Goal: Task Accomplishment & Management: Manage account settings

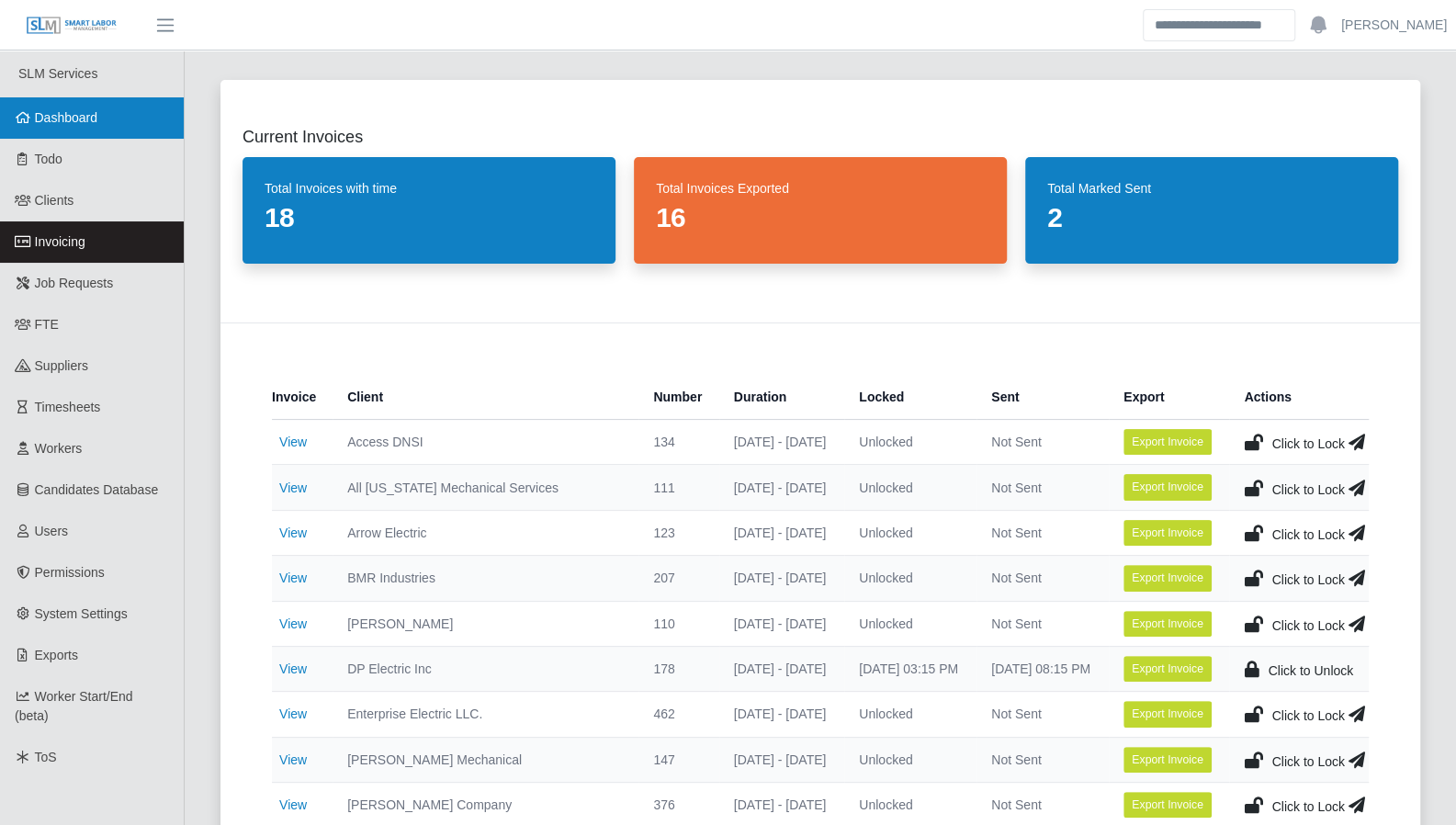
click at [82, 116] on span "Dashboard" at bounding box center [66, 117] width 64 height 15
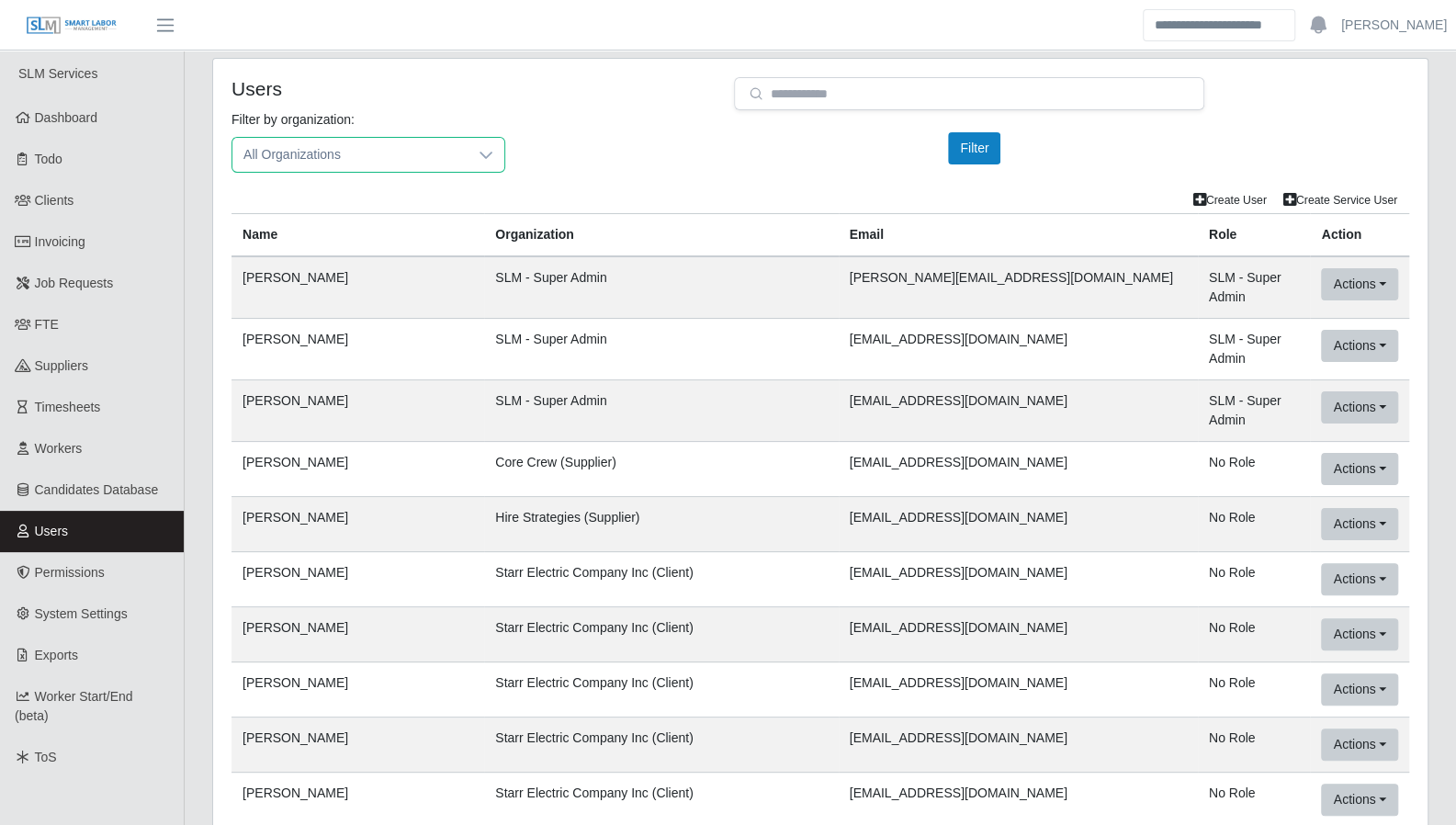
click at [349, 160] on span "All Organizations" at bounding box center [350, 154] width 235 height 34
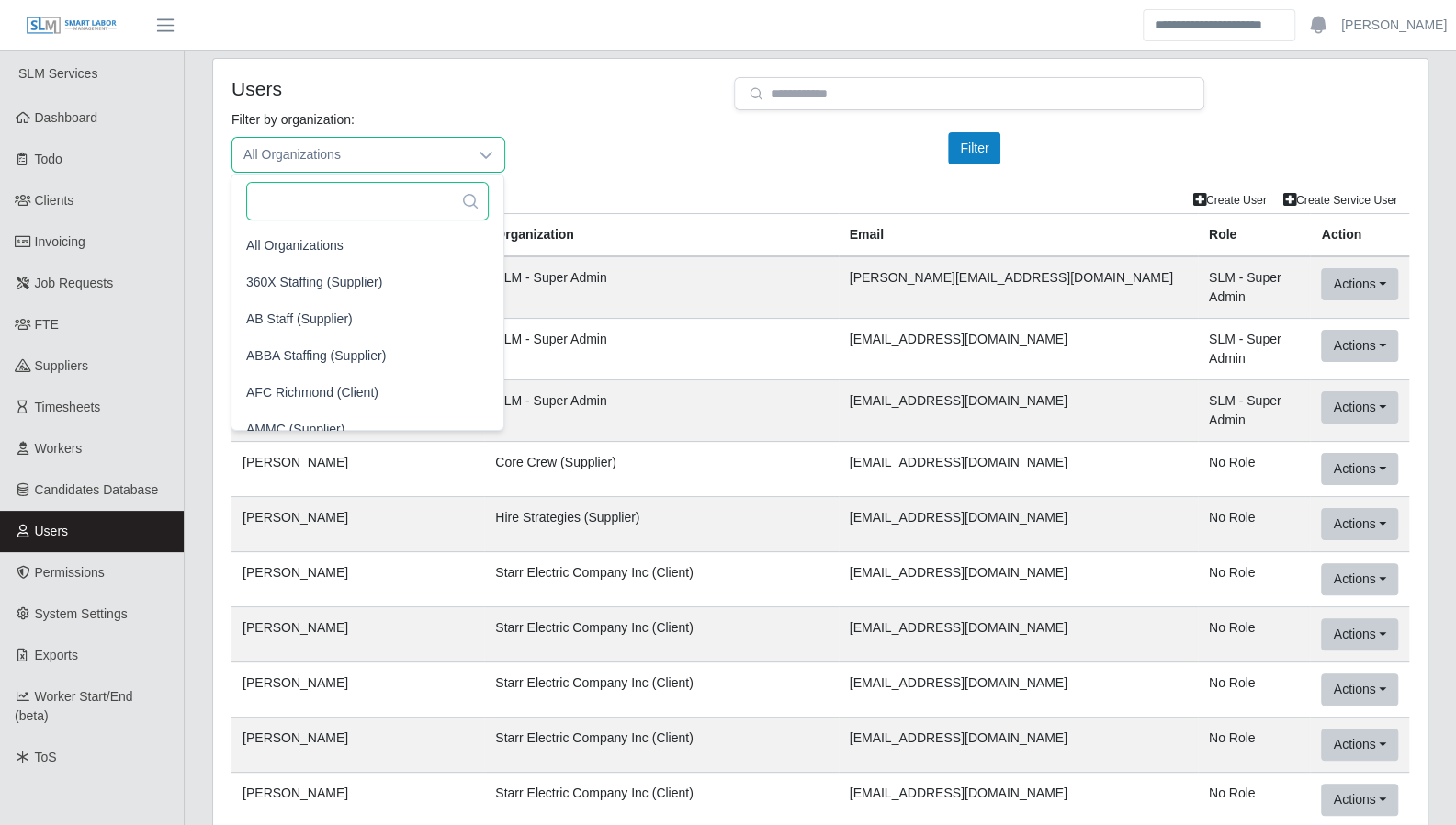
click at [369, 199] on input "text" at bounding box center [367, 201] width 243 height 39
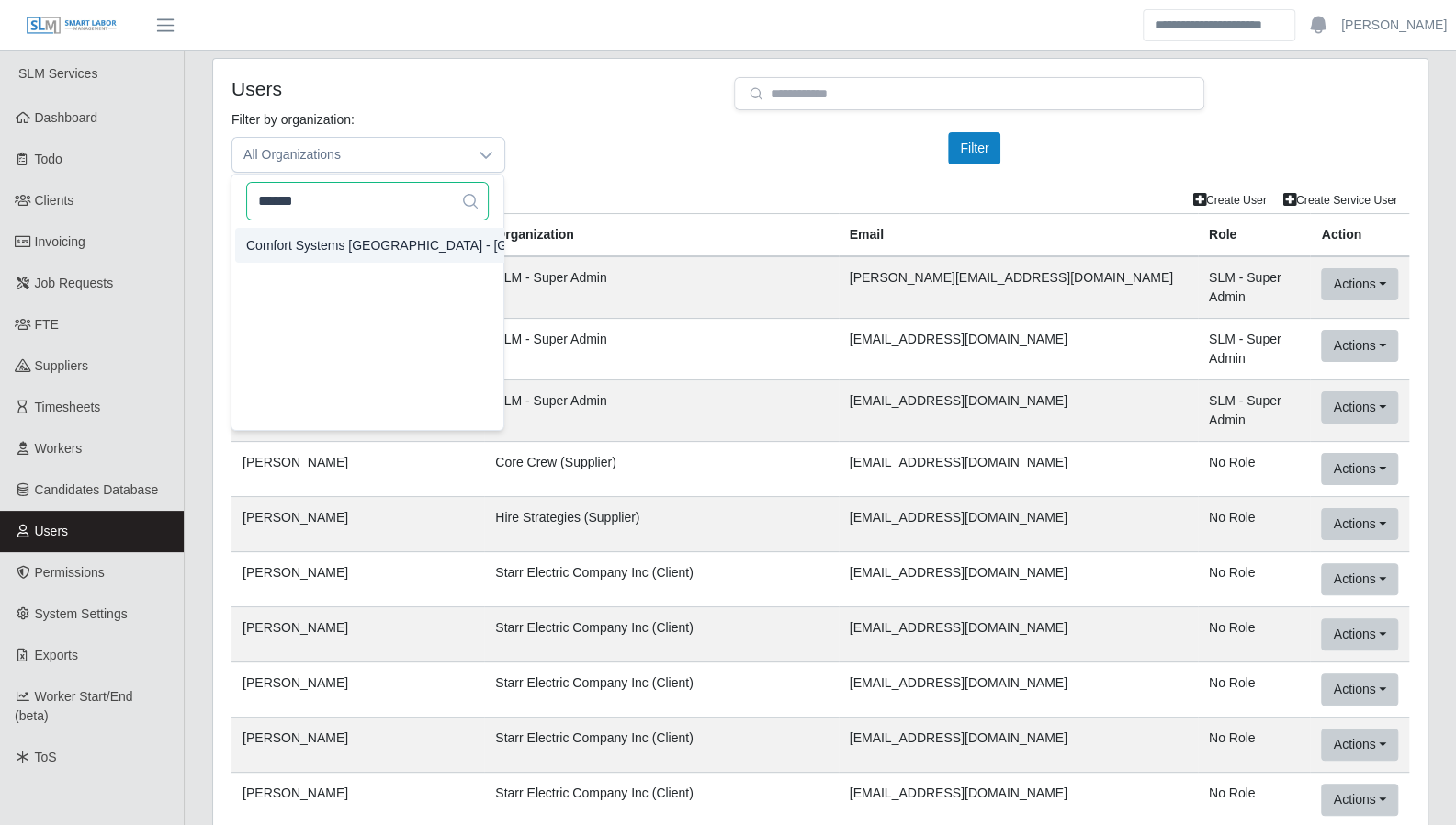
type input "******"
click at [359, 236] on span "Comfort Systems USA - Central TX (Client)" at bounding box center [459, 245] width 426 height 19
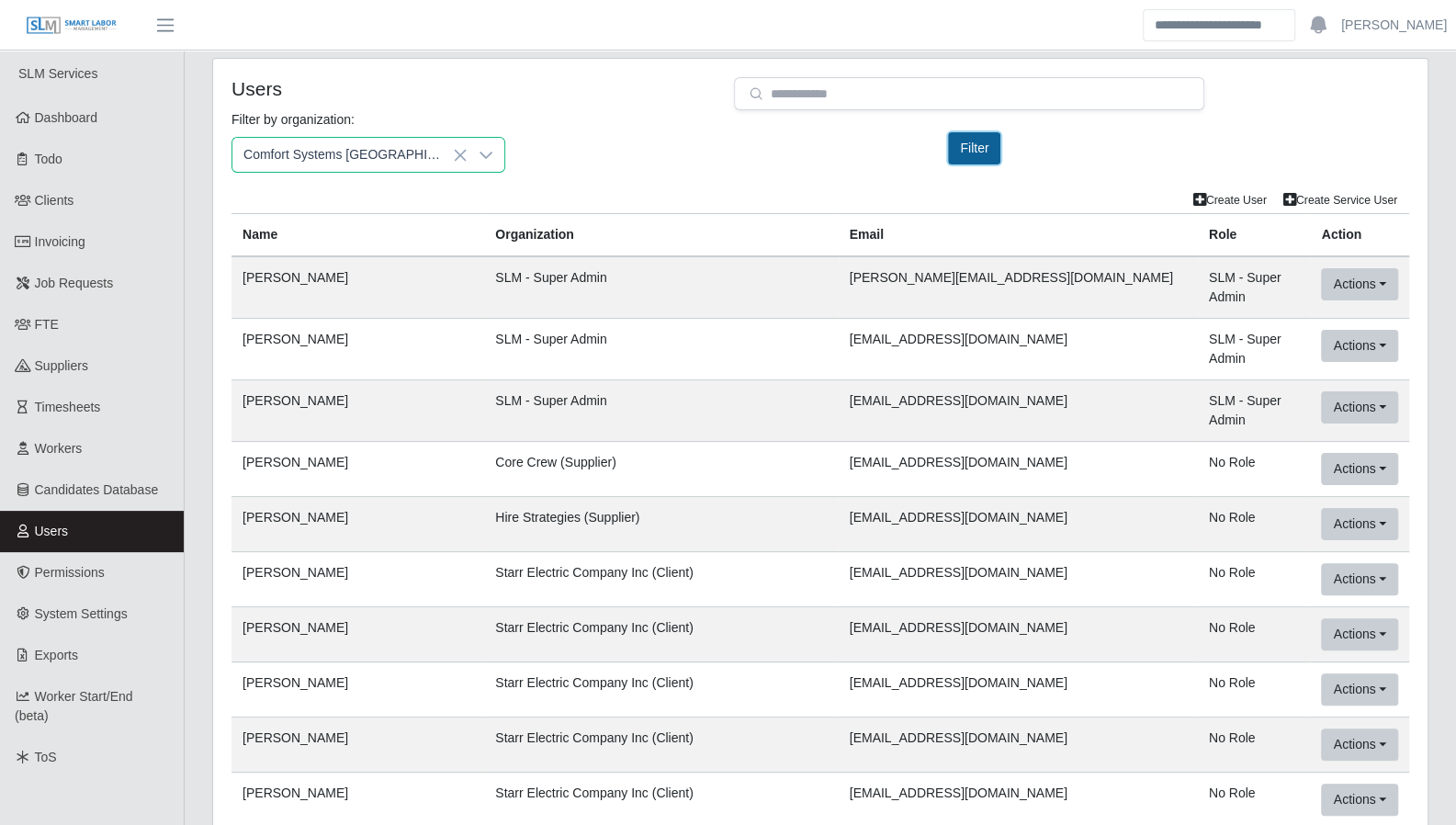
click at [969, 140] on button "Filter" at bounding box center [973, 148] width 53 height 32
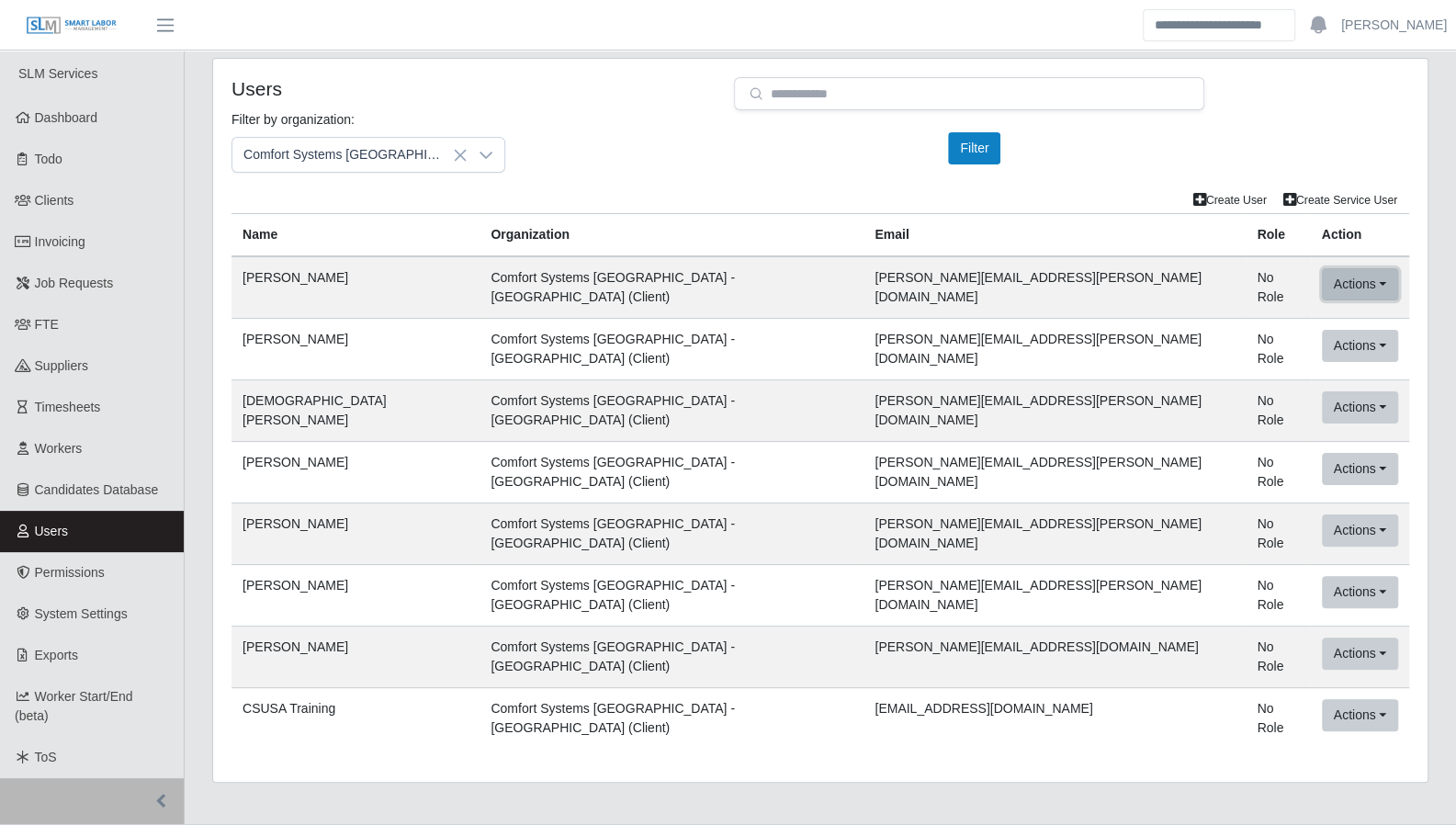
click at [1321, 284] on button "Actions" at bounding box center [1359, 284] width 77 height 32
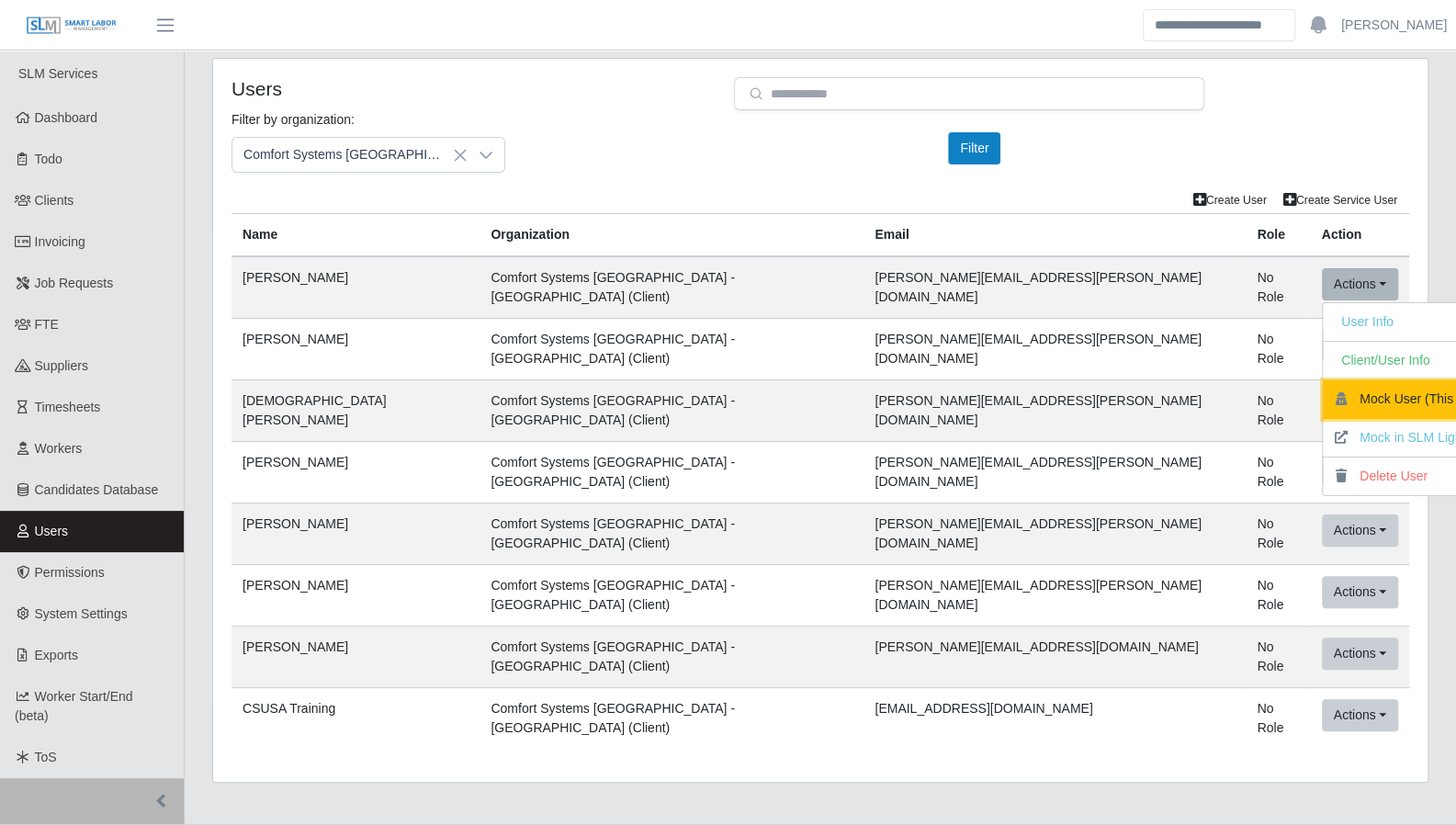
click at [1322, 386] on button "Mock User (This App)" at bounding box center [1412, 400] width 179 height 39
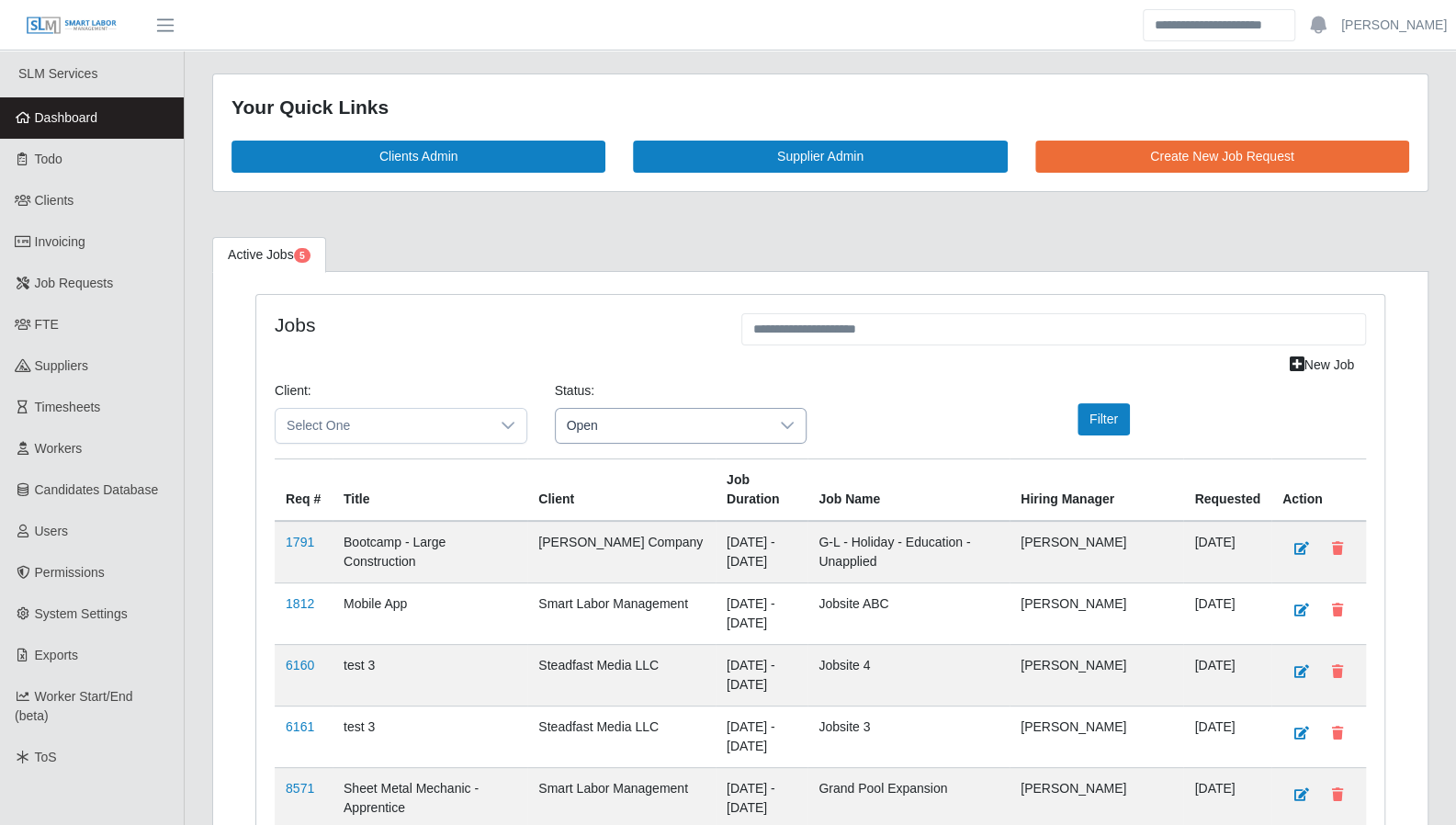
click at [735, 416] on span "Open" at bounding box center [662, 425] width 214 height 34
click at [673, 527] on li "Pending" at bounding box center [680, 536] width 244 height 35
click at [1096, 418] on button "Filter" at bounding box center [1104, 419] width 53 height 32
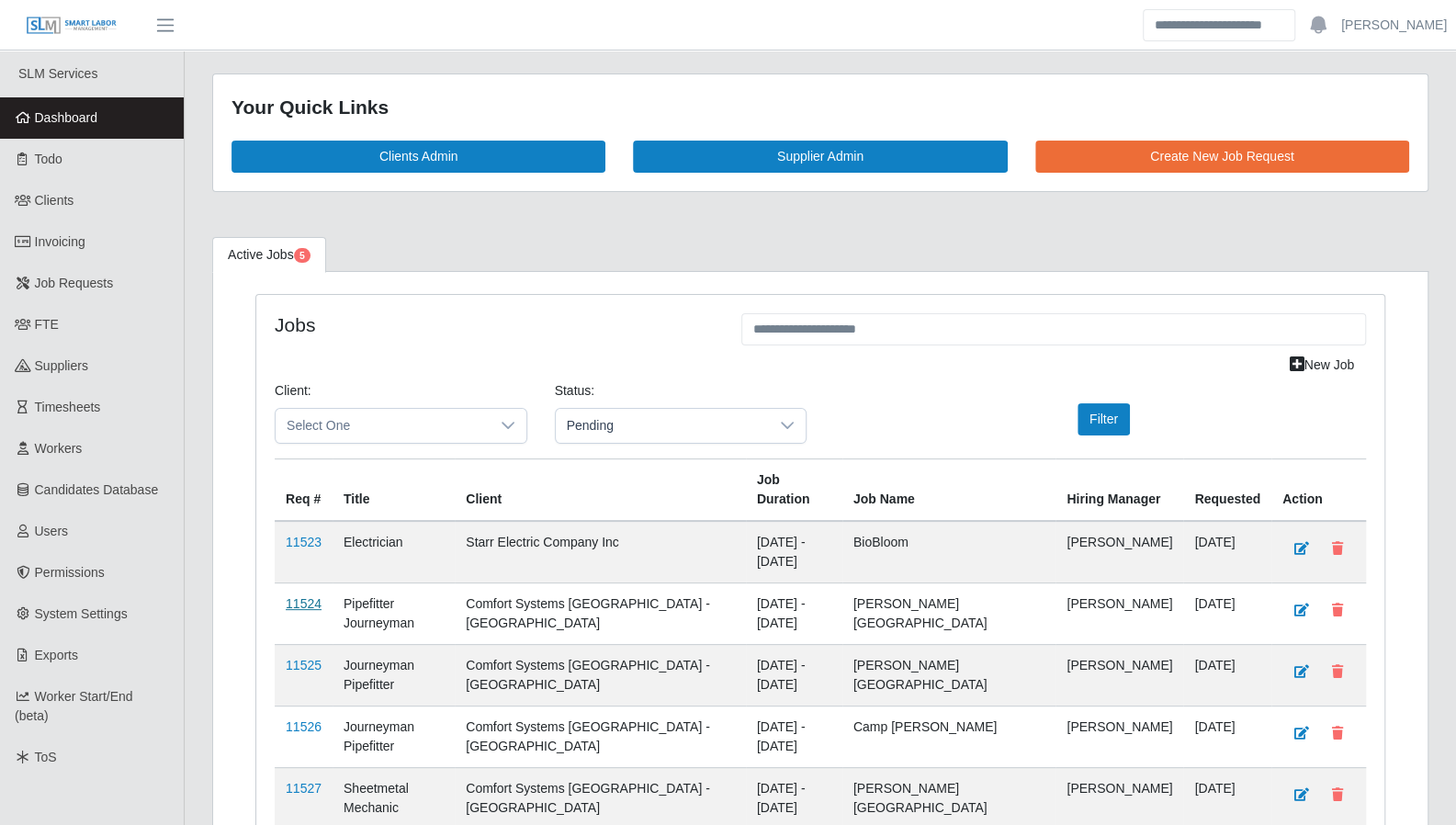
click at [298, 596] on link "11524" at bounding box center [304, 604] width 36 height 15
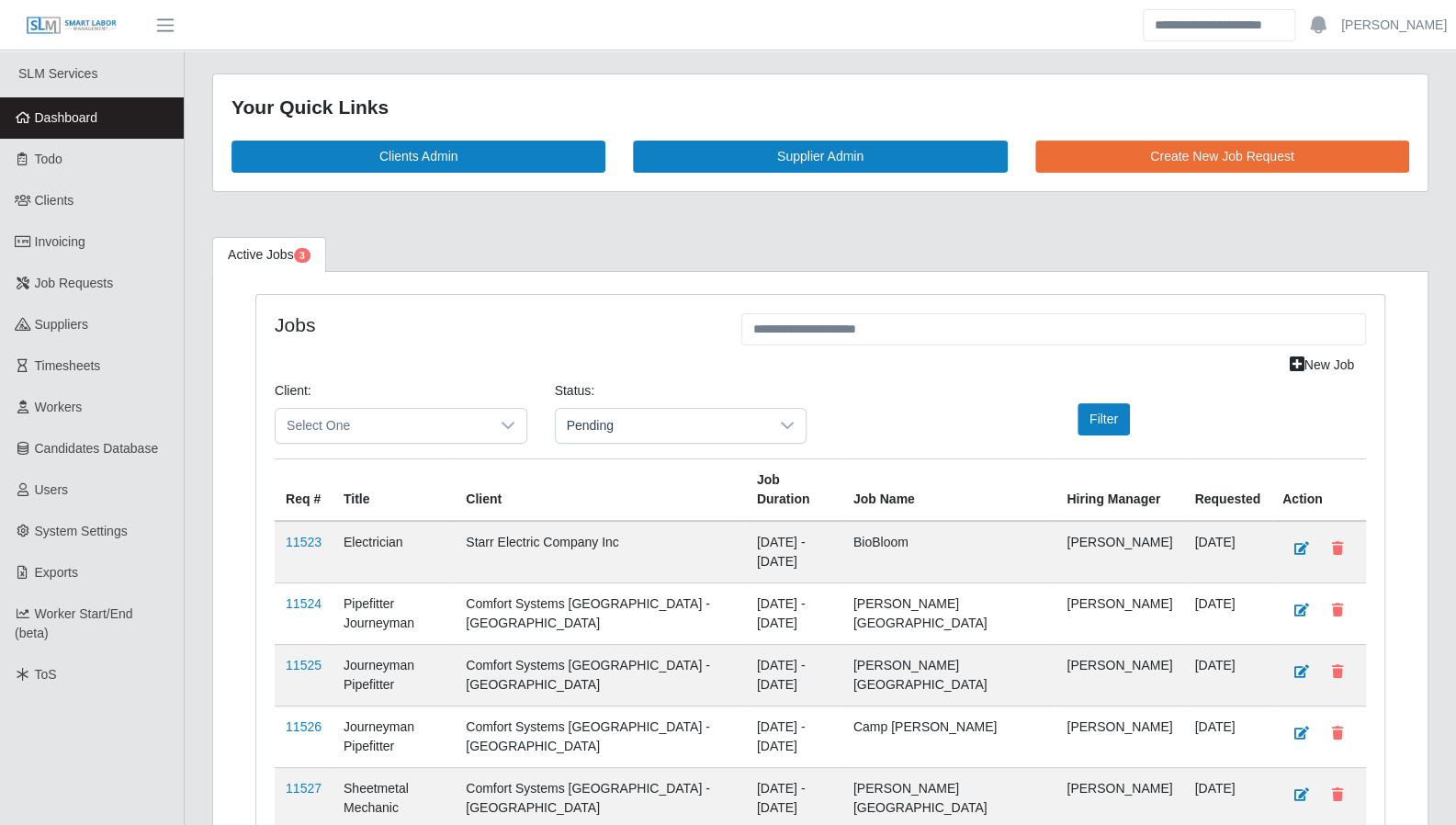
scroll to position [106, 0]
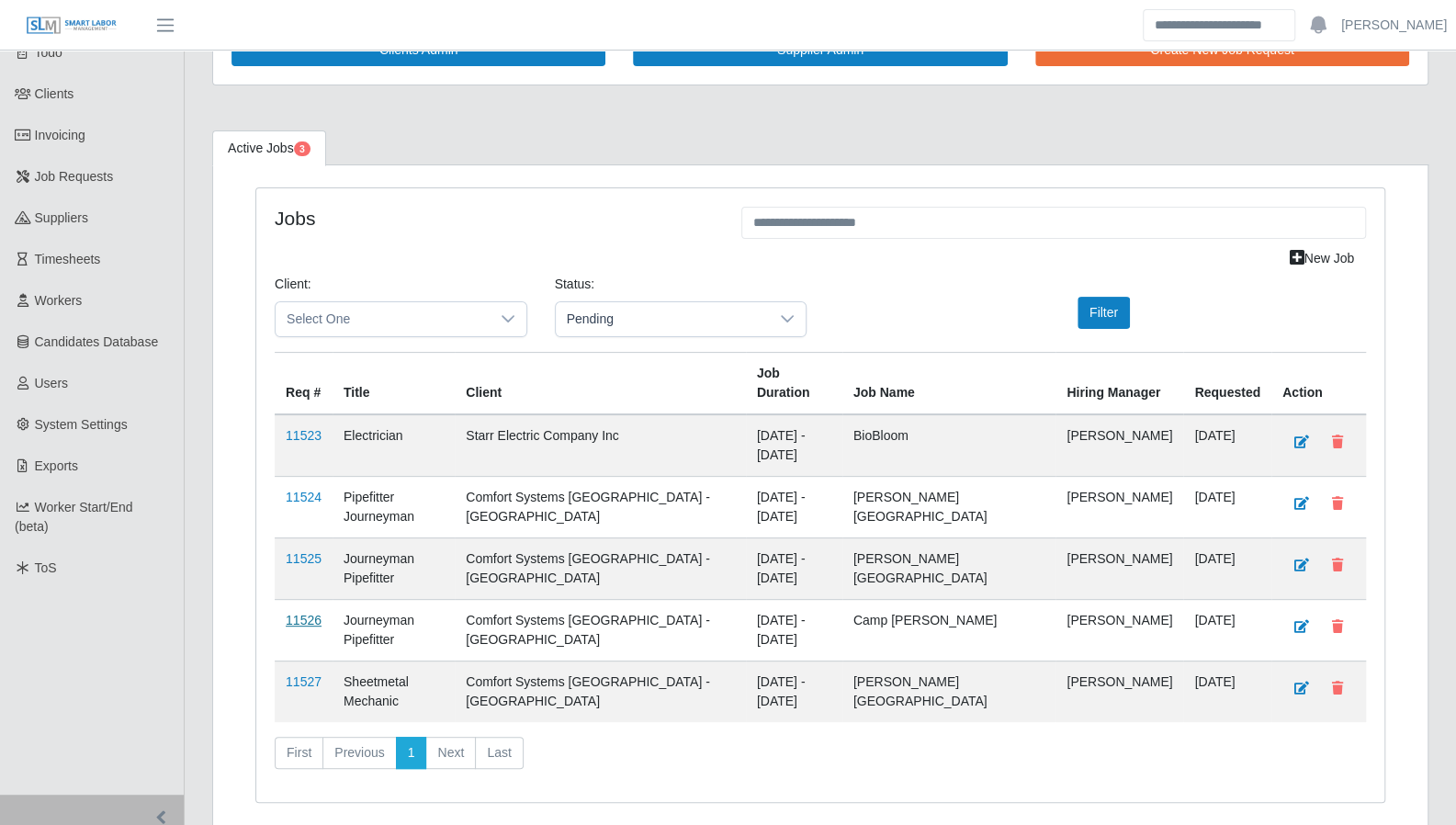
click at [303, 613] on link "11526" at bounding box center [304, 620] width 36 height 15
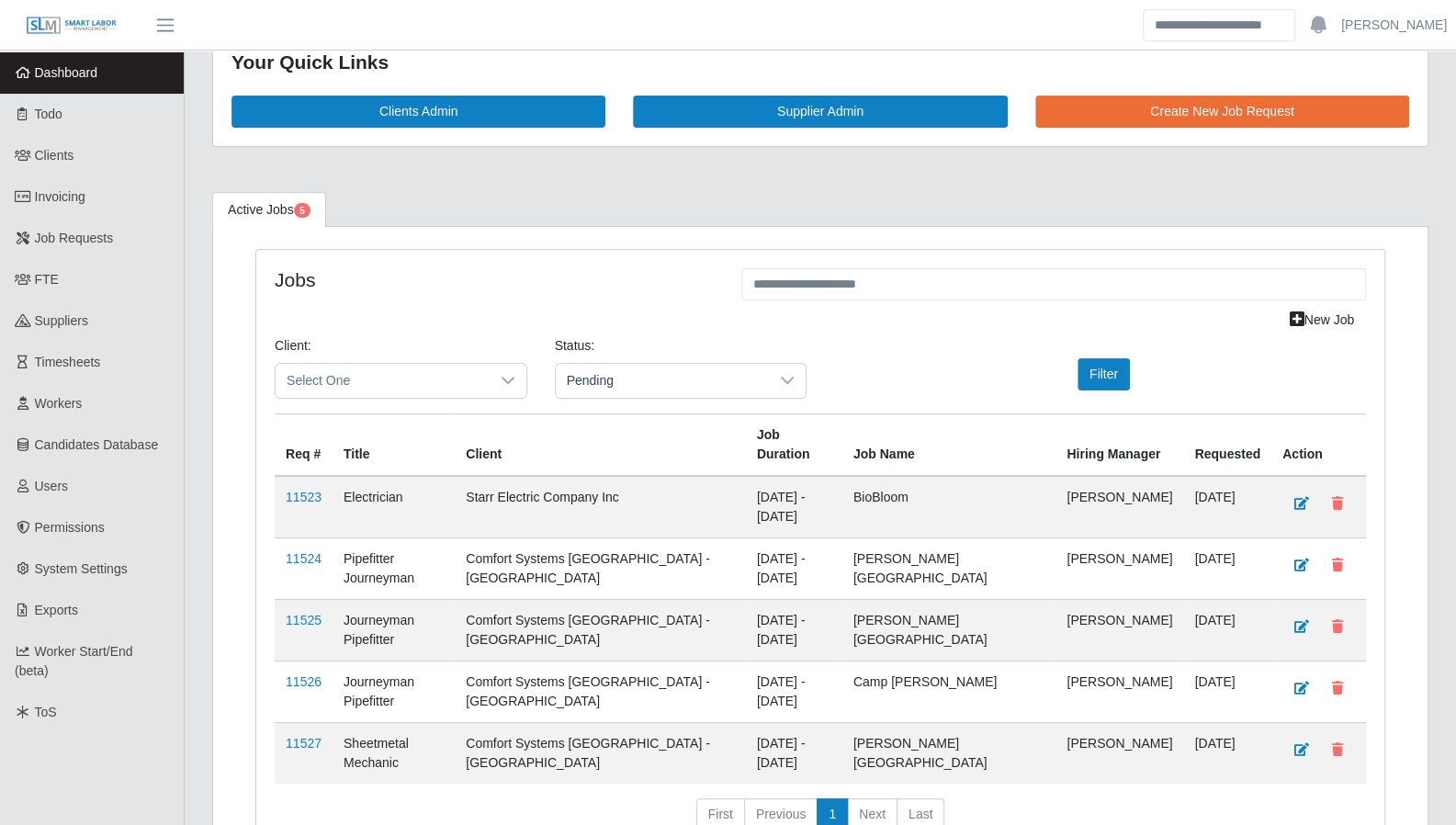
scroll to position [46, 0]
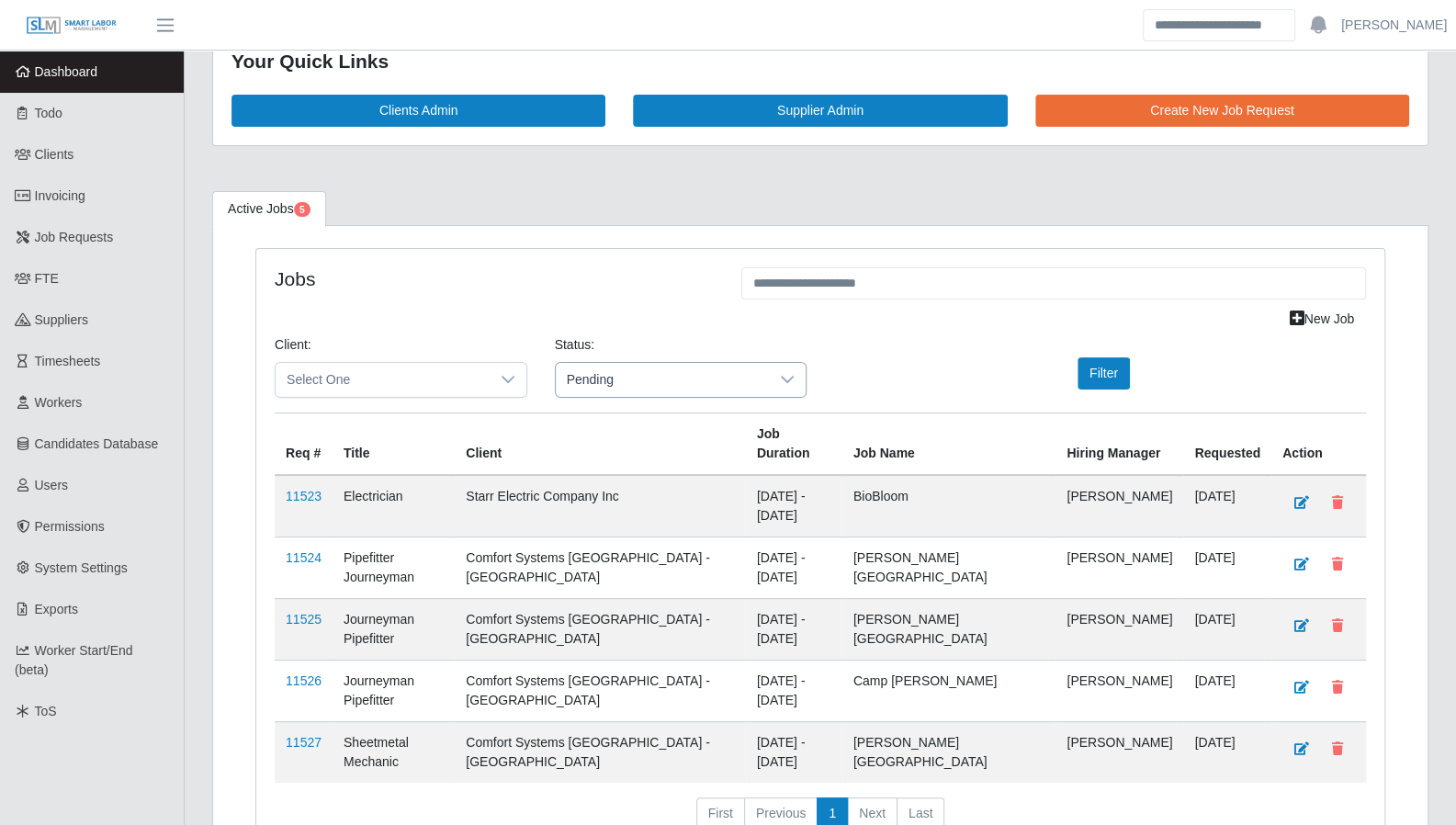
click at [778, 370] on div at bounding box center [787, 379] width 37 height 34
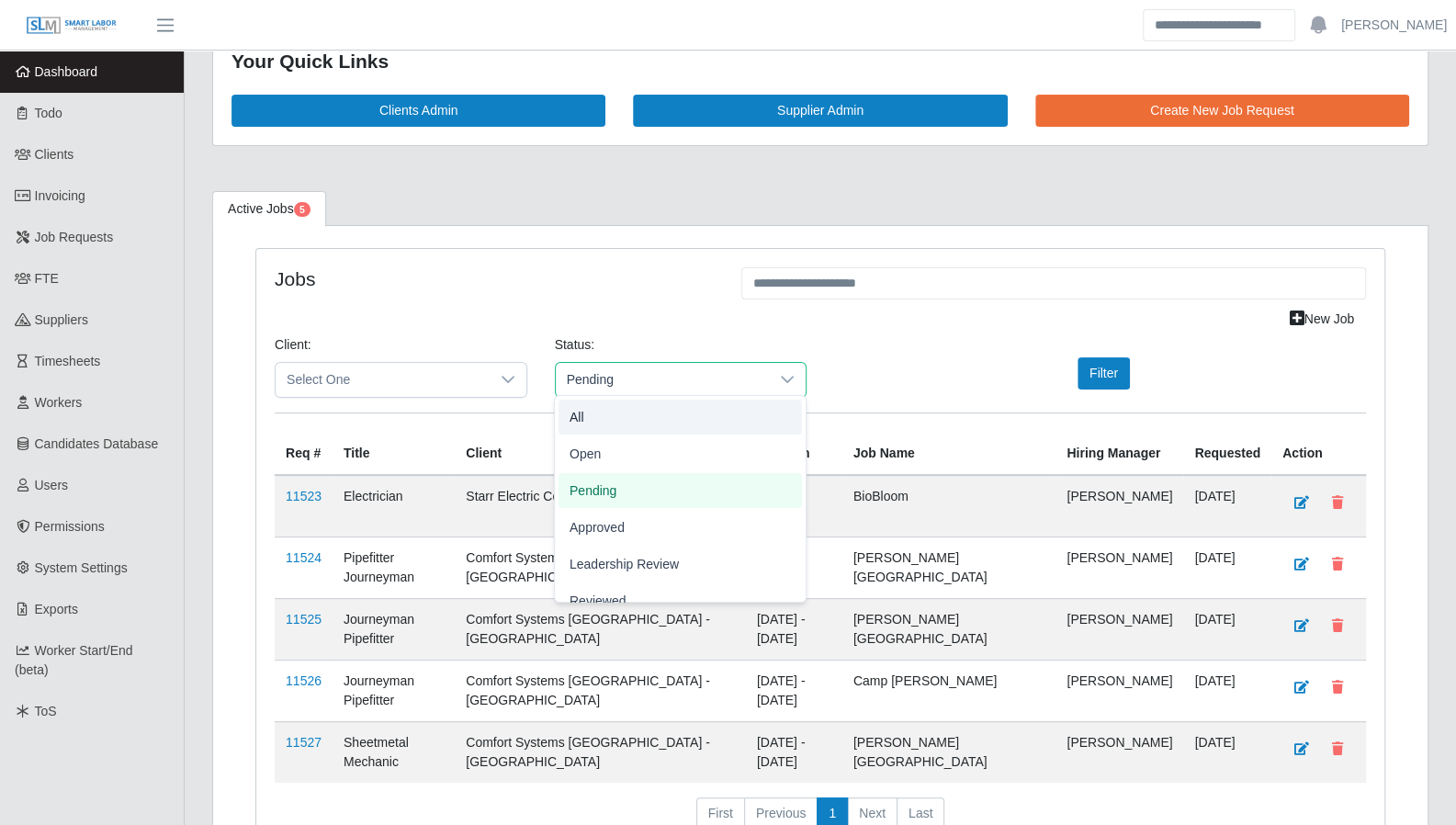
click at [590, 420] on li "All" at bounding box center [680, 417] width 244 height 35
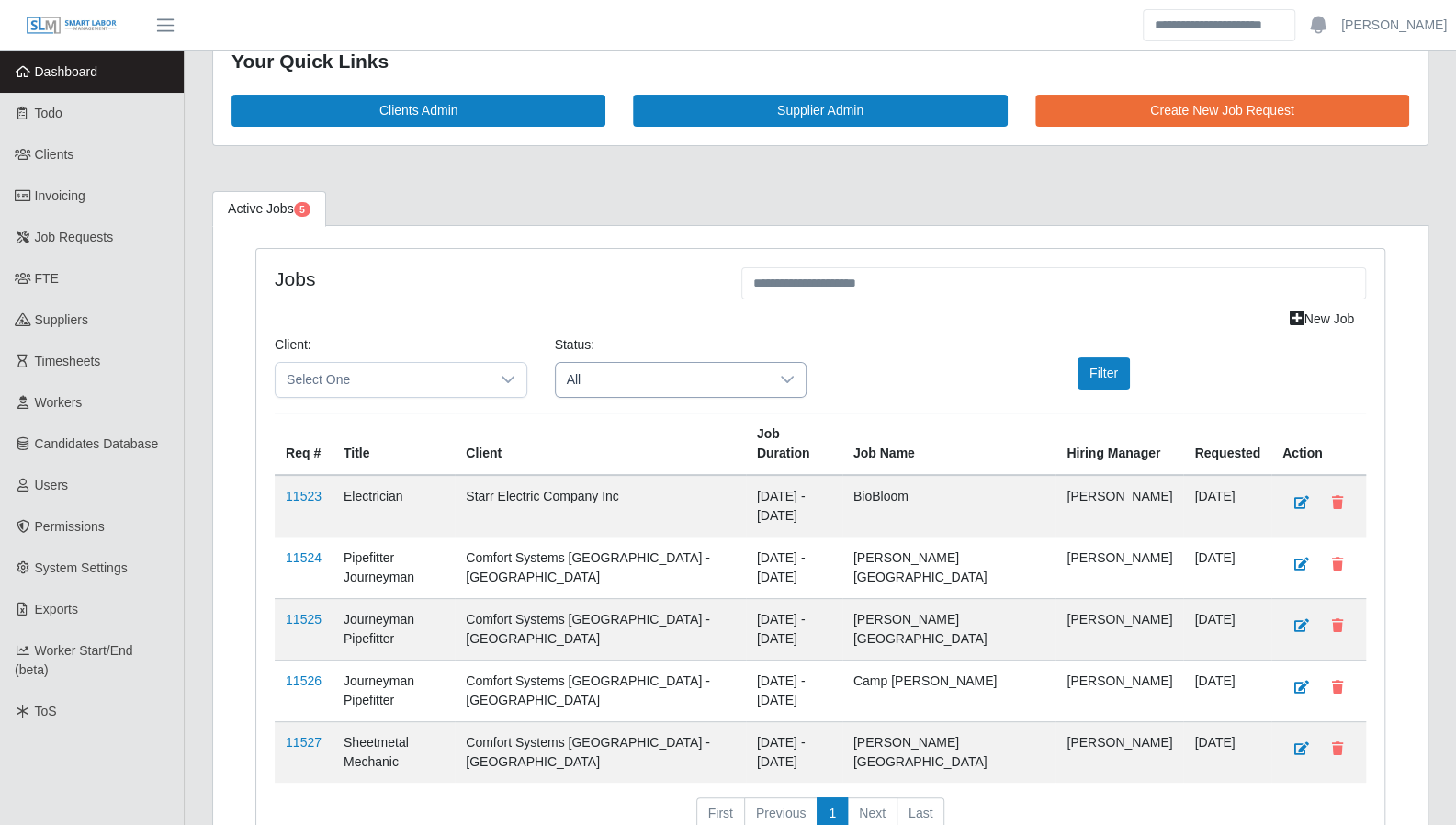
click at [599, 382] on span "All" at bounding box center [662, 379] width 214 height 34
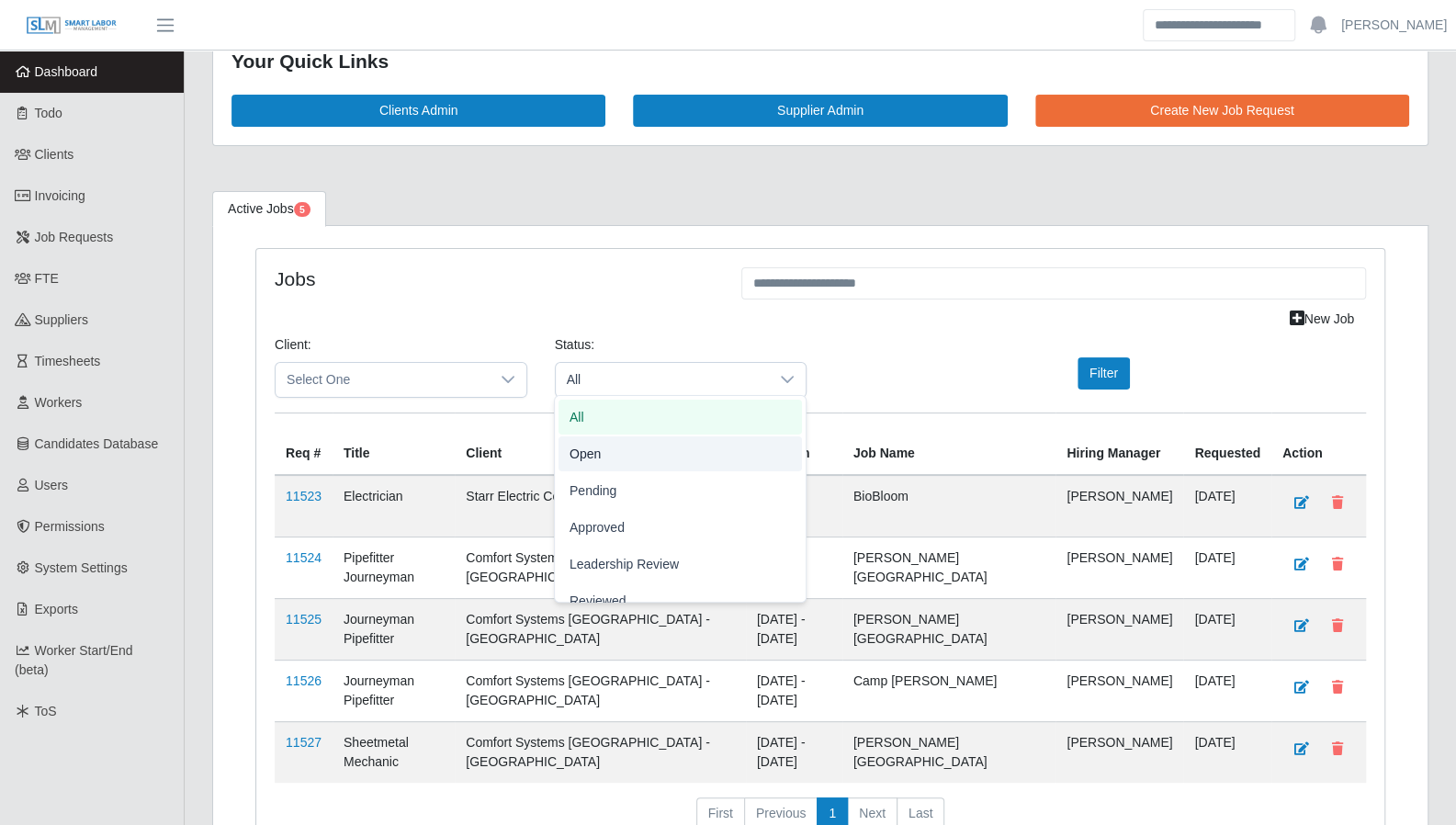
click at [597, 460] on span "Open" at bounding box center [585, 453] width 31 height 19
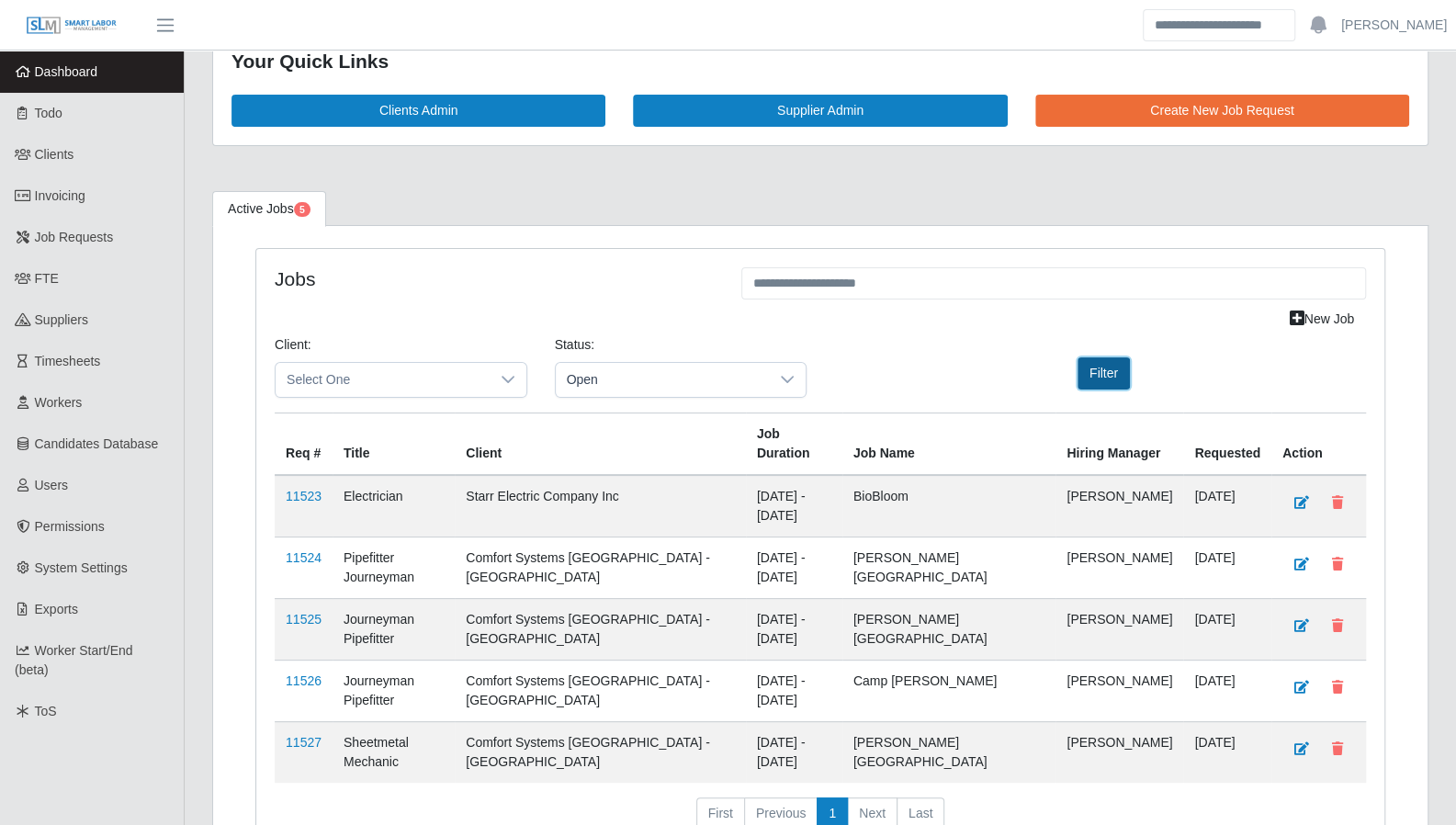
click at [1105, 381] on button "Filter" at bounding box center [1104, 373] width 53 height 32
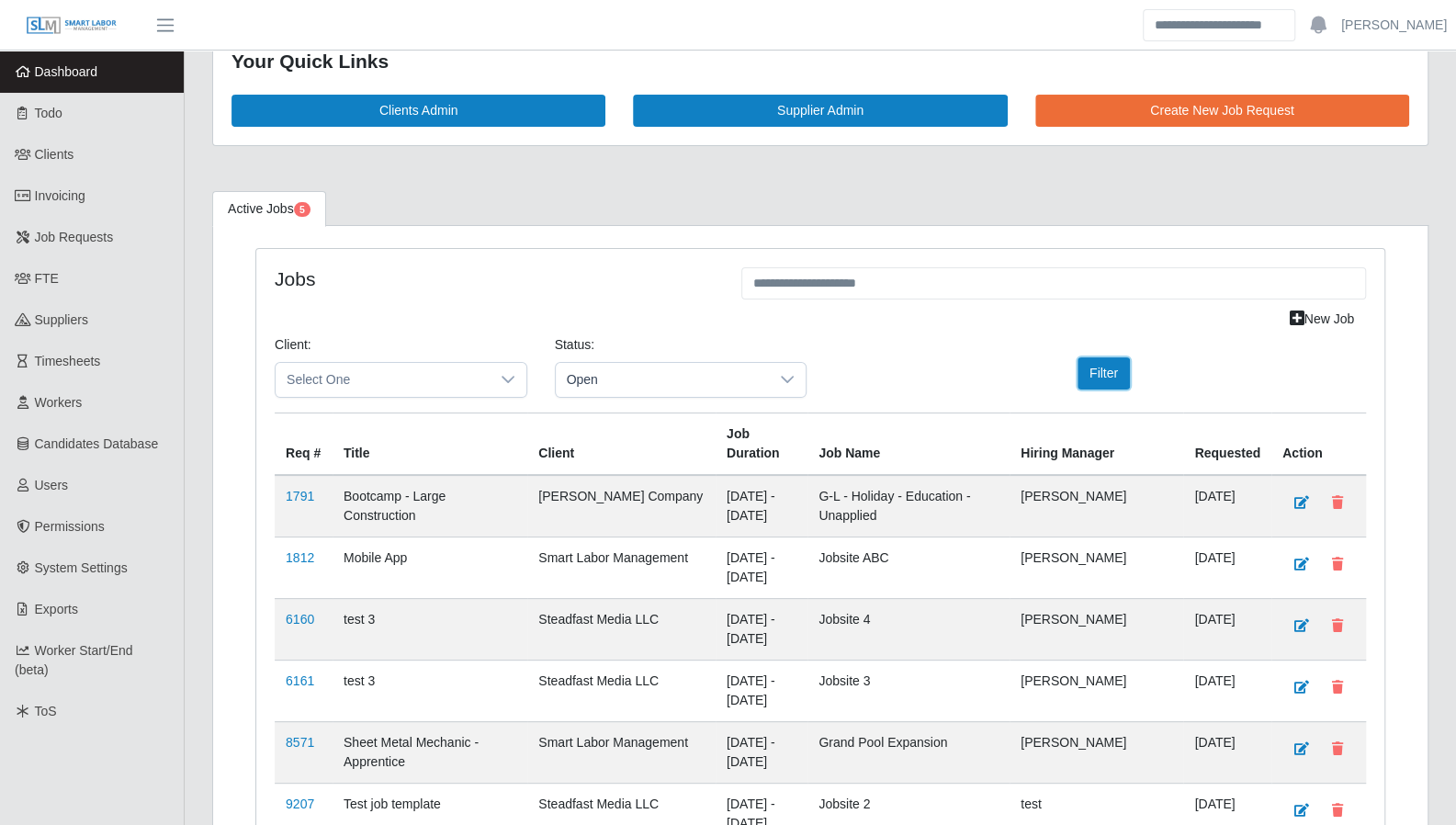
scroll to position [2897, 0]
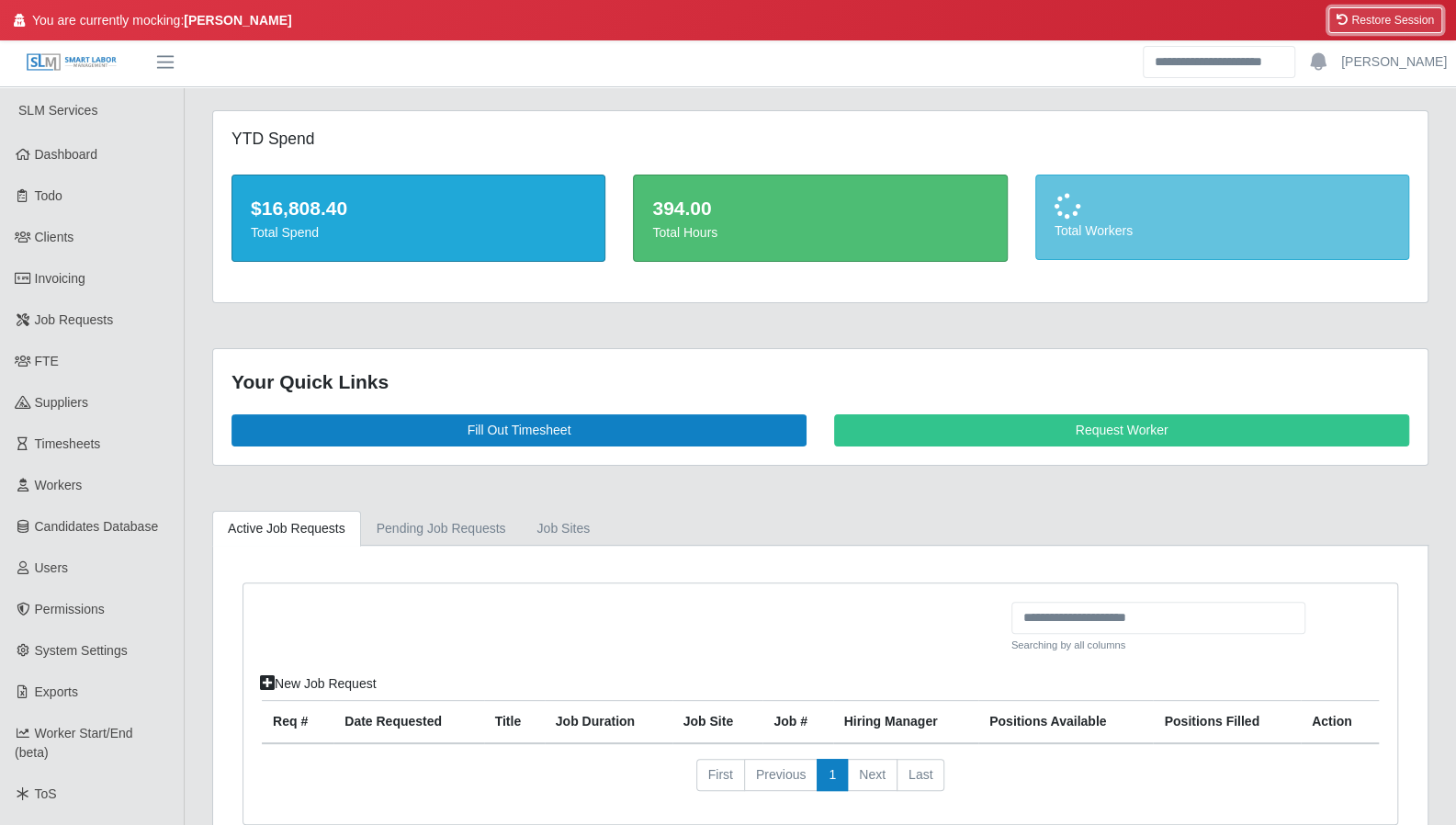
click at [1378, 25] on button "Restore Session" at bounding box center [1384, 20] width 113 height 26
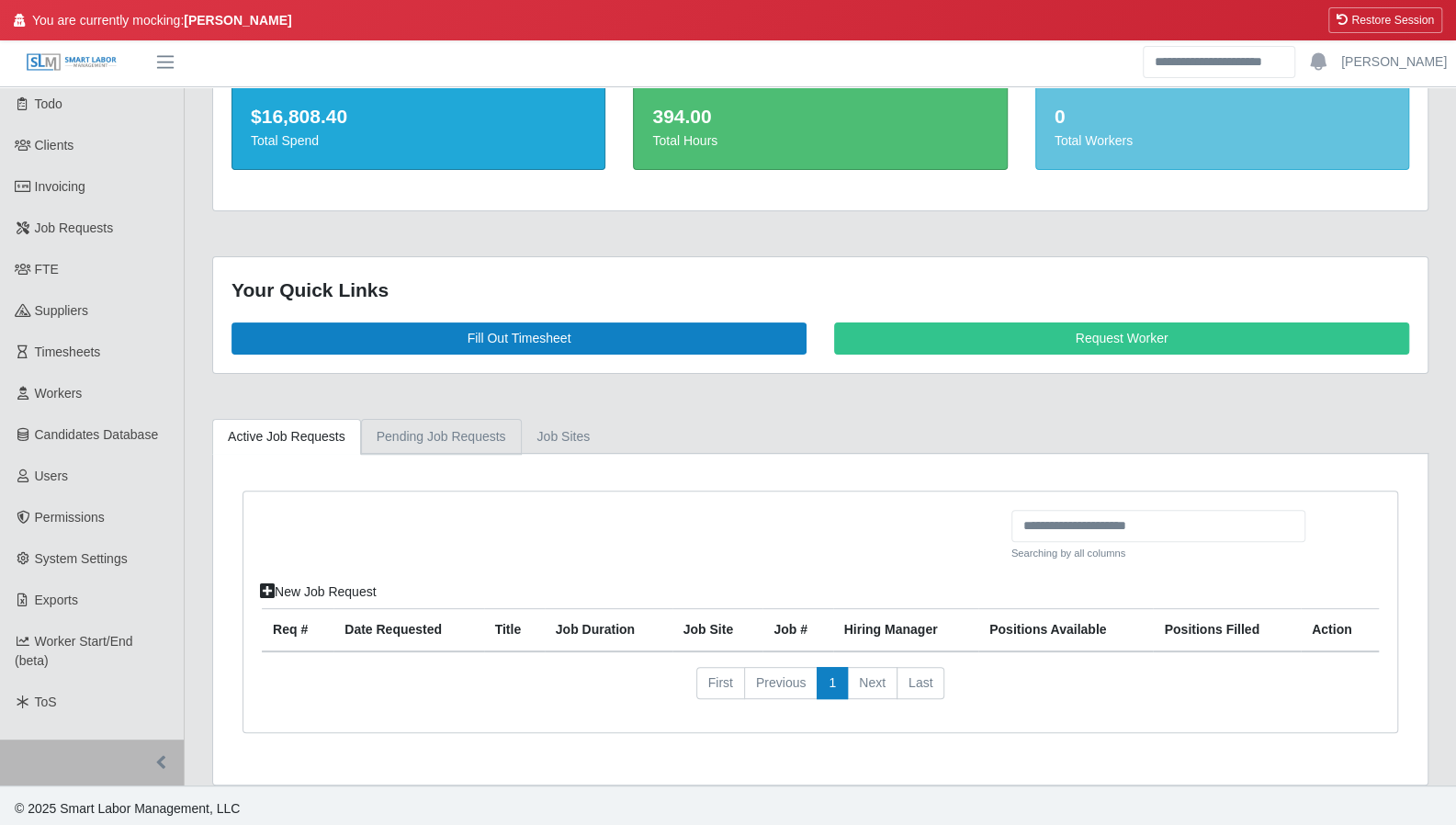
click at [426, 436] on link "Pending Job Requests" at bounding box center [441, 436] width 161 height 36
click at [580, 441] on link "job sites" at bounding box center [564, 436] width 85 height 36
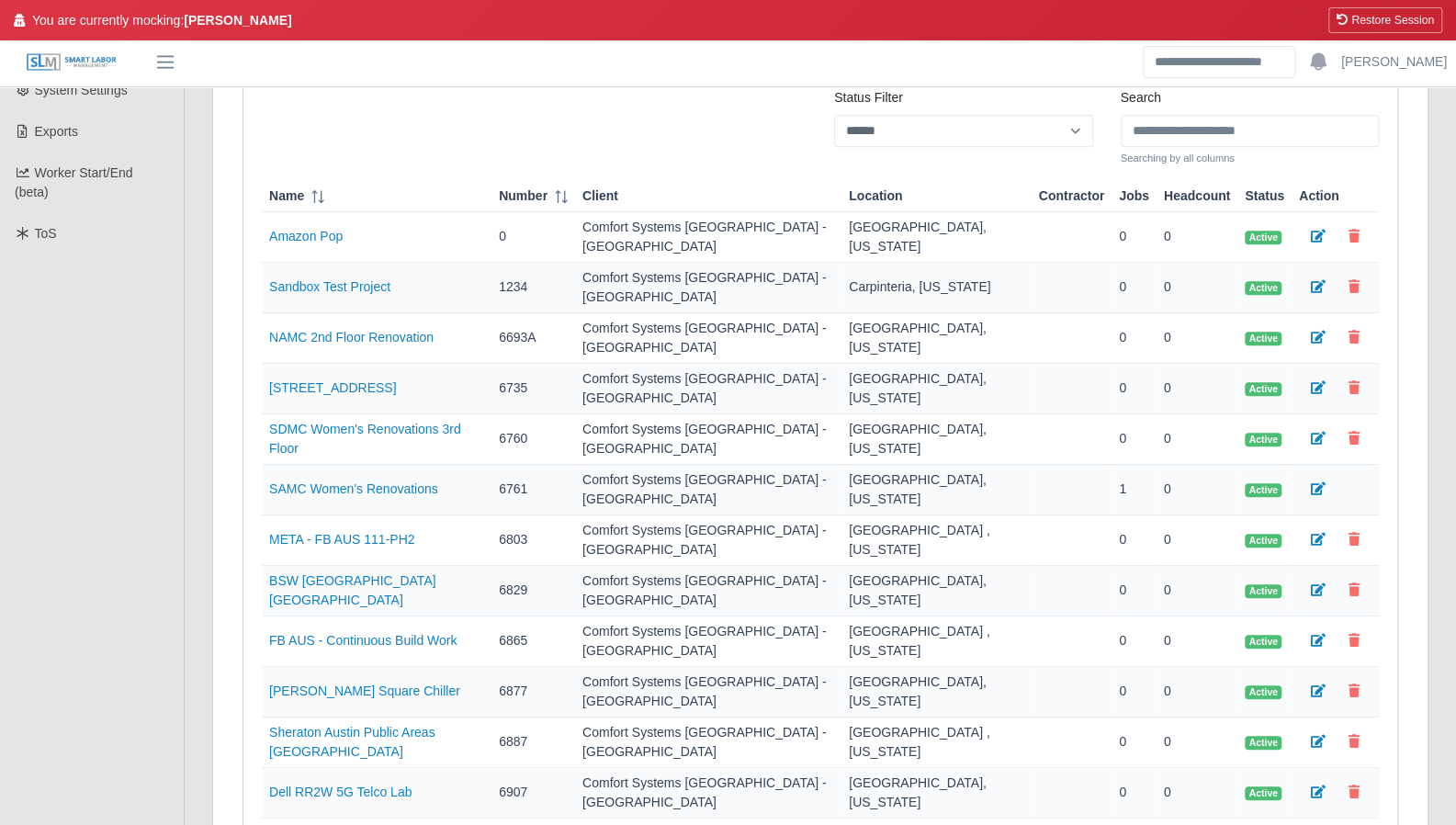
scroll to position [558, 0]
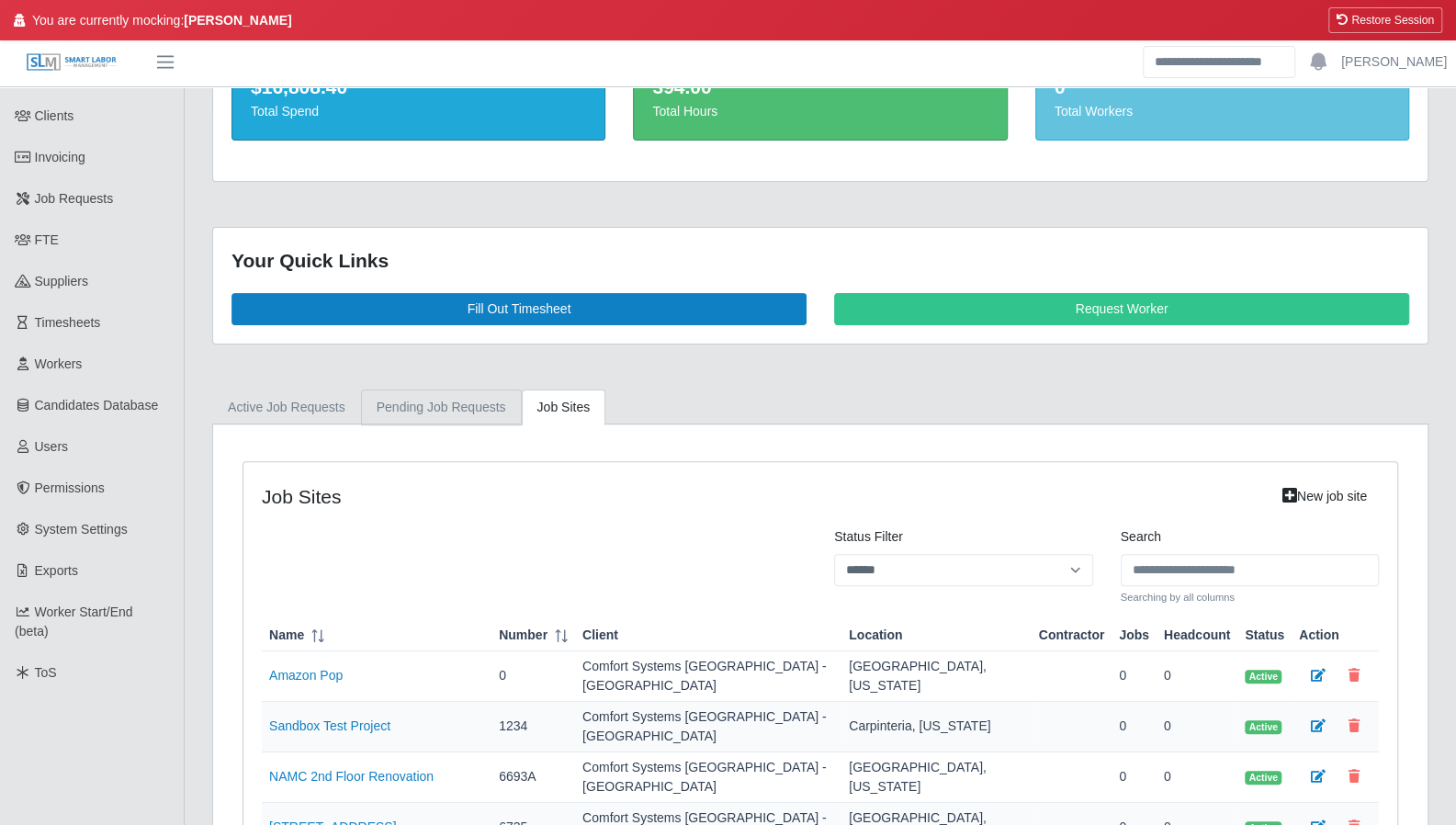
click at [467, 414] on link "Pending Job Requests" at bounding box center [441, 407] width 161 height 36
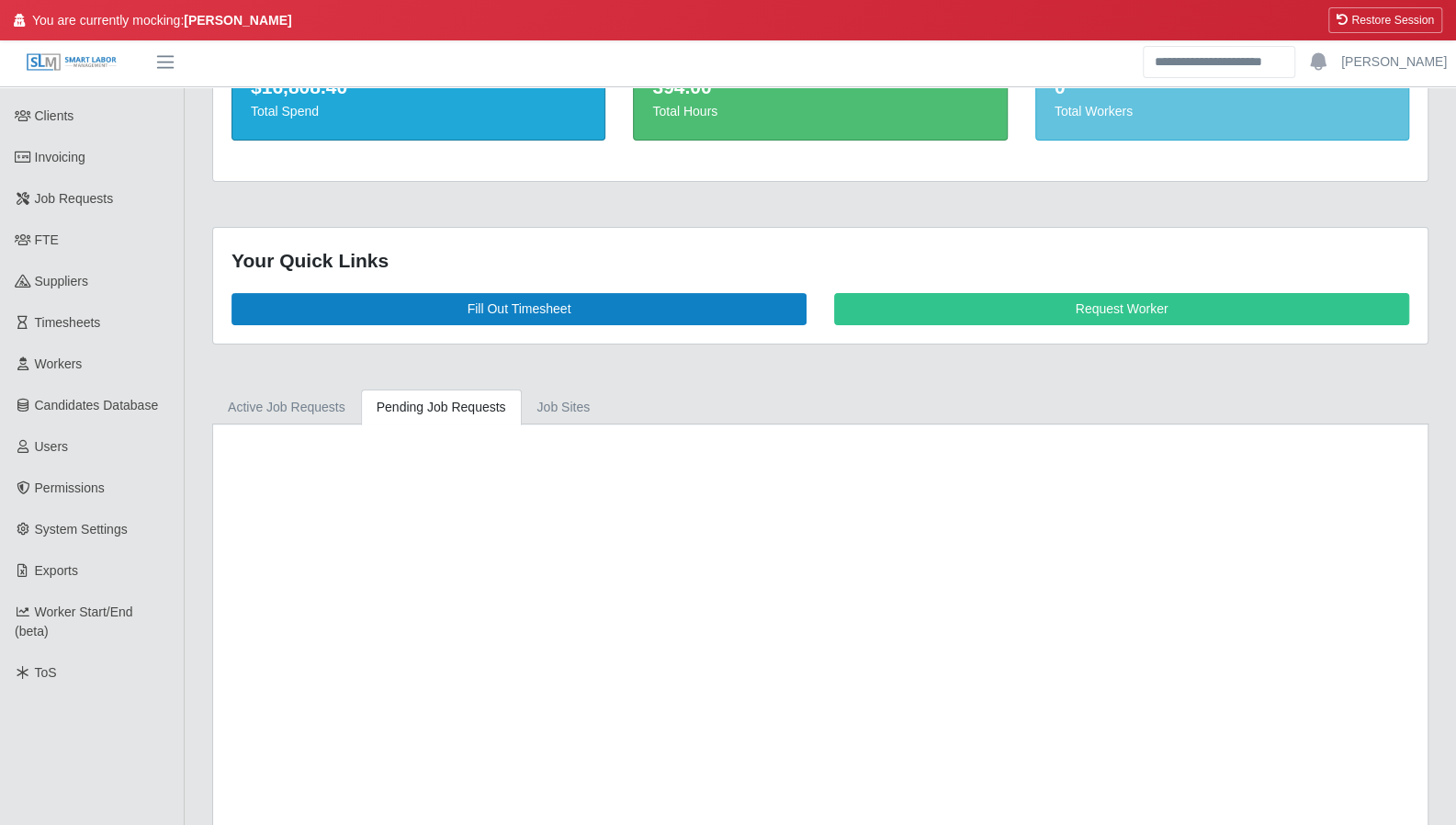
scroll to position [92, 0]
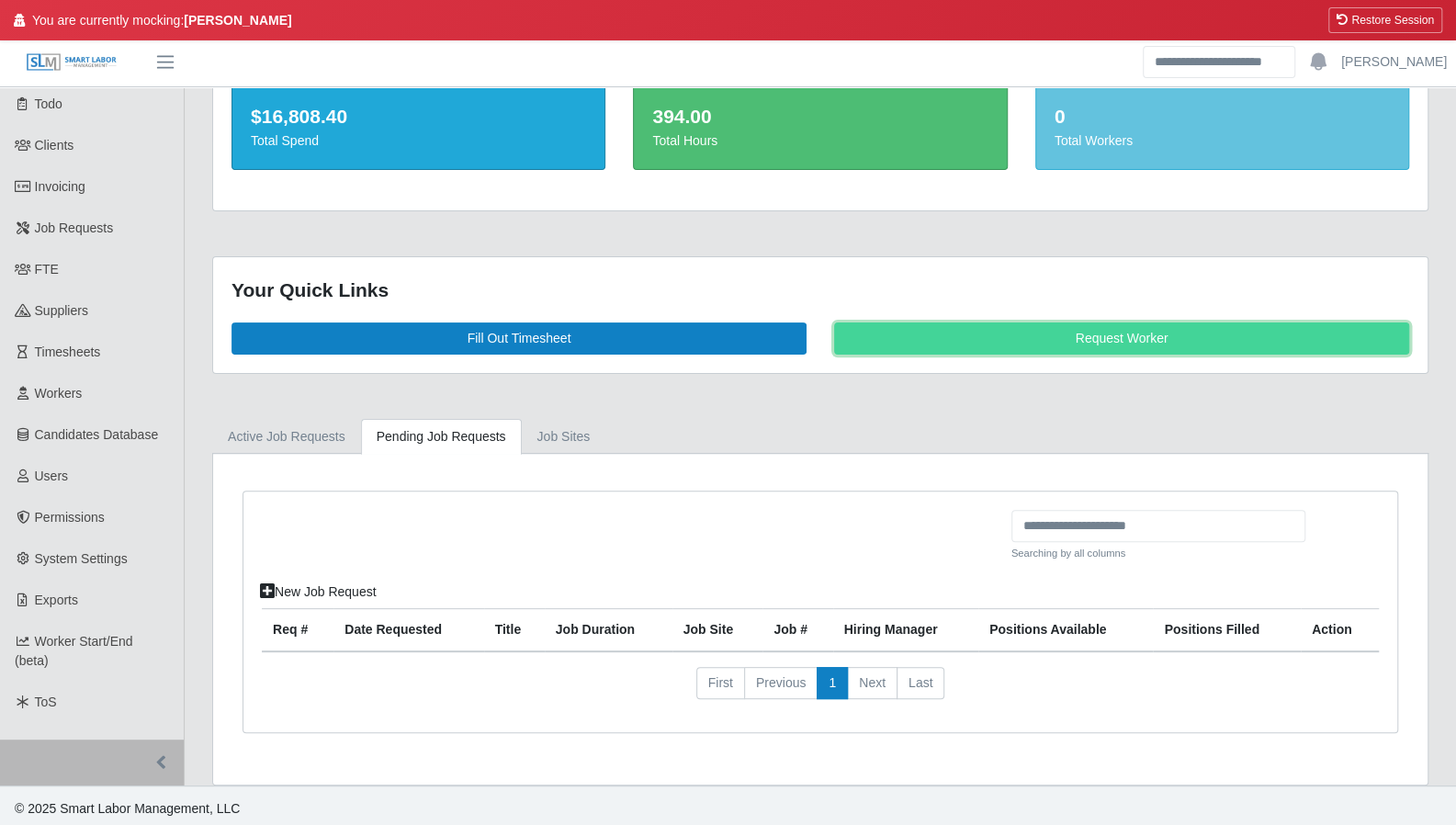
click at [974, 341] on link "Request Worker" at bounding box center [1121, 338] width 575 height 32
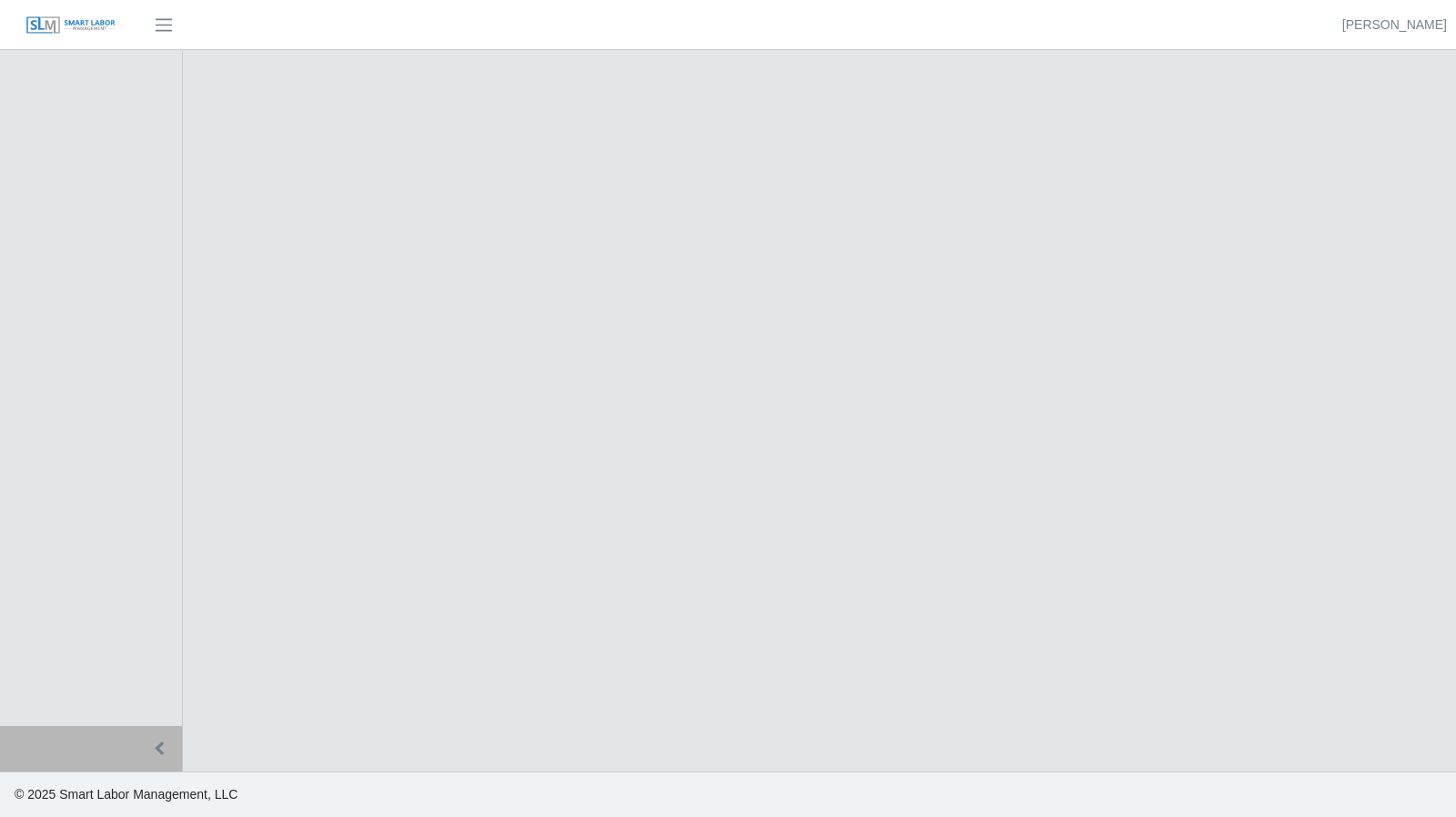
select select
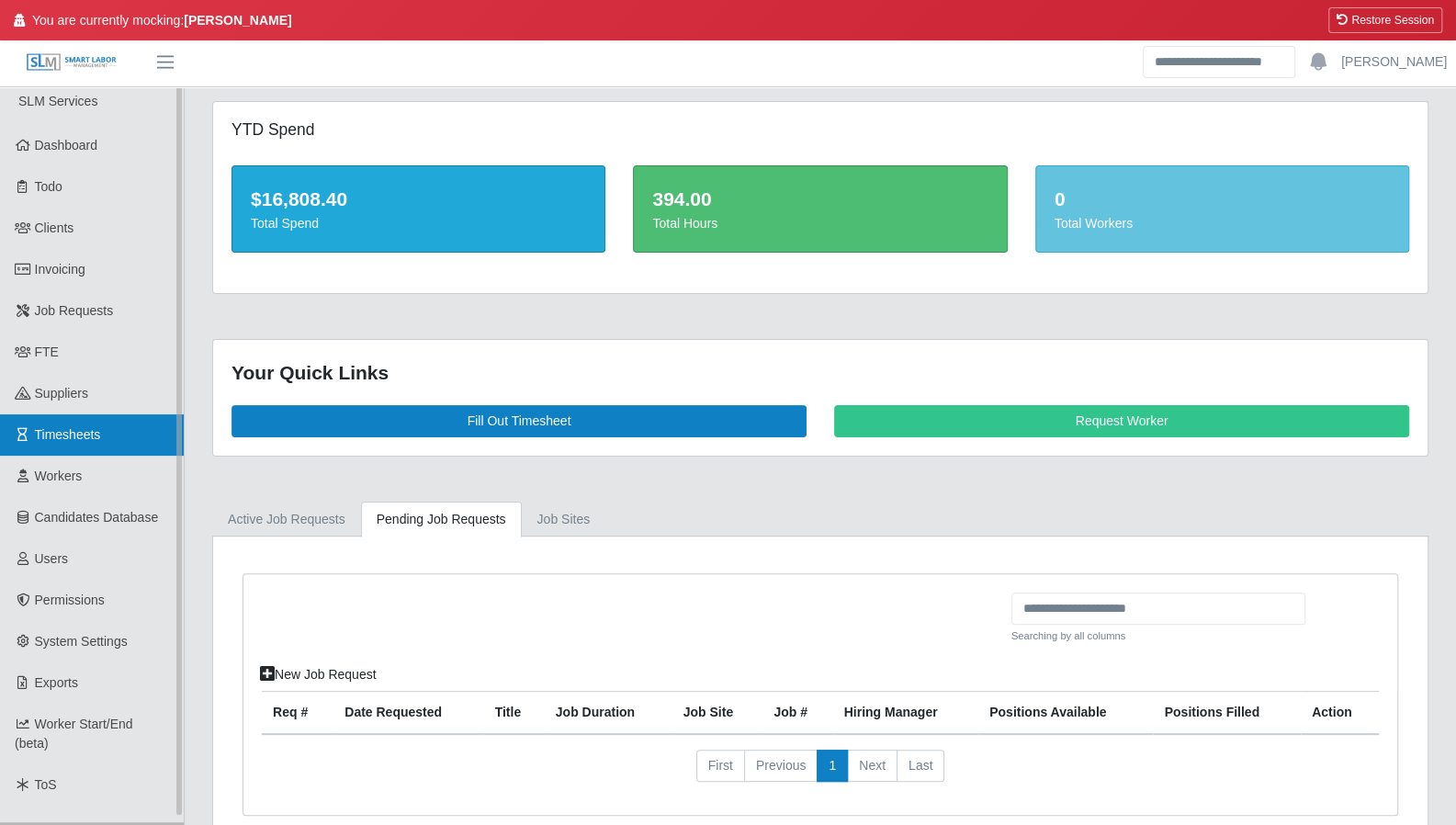
scroll to position [2, 0]
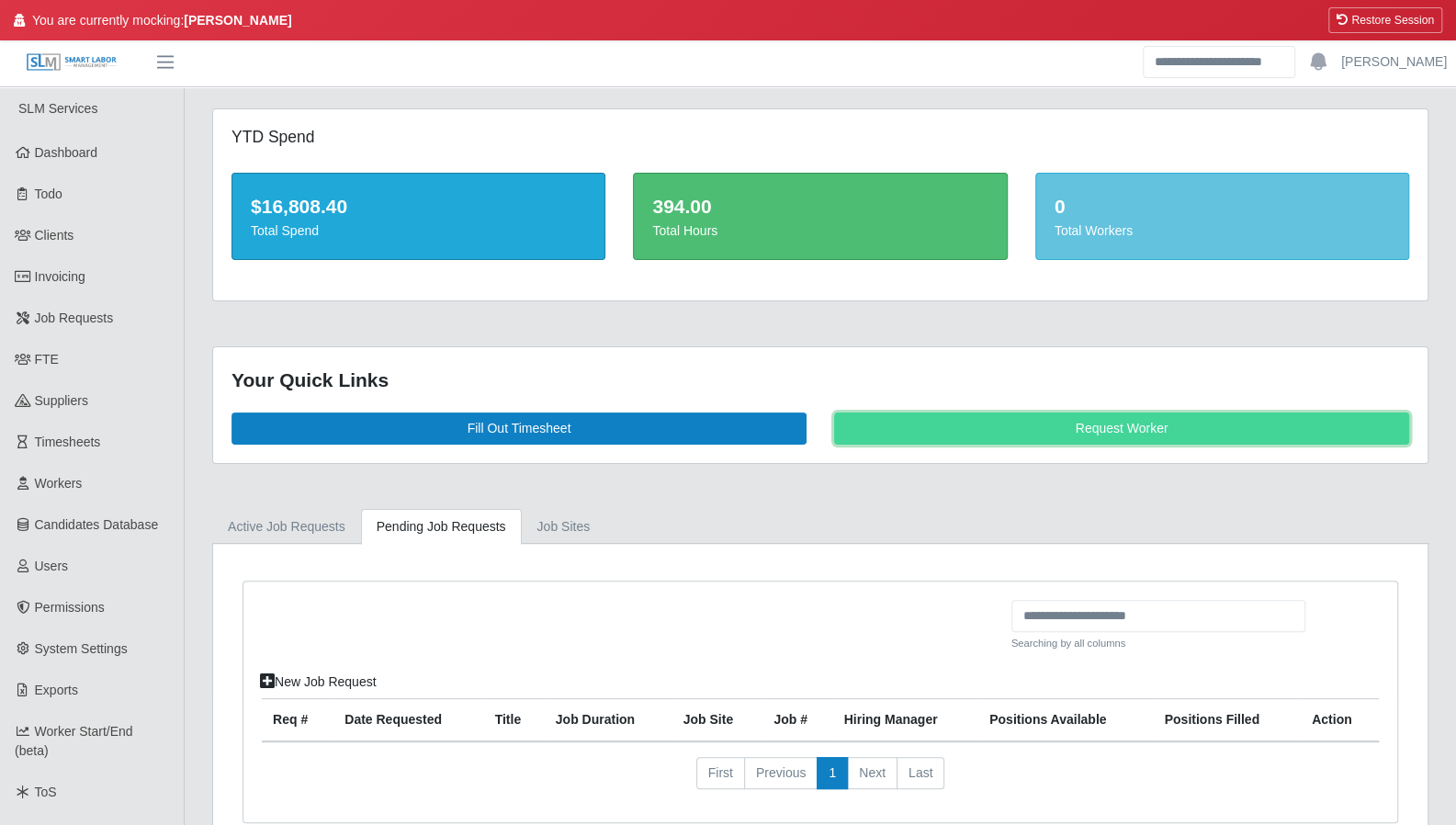
click at [955, 422] on link "Request Worker" at bounding box center [1121, 428] width 575 height 32
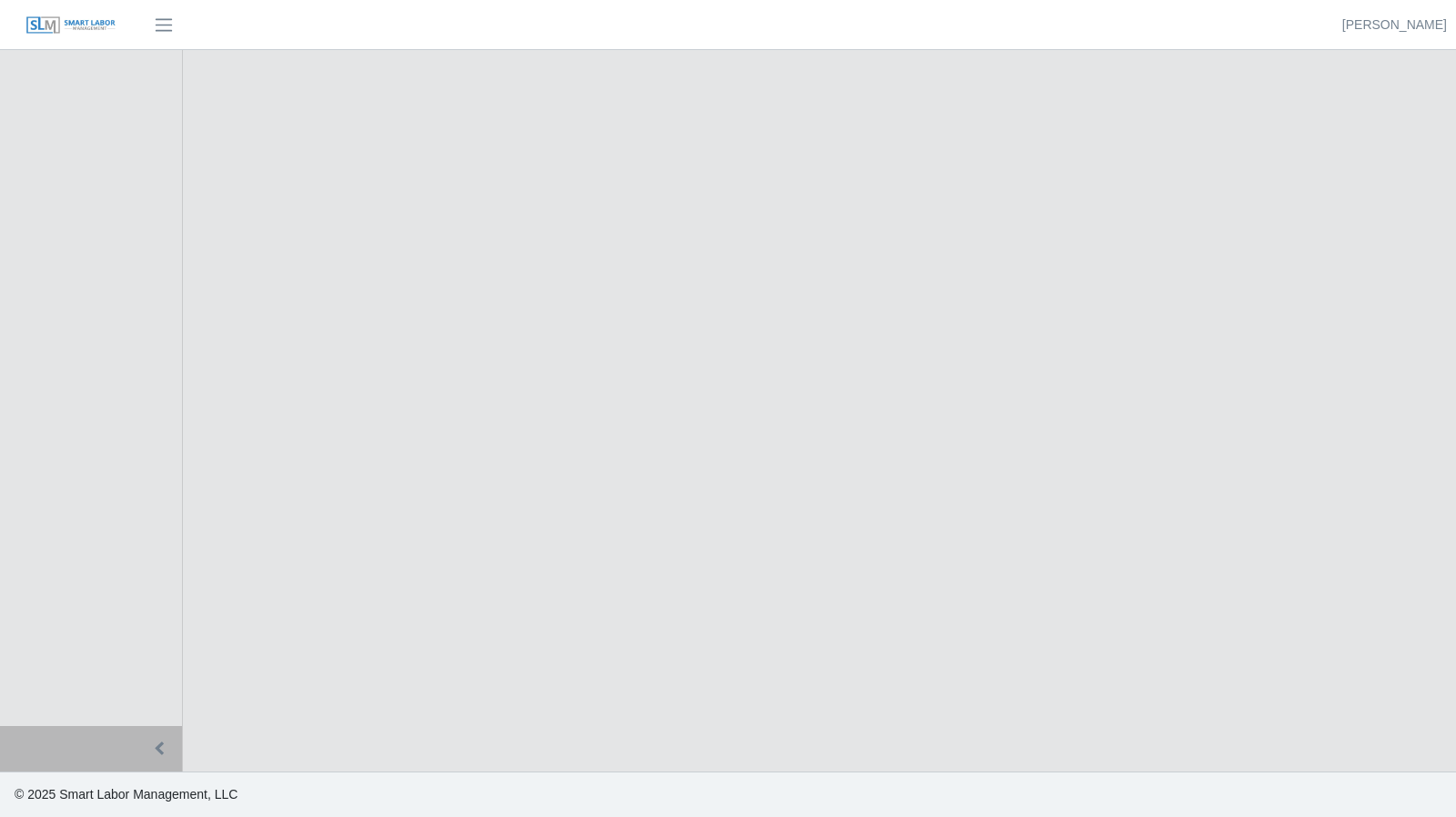
select select
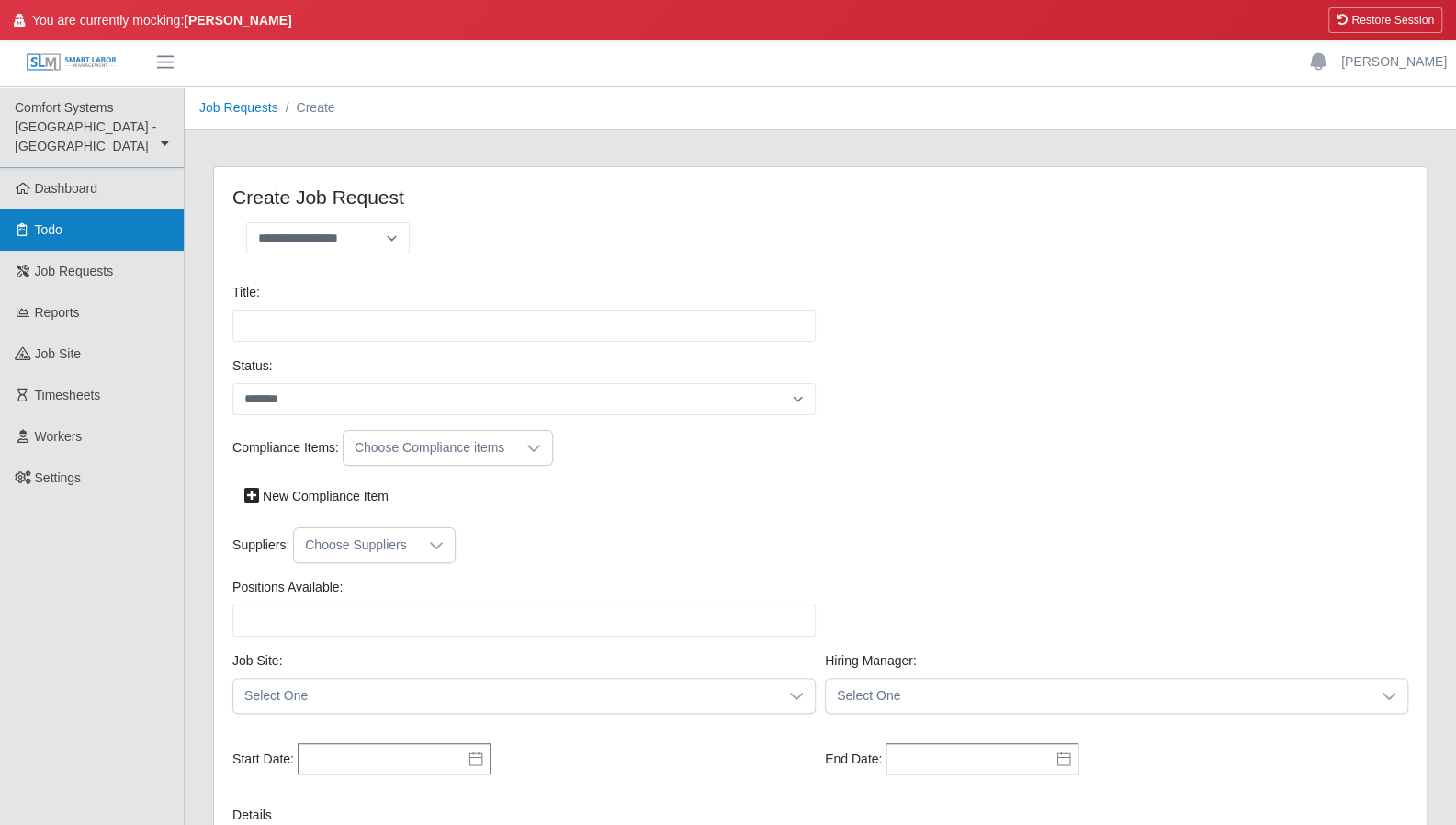
click at [69, 209] on link "Todo" at bounding box center [91, 230] width 184 height 42
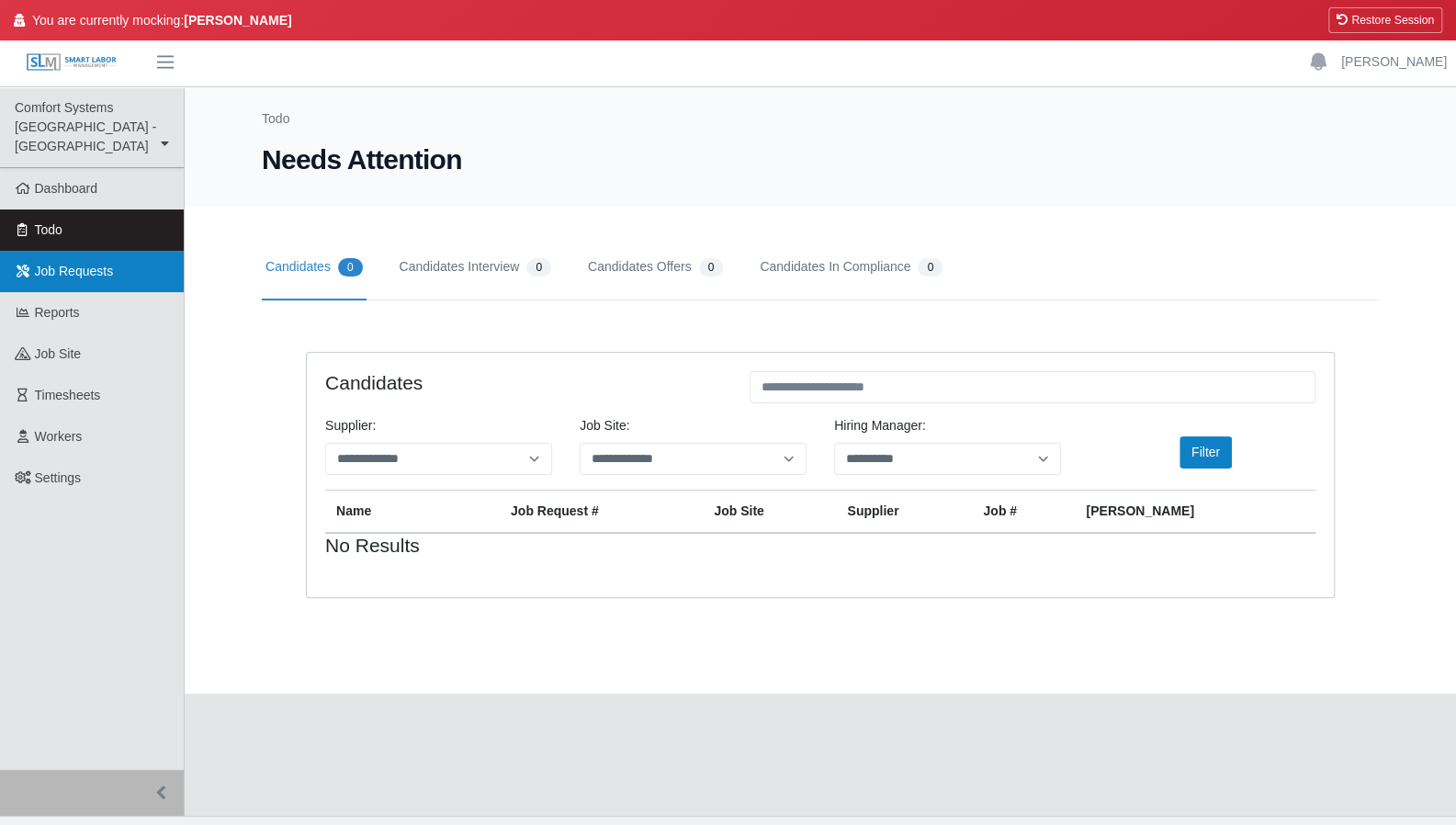
click at [99, 264] on span "Job Requests" at bounding box center [75, 271] width 79 height 15
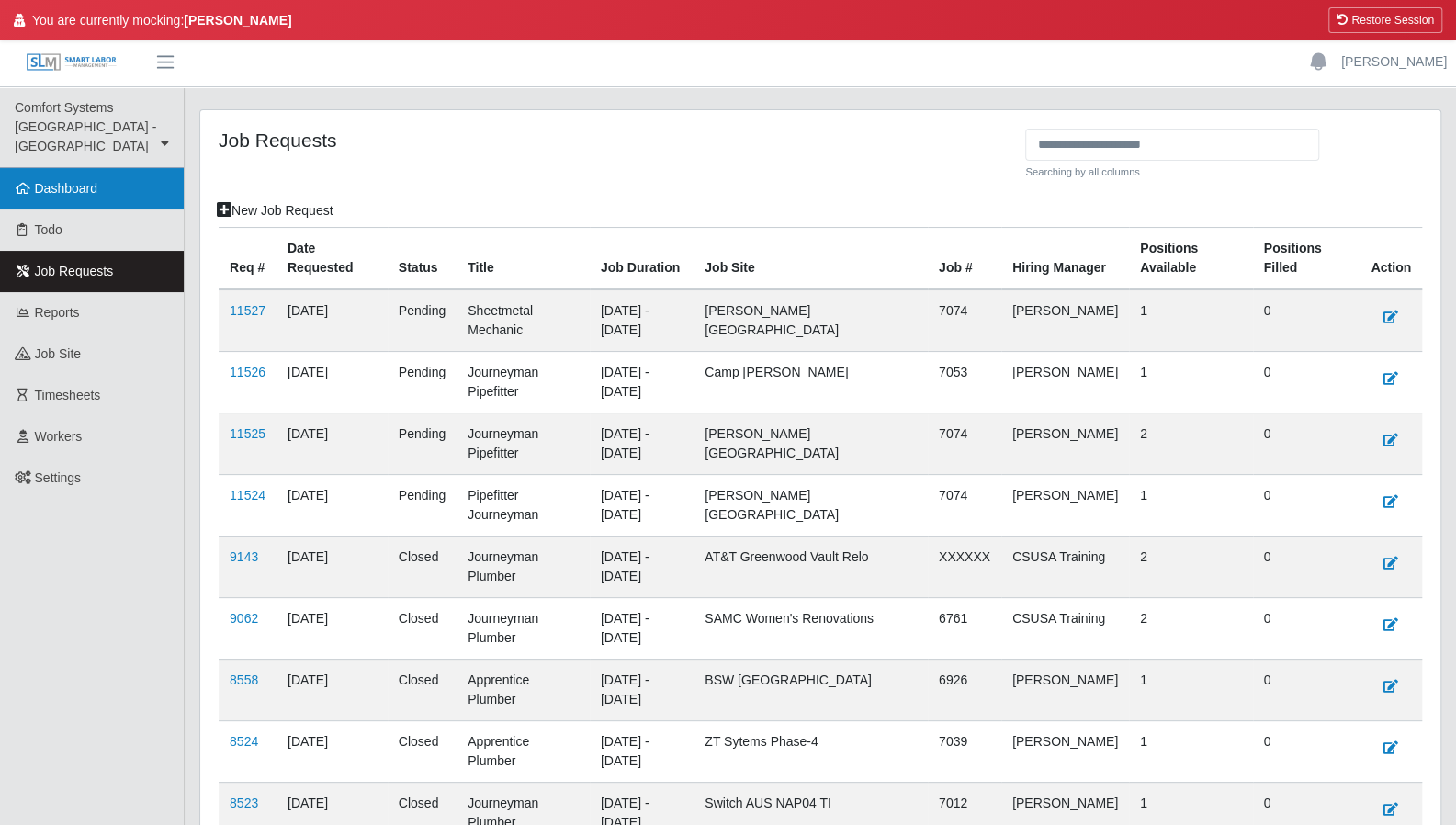
click at [54, 181] on span "Dashboard" at bounding box center [66, 188] width 64 height 15
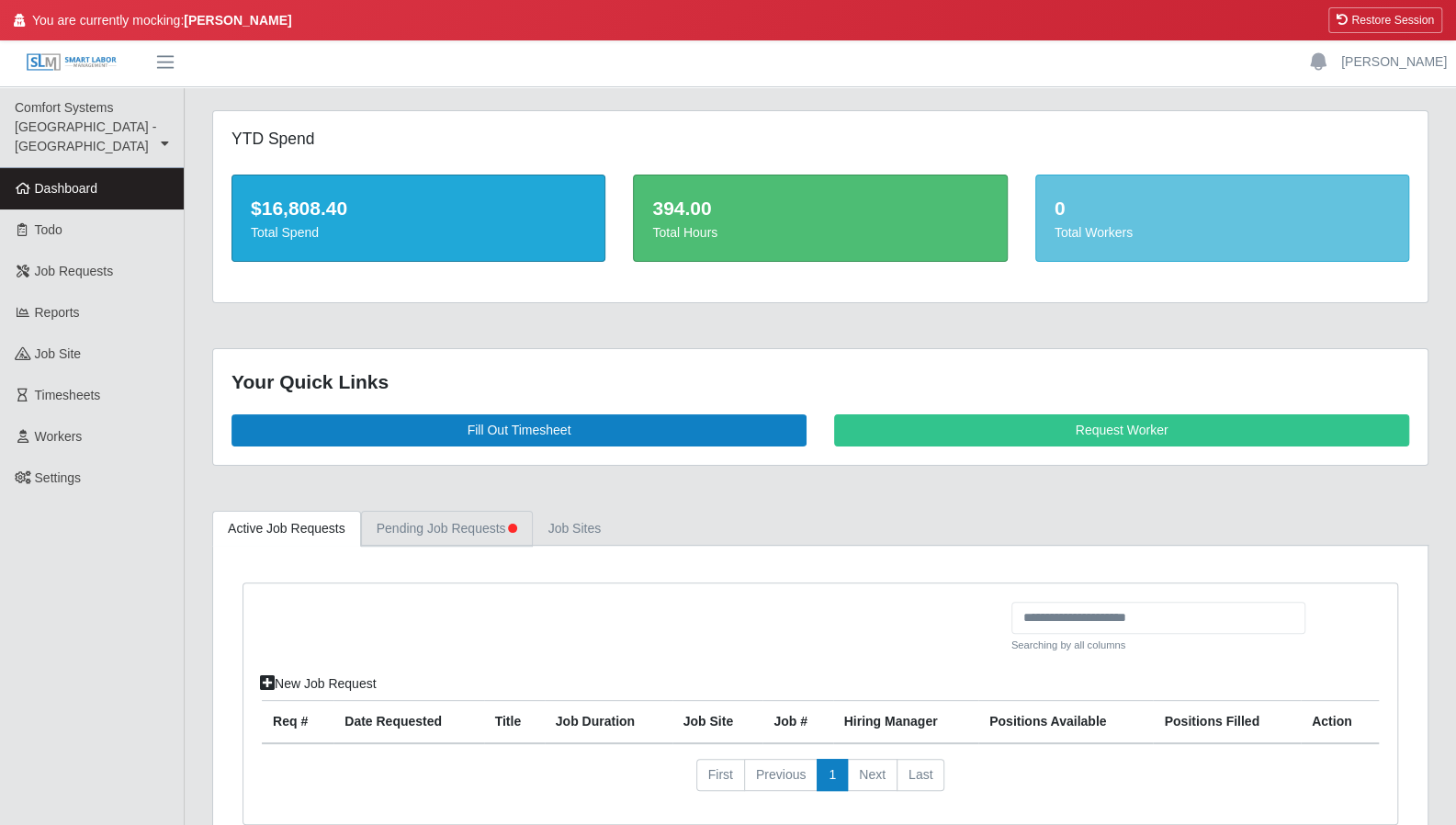
click at [474, 521] on link "Pending Job Requests" at bounding box center [447, 528] width 172 height 36
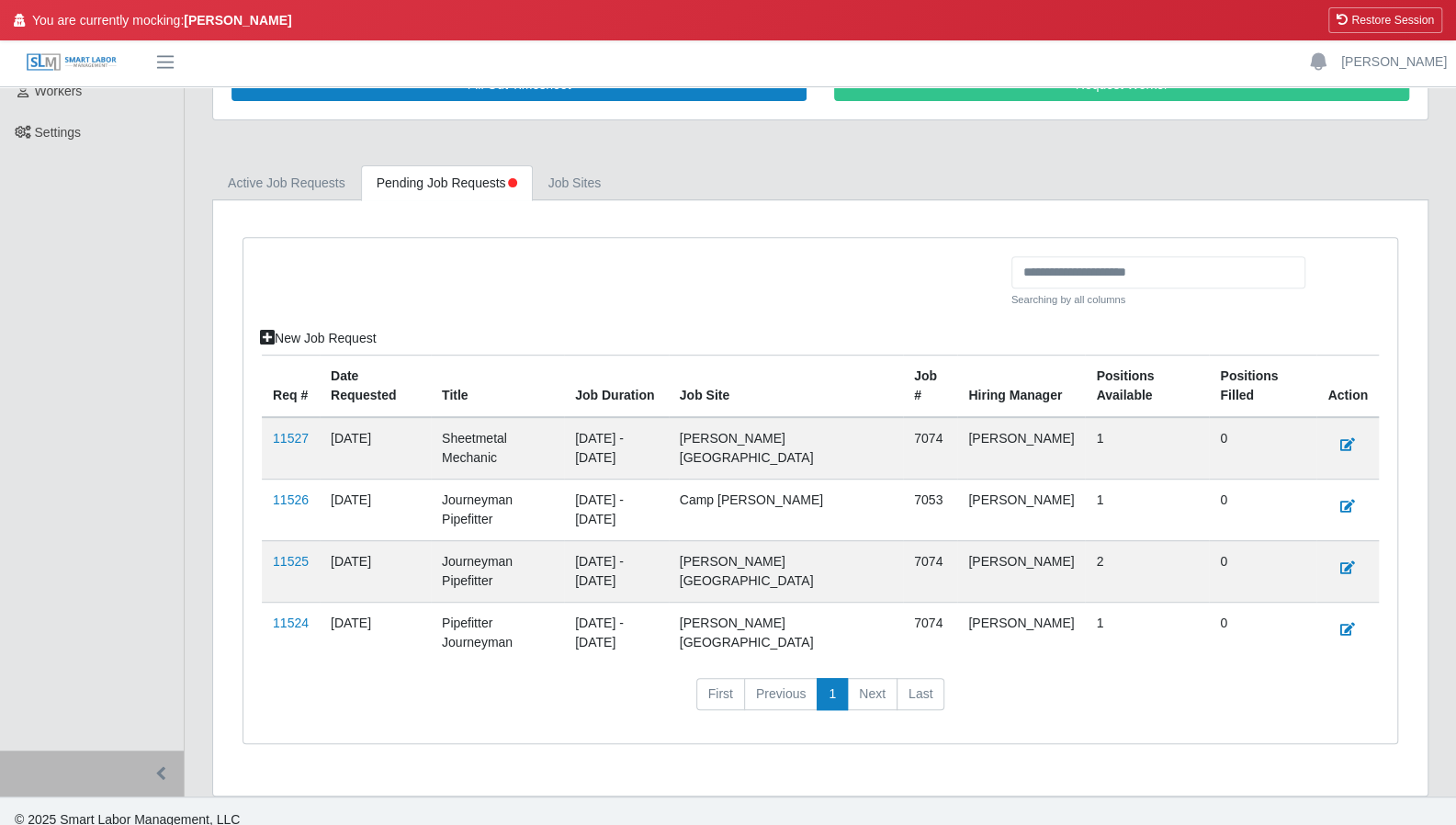
scroll to position [355, 0]
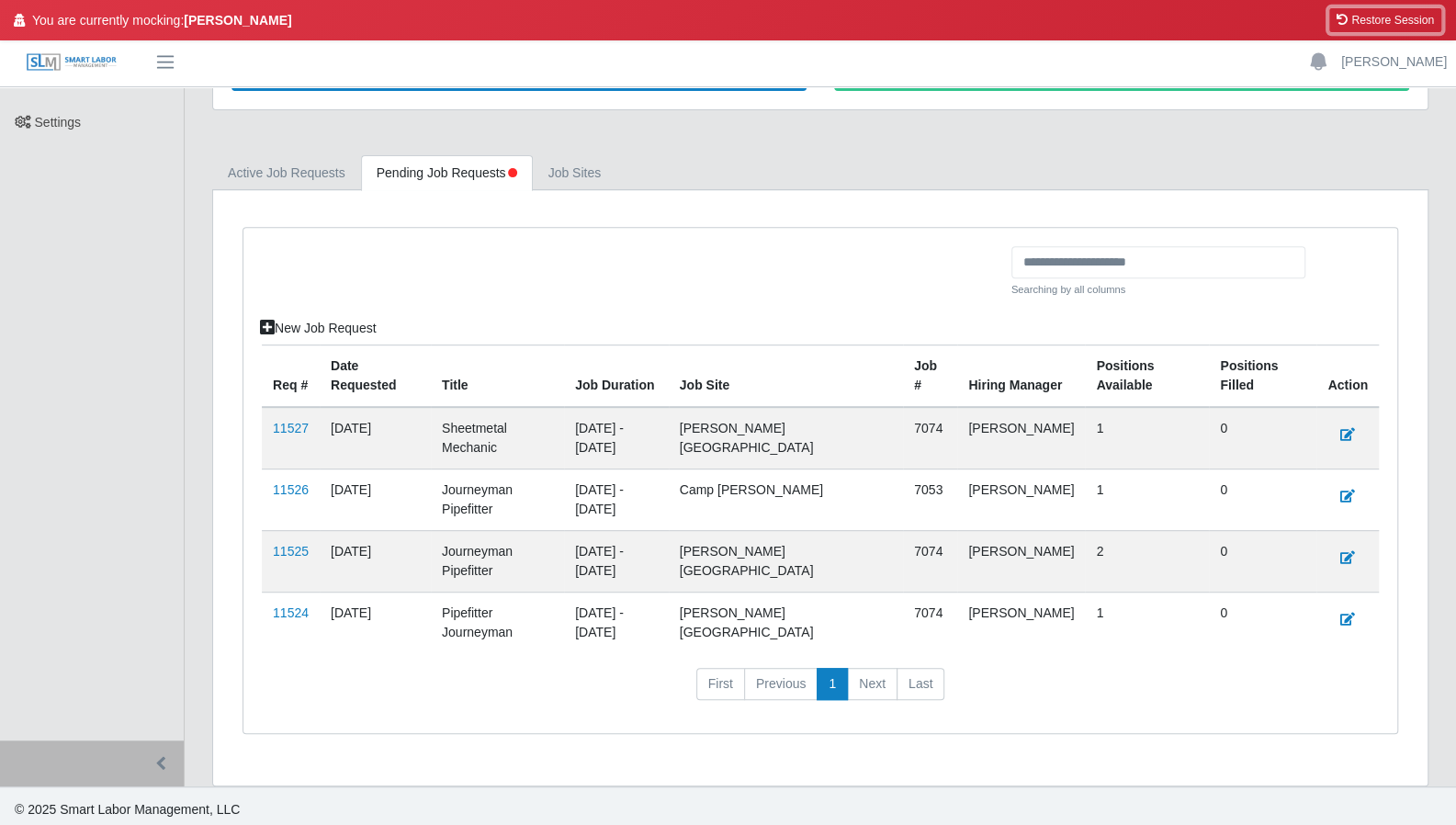
drag, startPoint x: 1396, startPoint y: 25, endPoint x: 818, endPoint y: 69, distance: 579.7
click at [1396, 25] on button "Restore Session" at bounding box center [1384, 20] width 113 height 26
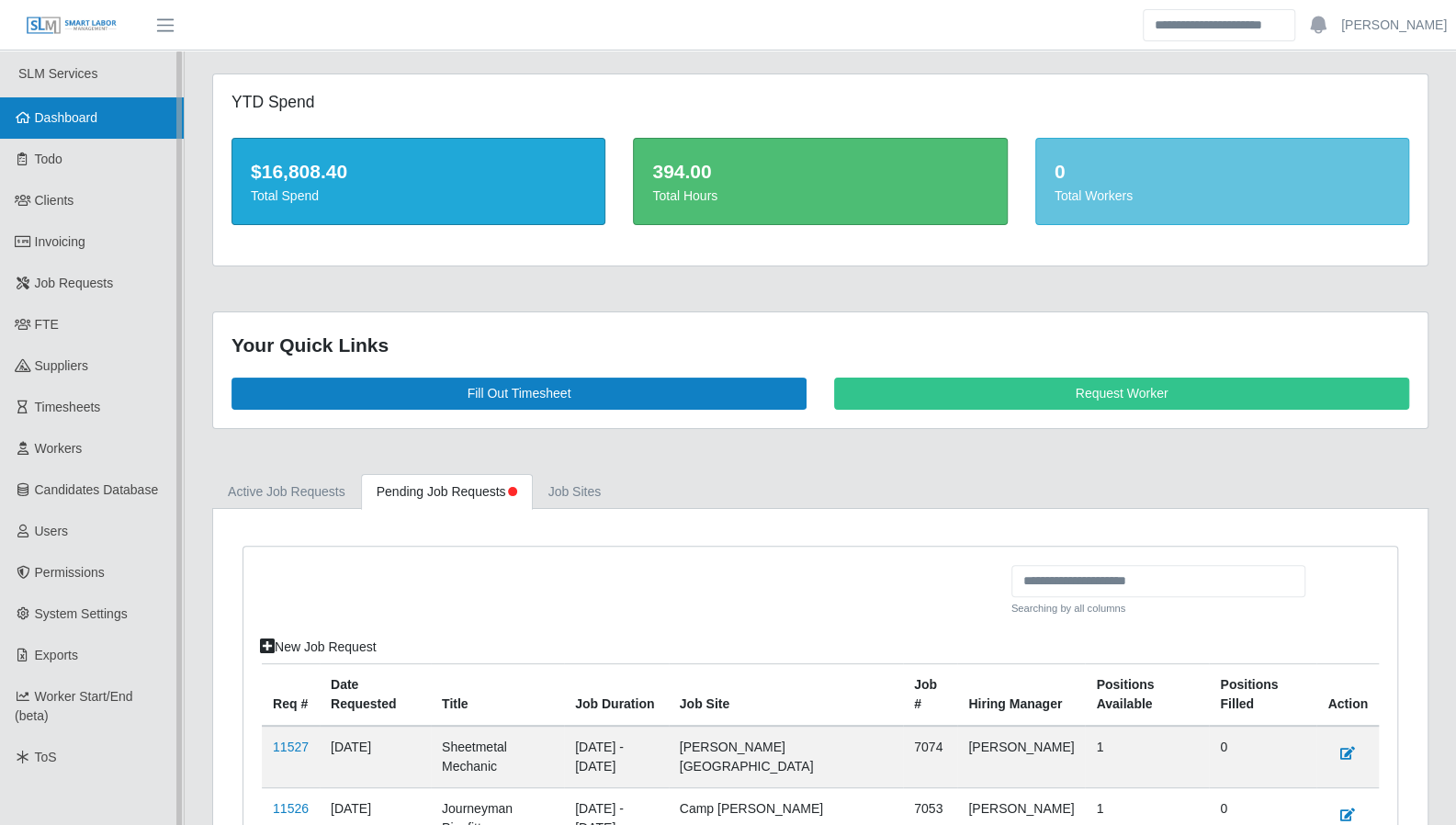
click at [83, 117] on span "Dashboard" at bounding box center [66, 117] width 64 height 15
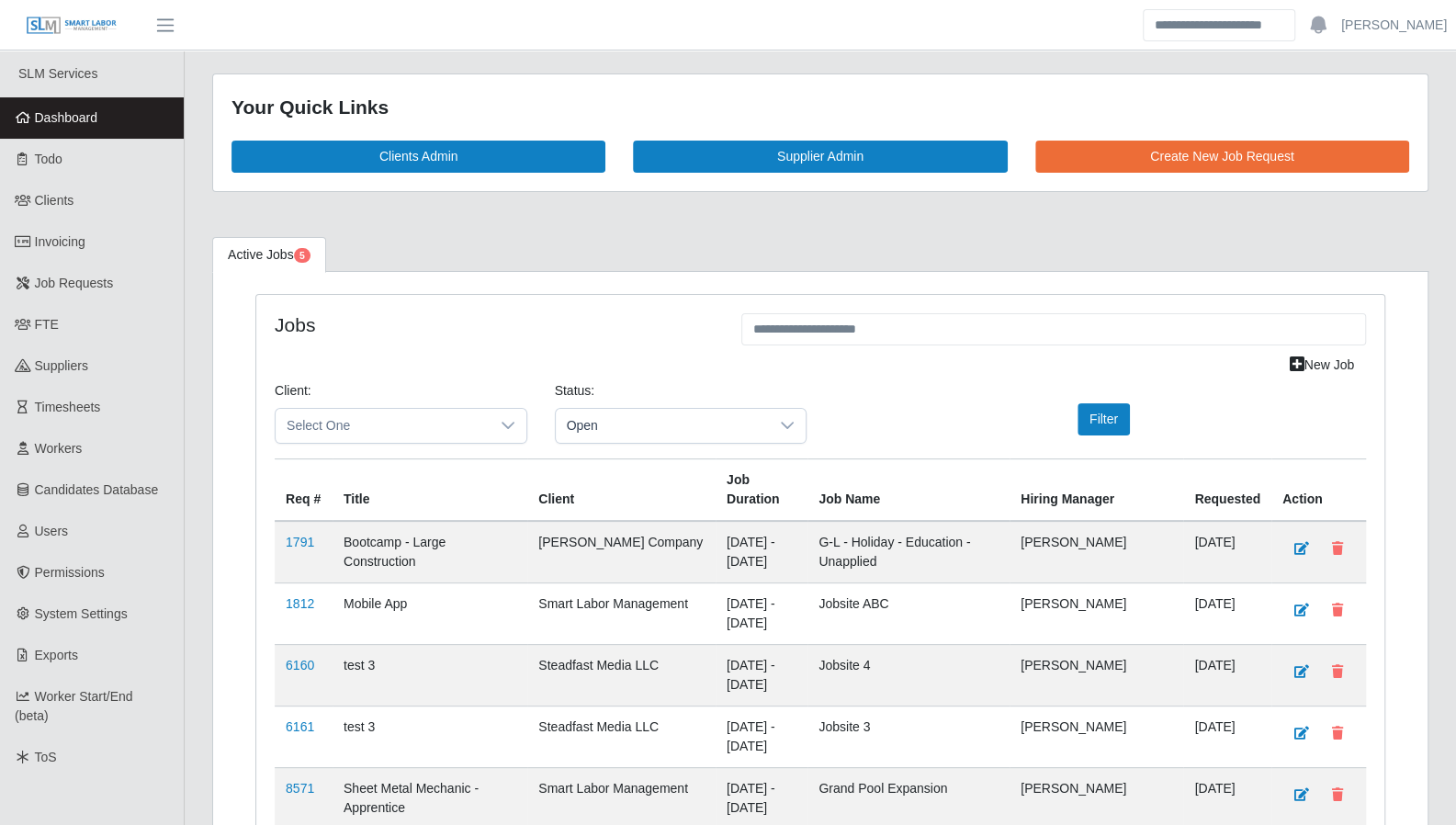
click at [99, 126] on link "Dashboard" at bounding box center [91, 118] width 184 height 42
click at [718, 422] on span "Open" at bounding box center [662, 425] width 214 height 34
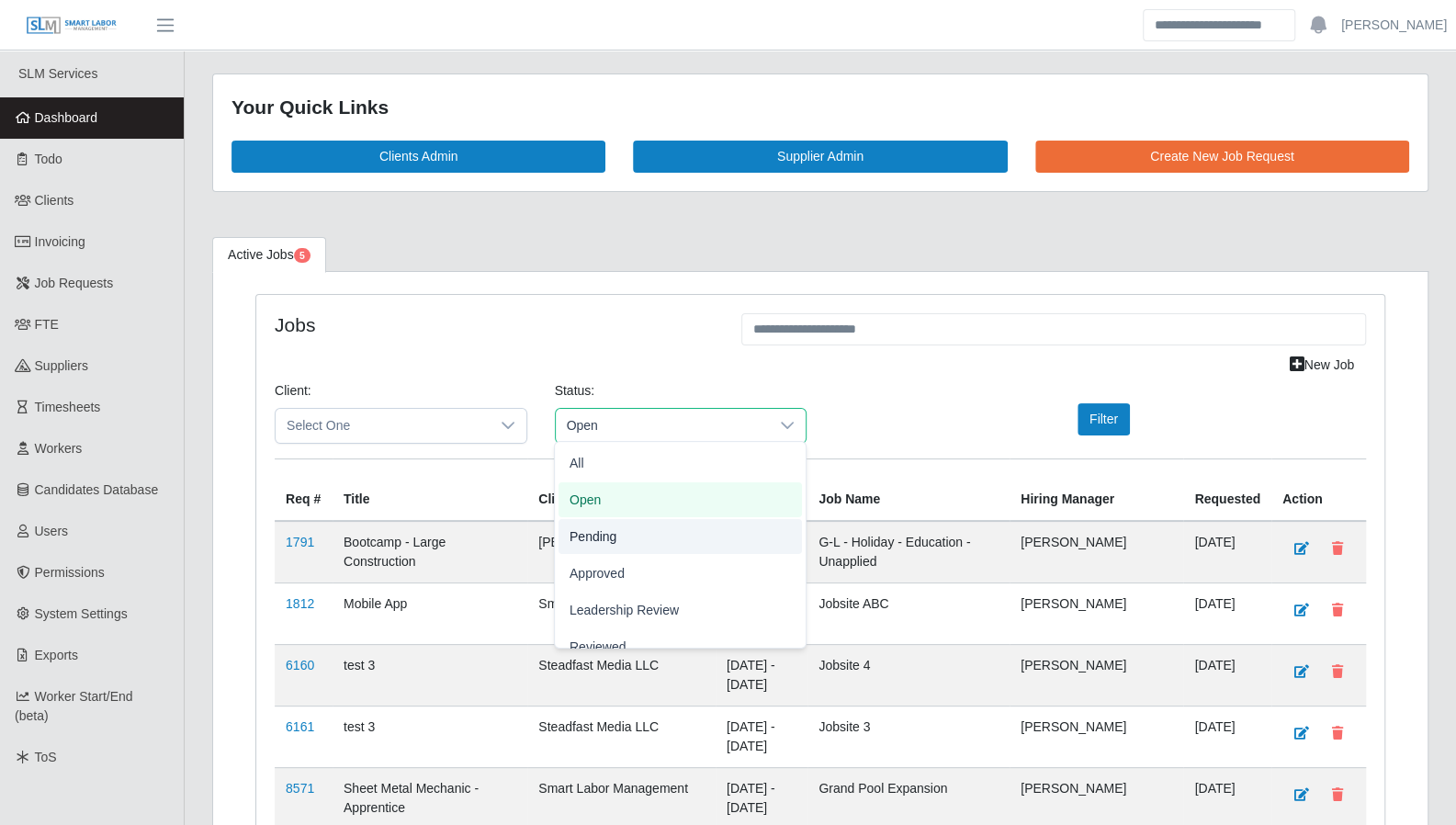
click at [632, 531] on li "Pending" at bounding box center [680, 536] width 244 height 35
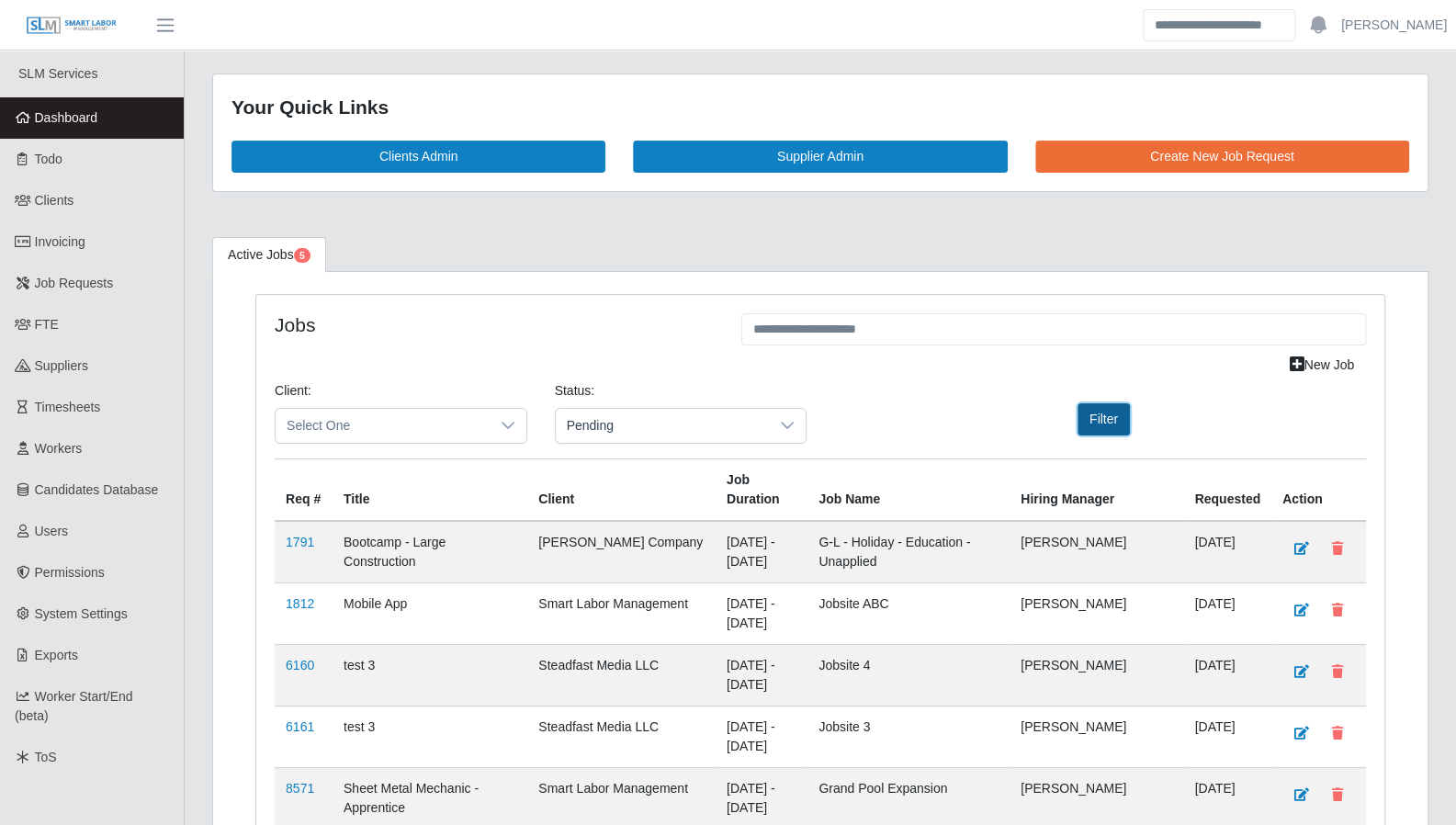
click at [1099, 420] on button "Filter" at bounding box center [1104, 419] width 53 height 32
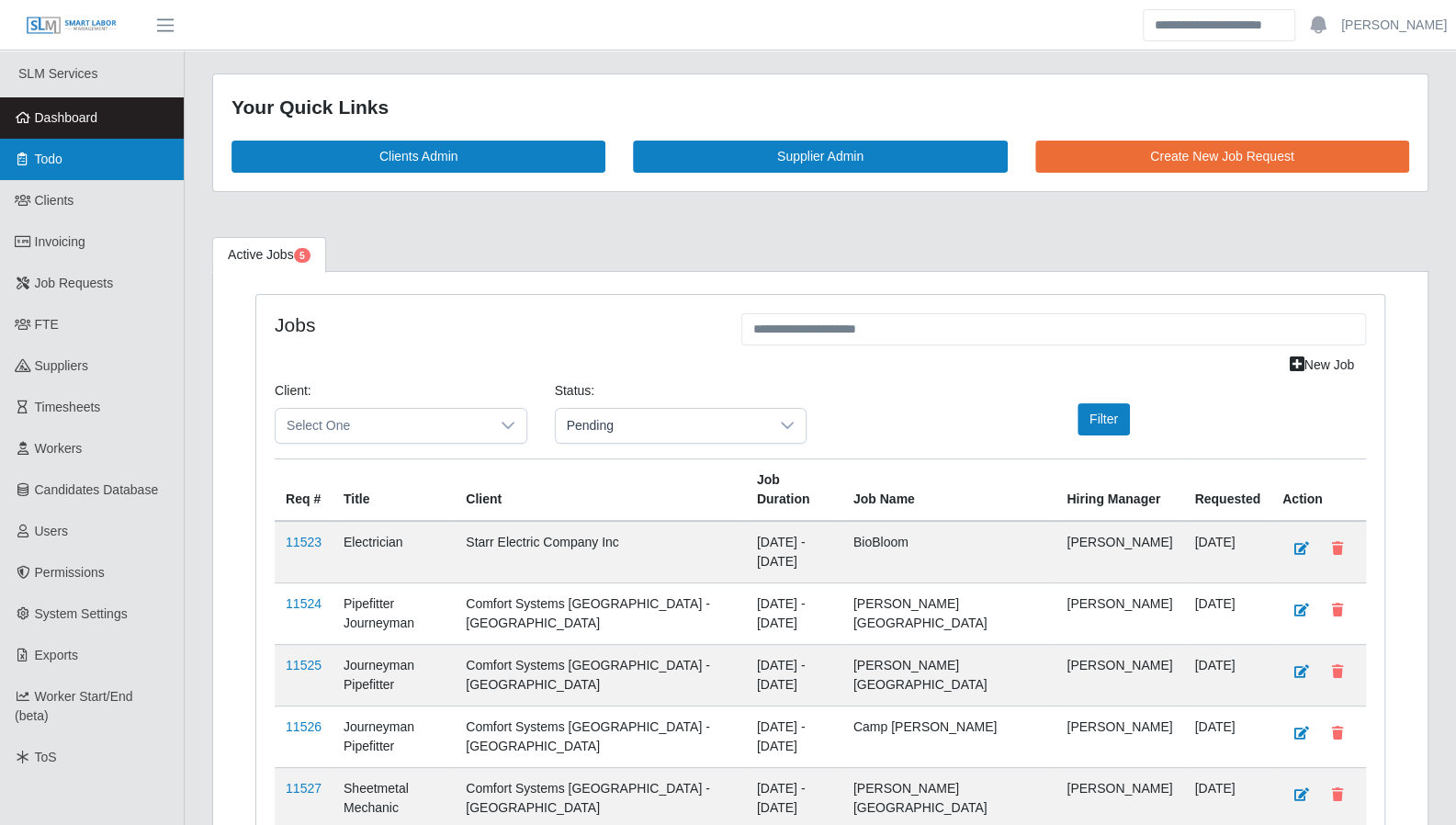
click at [128, 161] on link "Todo" at bounding box center [91, 159] width 184 height 42
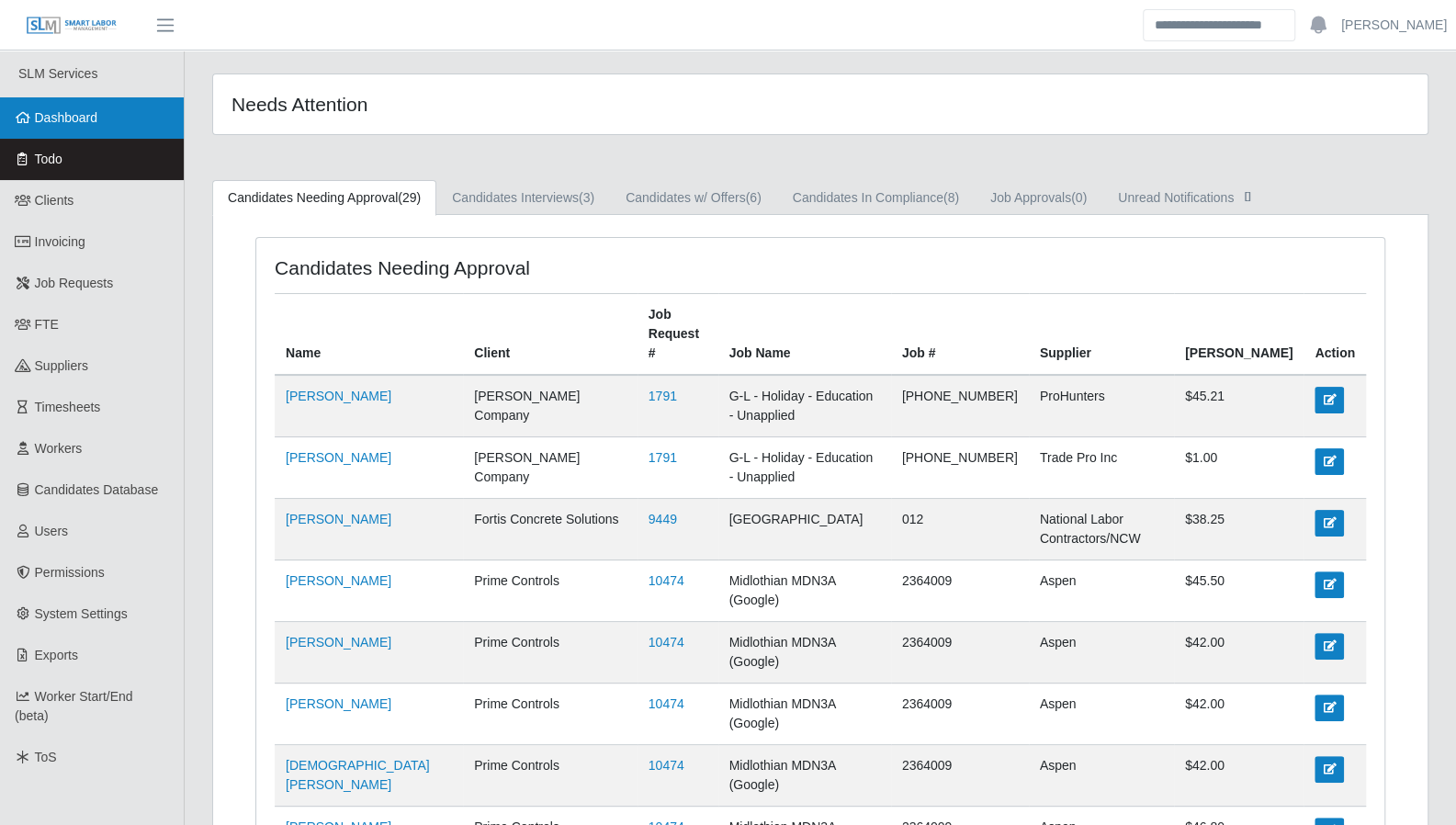
click at [57, 118] on span "Dashboard" at bounding box center [66, 117] width 64 height 15
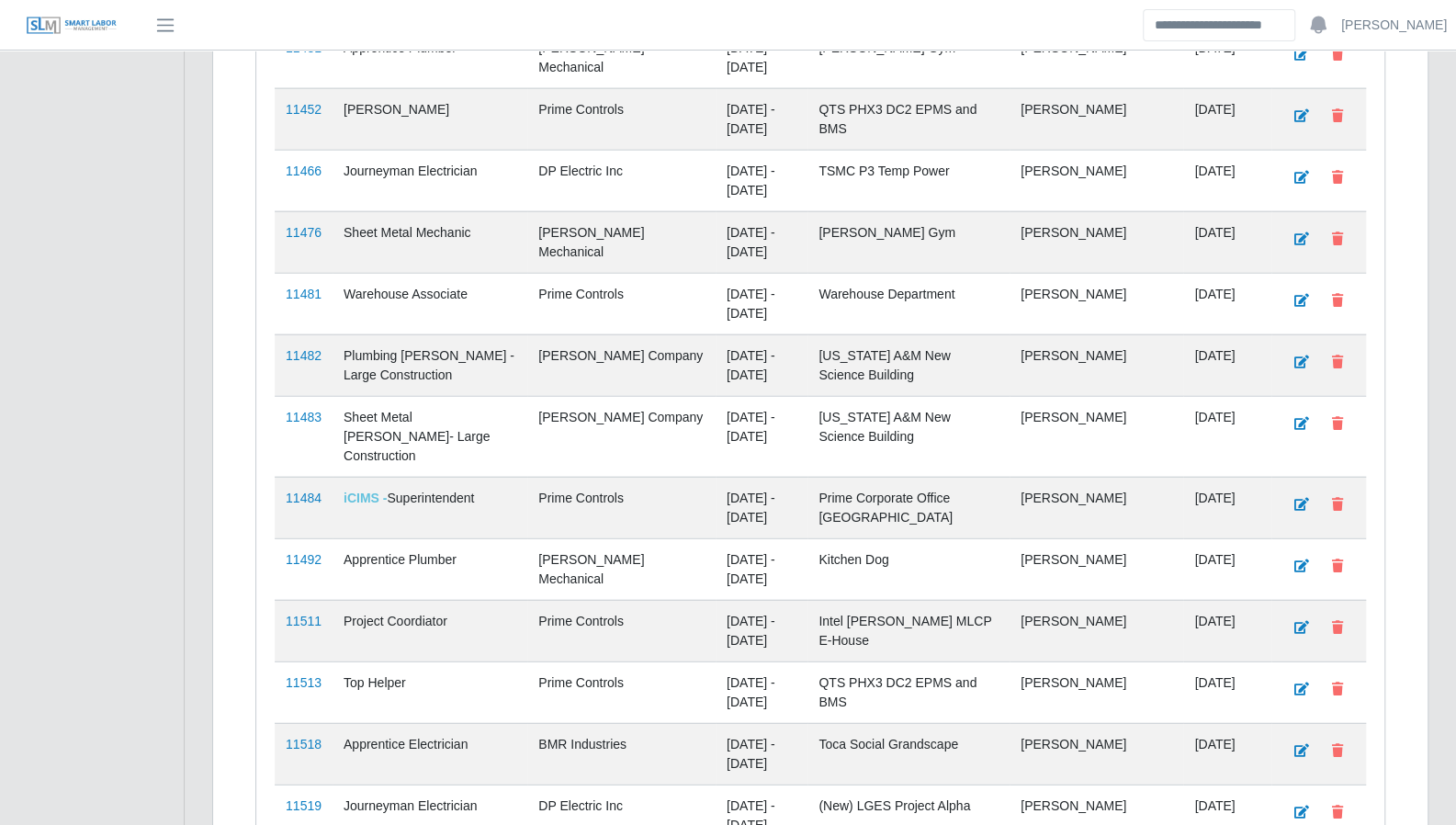
scroll to position [2959, 0]
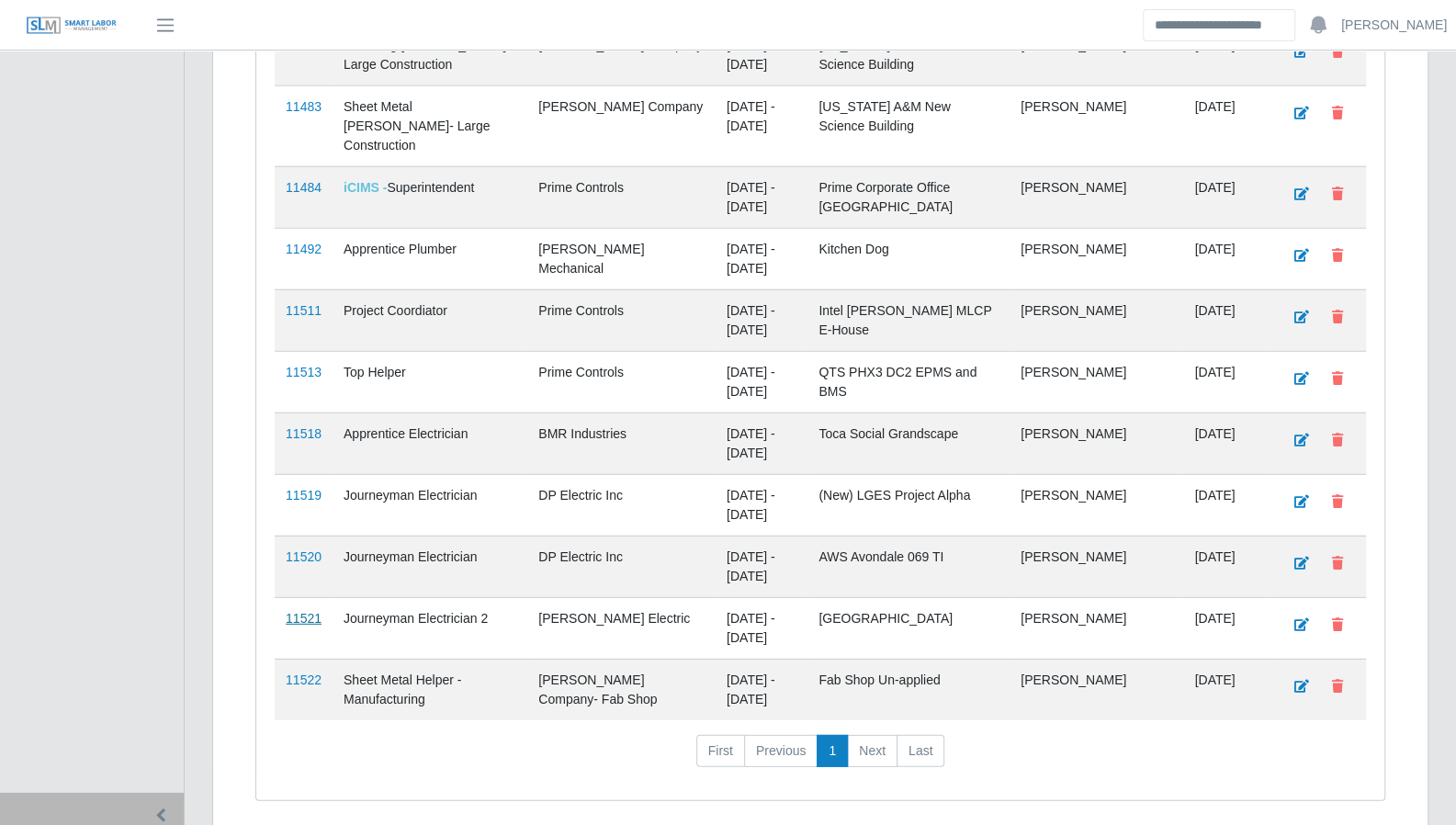
click at [303, 611] on link "11521" at bounding box center [304, 618] width 36 height 15
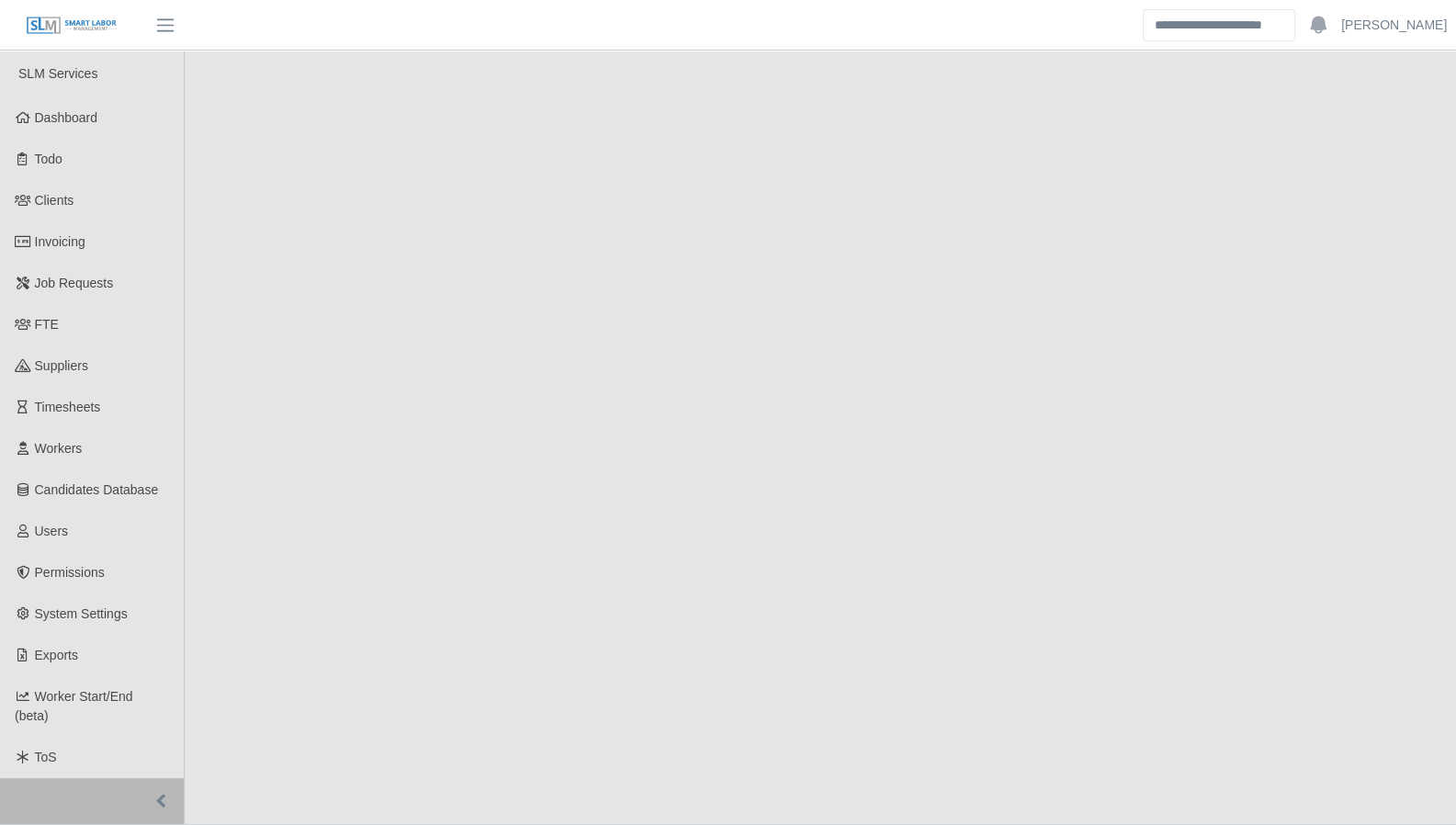
select select "****"
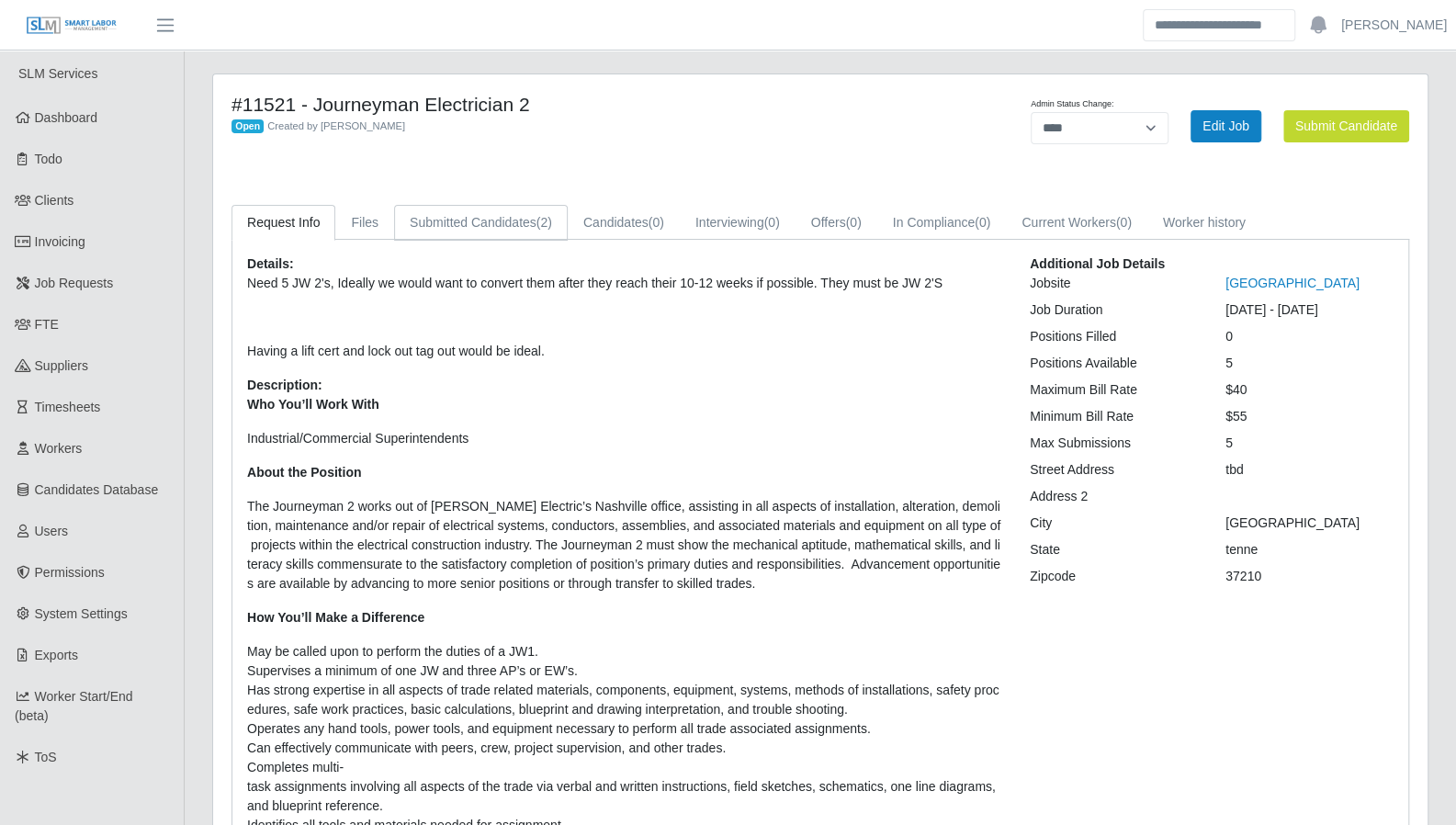
click at [473, 212] on link "Submitted Candidates (2)" at bounding box center [481, 222] width 173 height 36
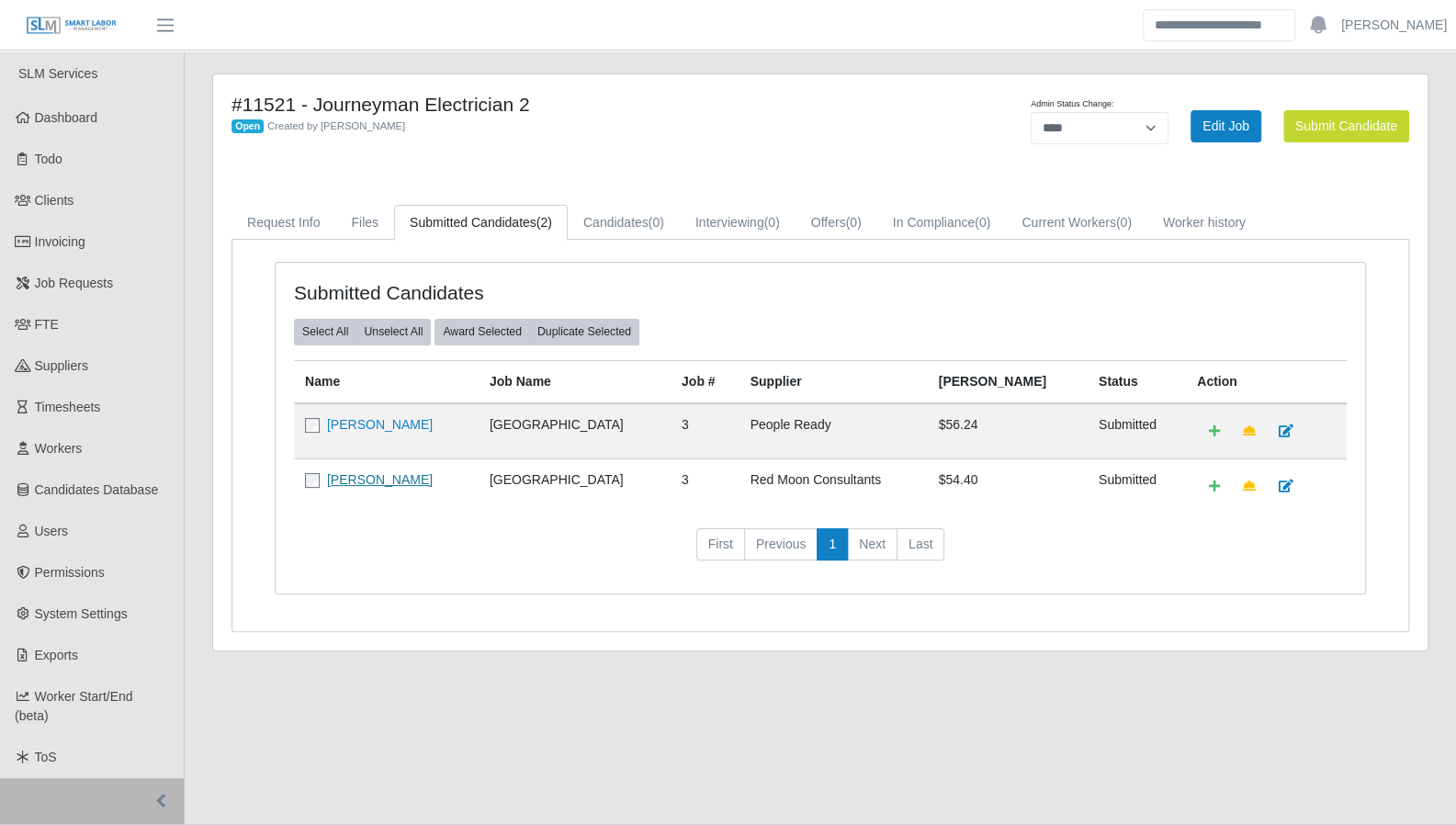
click at [393, 476] on link "[PERSON_NAME]" at bounding box center [379, 480] width 105 height 15
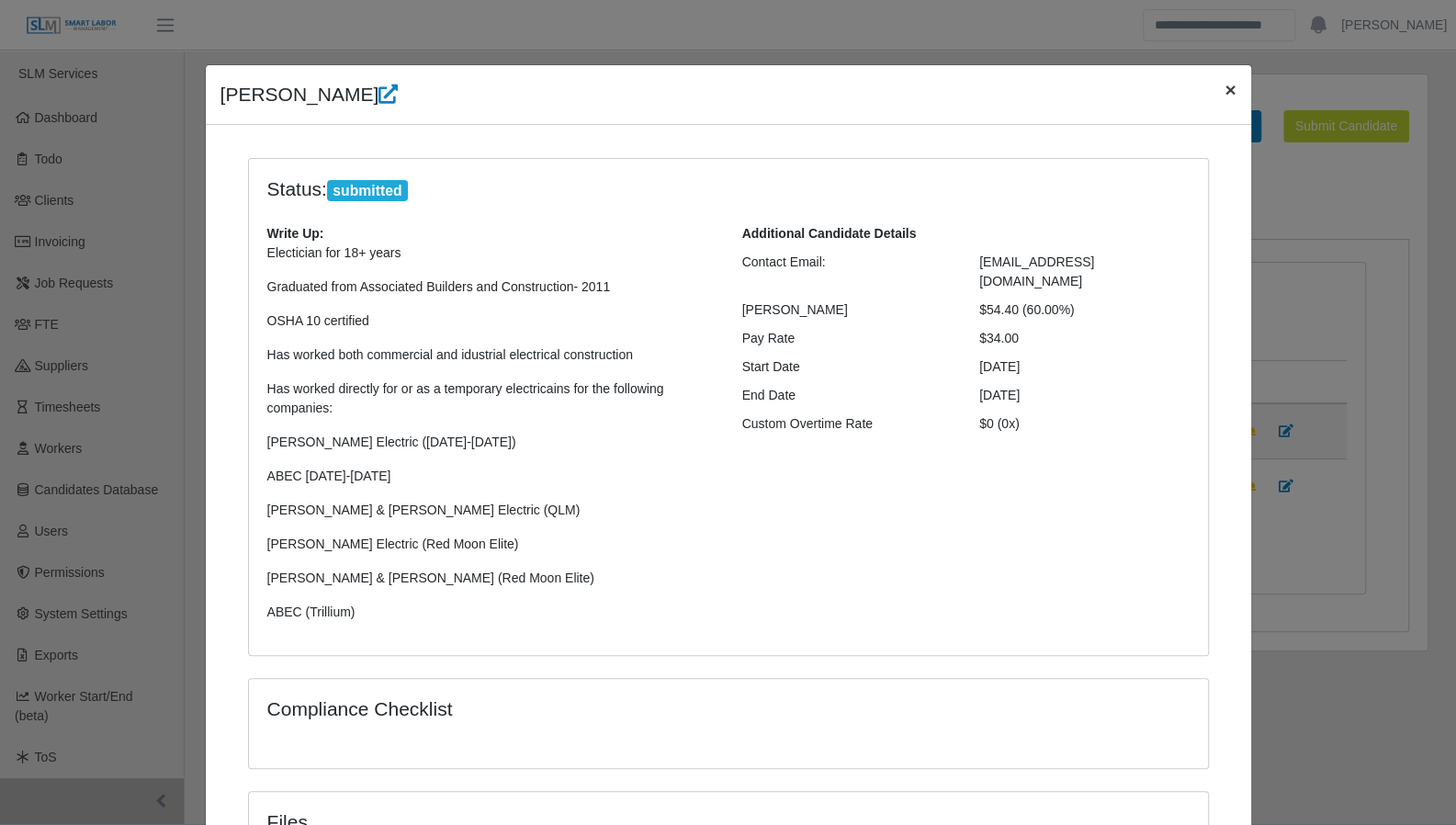
click at [1225, 96] on span "×" at bounding box center [1230, 90] width 11 height 21
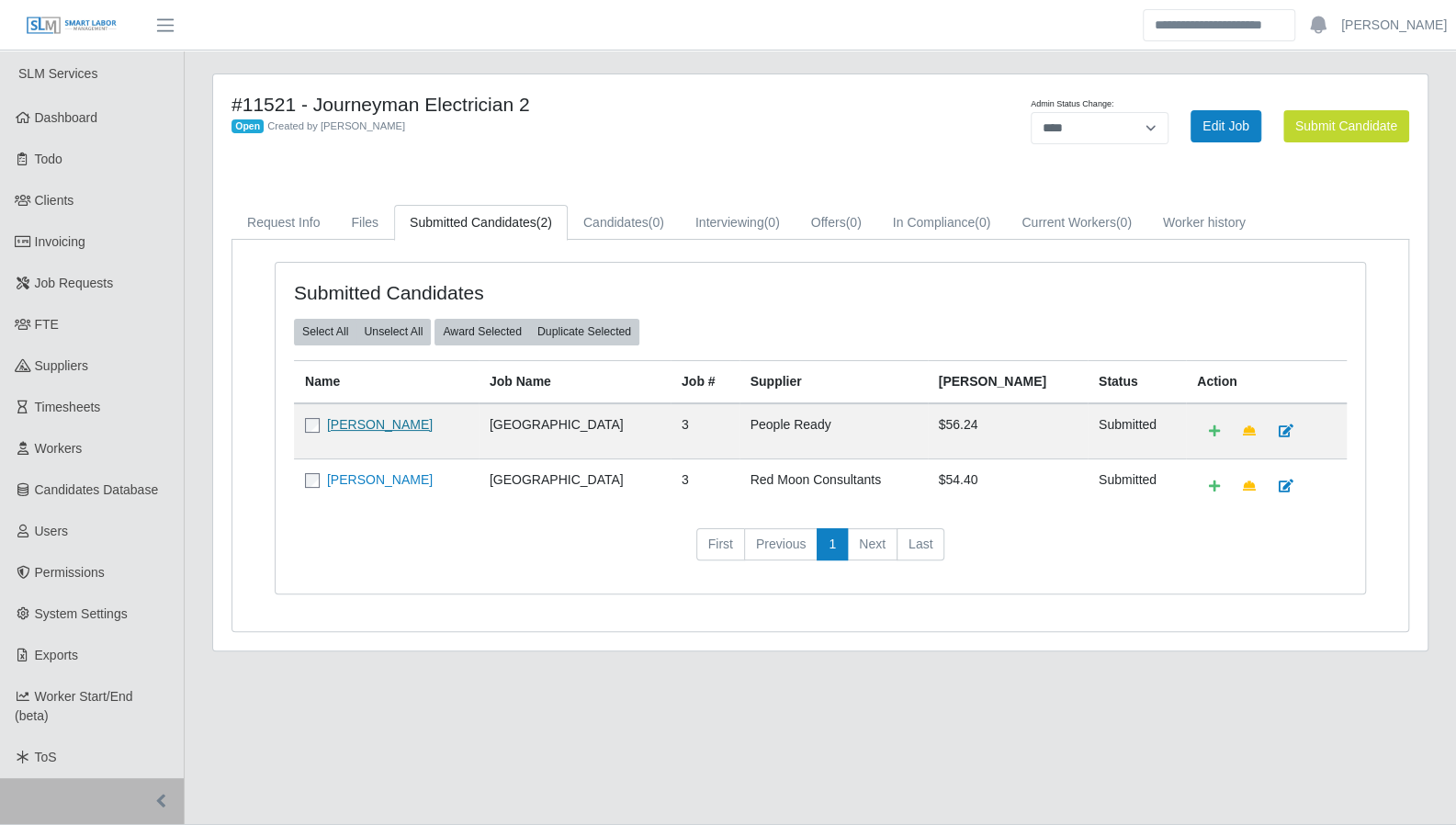
click at [353, 420] on link "Khalid Loobie" at bounding box center [379, 424] width 105 height 15
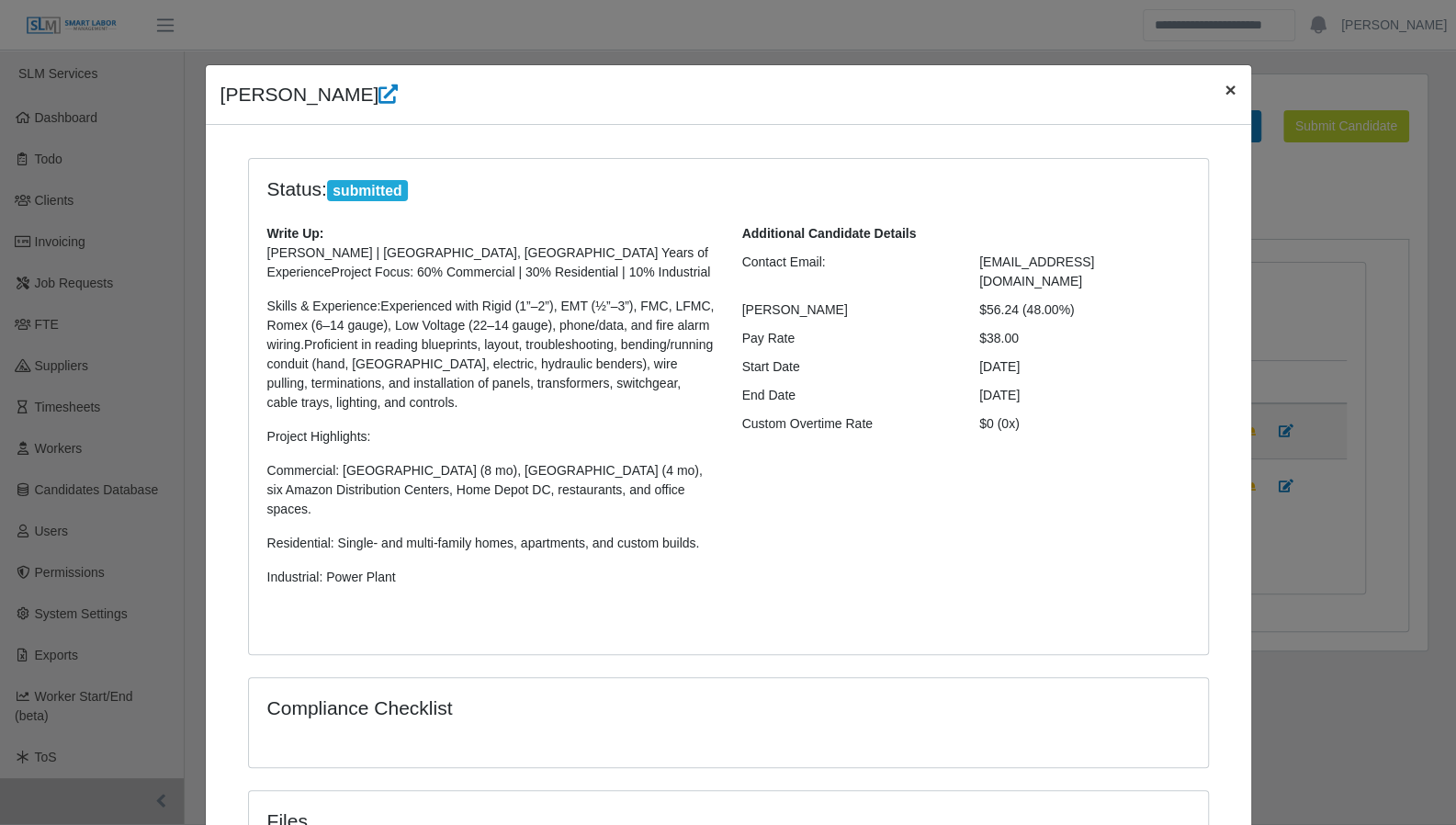
click at [1224, 95] on span "×" at bounding box center [1230, 90] width 11 height 21
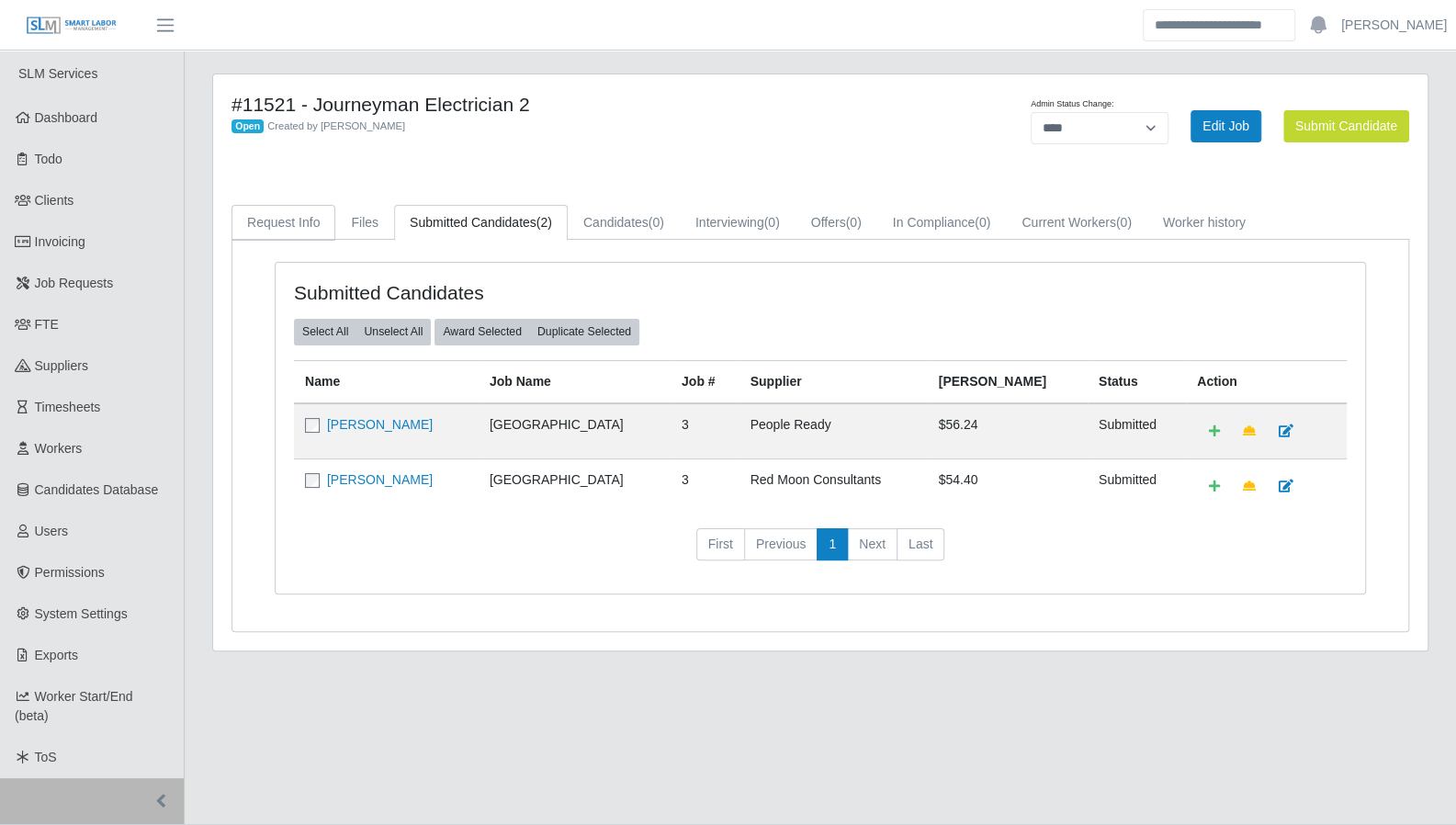
click at [301, 220] on link "Request Info" at bounding box center [283, 222] width 103 height 36
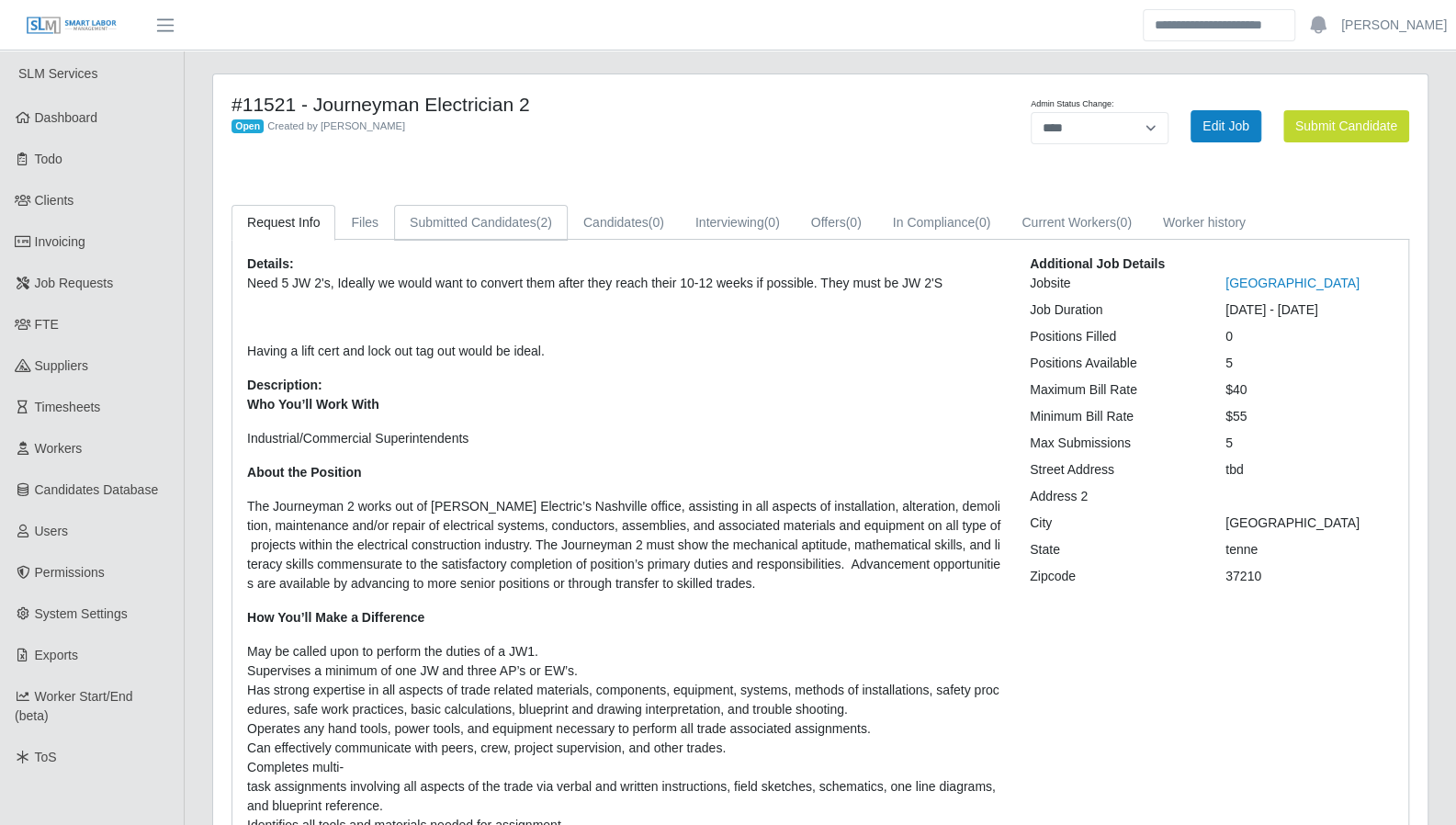
click at [455, 228] on link "Submitted Candidates (2)" at bounding box center [481, 222] width 173 height 36
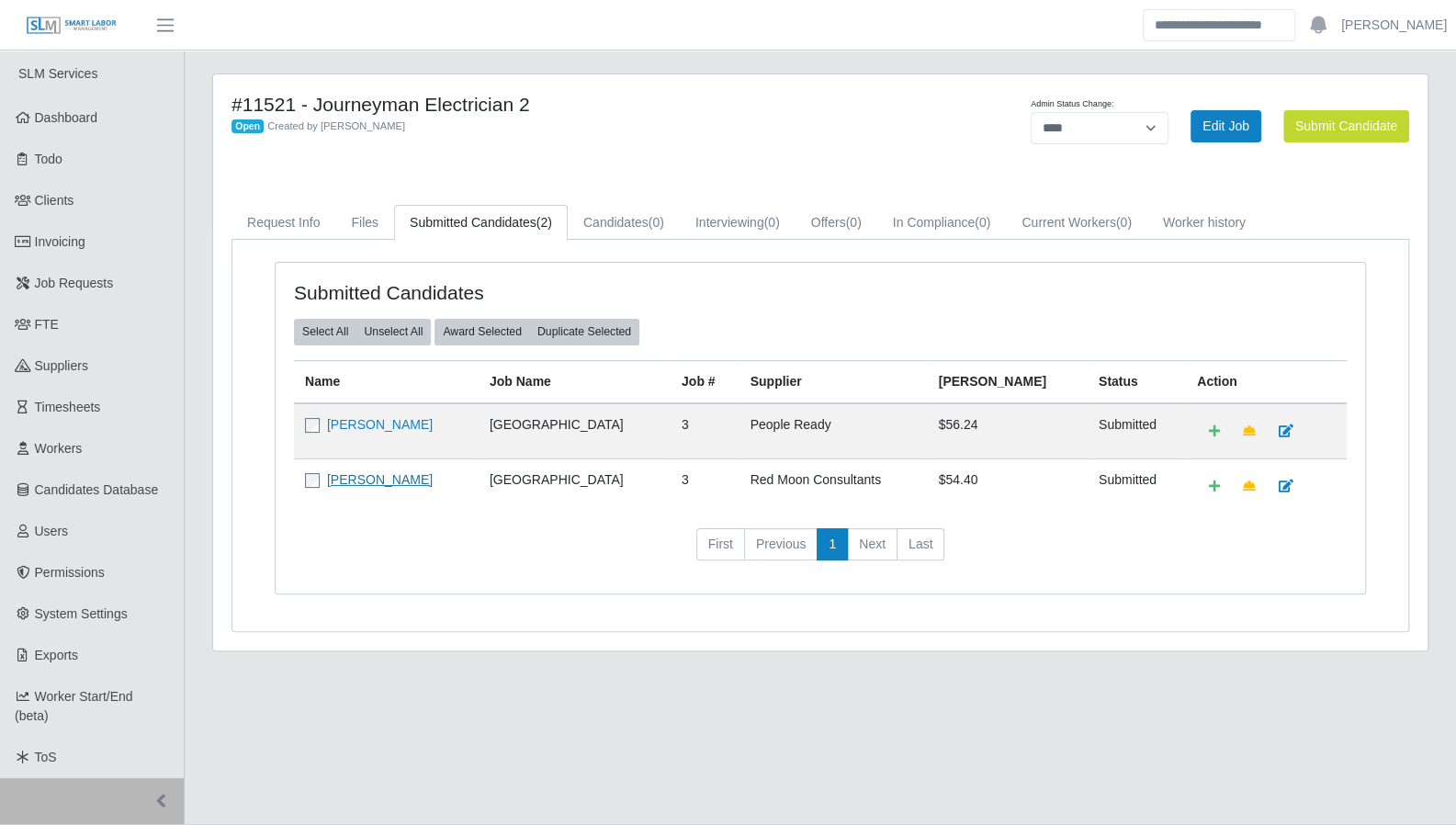
click at [371, 473] on link "Justin Osborne" at bounding box center [379, 480] width 105 height 15
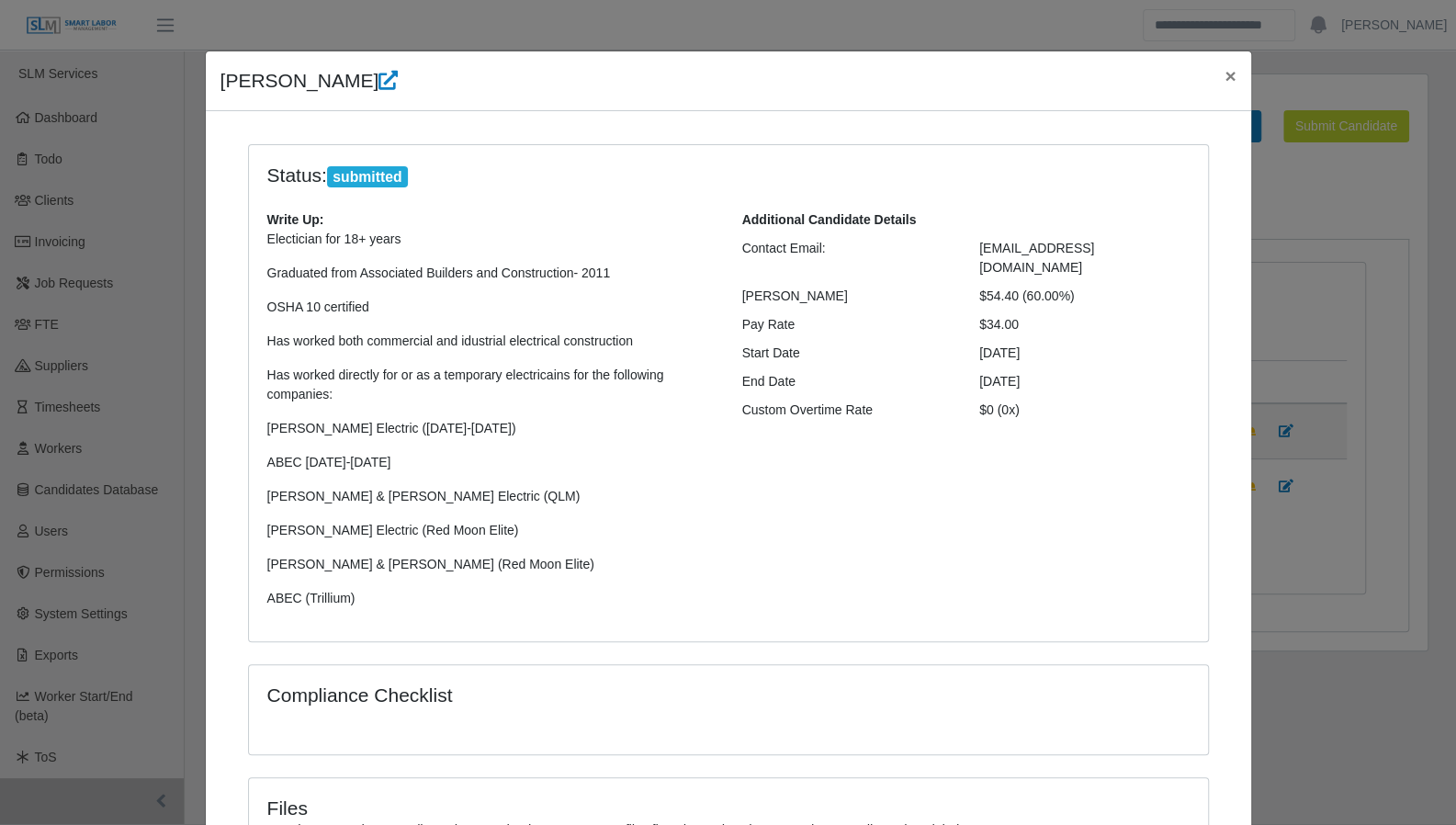
scroll to position [13, 0]
click at [1224, 80] on span "×" at bounding box center [1230, 77] width 11 height 21
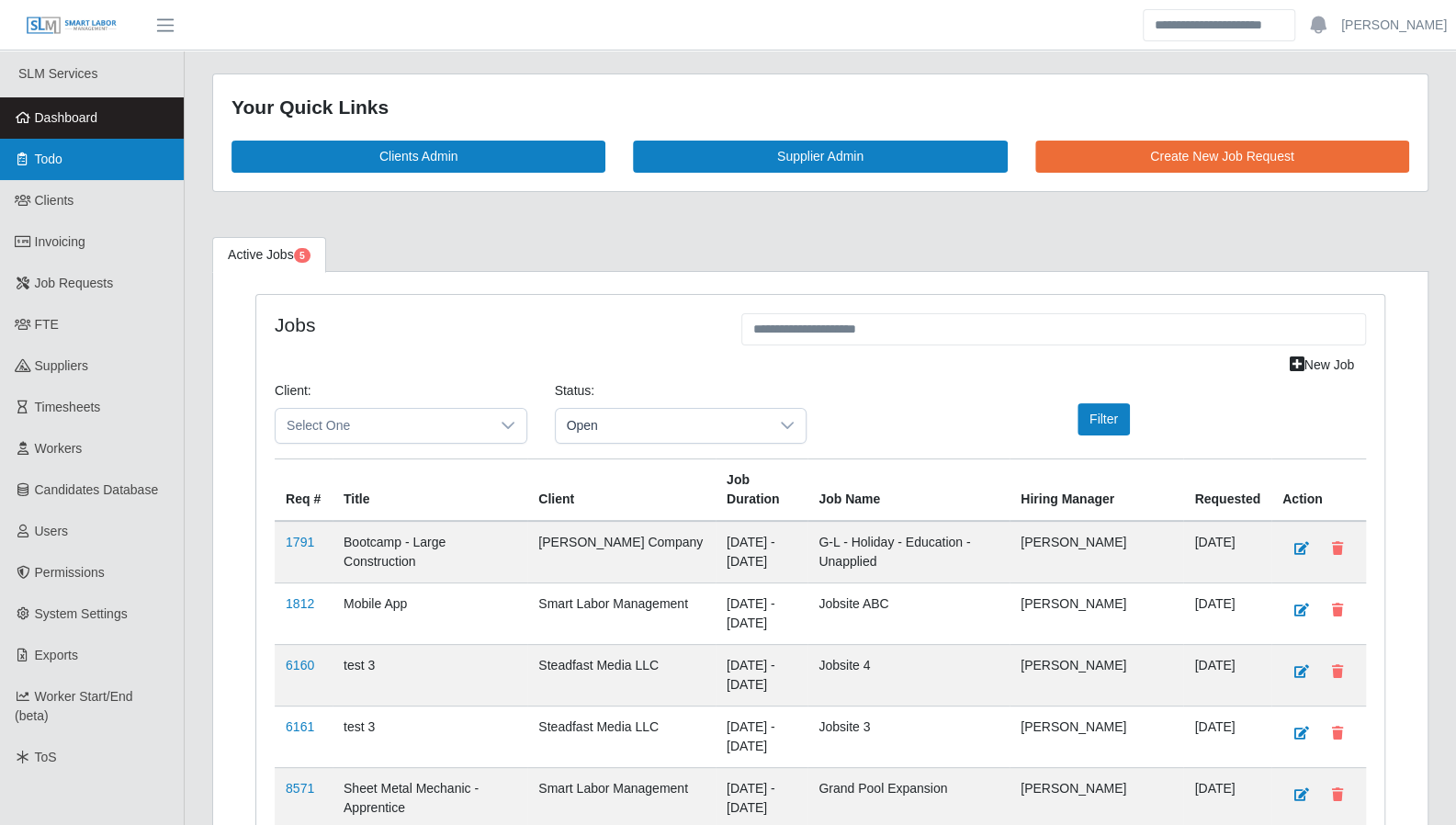
click at [100, 171] on link "Todo" at bounding box center [91, 159] width 184 height 42
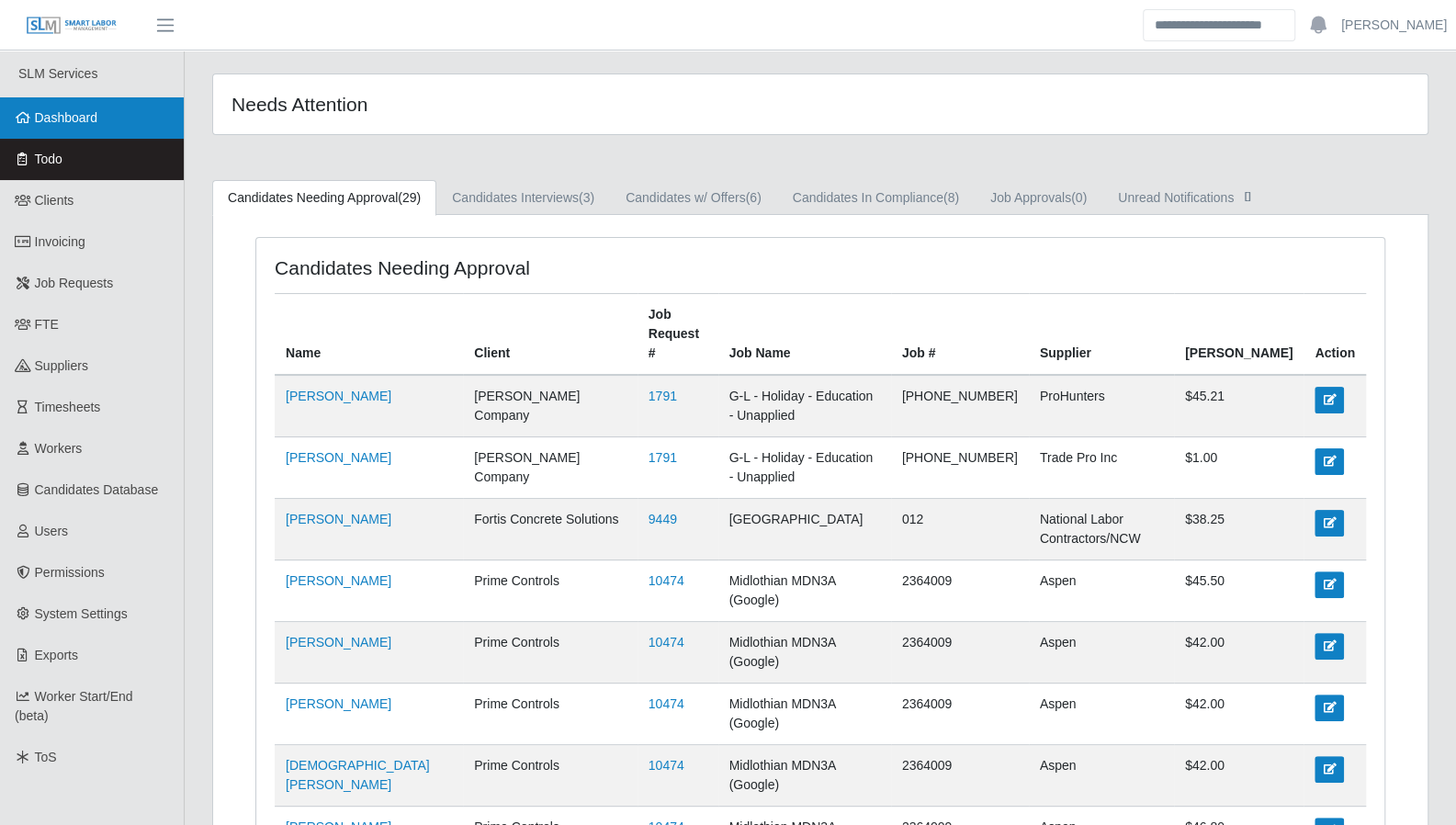
click at [82, 128] on link "Dashboard" at bounding box center [91, 118] width 184 height 42
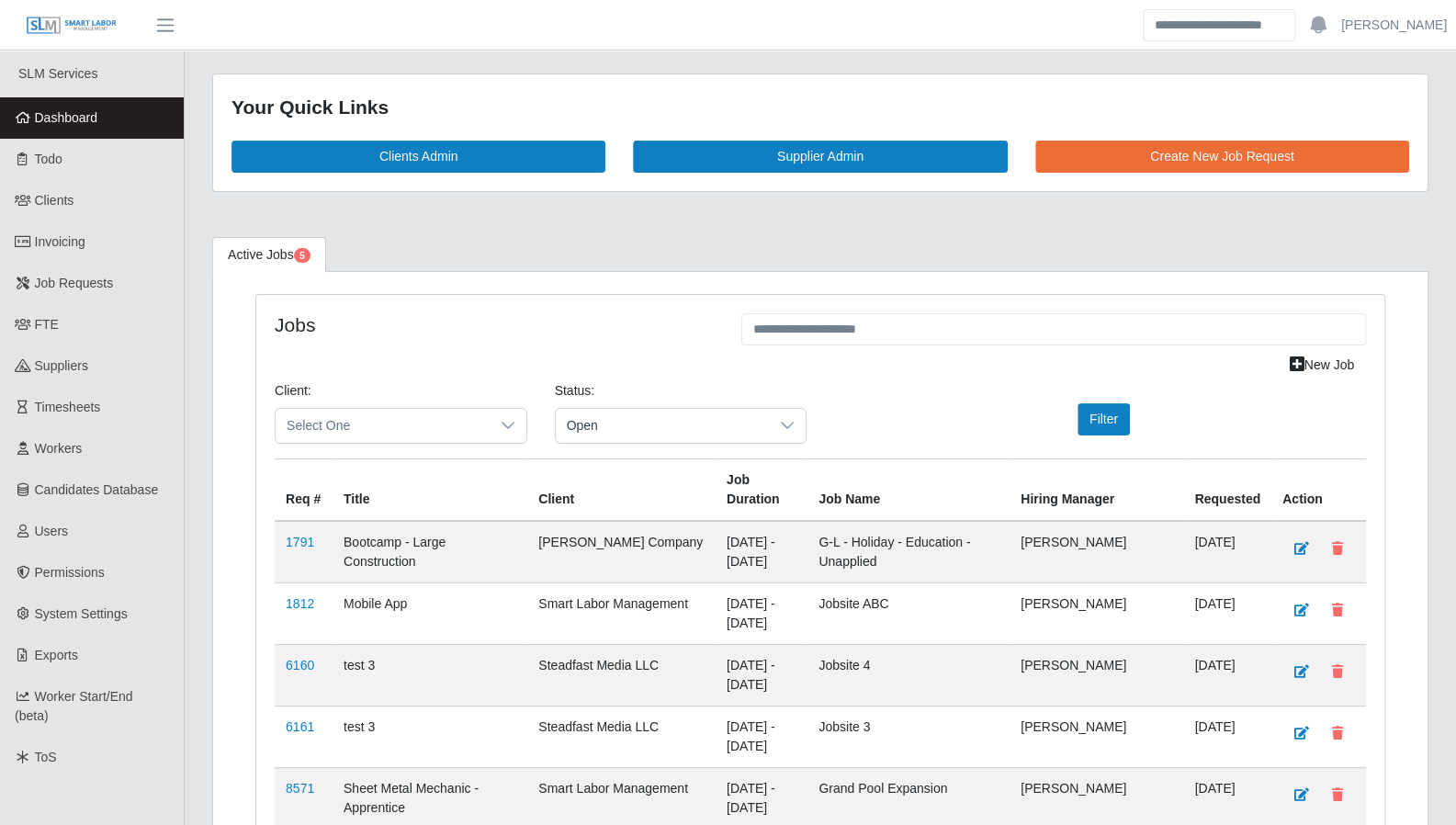
click at [114, 117] on link "Dashboard" at bounding box center [91, 118] width 184 height 42
click at [128, 173] on link "Todo" at bounding box center [91, 159] width 184 height 42
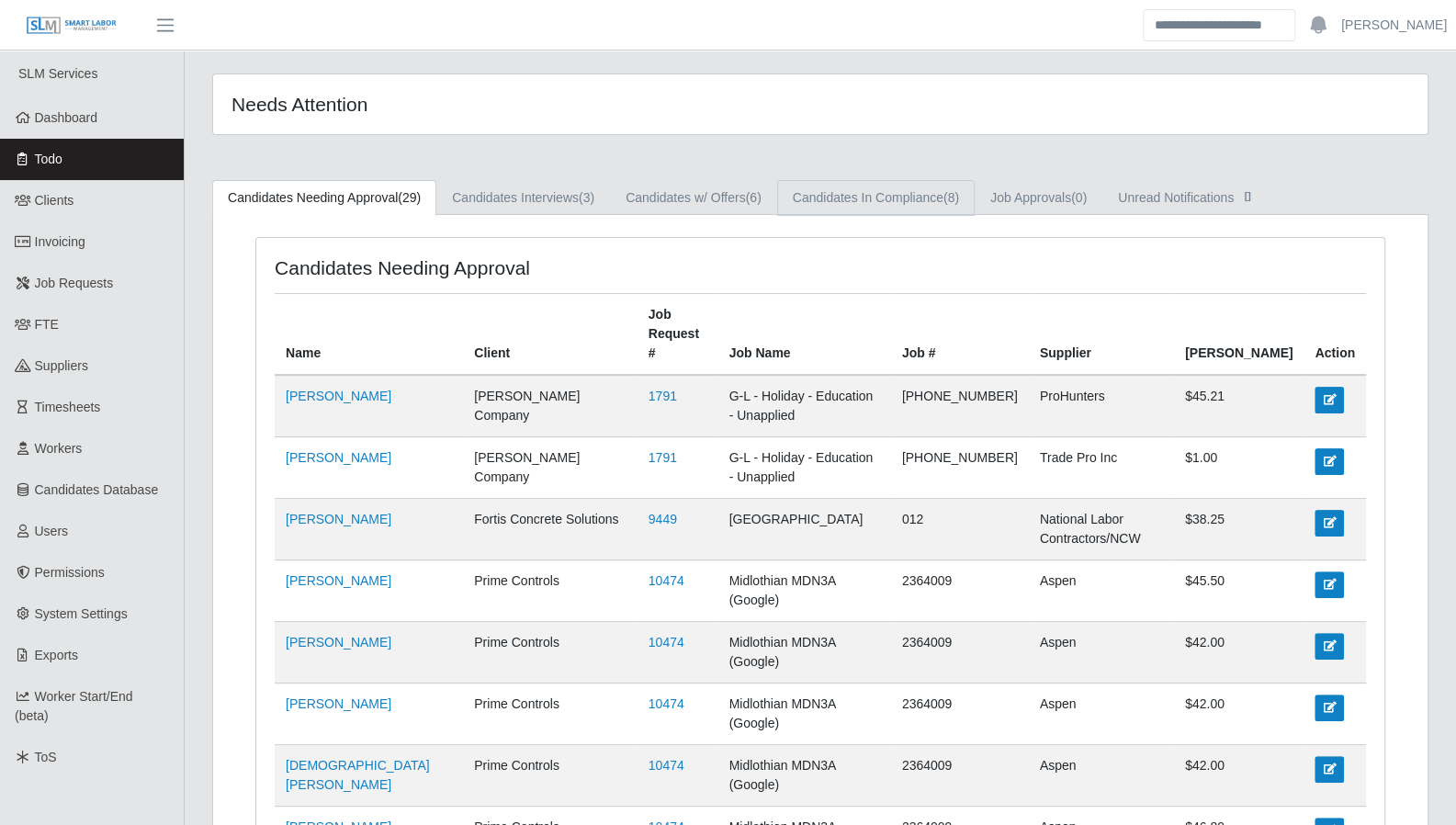
click at [827, 207] on link "Candidates In Compliance (8)" at bounding box center [876, 197] width 197 height 36
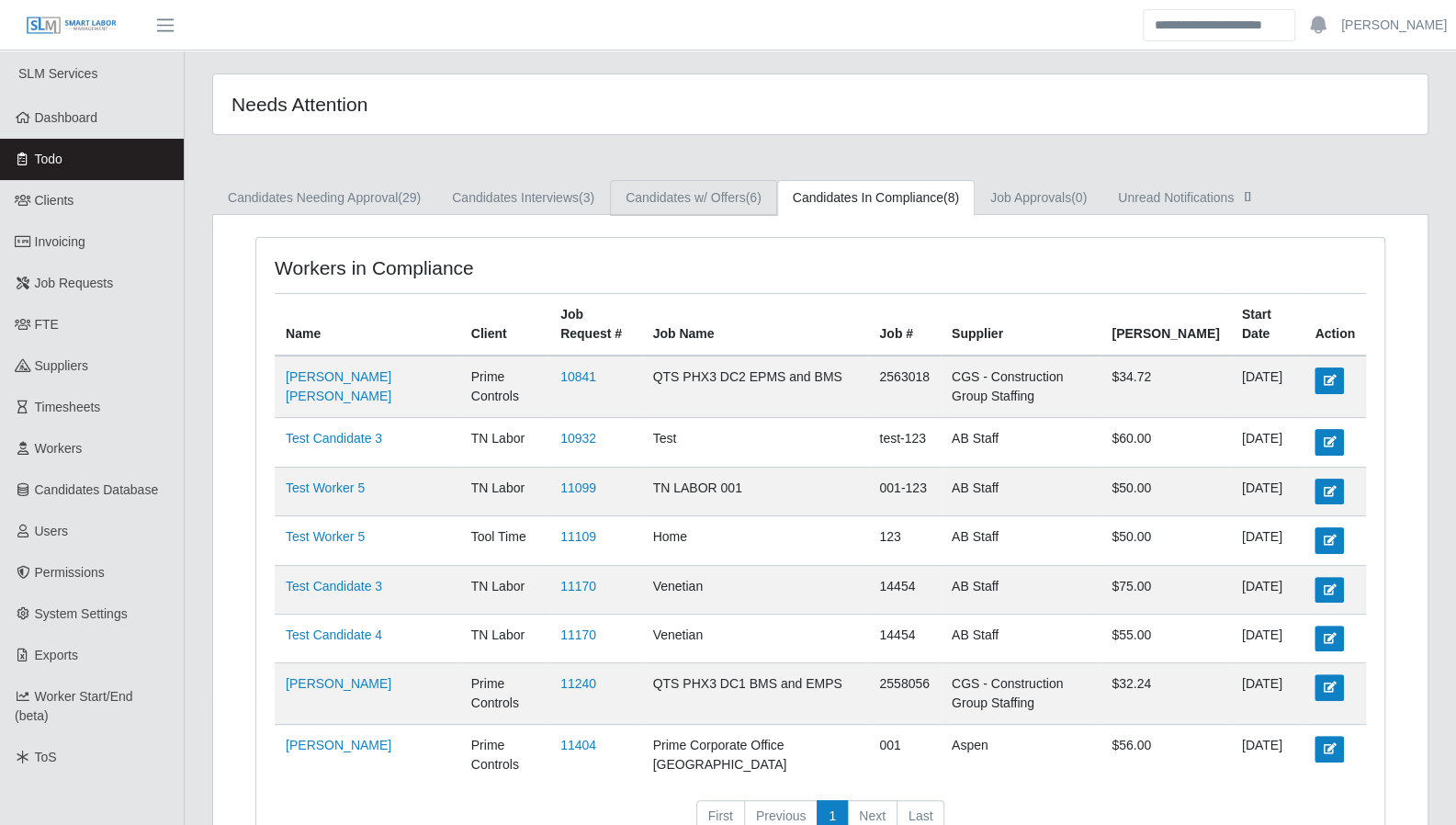
click at [730, 206] on link "Candidates w/ Offers (6)" at bounding box center [693, 197] width 167 height 36
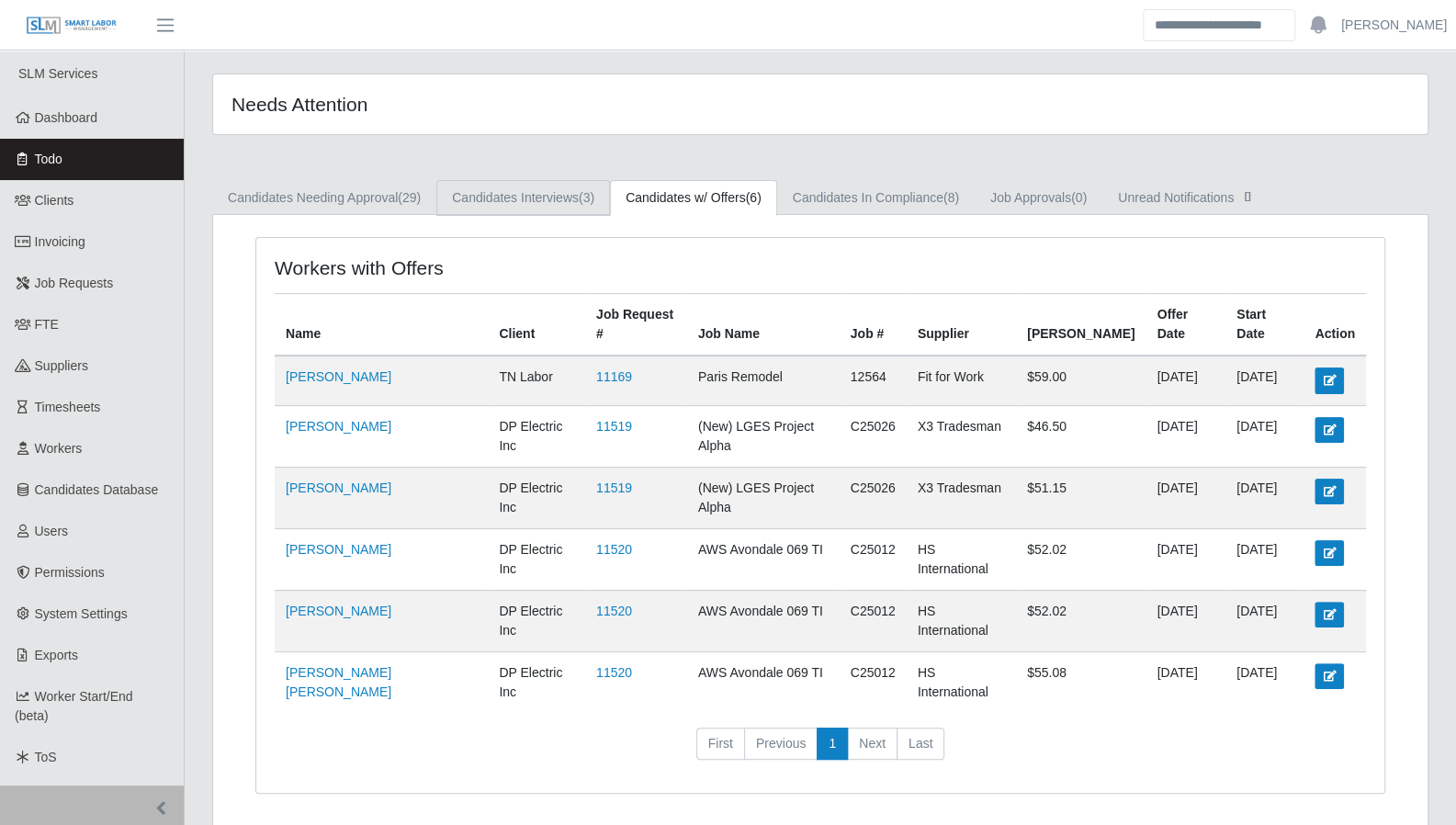
click at [588, 207] on link "Candidates Interviews (3)" at bounding box center [523, 197] width 173 height 36
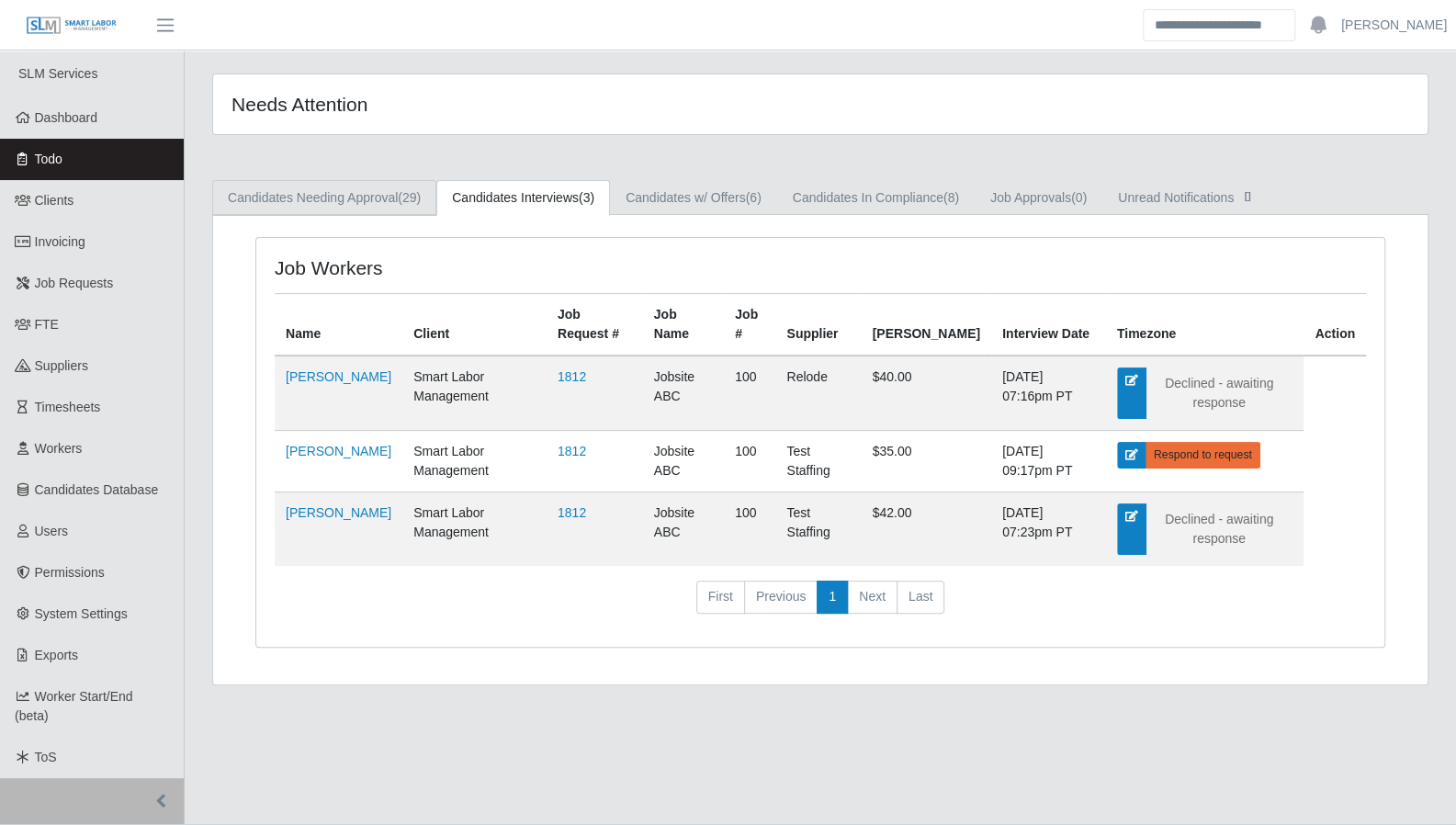
click at [406, 203] on span "(29)" at bounding box center [409, 197] width 23 height 15
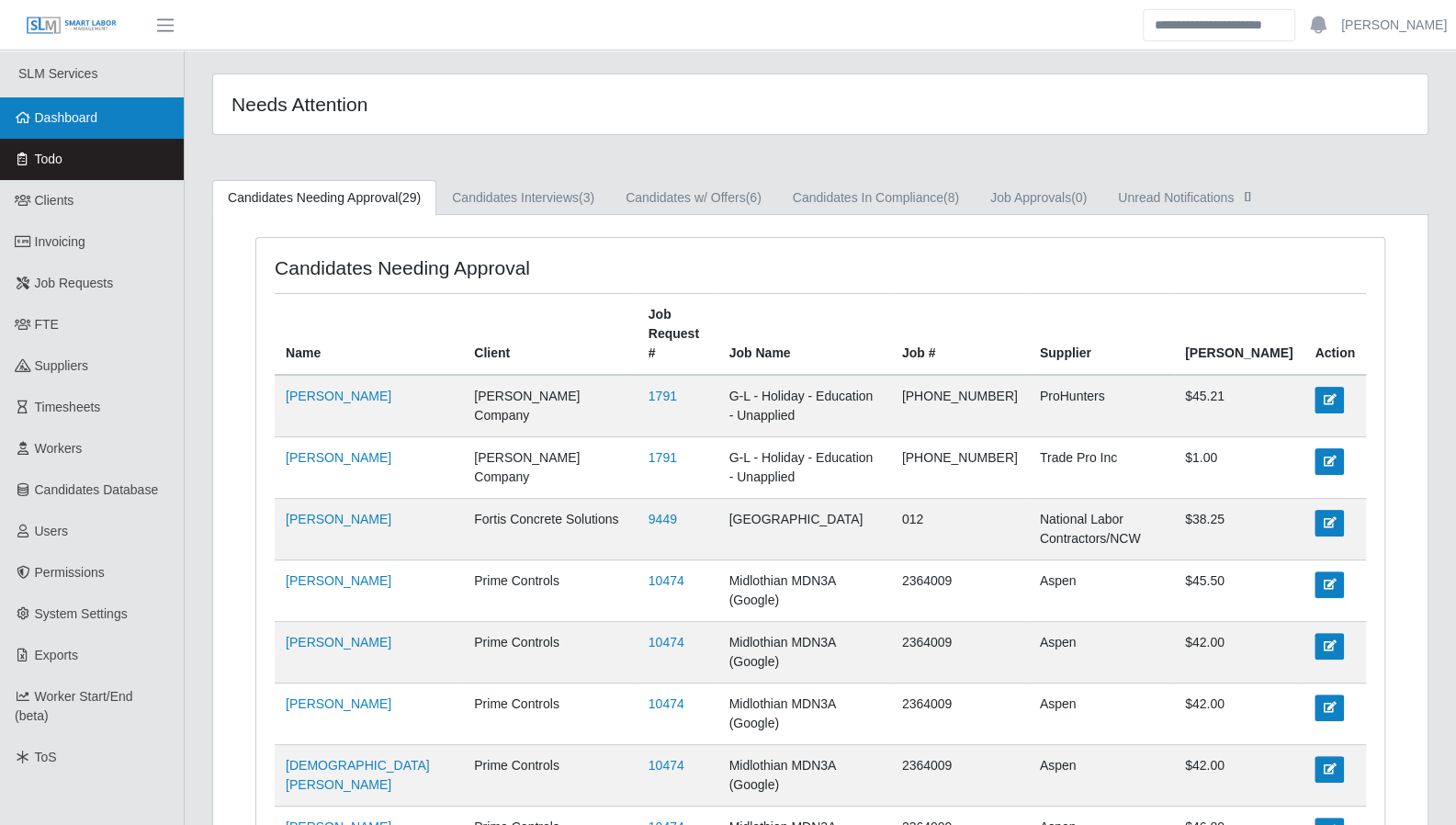
click at [100, 122] on link "Dashboard" at bounding box center [91, 118] width 184 height 42
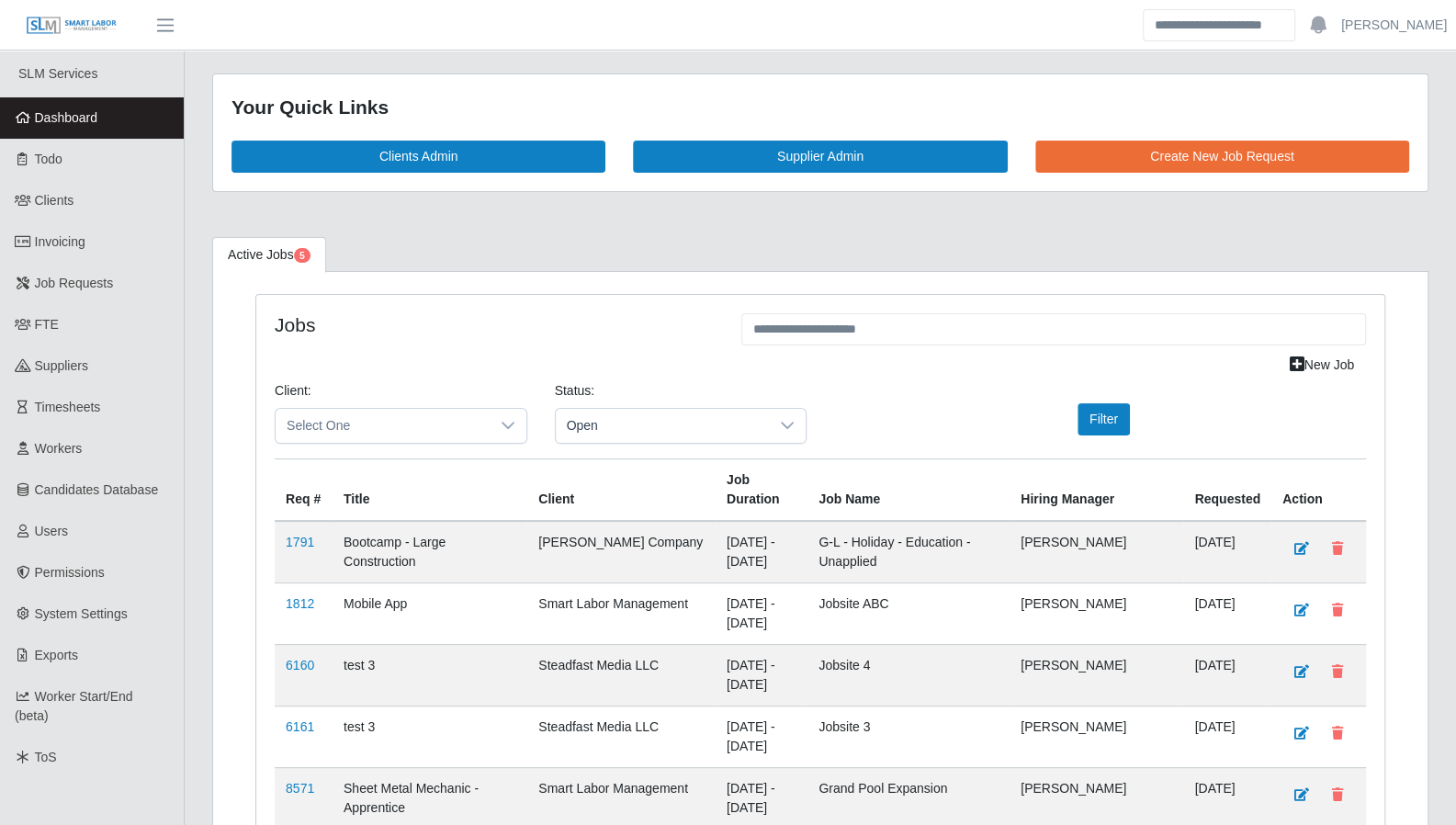
click at [645, 444] on div "Status: Open" at bounding box center [681, 420] width 280 height 78
click at [646, 426] on span "Open" at bounding box center [662, 425] width 214 height 34
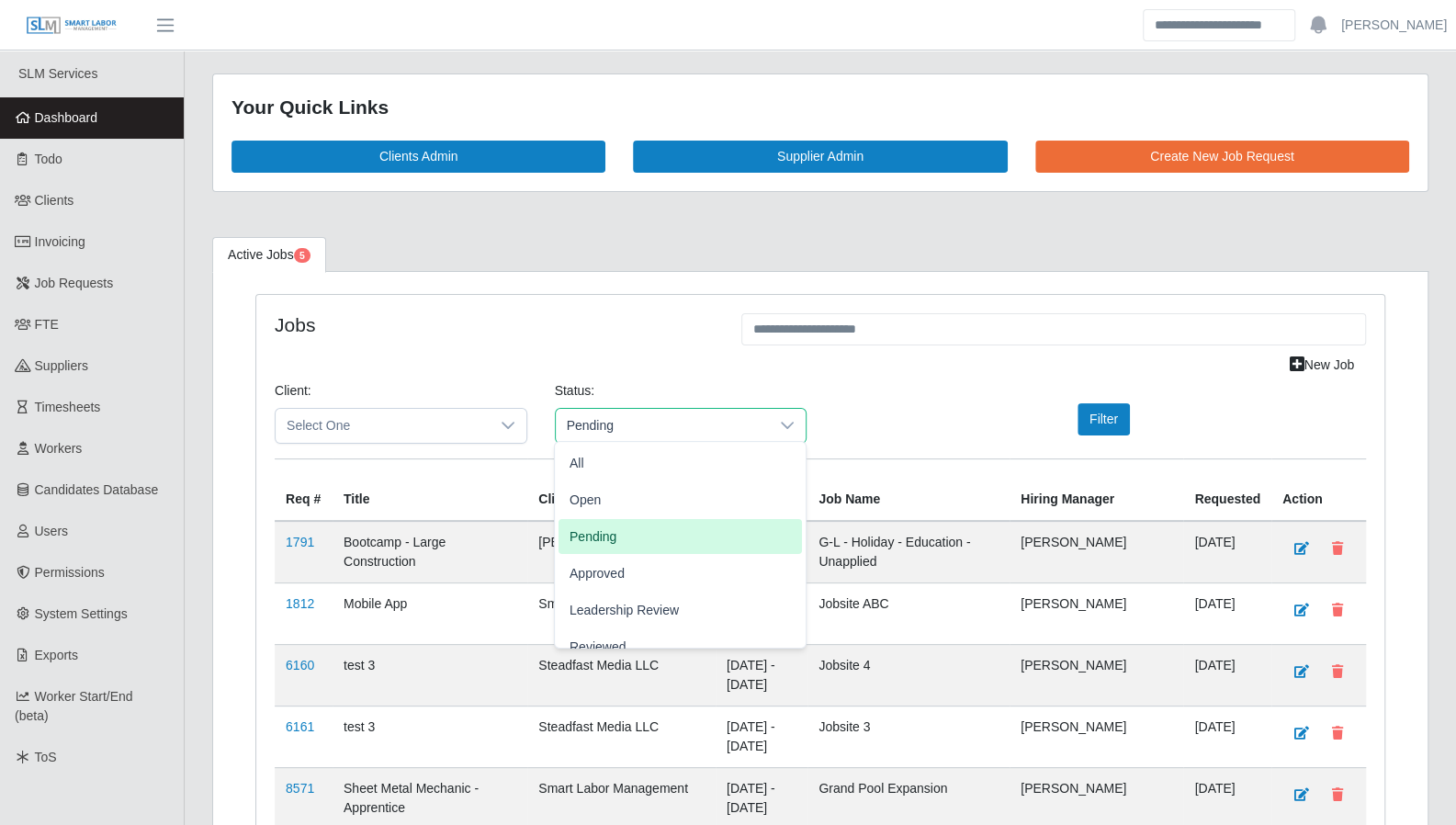
click at [626, 532] on li "Pending" at bounding box center [680, 536] width 244 height 35
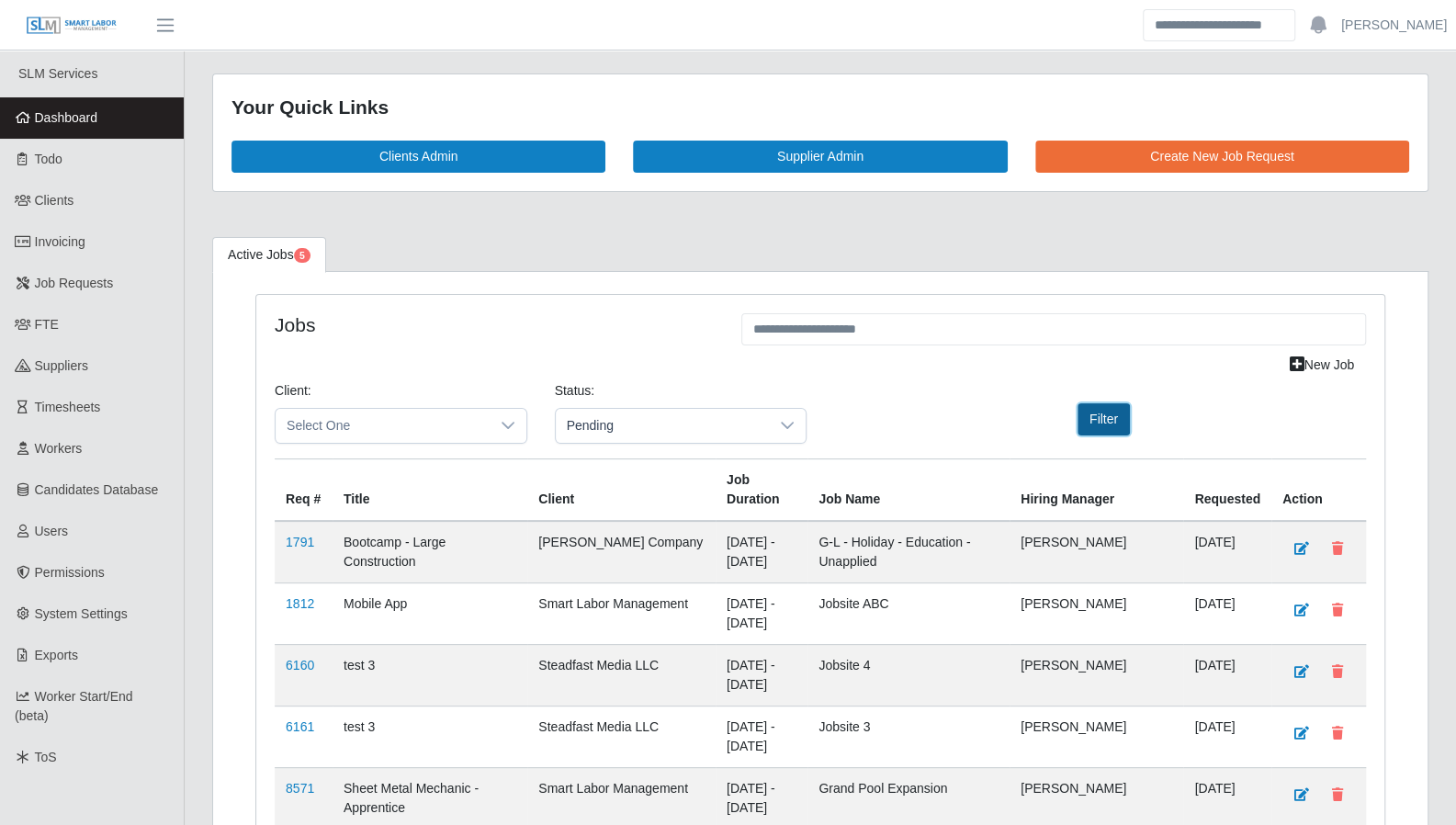
click at [1088, 418] on button "Filter" at bounding box center [1104, 419] width 53 height 32
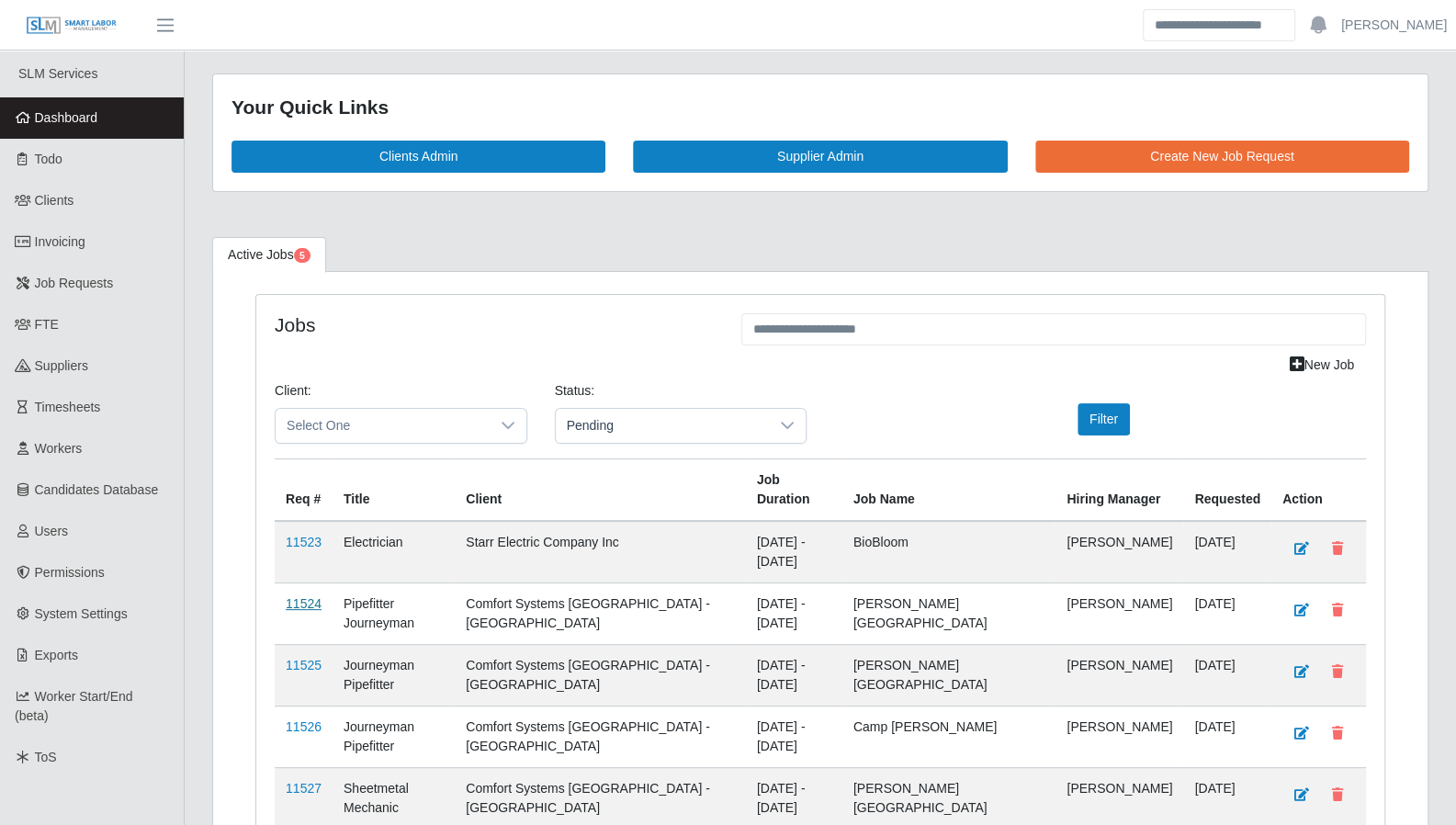
click at [313, 596] on link "11524" at bounding box center [304, 604] width 36 height 15
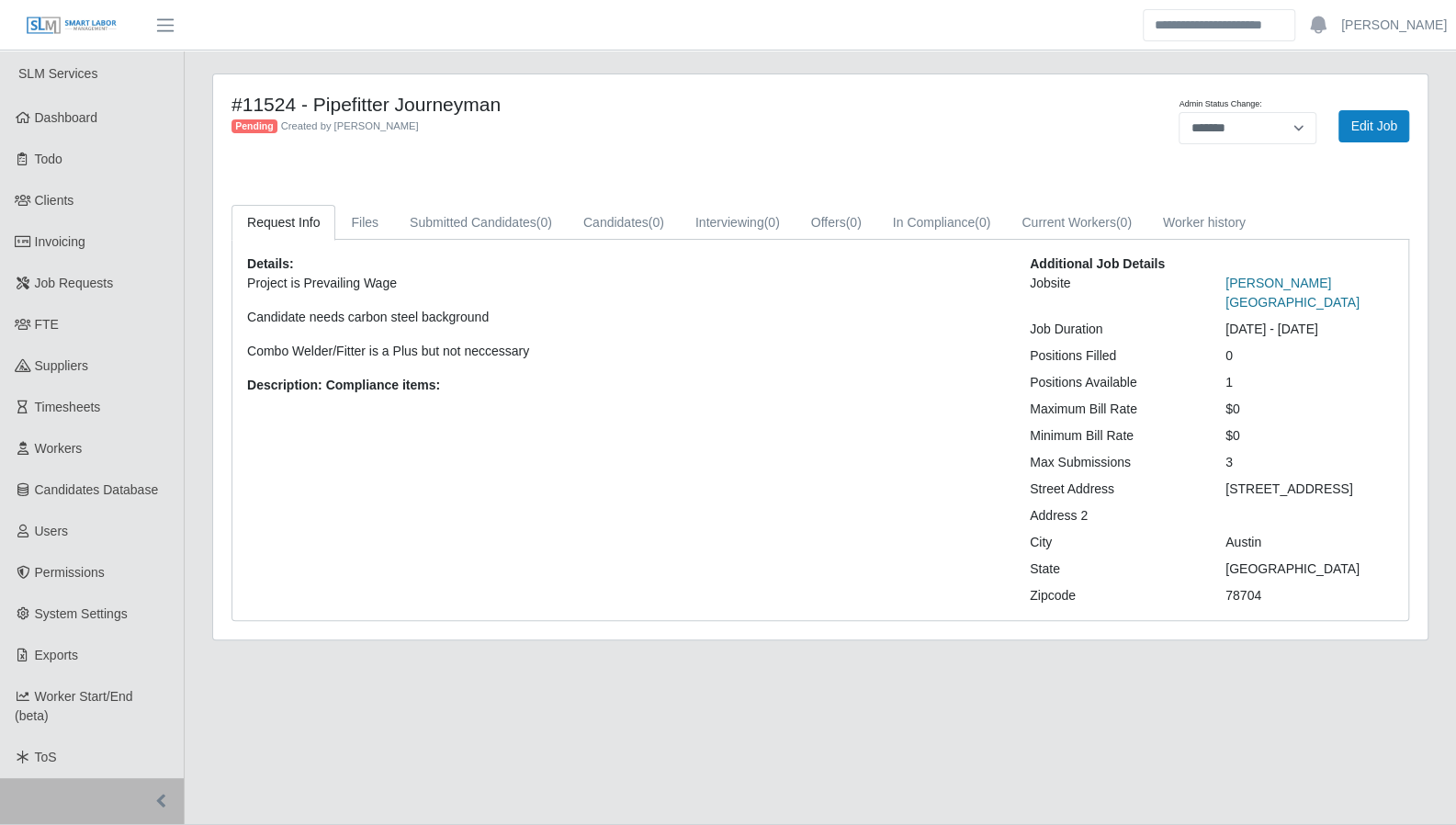
click at [1271, 277] on link "[PERSON_NAME][GEOGRAPHIC_DATA]" at bounding box center [1292, 293] width 134 height 34
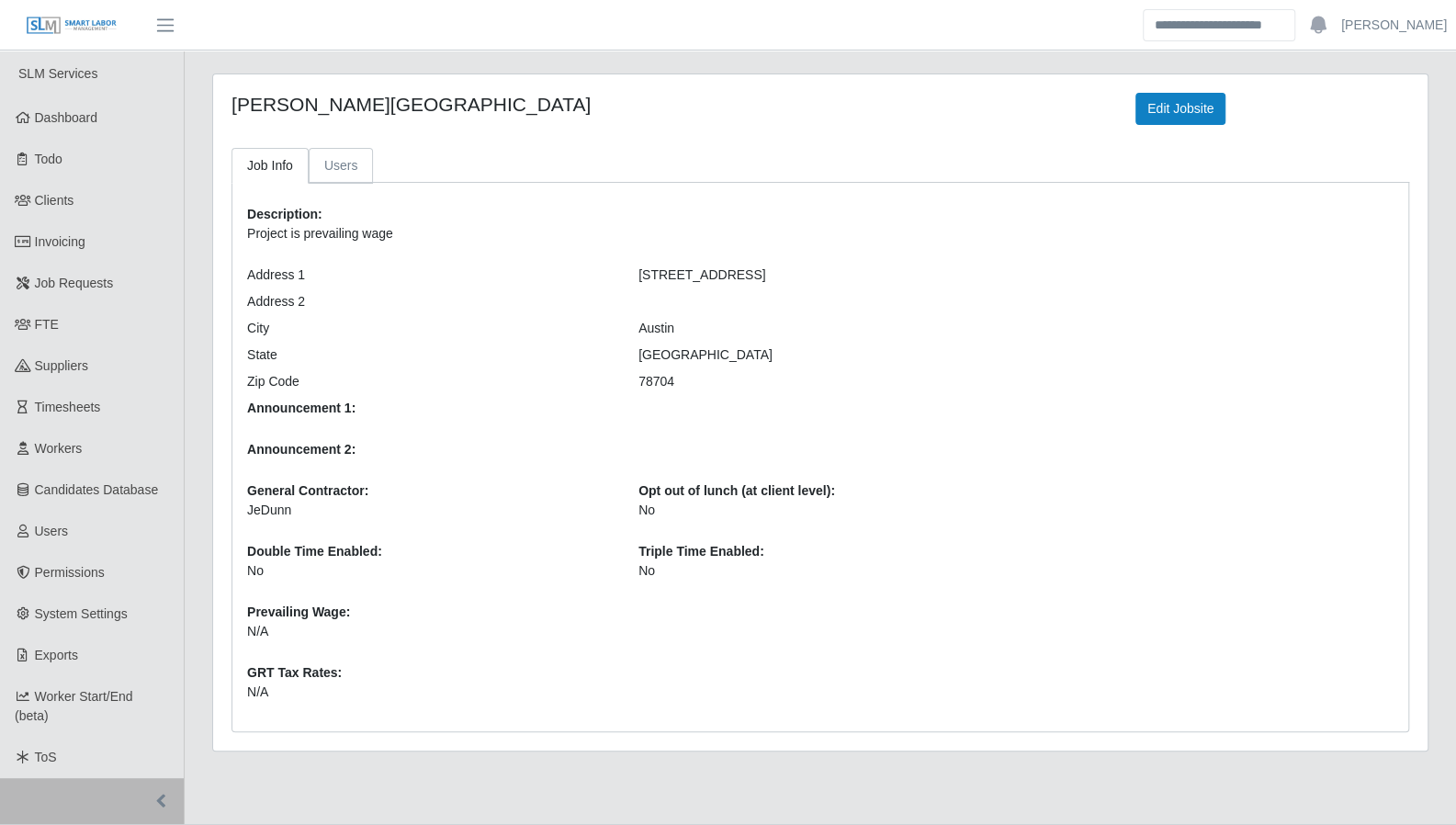
click at [328, 177] on link "Users" at bounding box center [340, 165] width 66 height 36
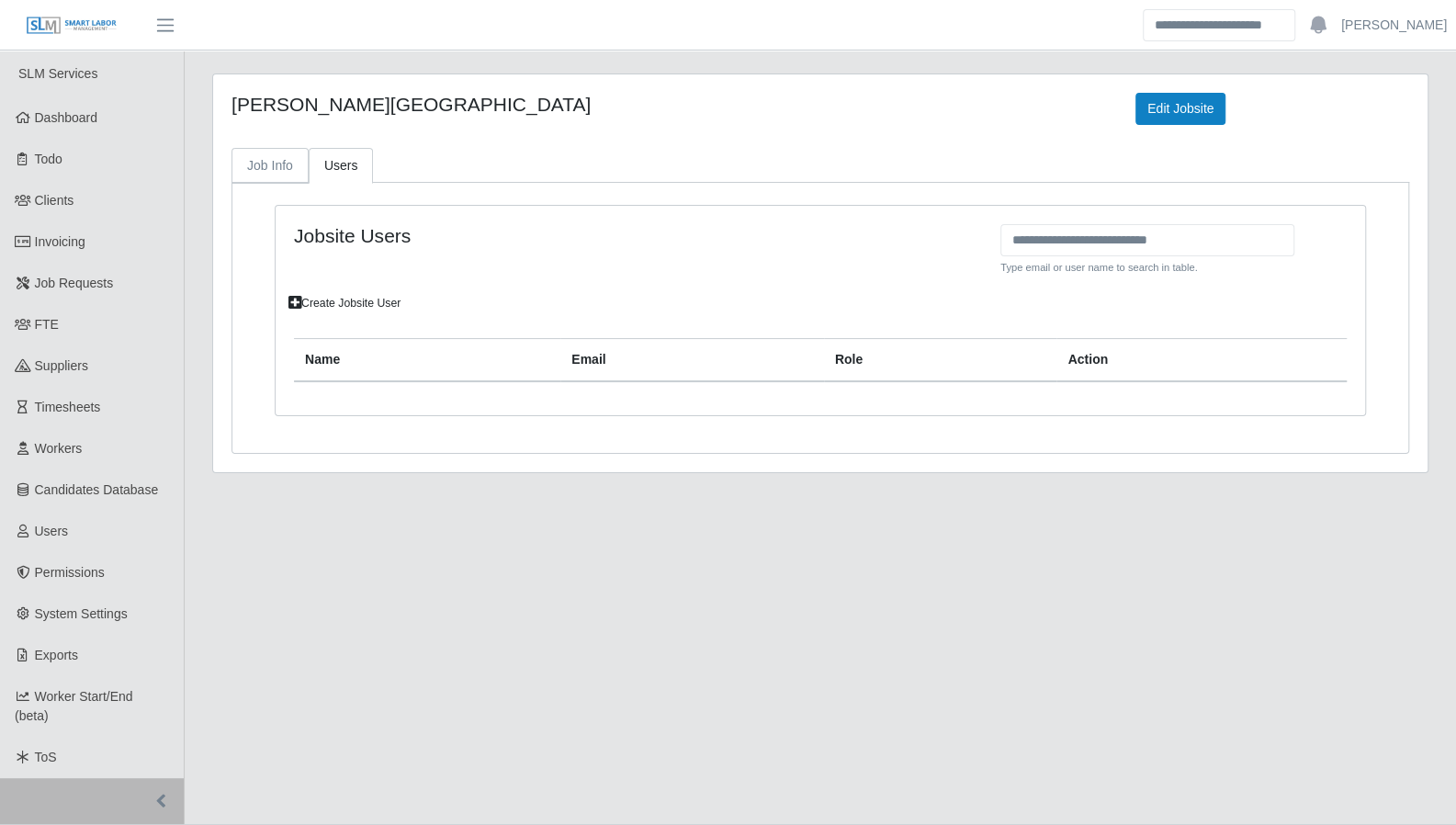
click at [285, 167] on link "Job Info" at bounding box center [270, 165] width 78 height 36
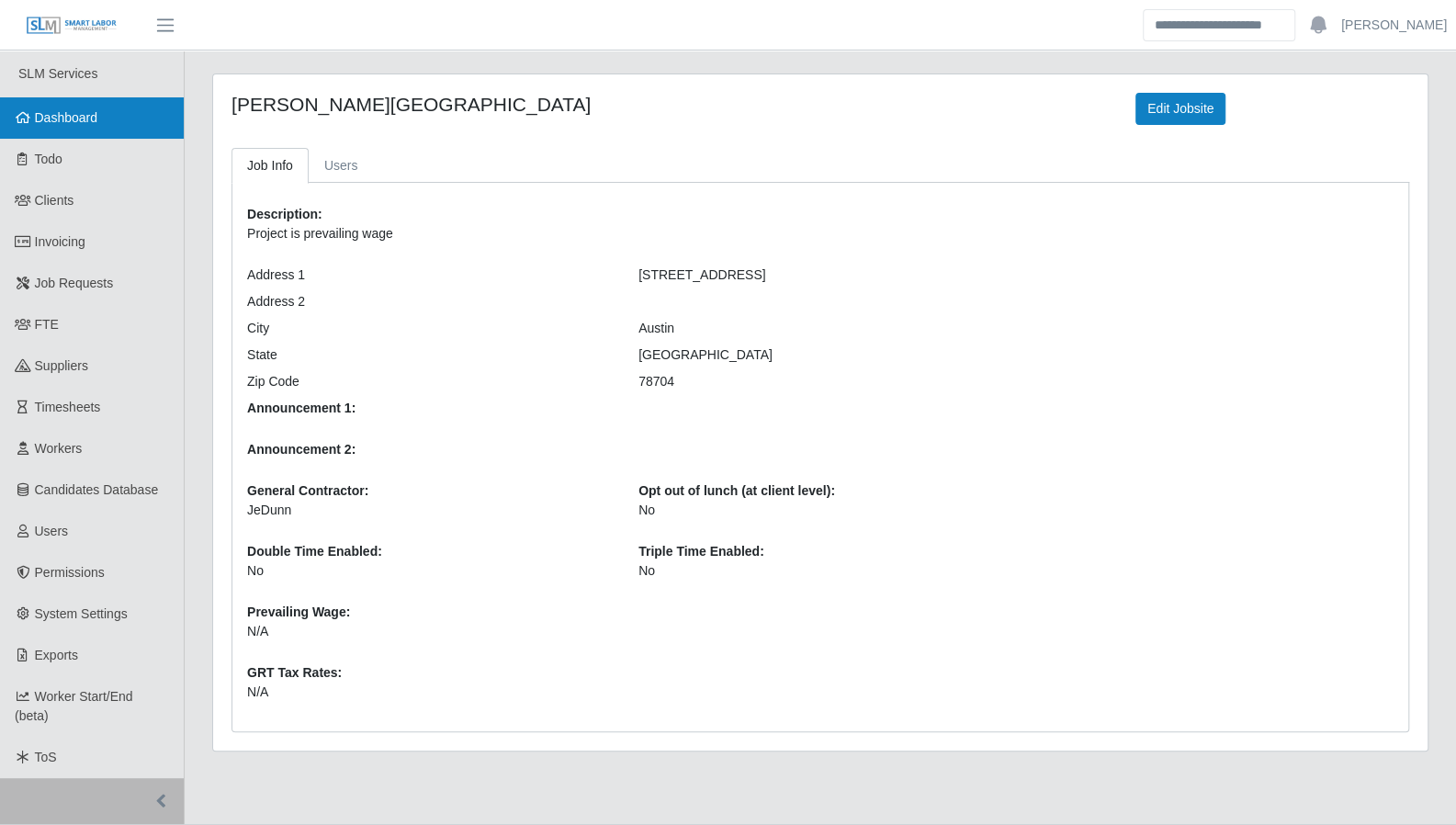
click at [83, 128] on link "Dashboard" at bounding box center [91, 118] width 184 height 42
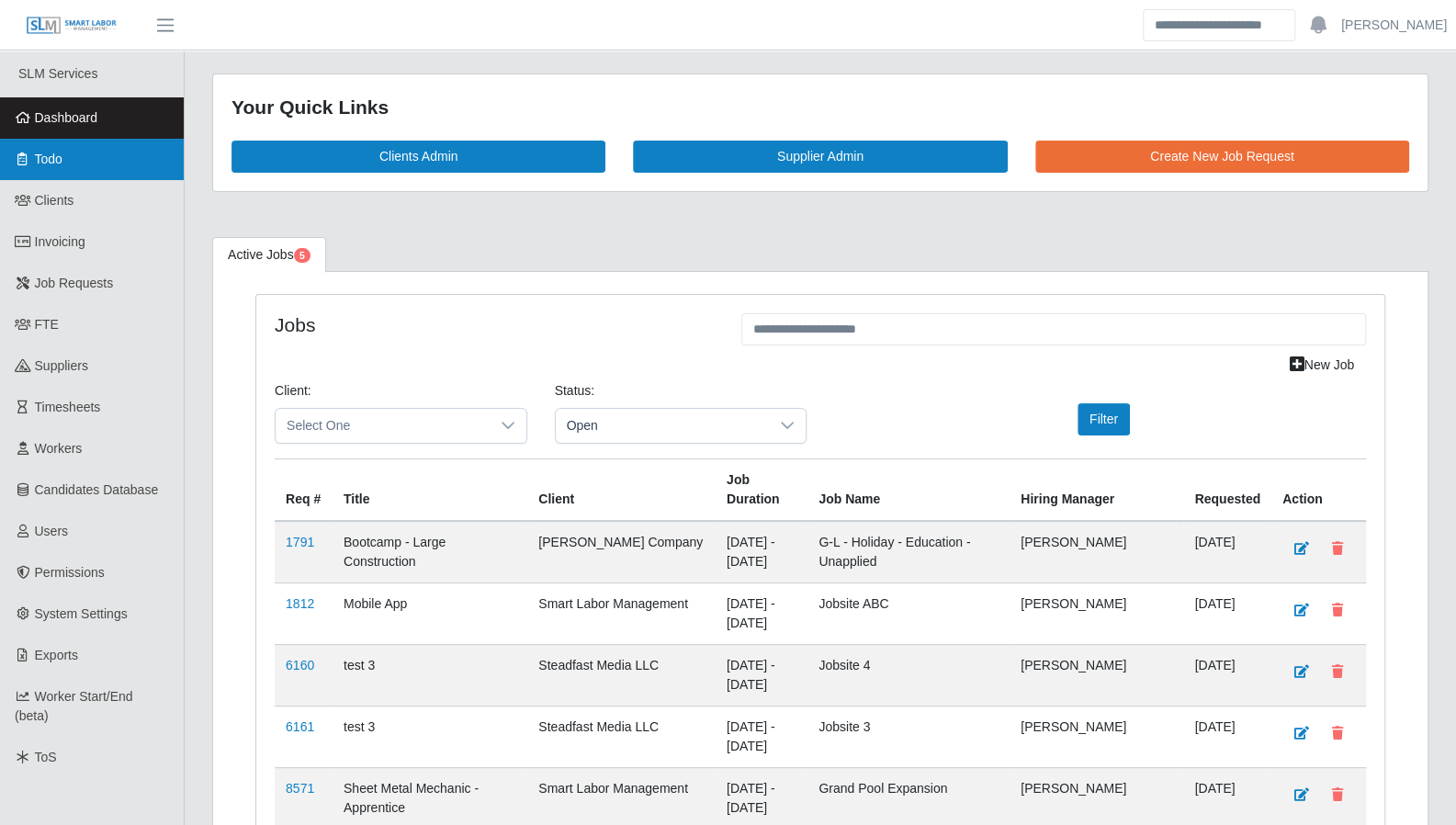
click at [70, 163] on link "Todo" at bounding box center [91, 159] width 184 height 42
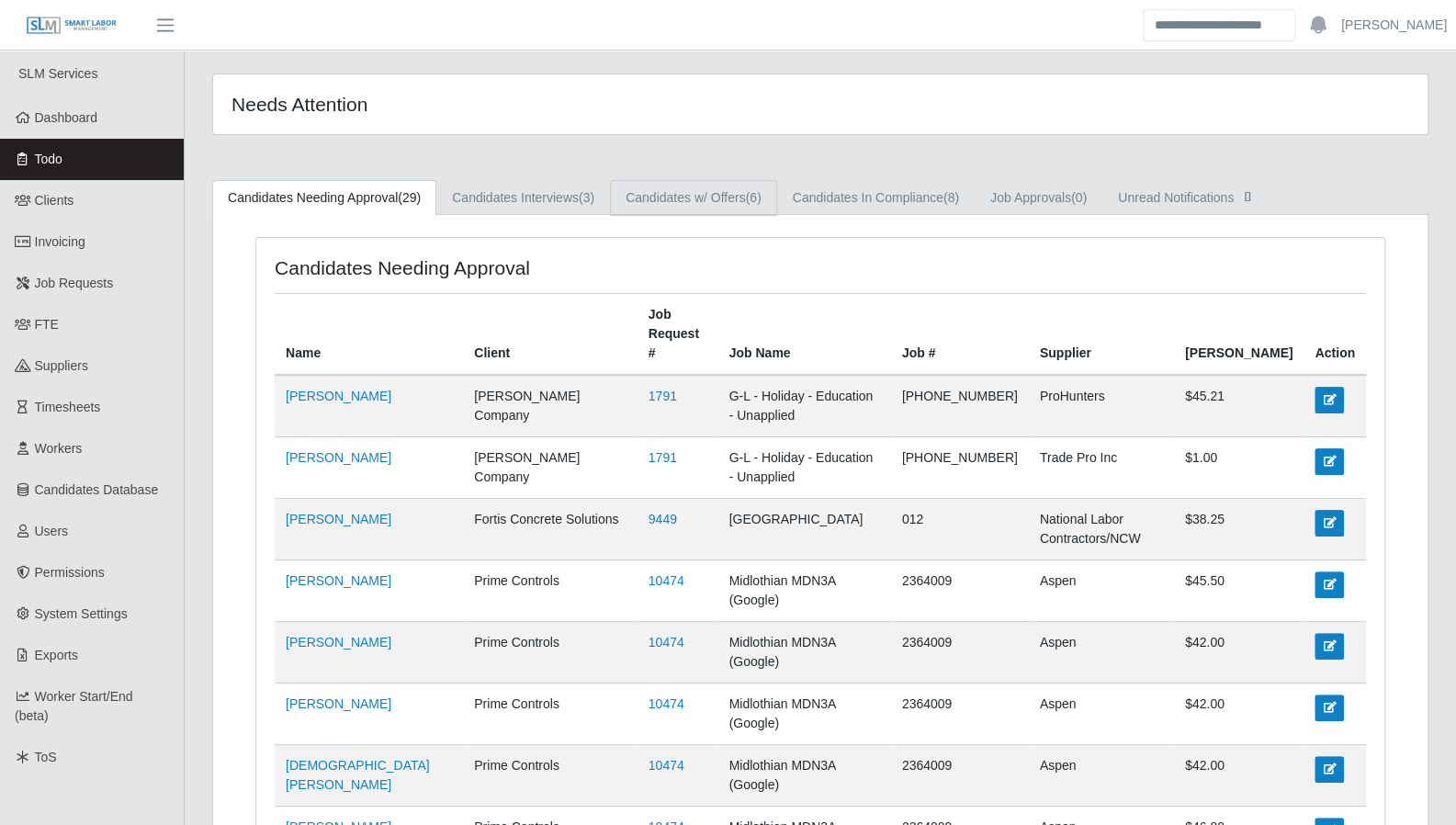
click at [695, 194] on link "Candidates w/ Offers (6)" at bounding box center [693, 197] width 167 height 36
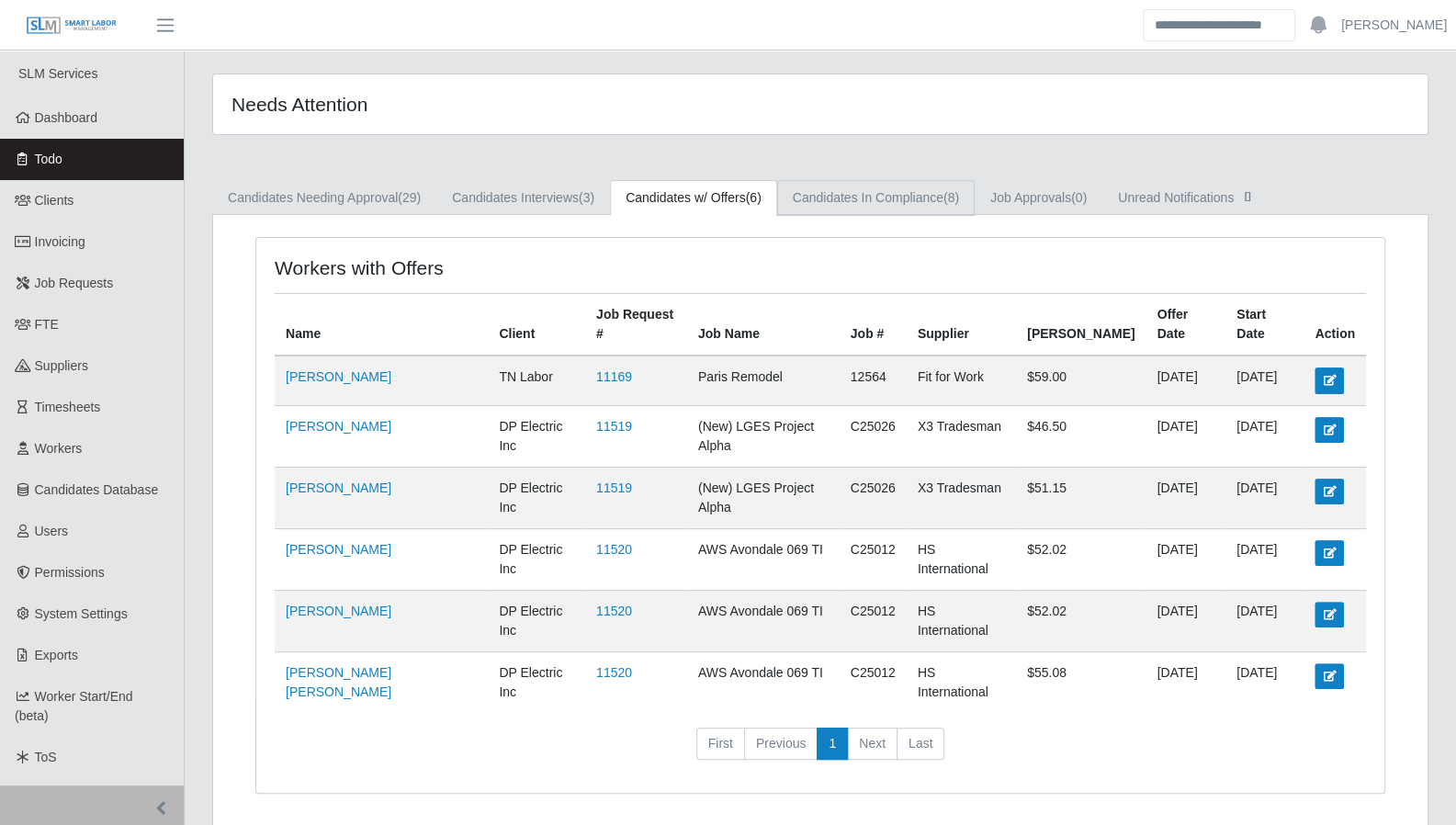
click at [828, 196] on link "Candidates In Compliance (8)" at bounding box center [876, 197] width 197 height 36
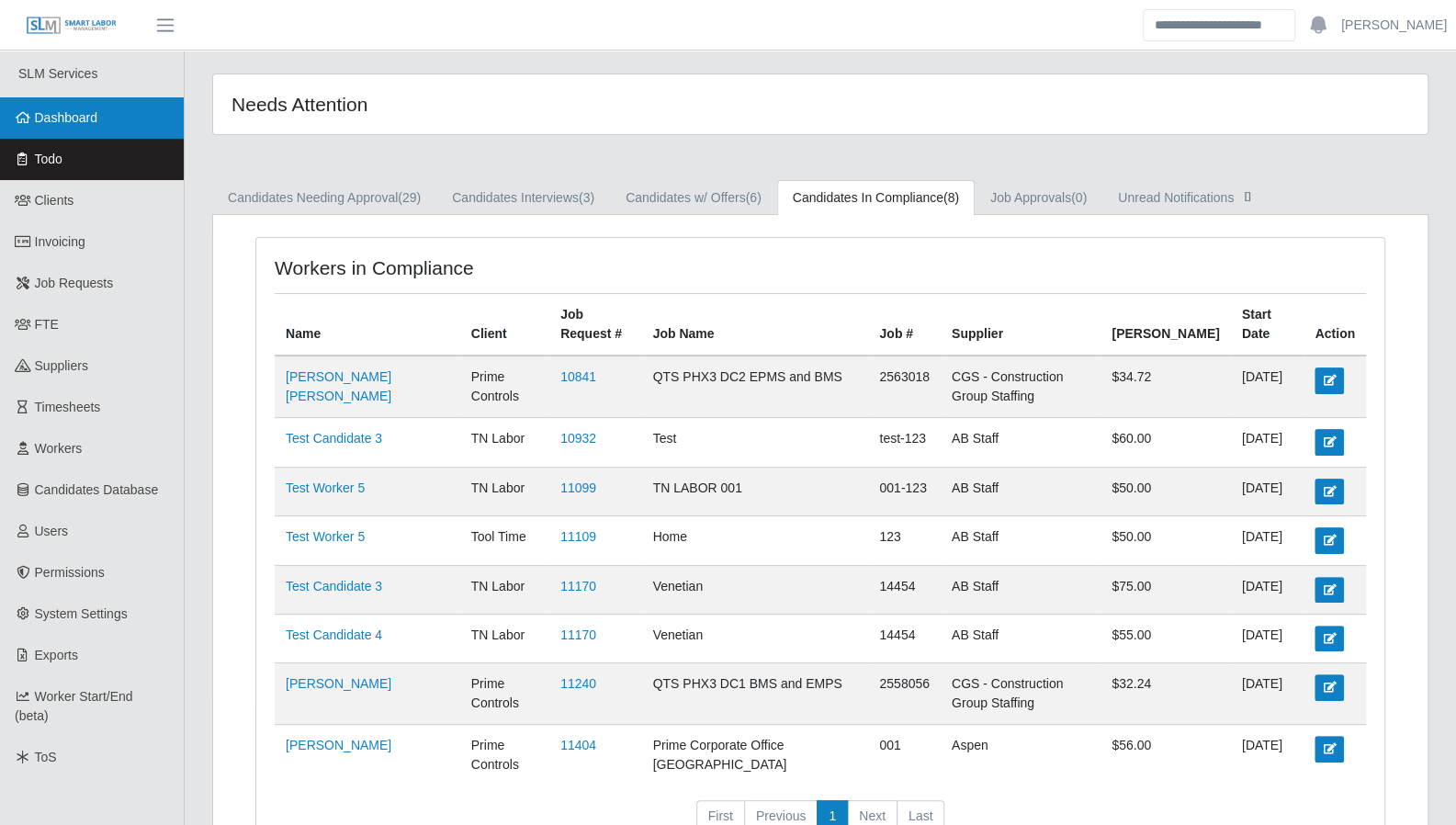
click at [102, 122] on link "Dashboard" at bounding box center [91, 118] width 184 height 42
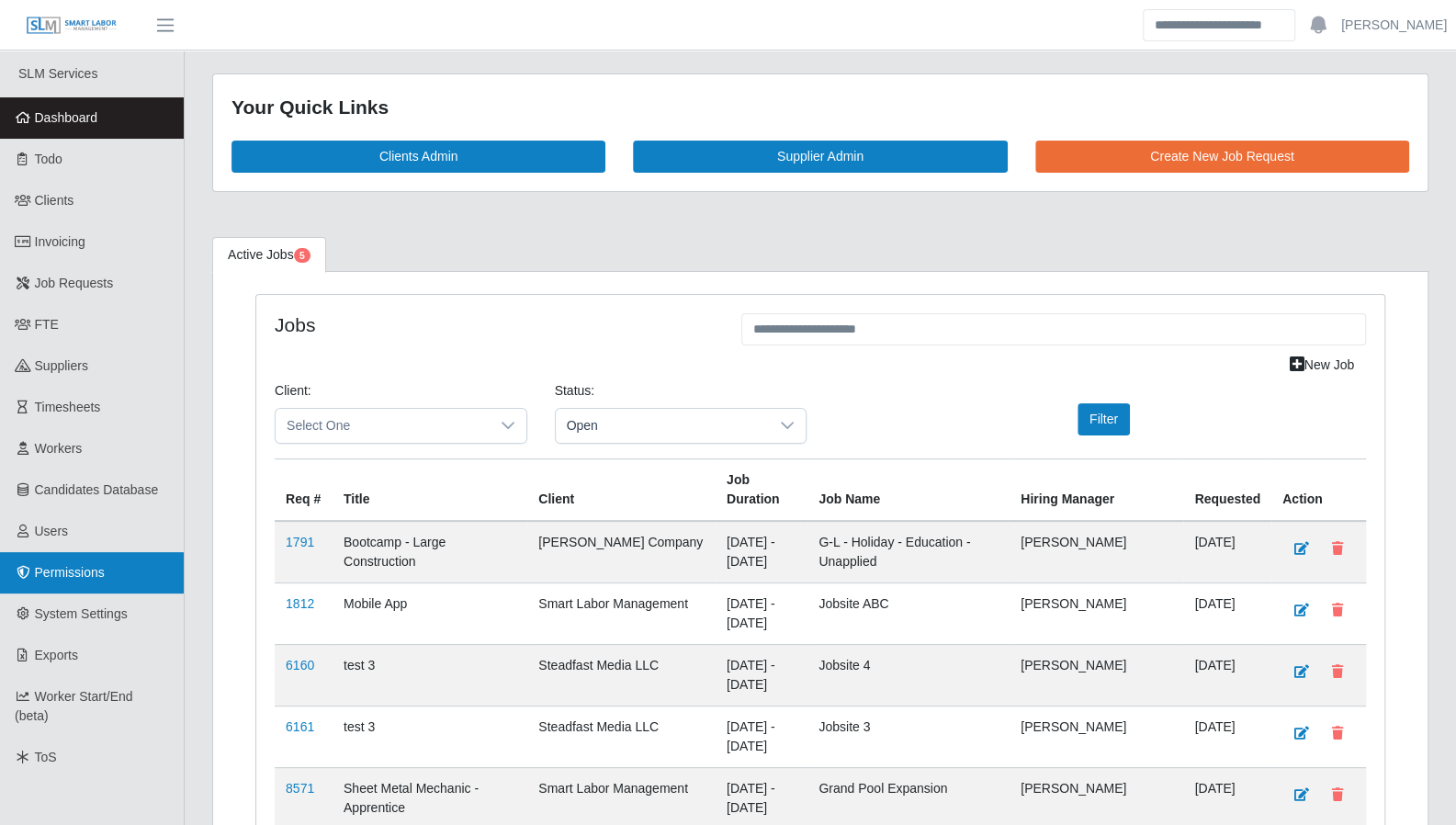
click at [112, 575] on link "Permissions" at bounding box center [91, 572] width 184 height 42
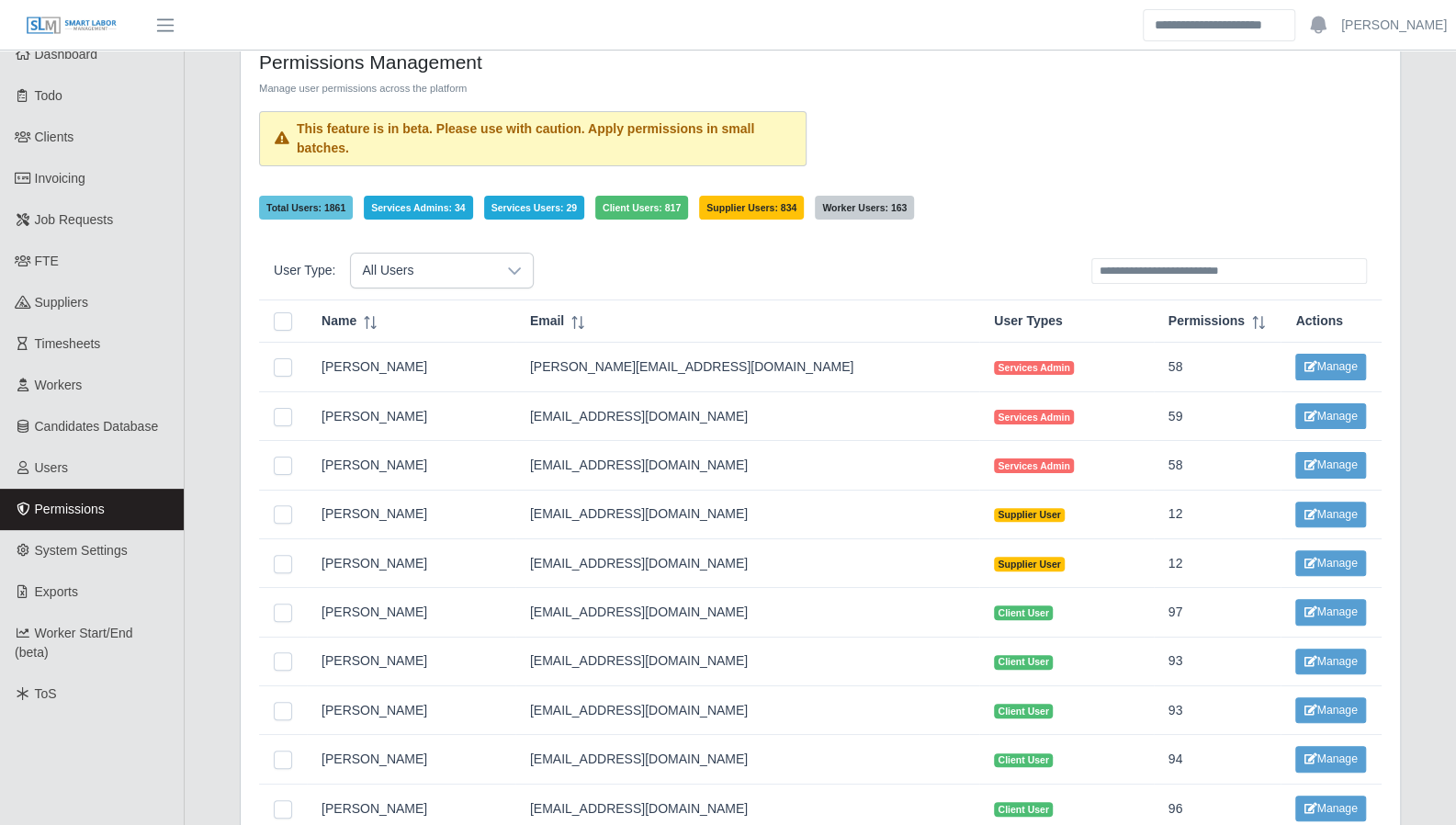
scroll to position [65, 0]
click at [1319, 372] on button "Manage" at bounding box center [1330, 365] width 70 height 26
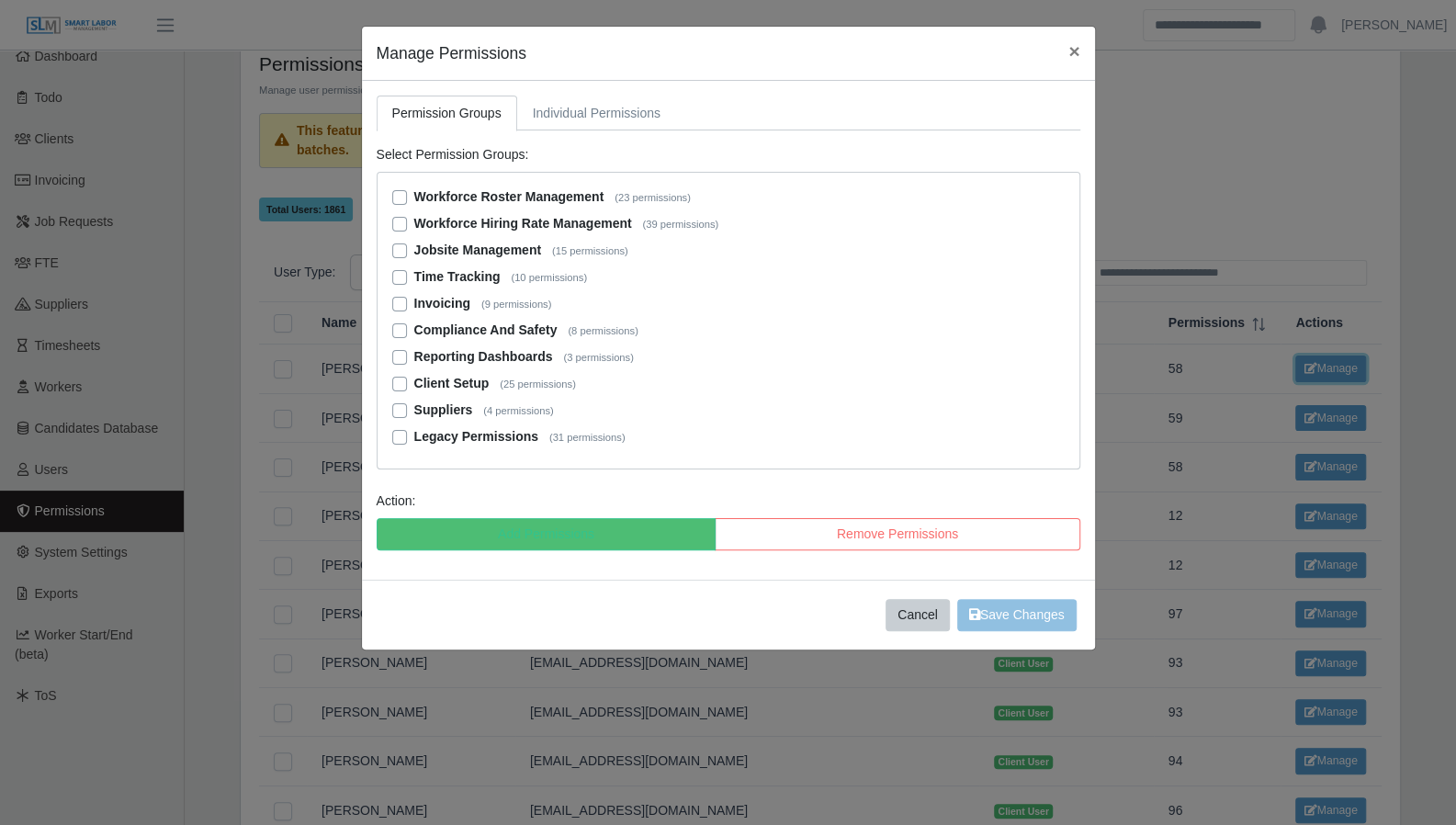
scroll to position [61, 0]
click at [414, 195] on label "Workforce Roster Management (23 permissions)" at bounding box center [553, 197] width 277 height 19
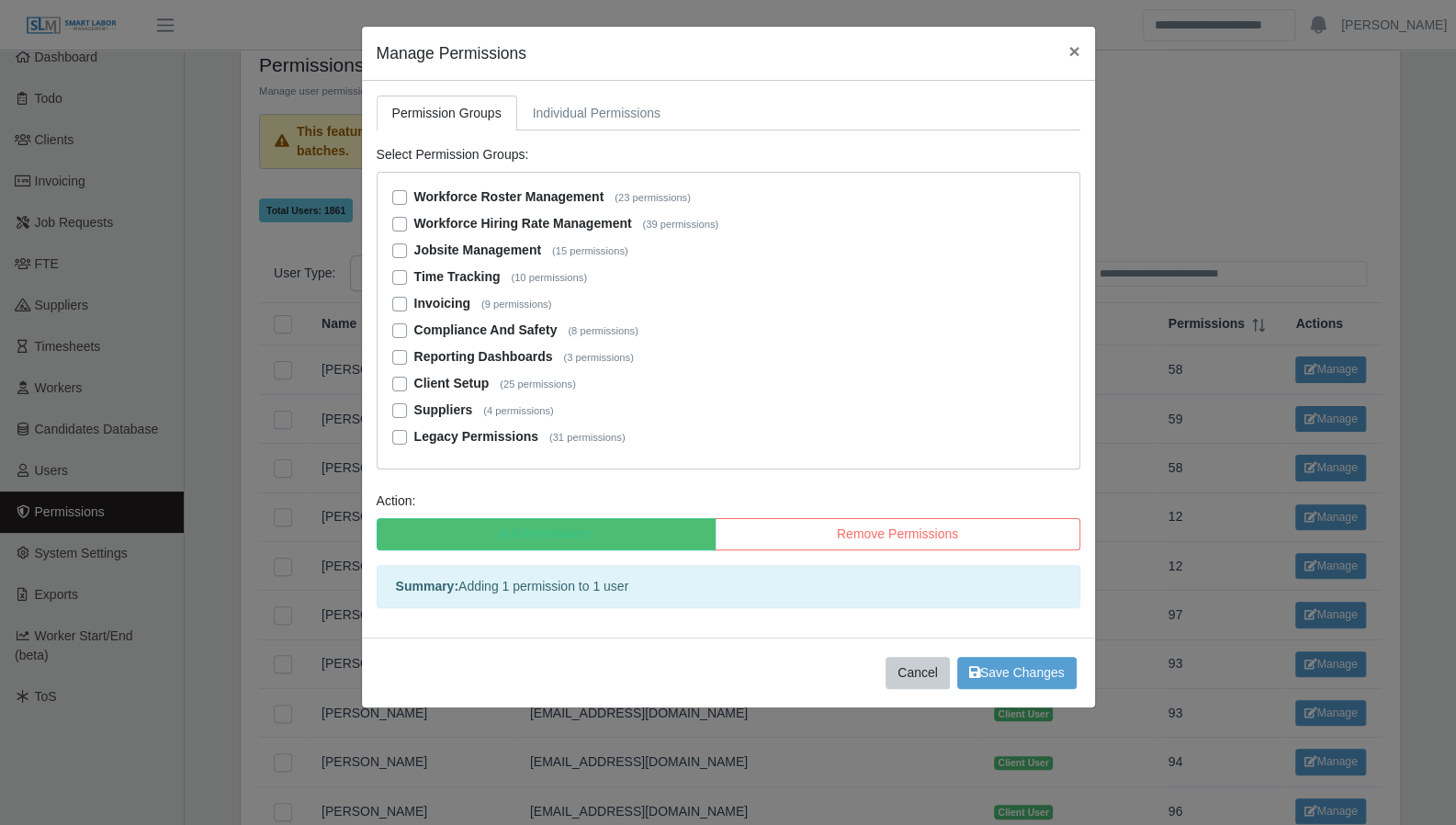
click at [414, 195] on label "Workforce Roster Management (23 permissions)" at bounding box center [553, 197] width 277 height 19
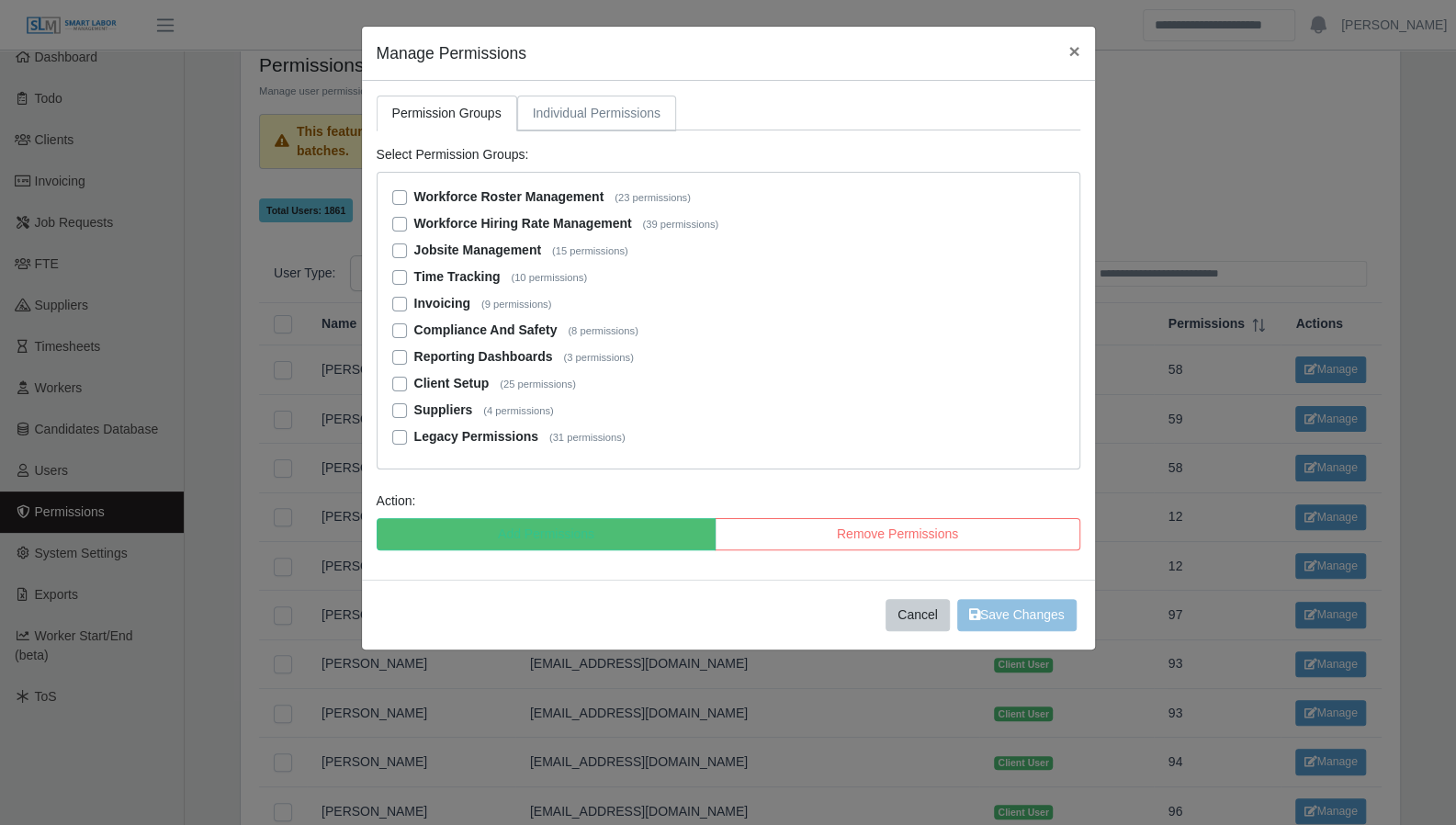
click at [590, 107] on link "Individual Permissions" at bounding box center [596, 114] width 159 height 36
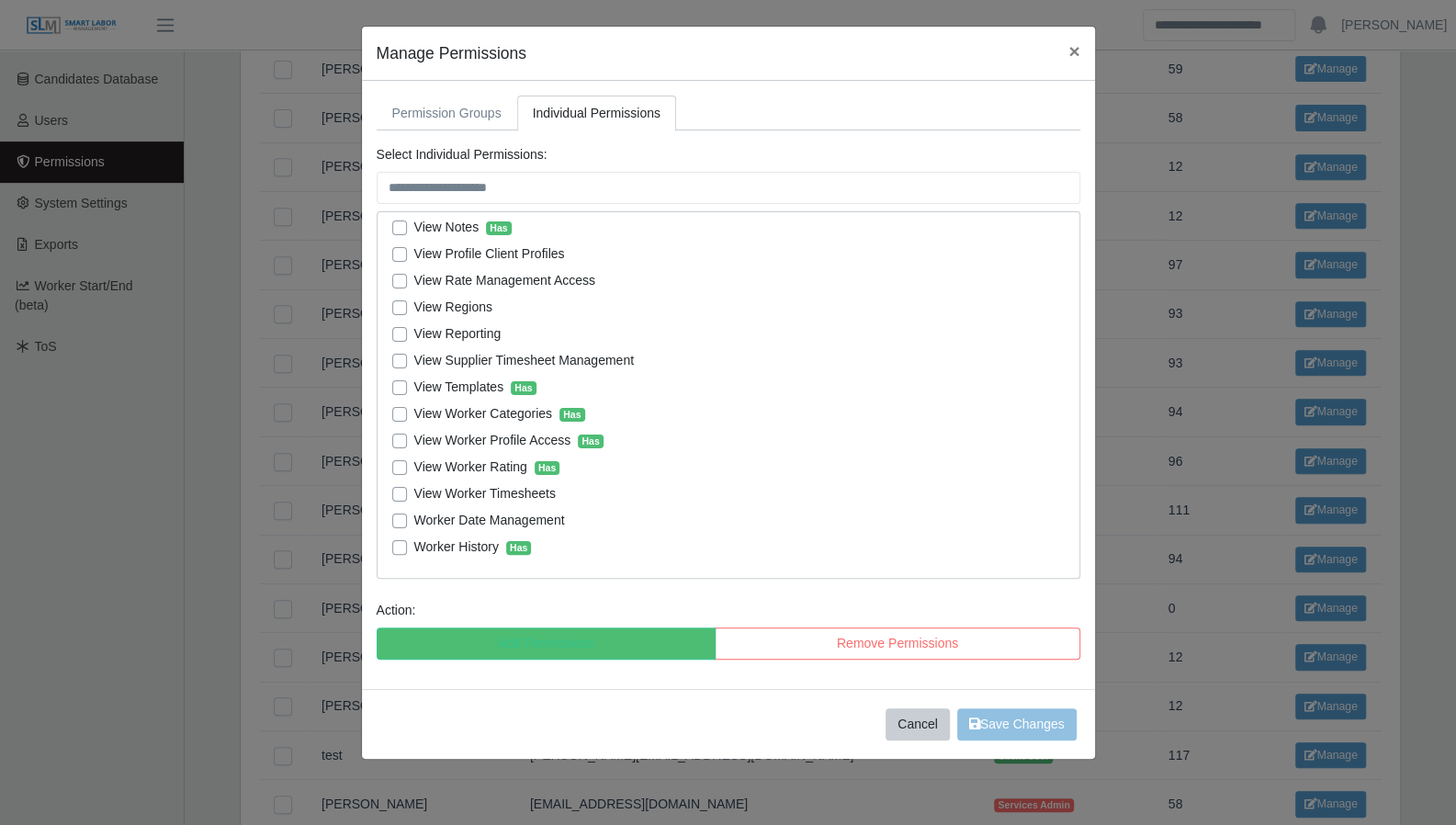
scroll to position [412, 0]
click at [920, 741] on div "Cancel Save Changes" at bounding box center [728, 723] width 733 height 70
click at [928, 727] on button "Cancel" at bounding box center [917, 723] width 65 height 32
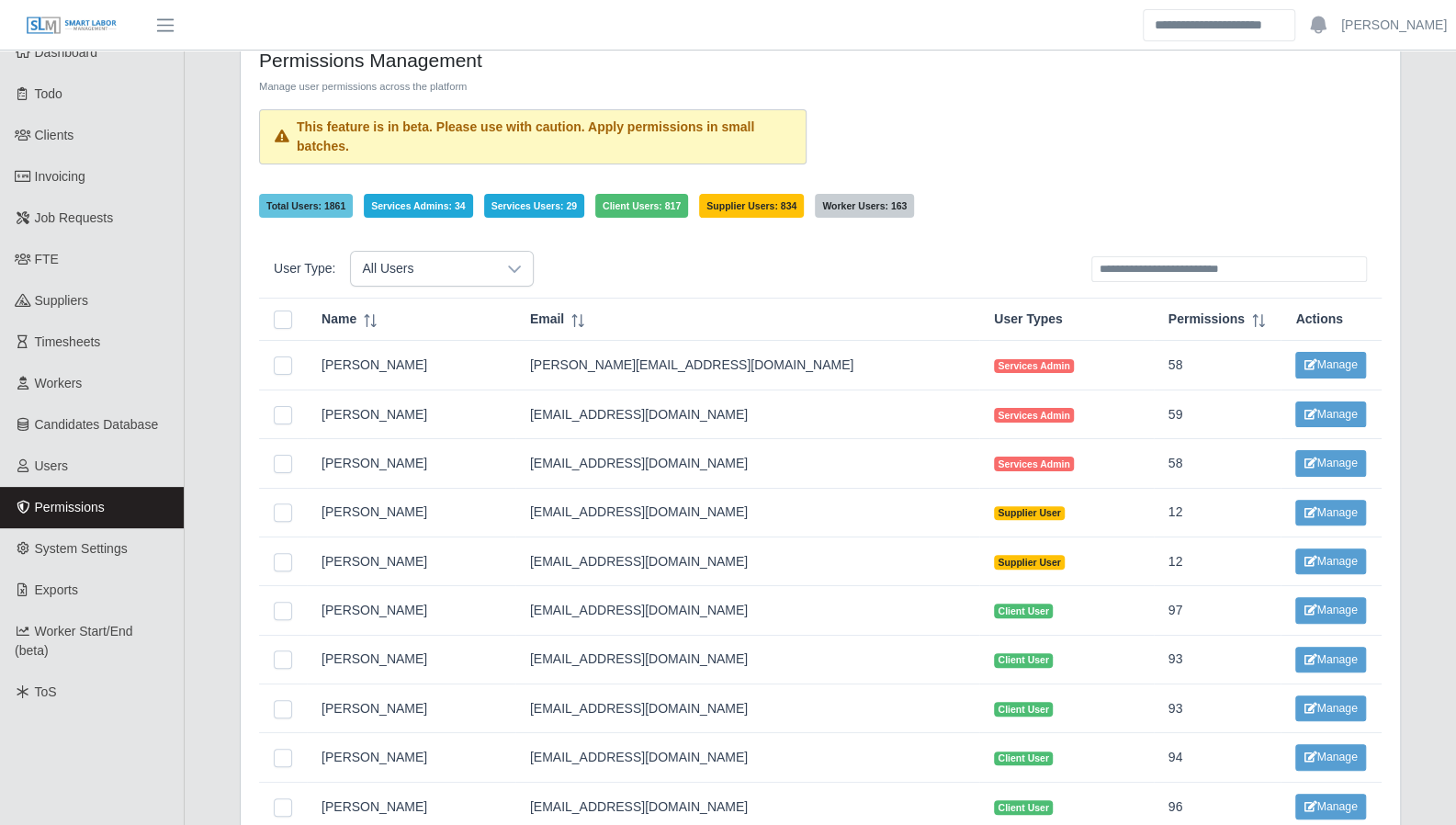
scroll to position [0, 0]
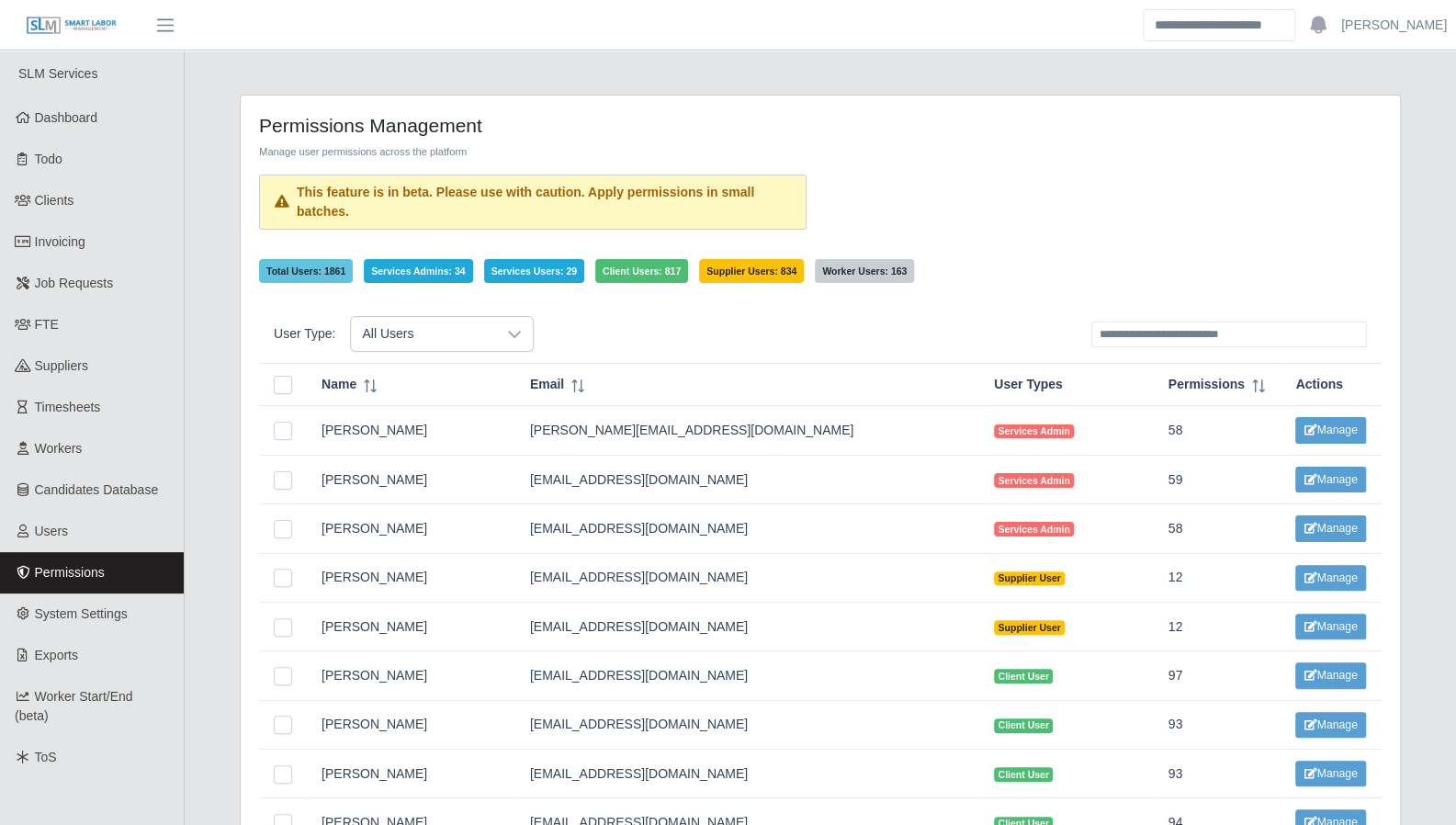
click at [483, 333] on span "All Users" at bounding box center [423, 333] width 145 height 34
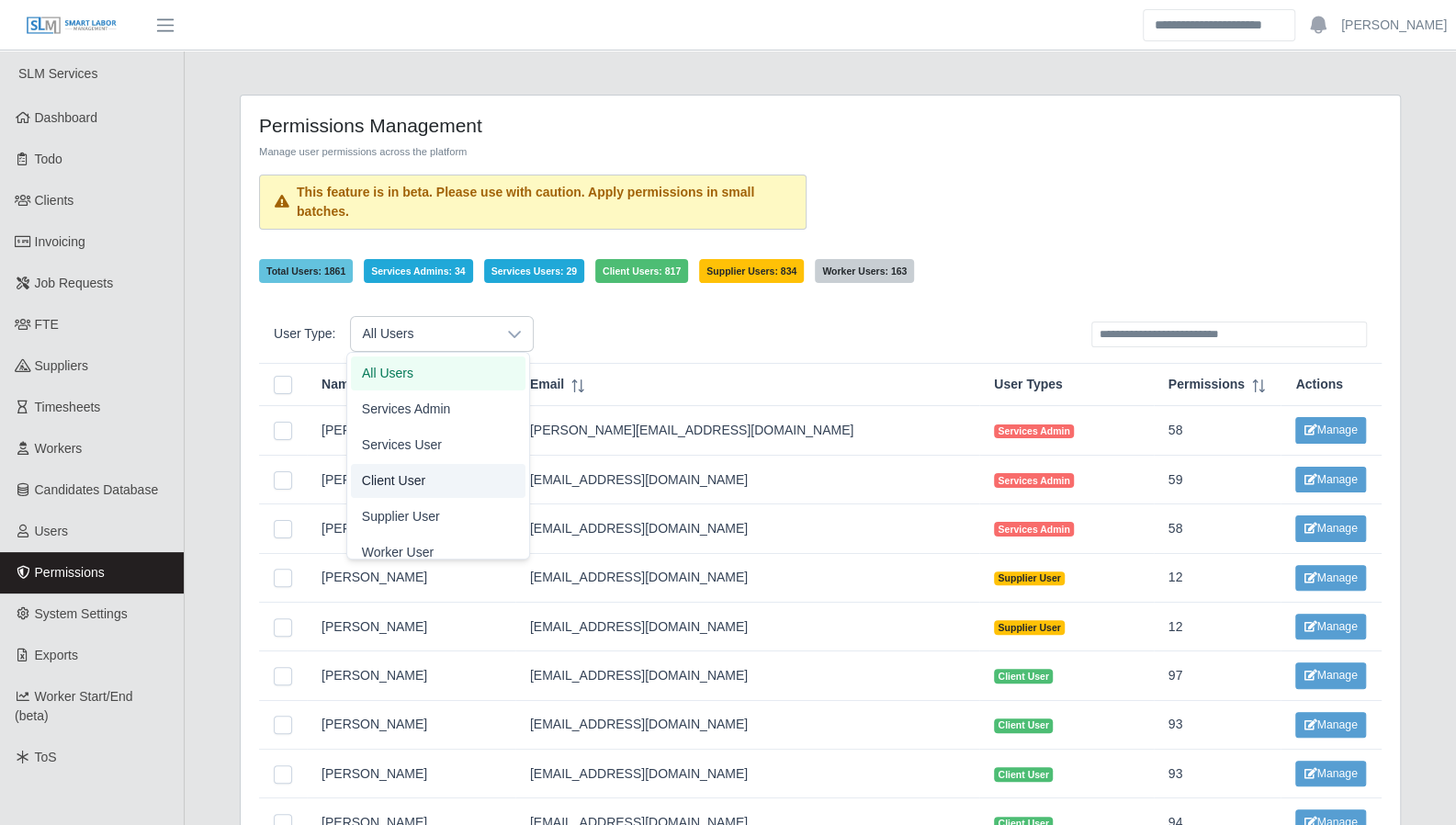
click at [468, 484] on li "Client User" at bounding box center [437, 481] width 174 height 34
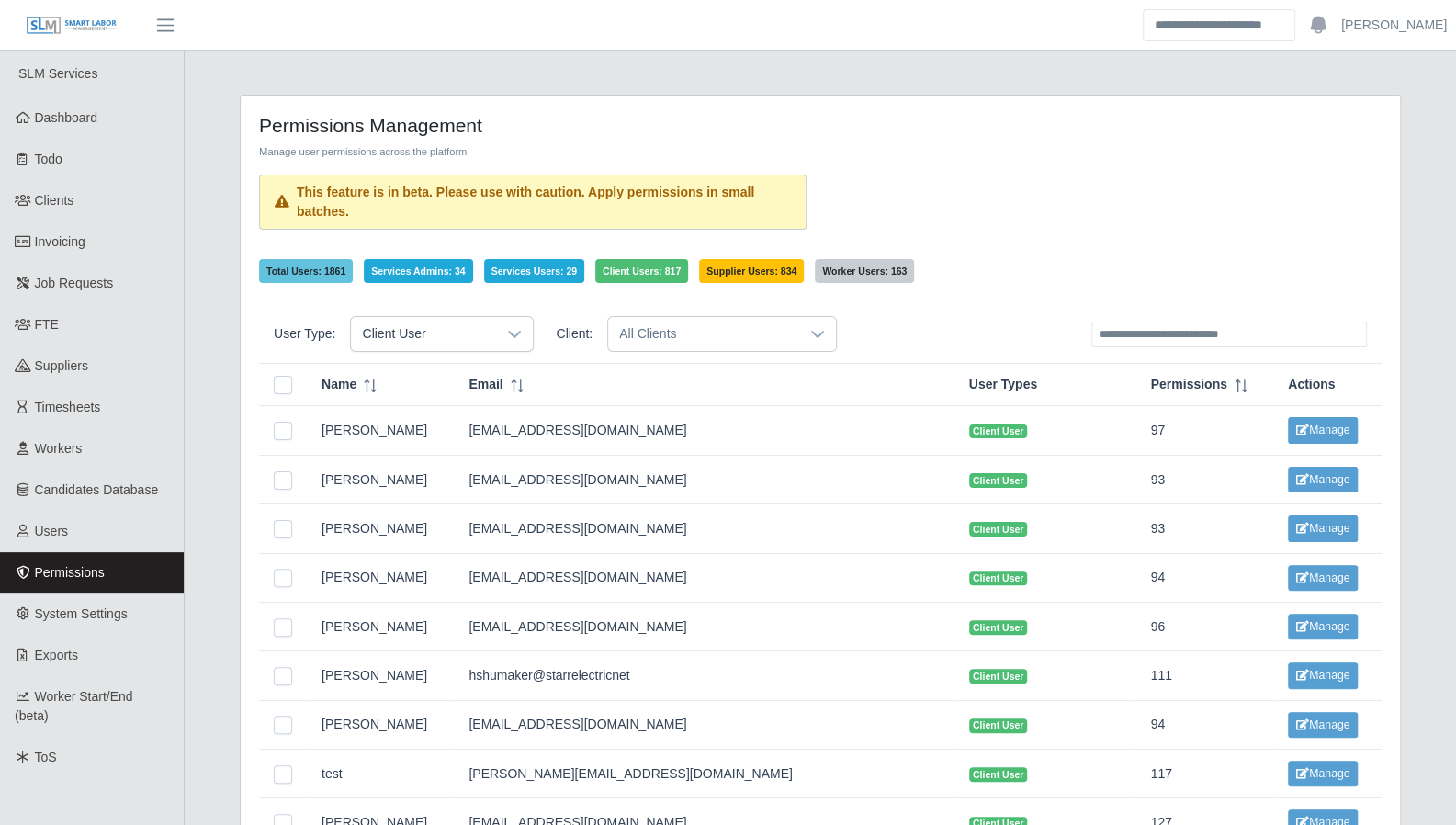
click at [666, 331] on span "All Clients" at bounding box center [703, 333] width 191 height 34
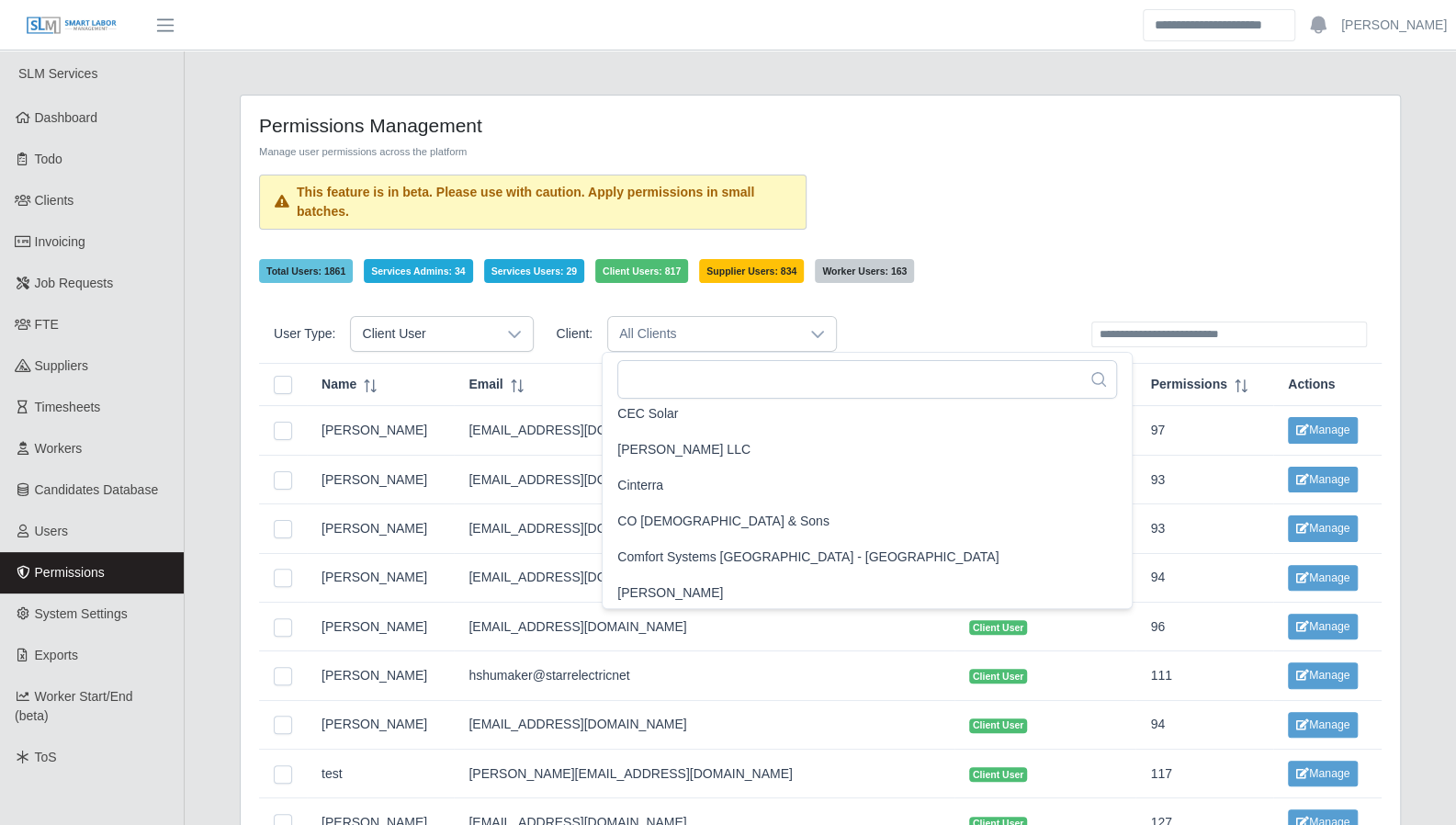
scroll to position [482, 0]
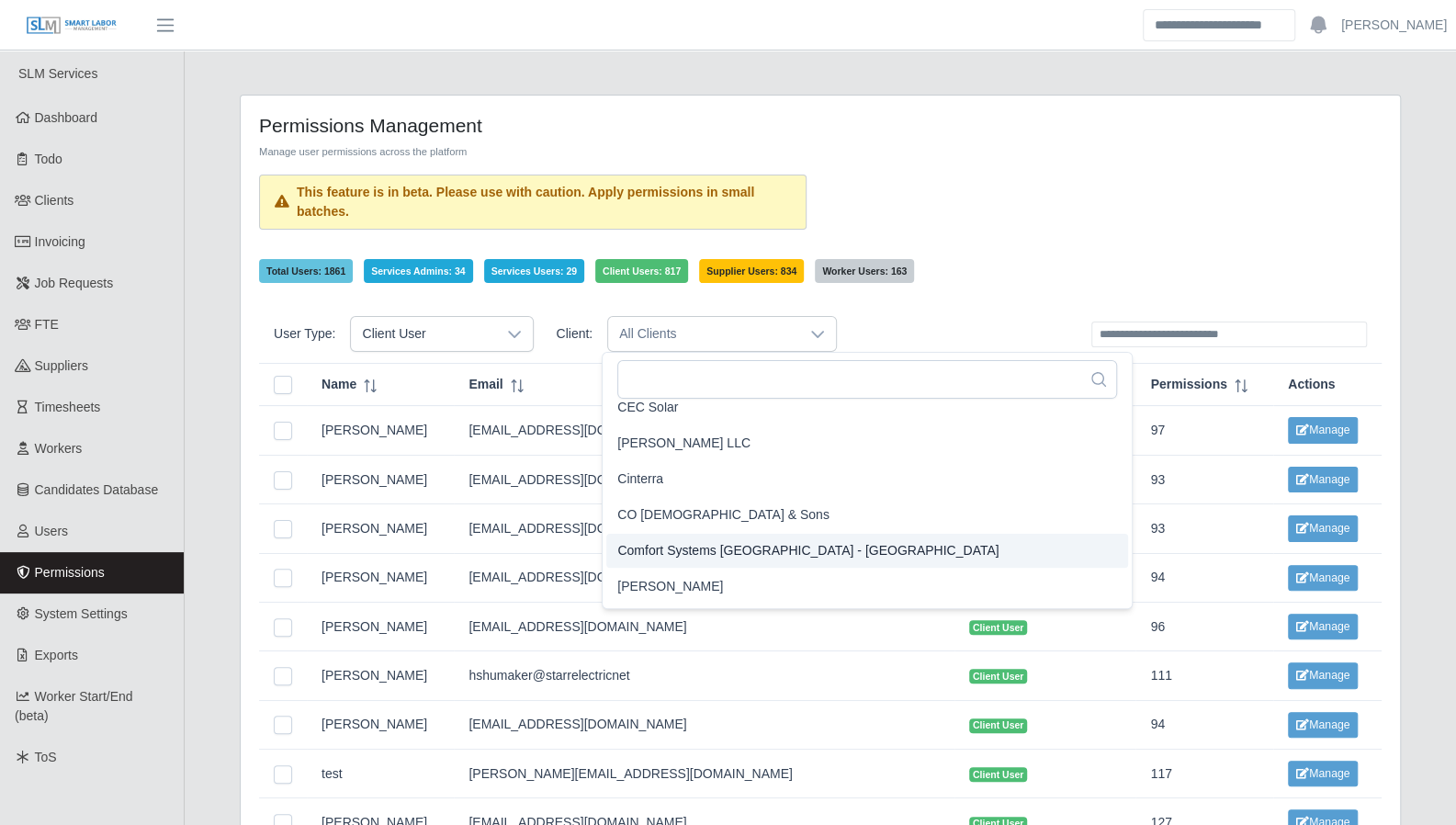
click at [657, 539] on li "Comfort Systems USA - Central TX" at bounding box center [866, 550] width 521 height 34
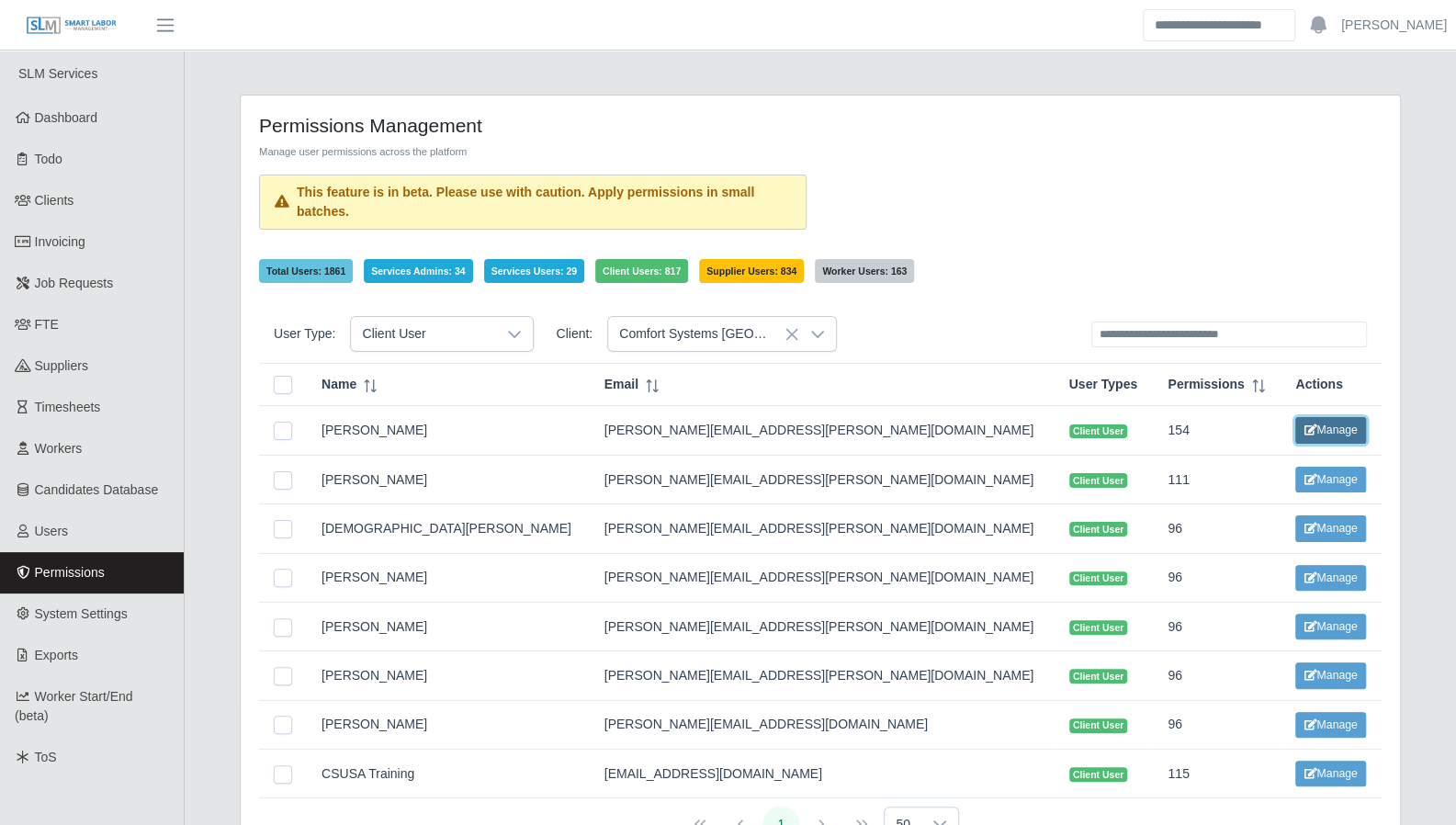
click at [1295, 420] on button "Manage" at bounding box center [1330, 430] width 70 height 26
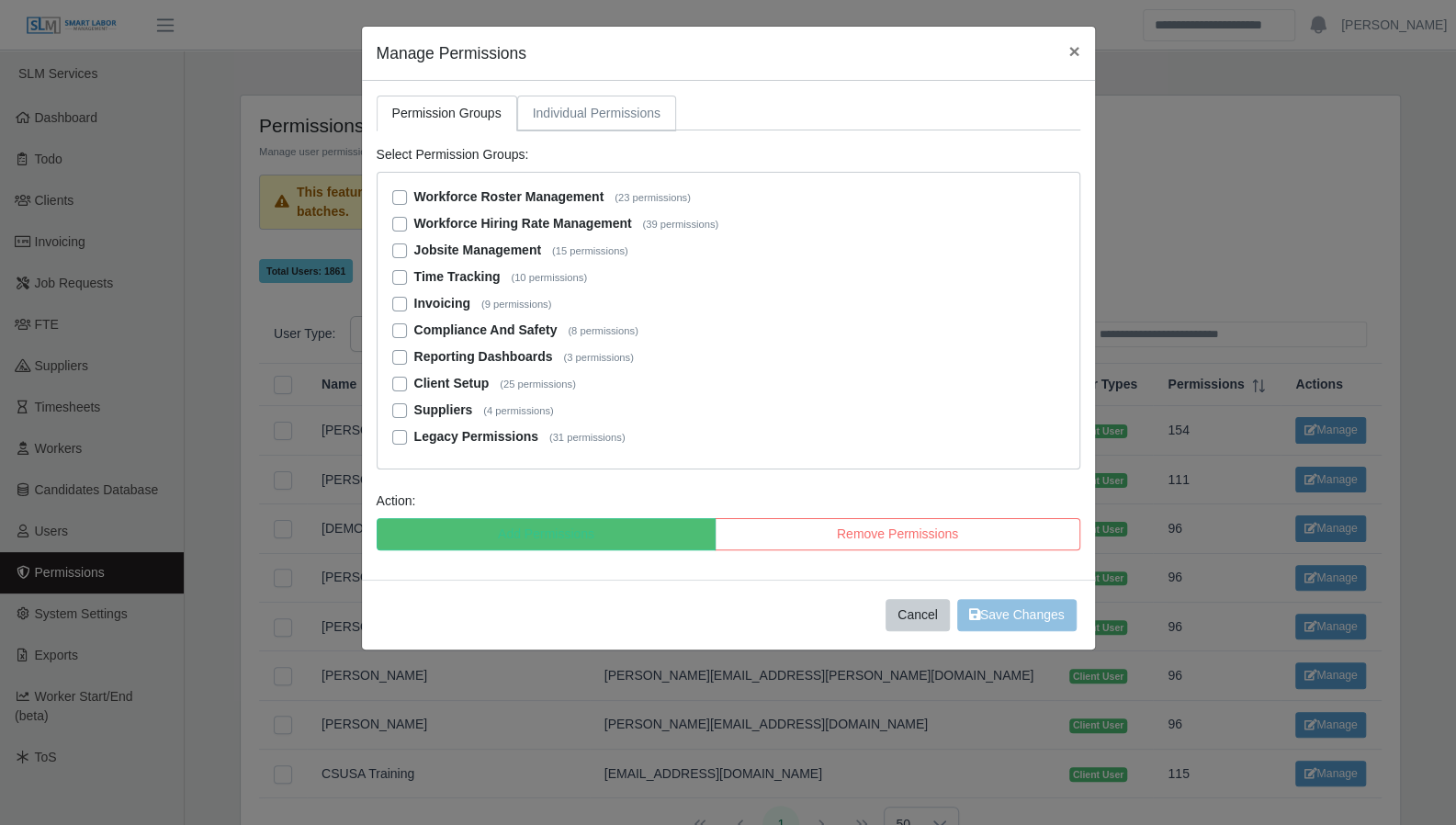
click at [593, 114] on link "Individual Permissions" at bounding box center [596, 114] width 159 height 36
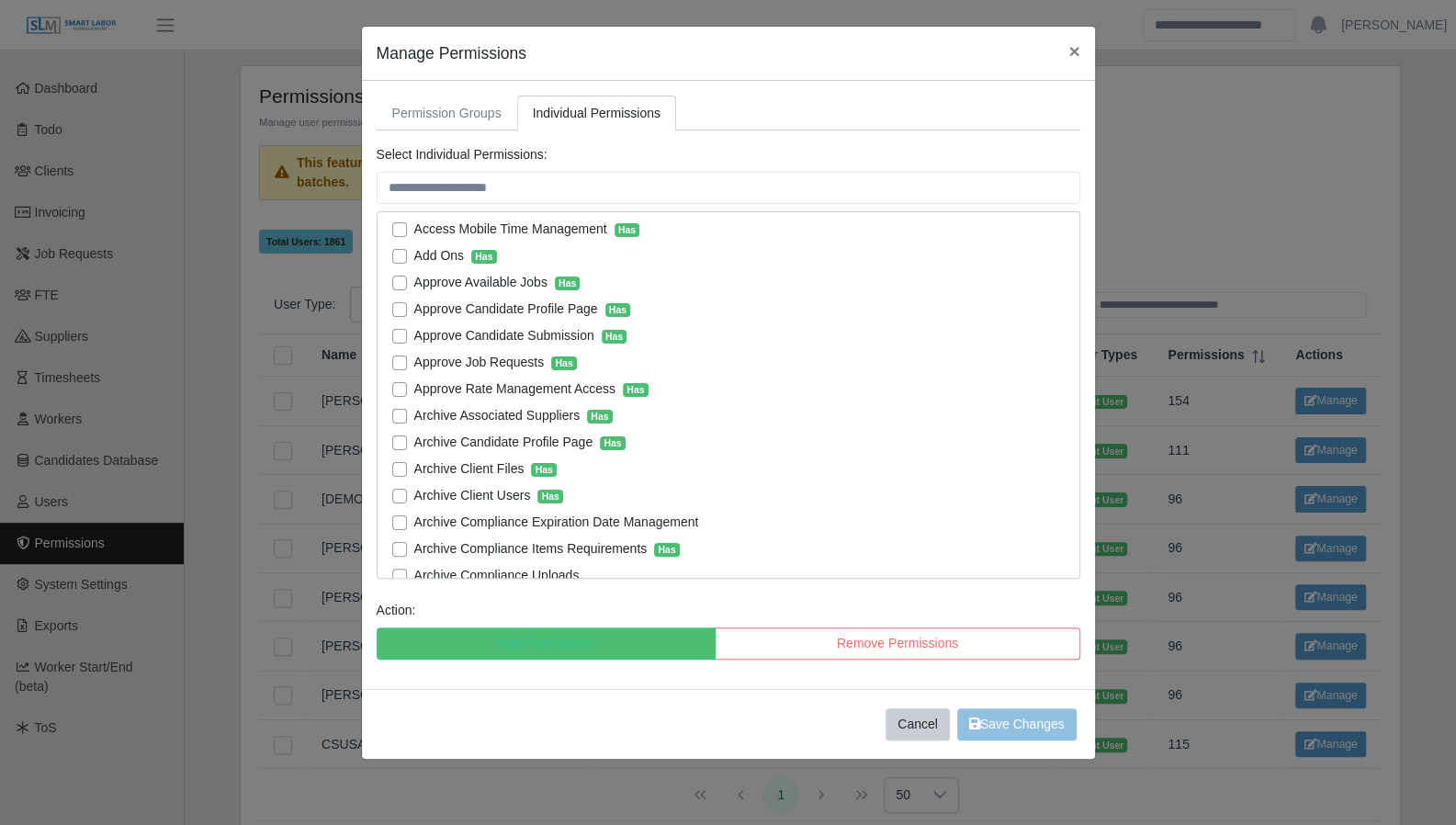
scroll to position [0, 0]
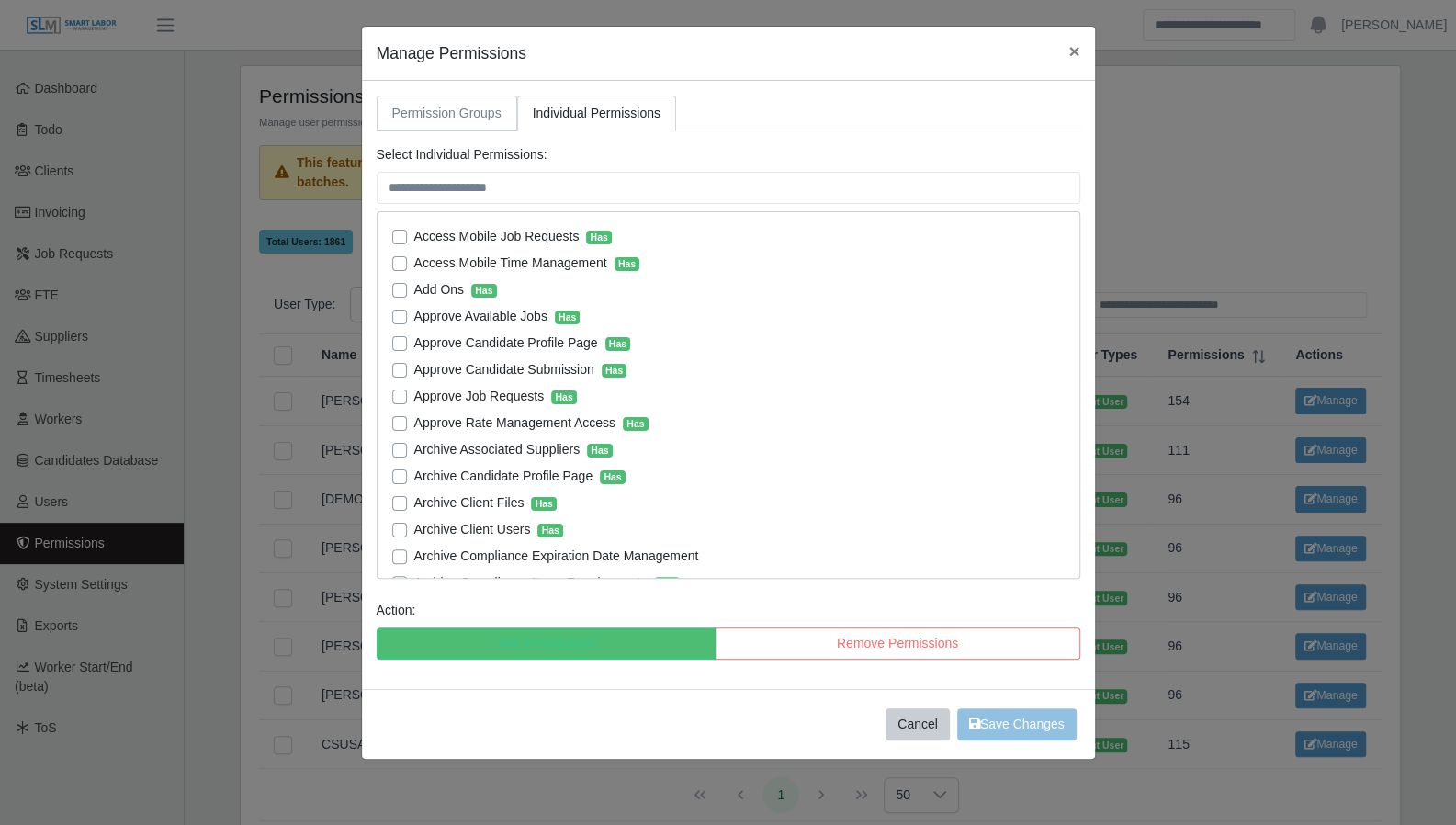
click at [471, 114] on link "Permission Groups" at bounding box center [447, 114] width 140 height 36
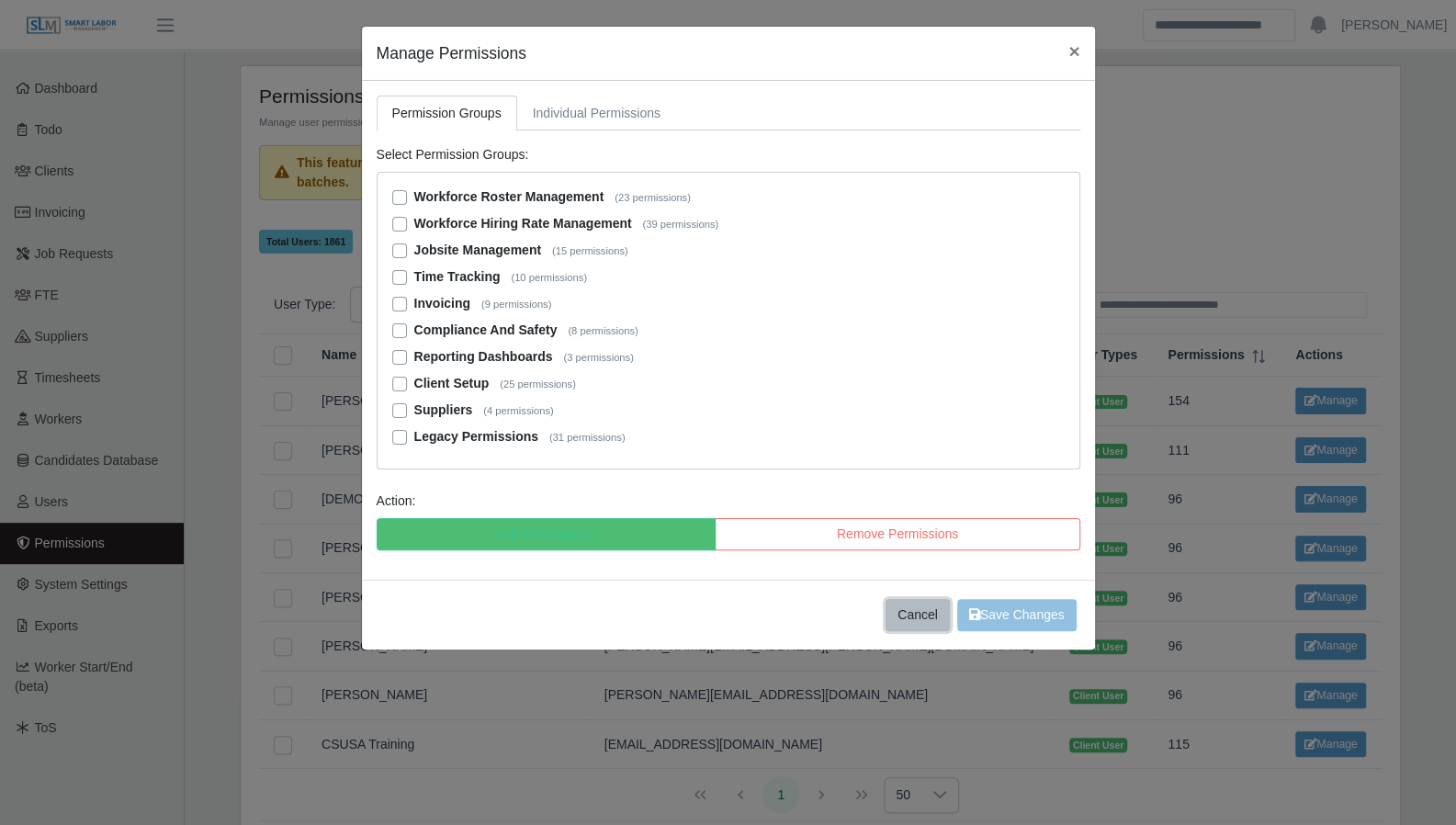
click at [925, 603] on button "Cancel" at bounding box center [917, 615] width 65 height 32
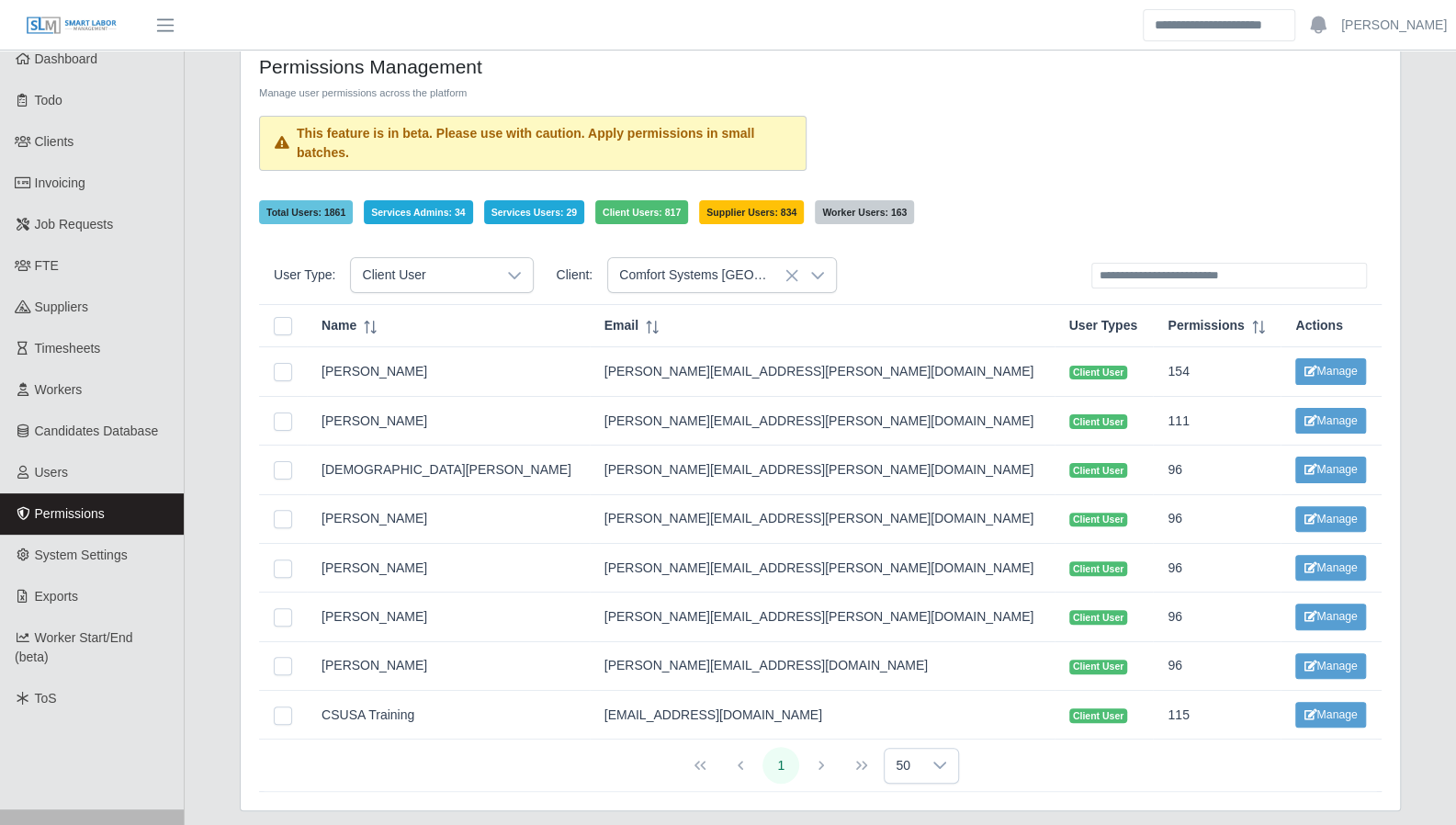
scroll to position [59, 0]
click at [1295, 368] on button "Manage" at bounding box center [1330, 371] width 70 height 26
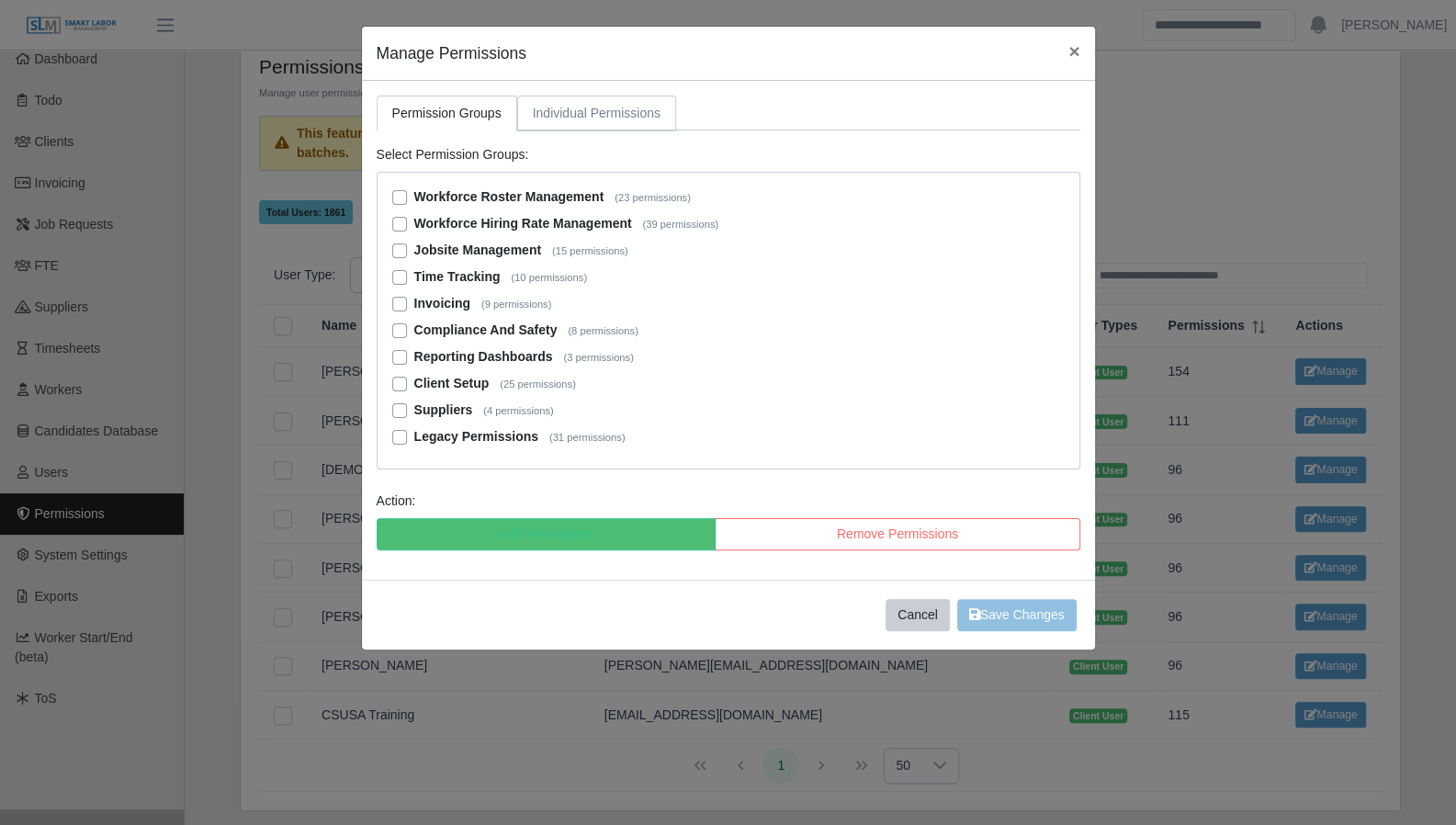
click at [575, 102] on link "Individual Permissions" at bounding box center [596, 114] width 159 height 36
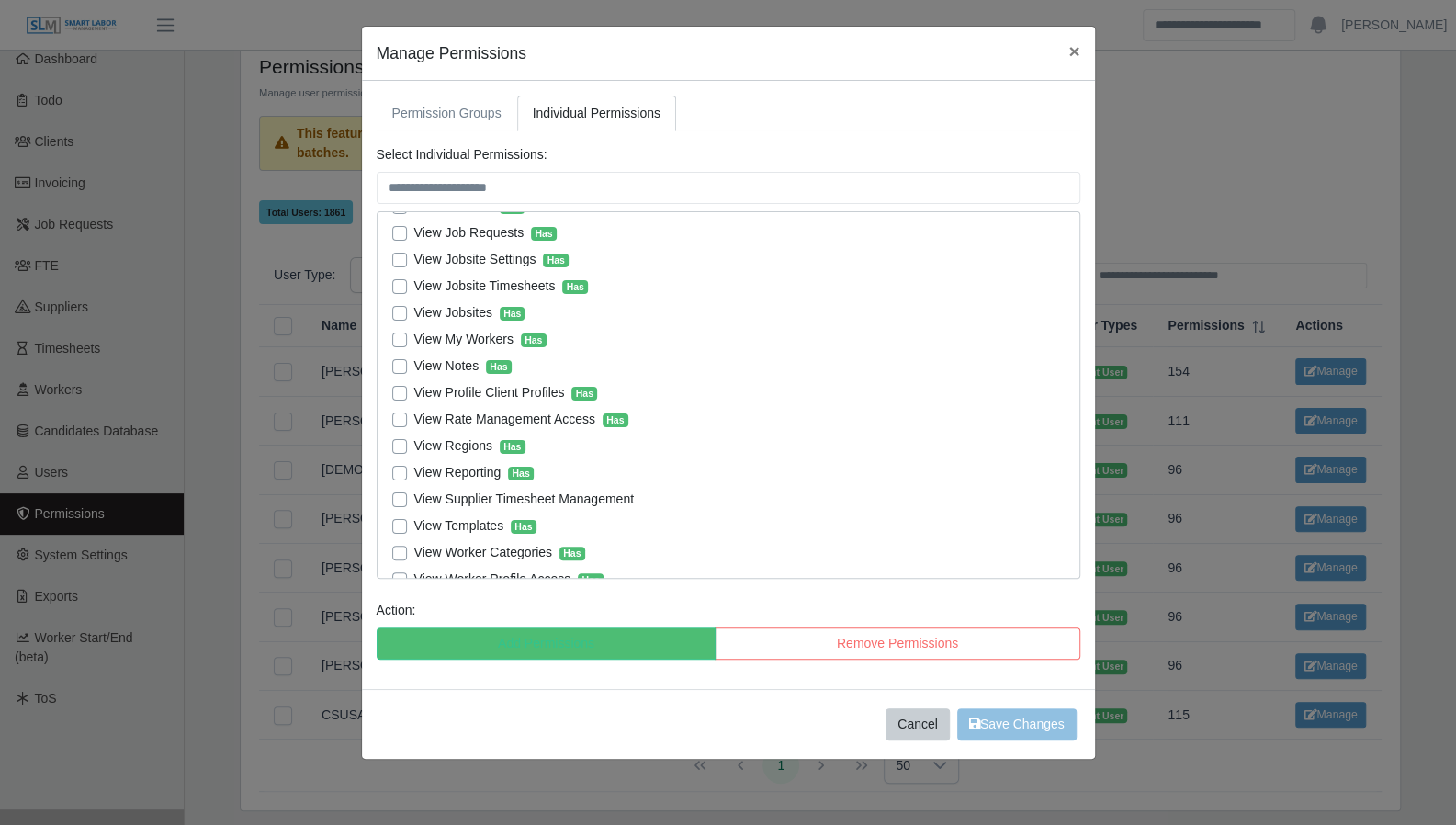
scroll to position [3978, 0]
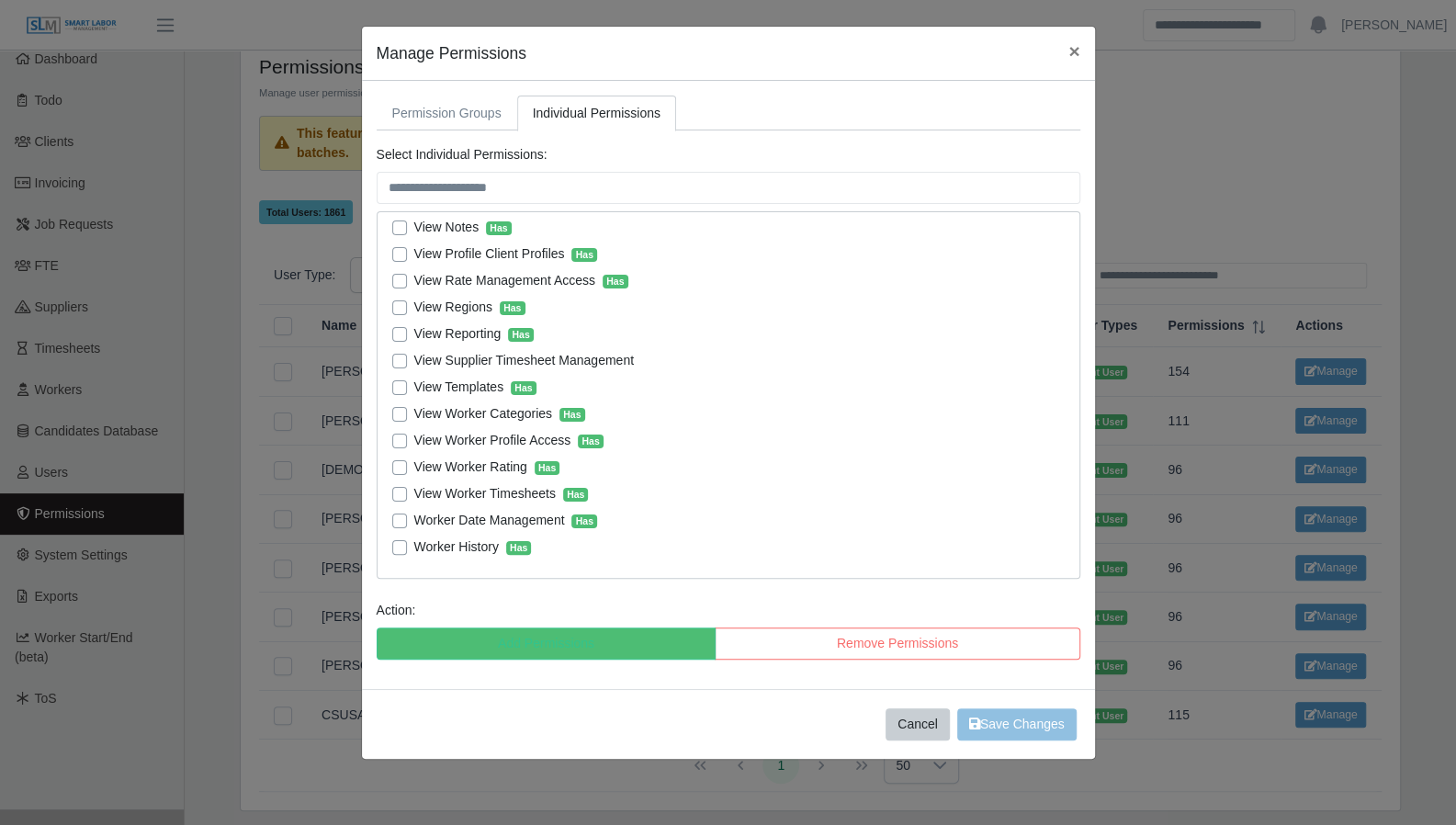
click at [468, 135] on div "Permission Groups Individual Permissions Select Permission Groups: Workforce Ro…" at bounding box center [728, 385] width 733 height 608
click at [469, 126] on link "Permission Groups" at bounding box center [447, 114] width 140 height 36
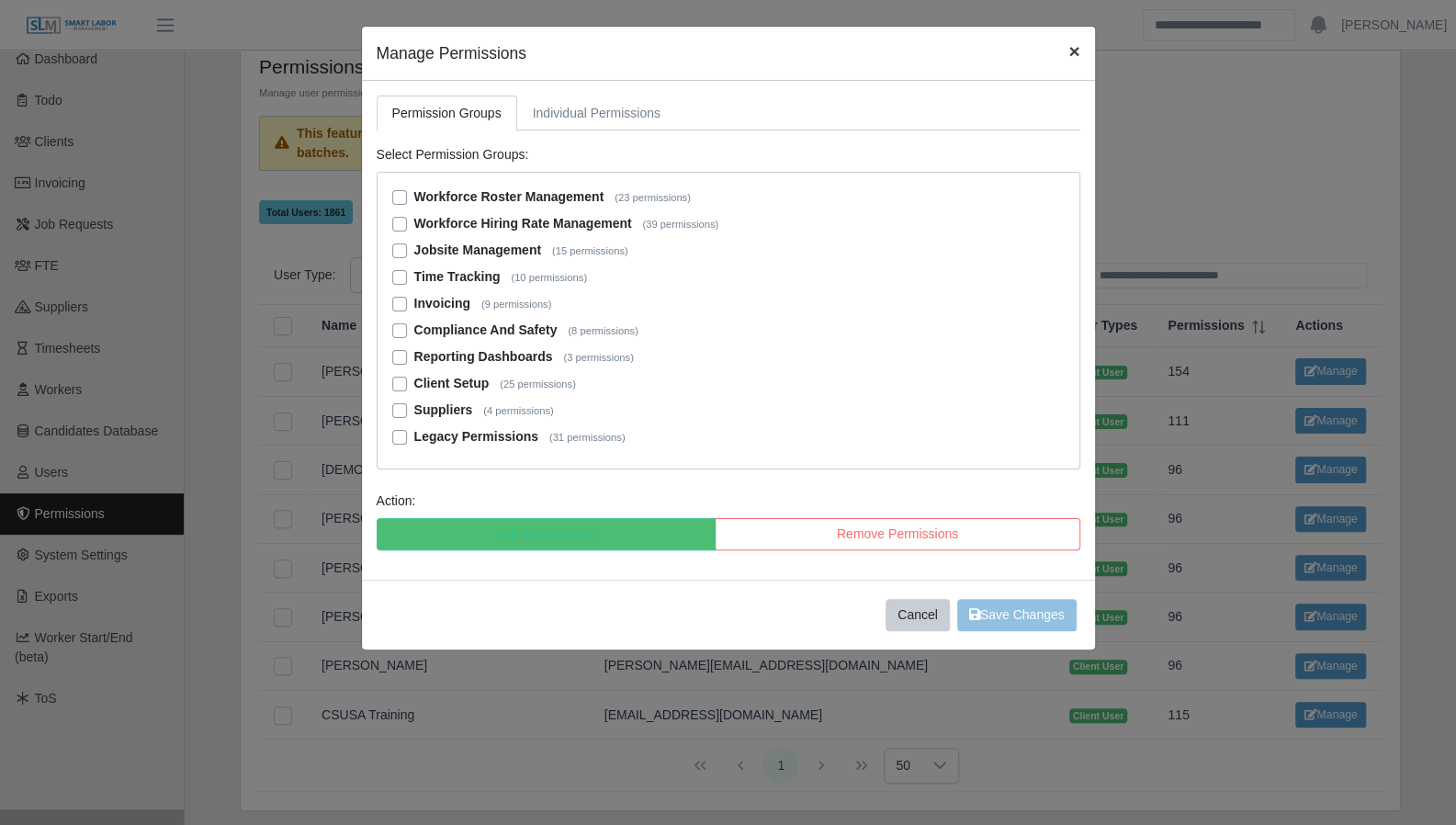
click at [1077, 48] on span "×" at bounding box center [1074, 51] width 11 height 21
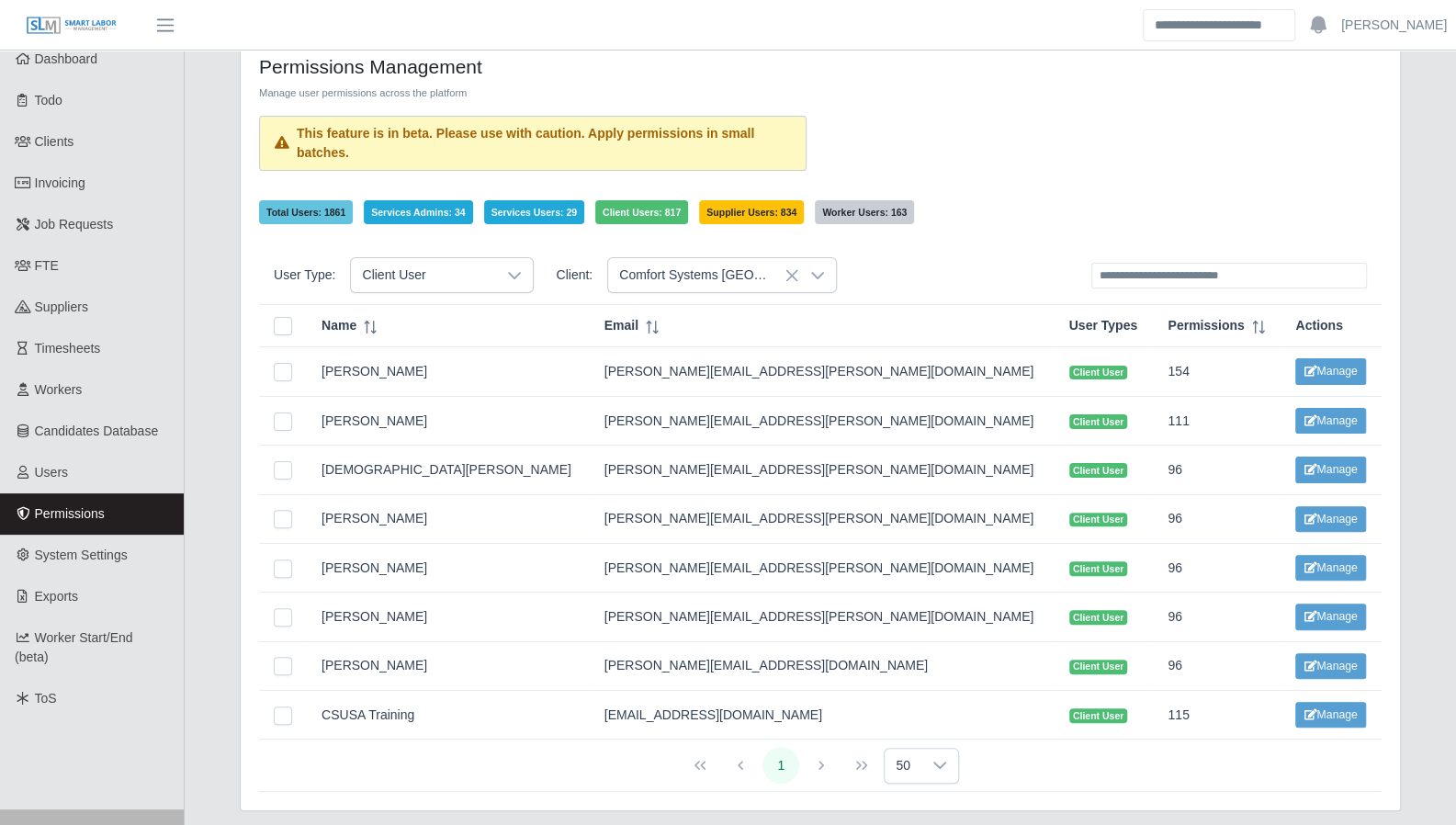
click at [510, 269] on icon at bounding box center [514, 276] width 15 height 15
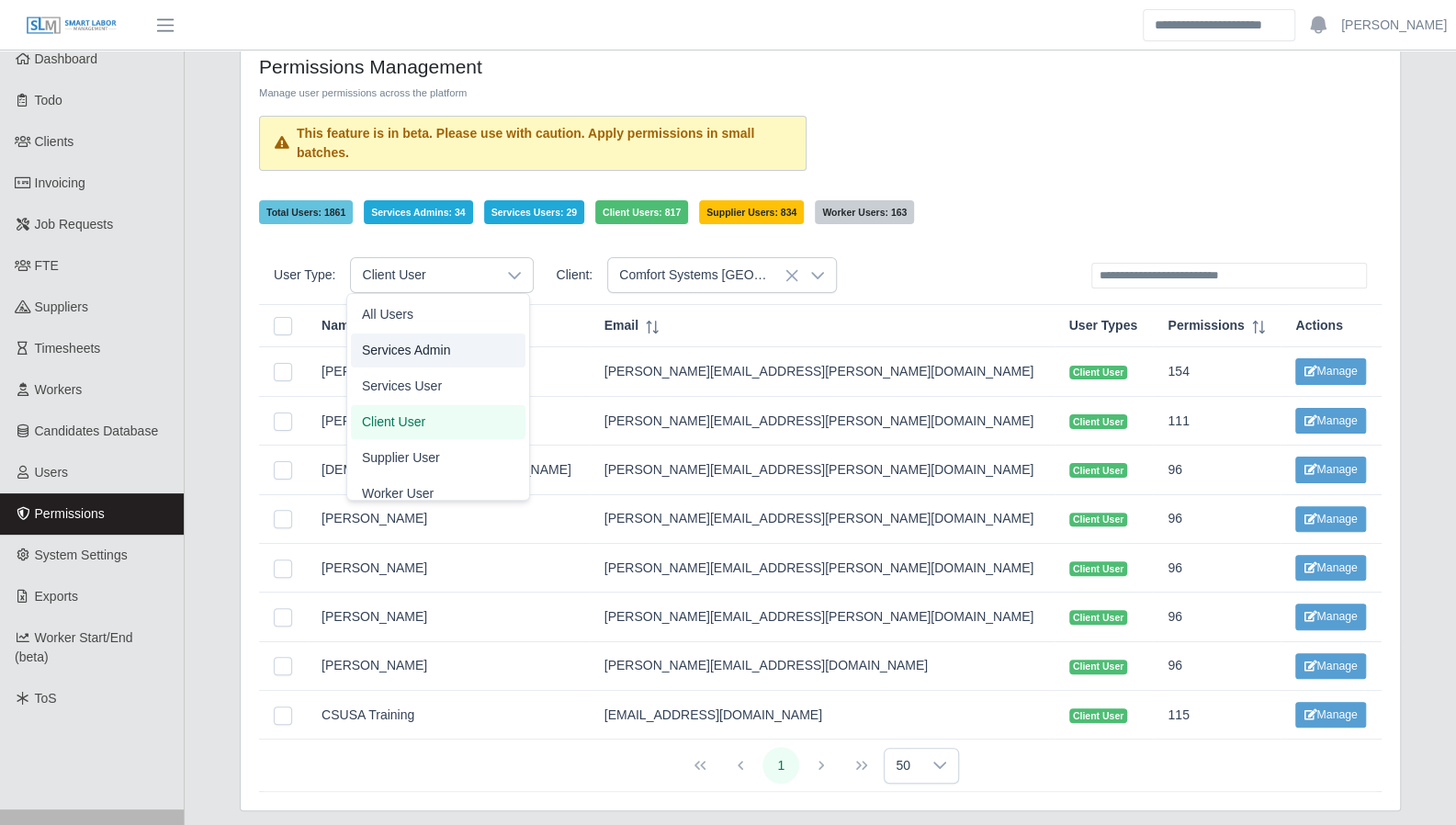
click at [461, 341] on li "Services Admin" at bounding box center [437, 350] width 174 height 34
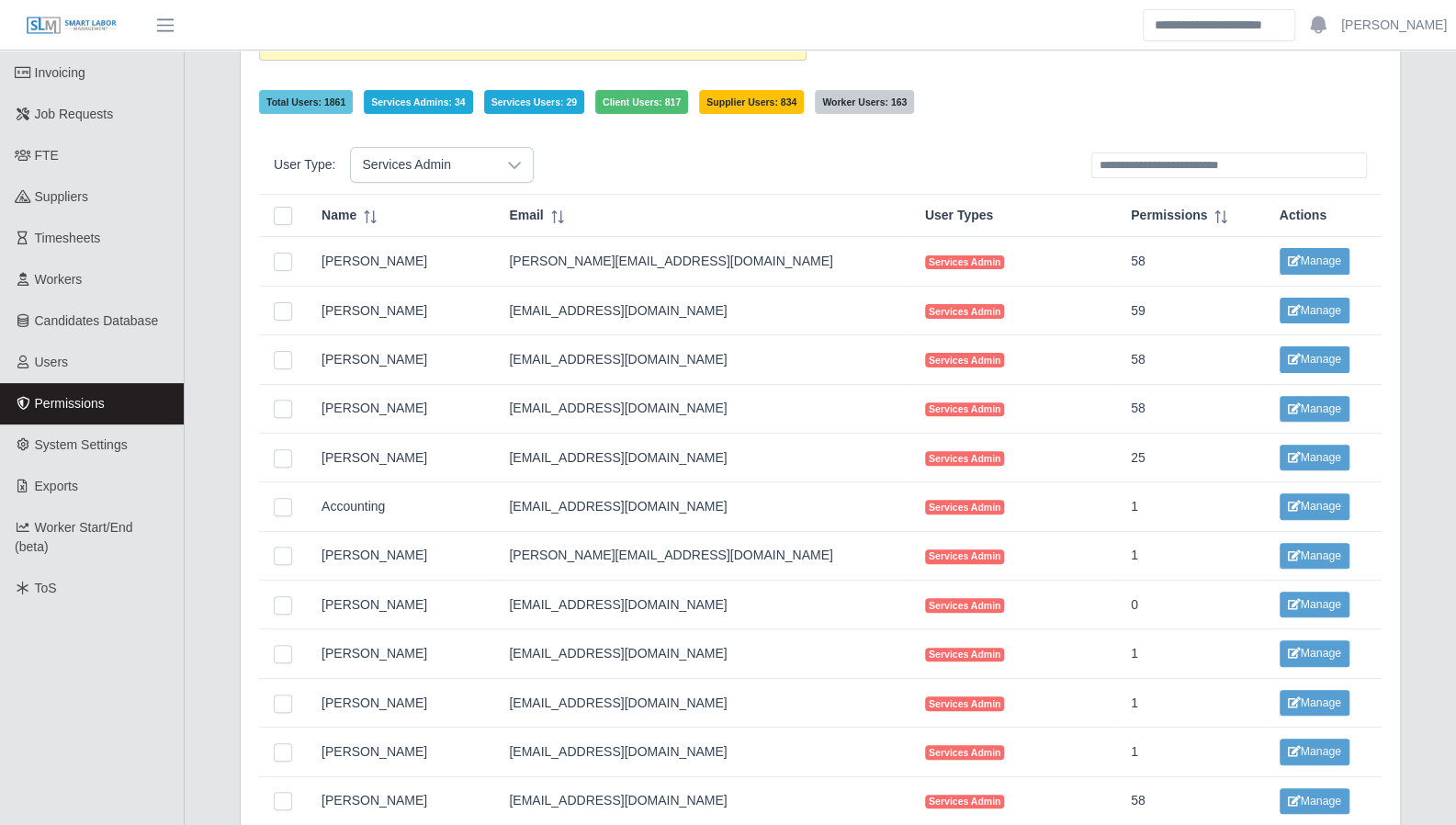
scroll to position [166, 0]
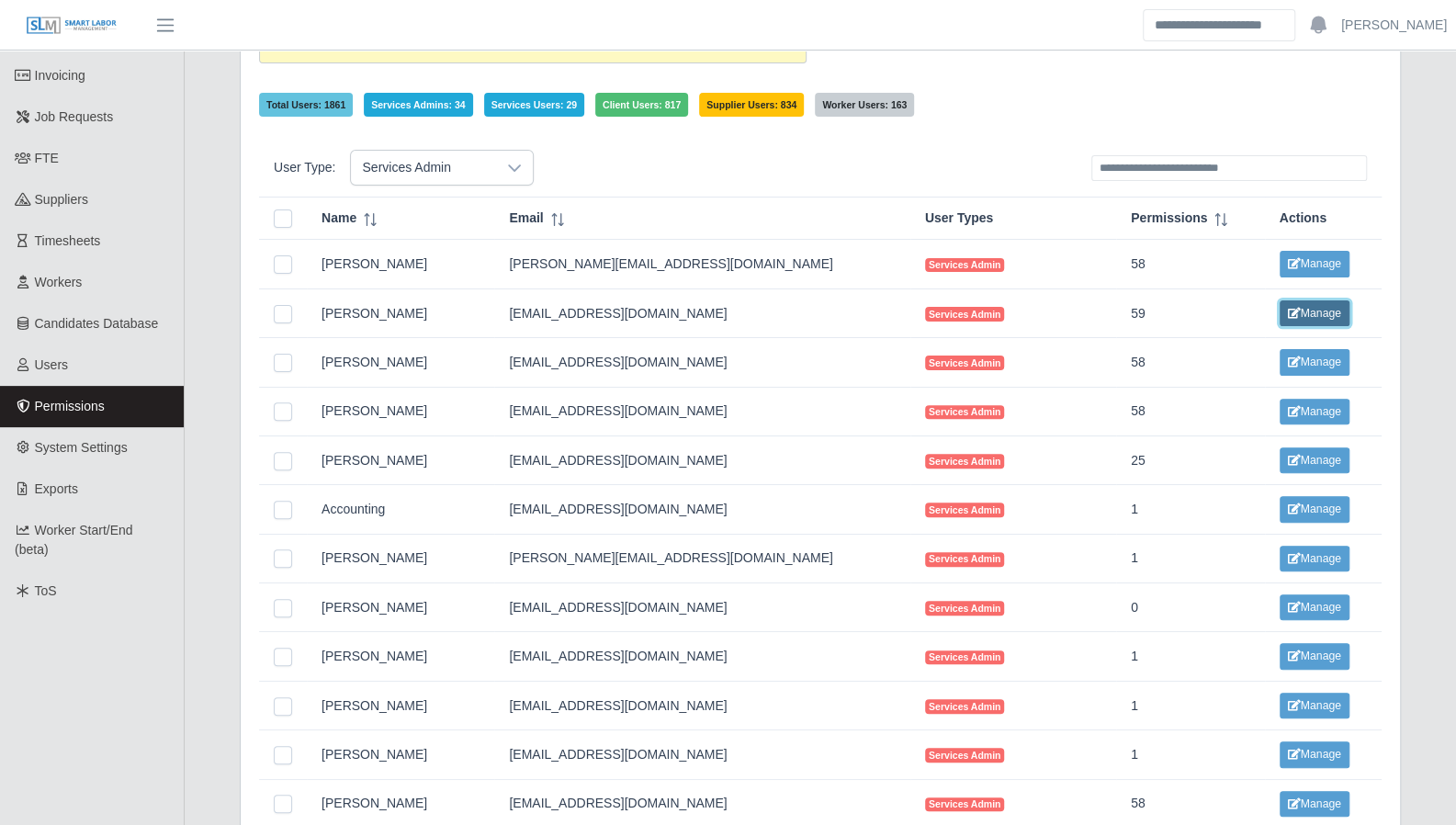
click at [1283, 304] on button "Manage" at bounding box center [1314, 313] width 70 height 26
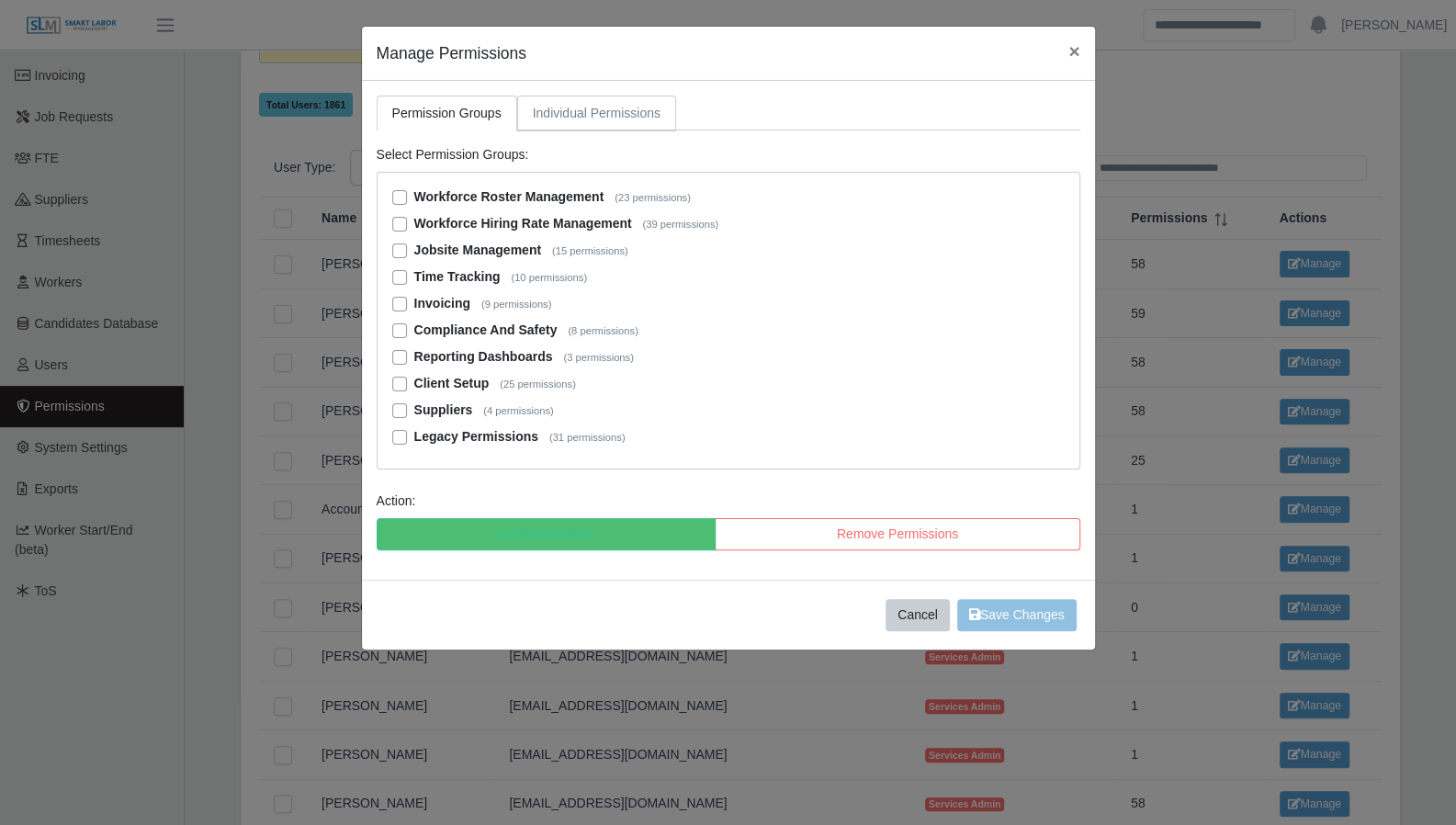
click at [562, 111] on link "Individual Permissions" at bounding box center [596, 114] width 159 height 36
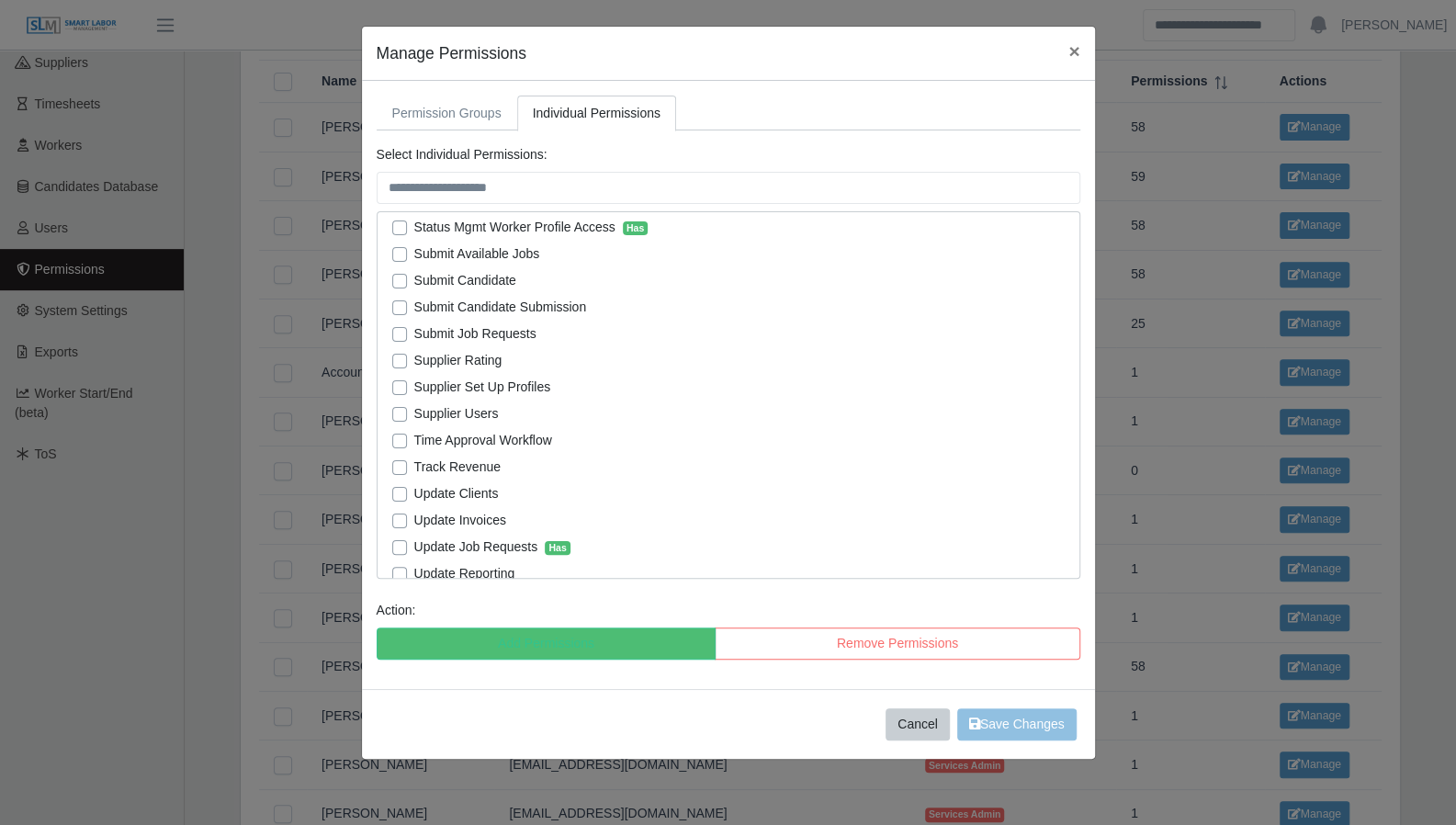
scroll to position [2728, 0]
click at [1078, 54] on span "×" at bounding box center [1074, 51] width 11 height 21
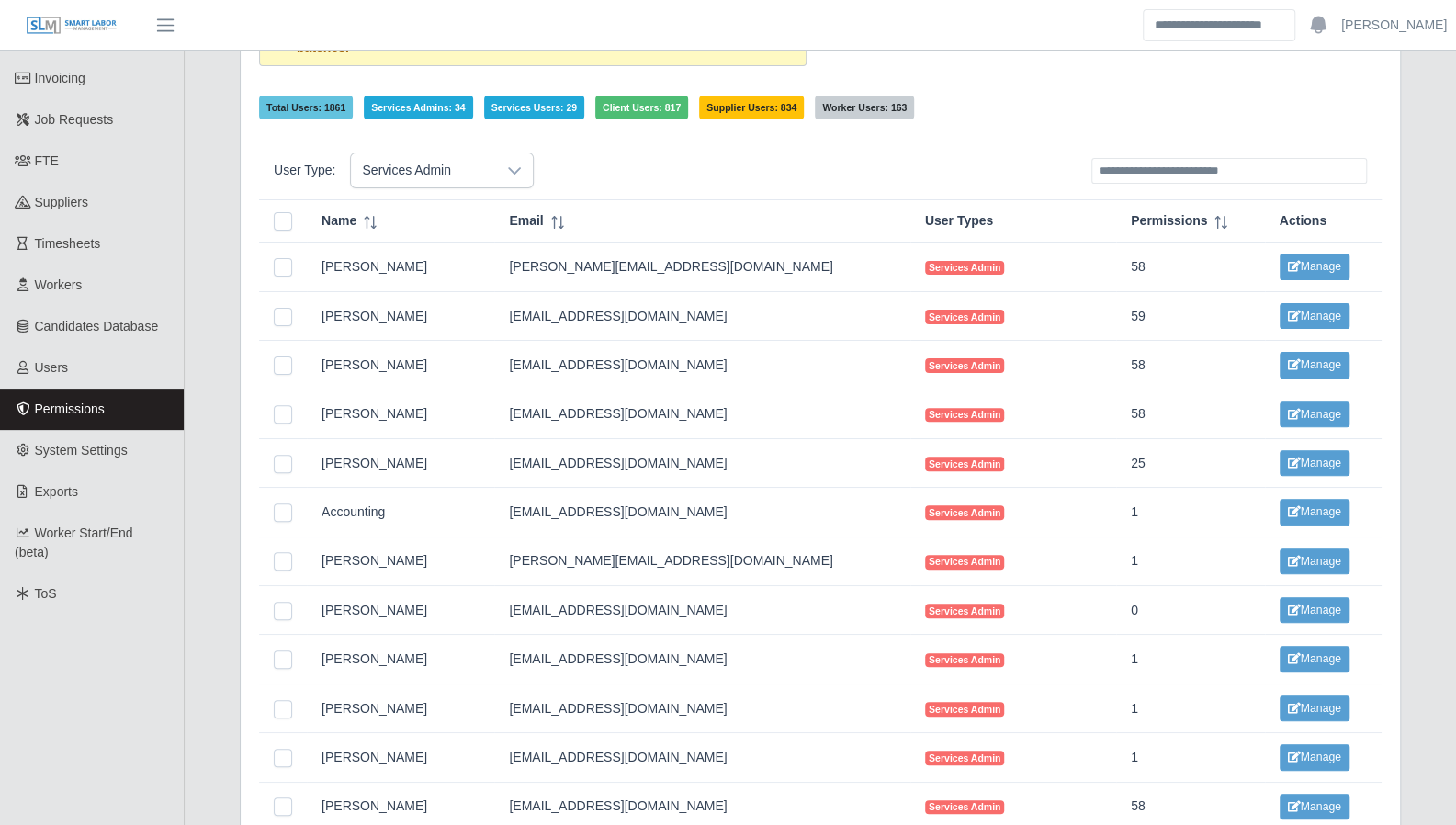
scroll to position [161, 0]
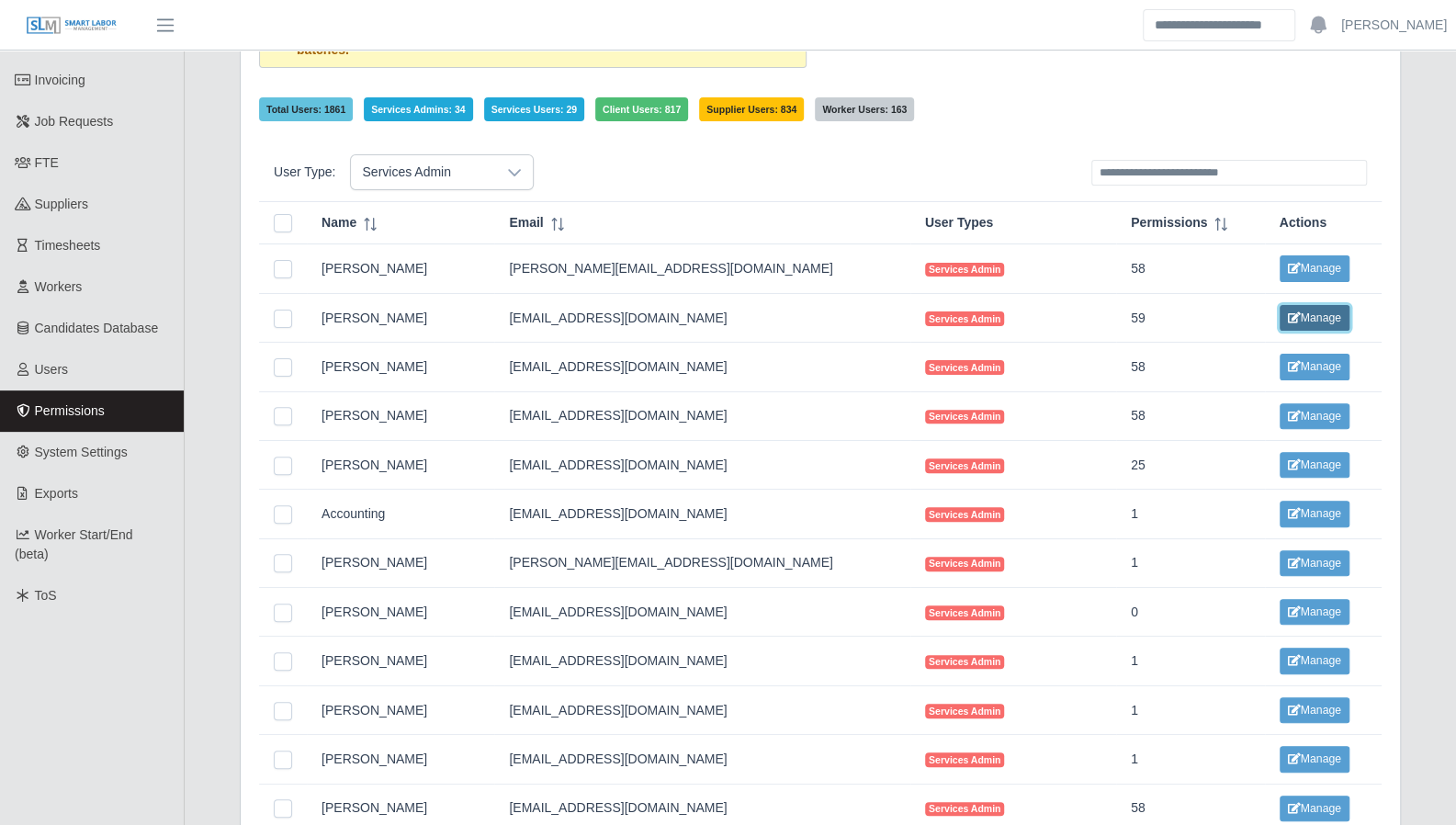
click at [1317, 316] on button "Manage" at bounding box center [1314, 317] width 70 height 26
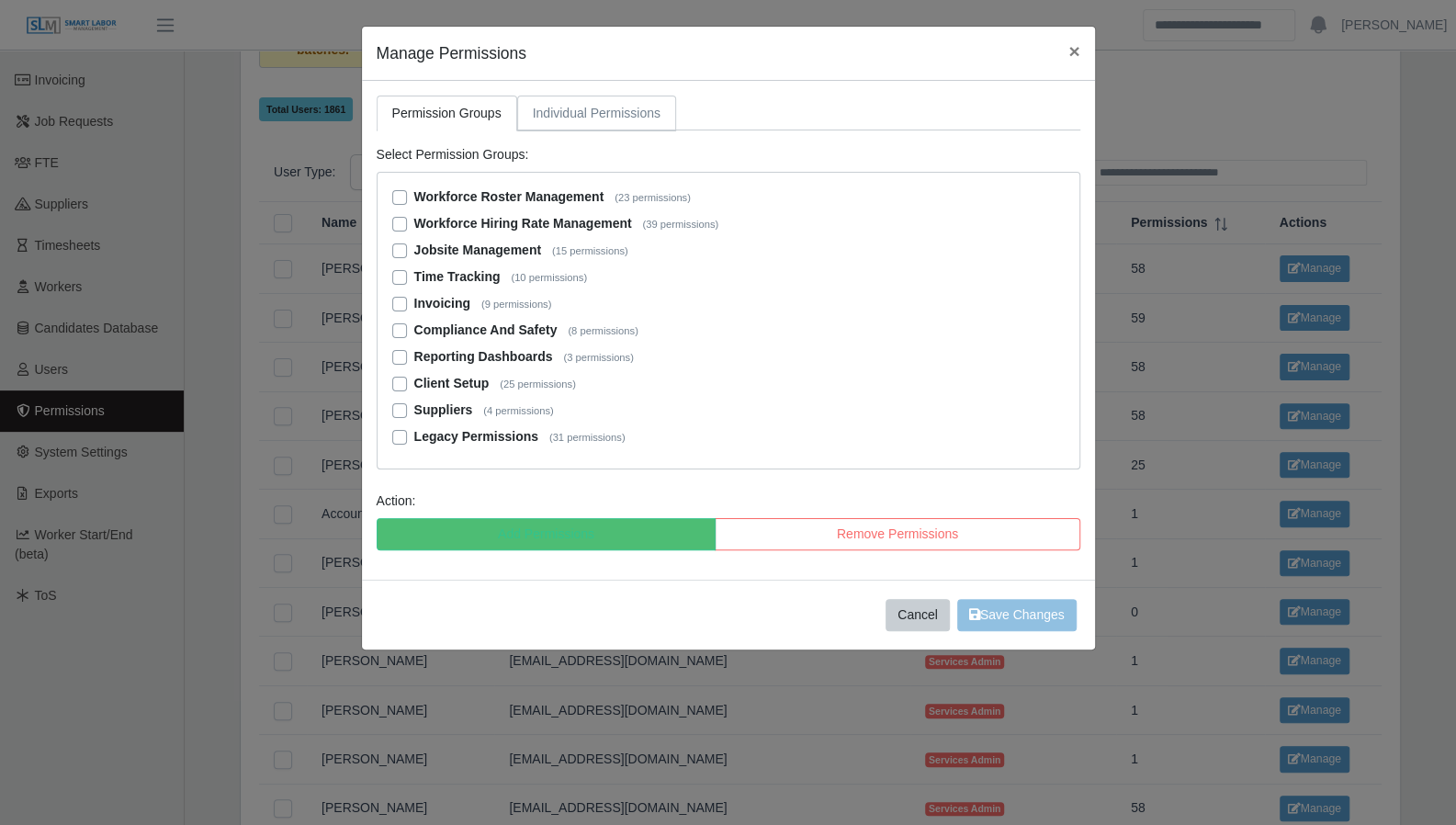
click at [566, 115] on link "Individual Permissions" at bounding box center [596, 114] width 159 height 36
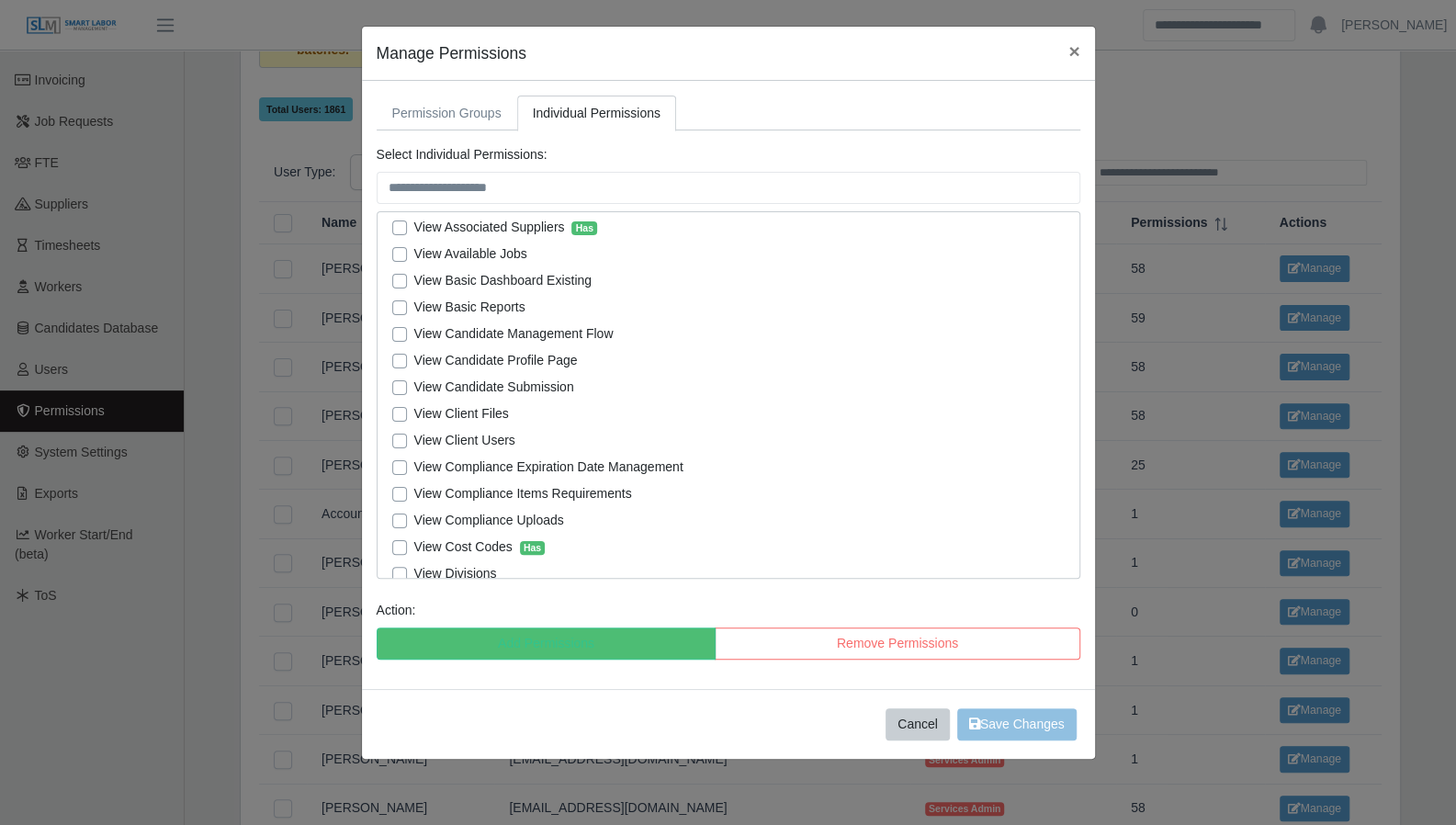
scroll to position [3458, 0]
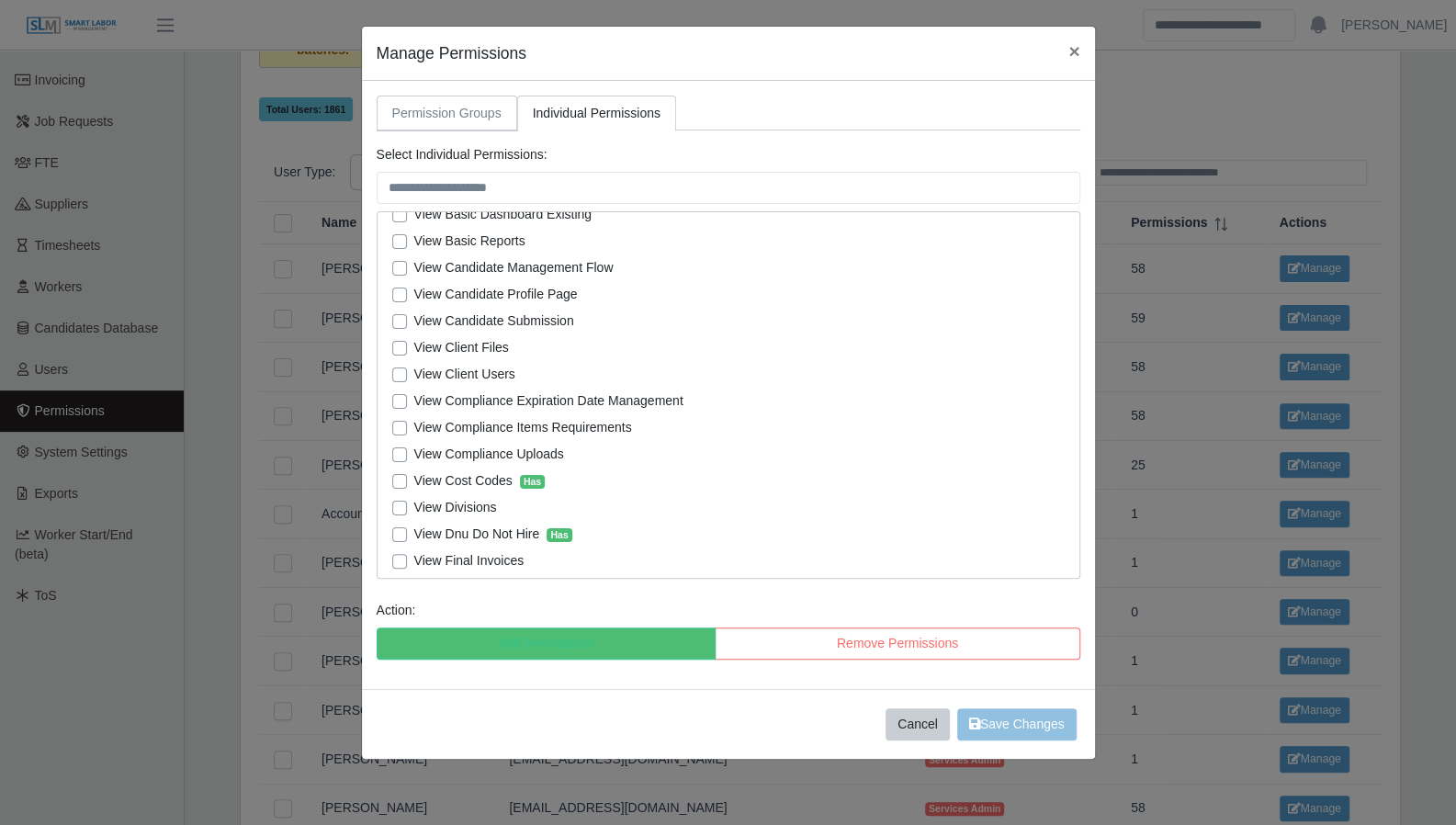
click at [489, 105] on link "Permission Groups" at bounding box center [447, 114] width 140 height 36
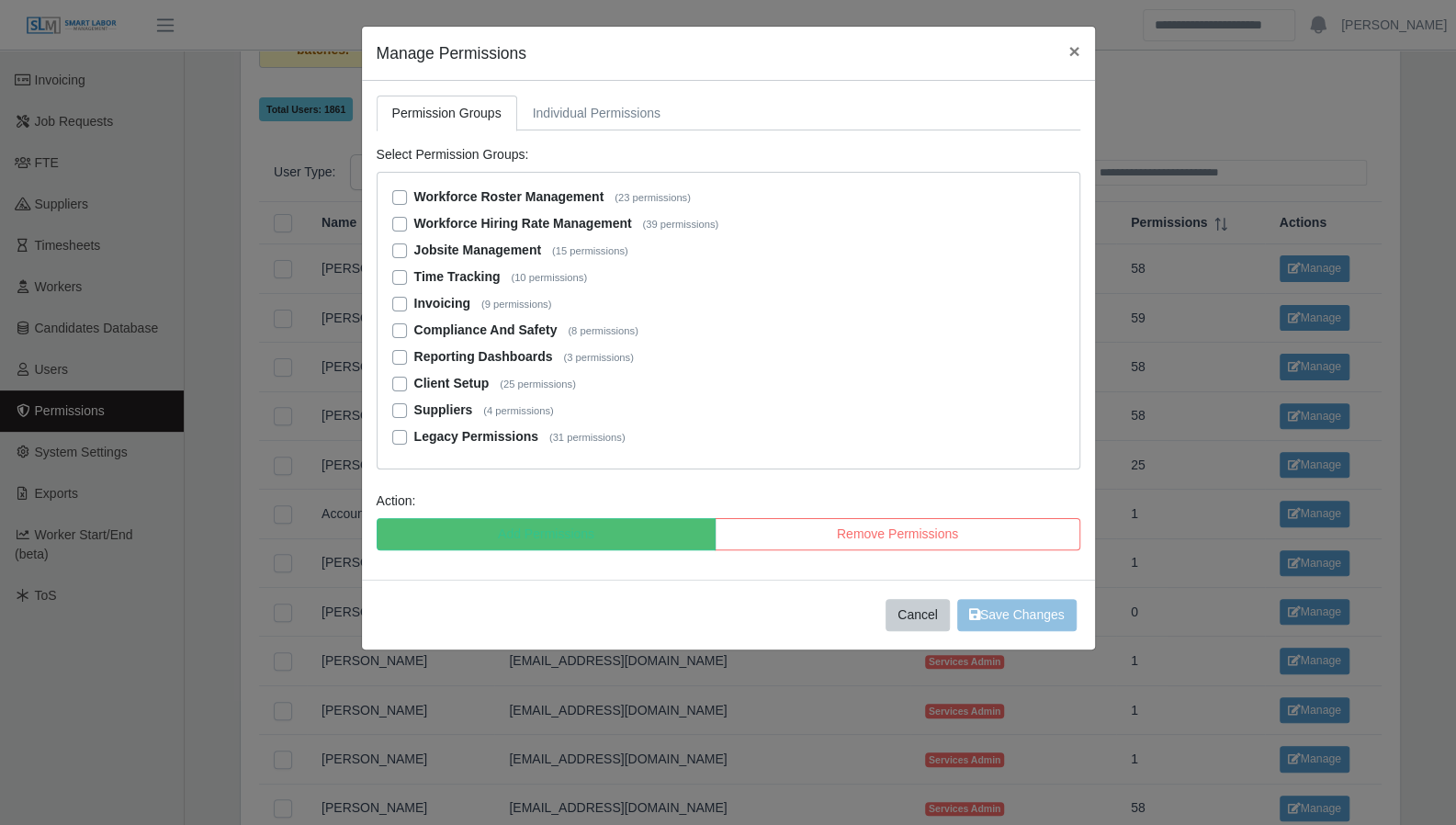
click at [414, 201] on label "Workforce Roster Management (23 permissions)" at bounding box center [553, 197] width 277 height 19
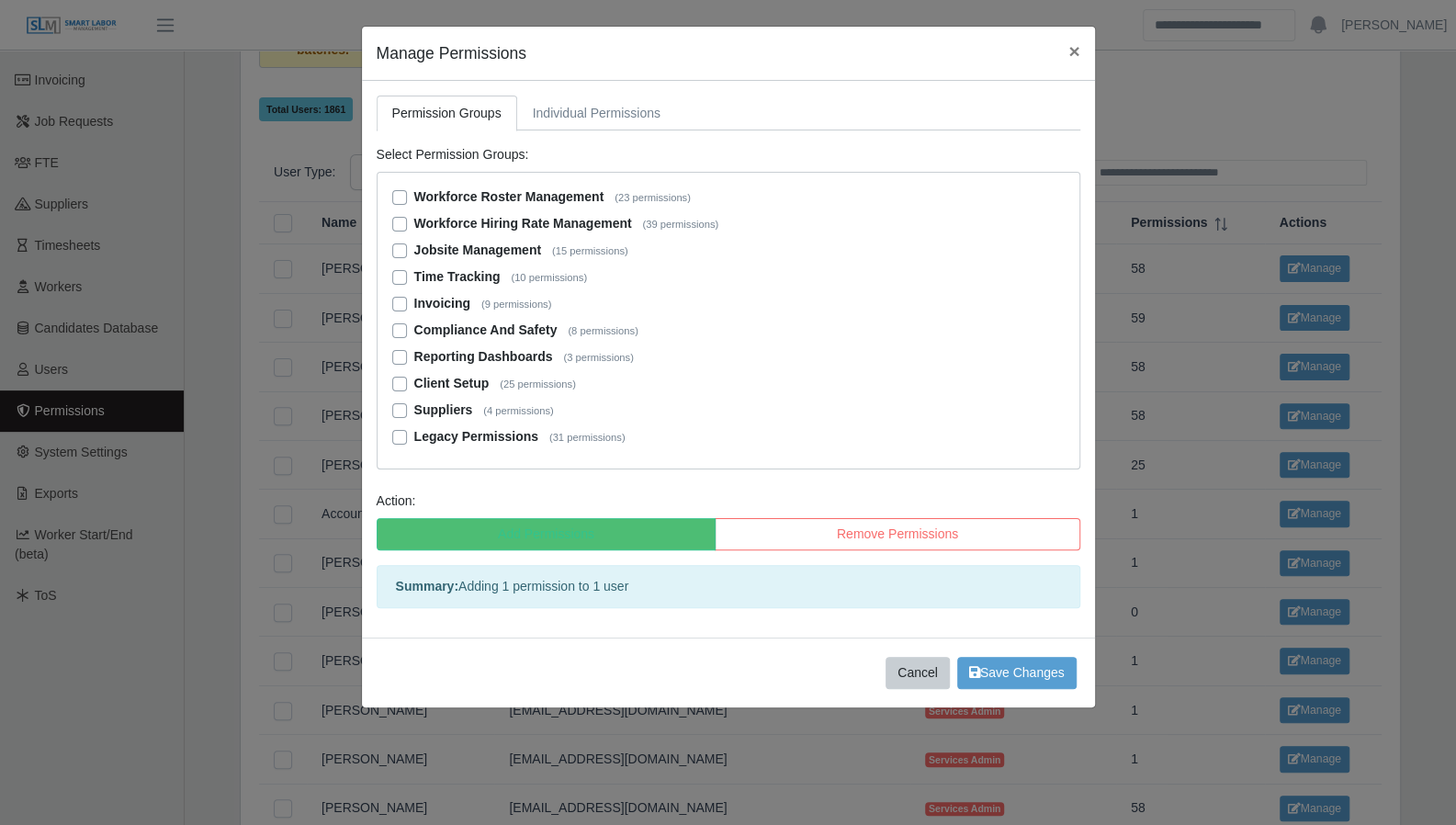
click at [414, 219] on label "Workforce Hiring Rate Management (39 permissions)" at bounding box center [567, 223] width 304 height 19
click at [389, 247] on div "Workforce Roster Management (23 permissions) Workforce Hiring Rate Management (…" at bounding box center [728, 320] width 703 height 297
click at [414, 248] on label "Jobsite Management (15 permissions)" at bounding box center [521, 250] width 214 height 19
click at [414, 269] on label "Time Tracking (10 permissions)" at bounding box center [501, 277] width 173 height 19
click at [414, 301] on label "Invoicing (9 permissions)" at bounding box center [483, 304] width 137 height 19
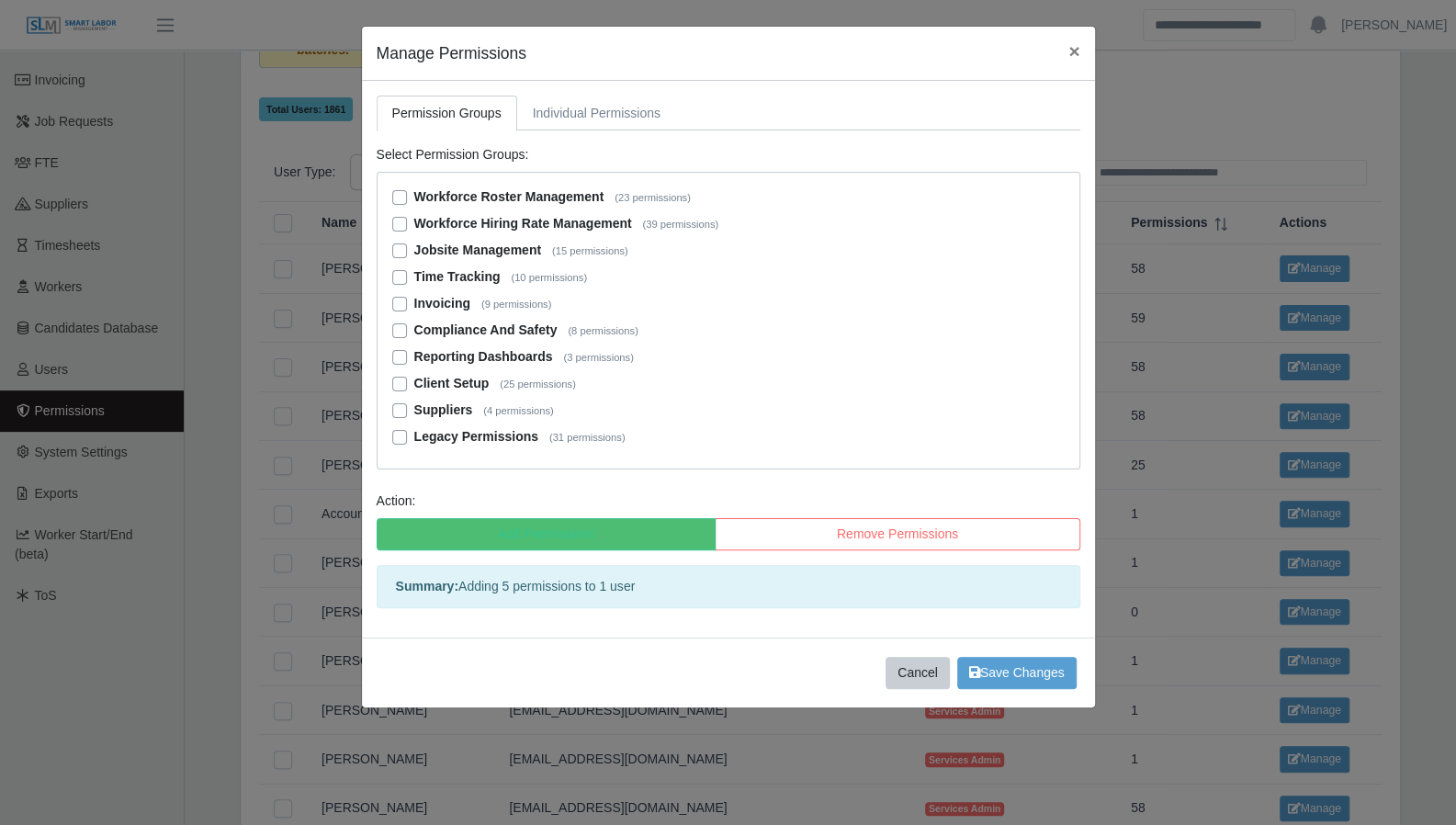
click at [414, 329] on label "Compliance And Safety (8 permissions)" at bounding box center [526, 329] width 224 height 19
click at [414, 353] on label "Reporting Dashboards (3 permissions)" at bounding box center [524, 356] width 220 height 19
click at [414, 389] on label "Client Setup (25 permissions)" at bounding box center [495, 383] width 161 height 19
click at [414, 403] on label "Suppliers (4 permissions)" at bounding box center [483, 410] width 139 height 19
click at [414, 433] on label "Legacy Permissions (31 permissions)" at bounding box center [519, 436] width 211 height 19
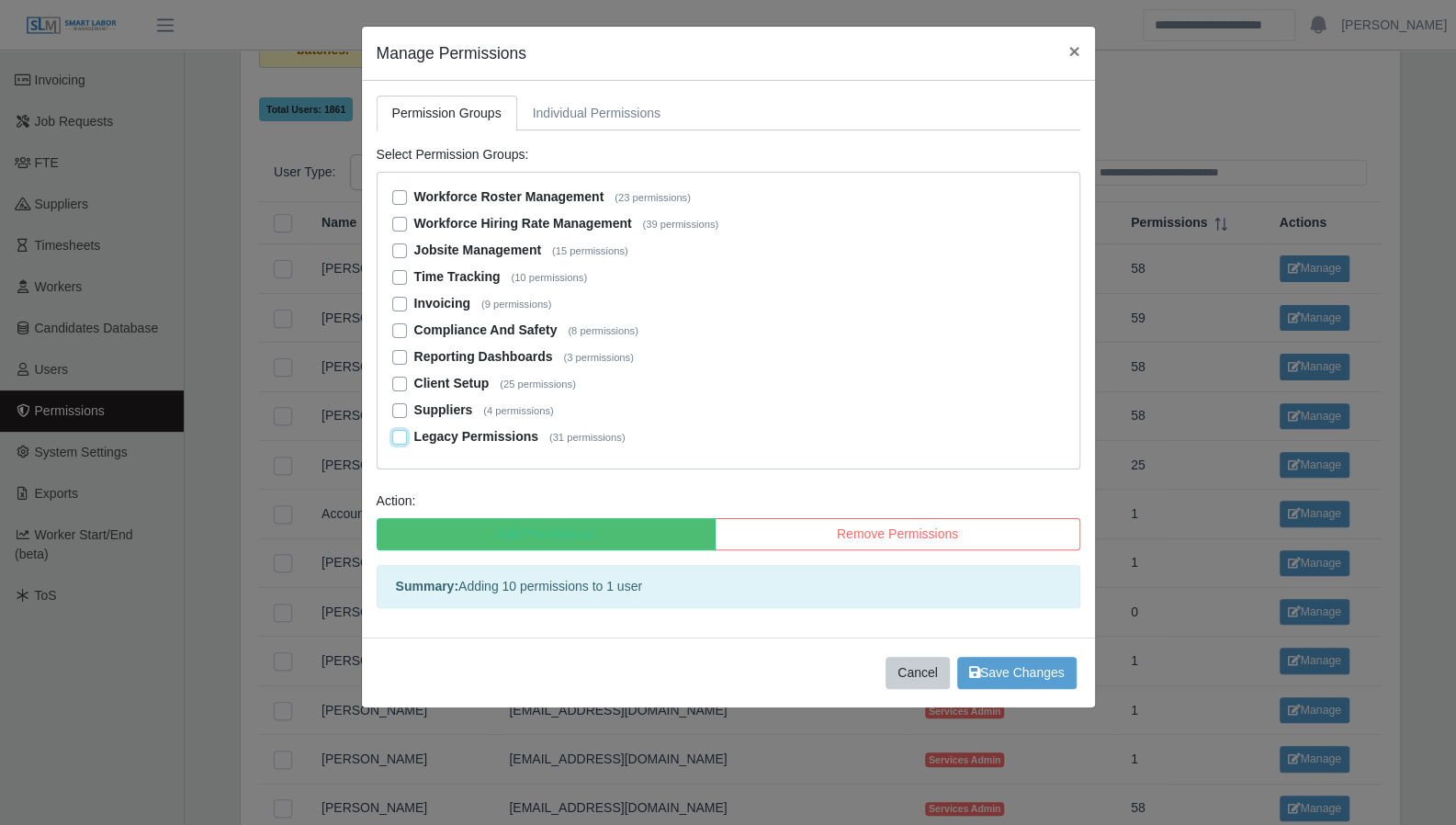
scroll to position [325, 0]
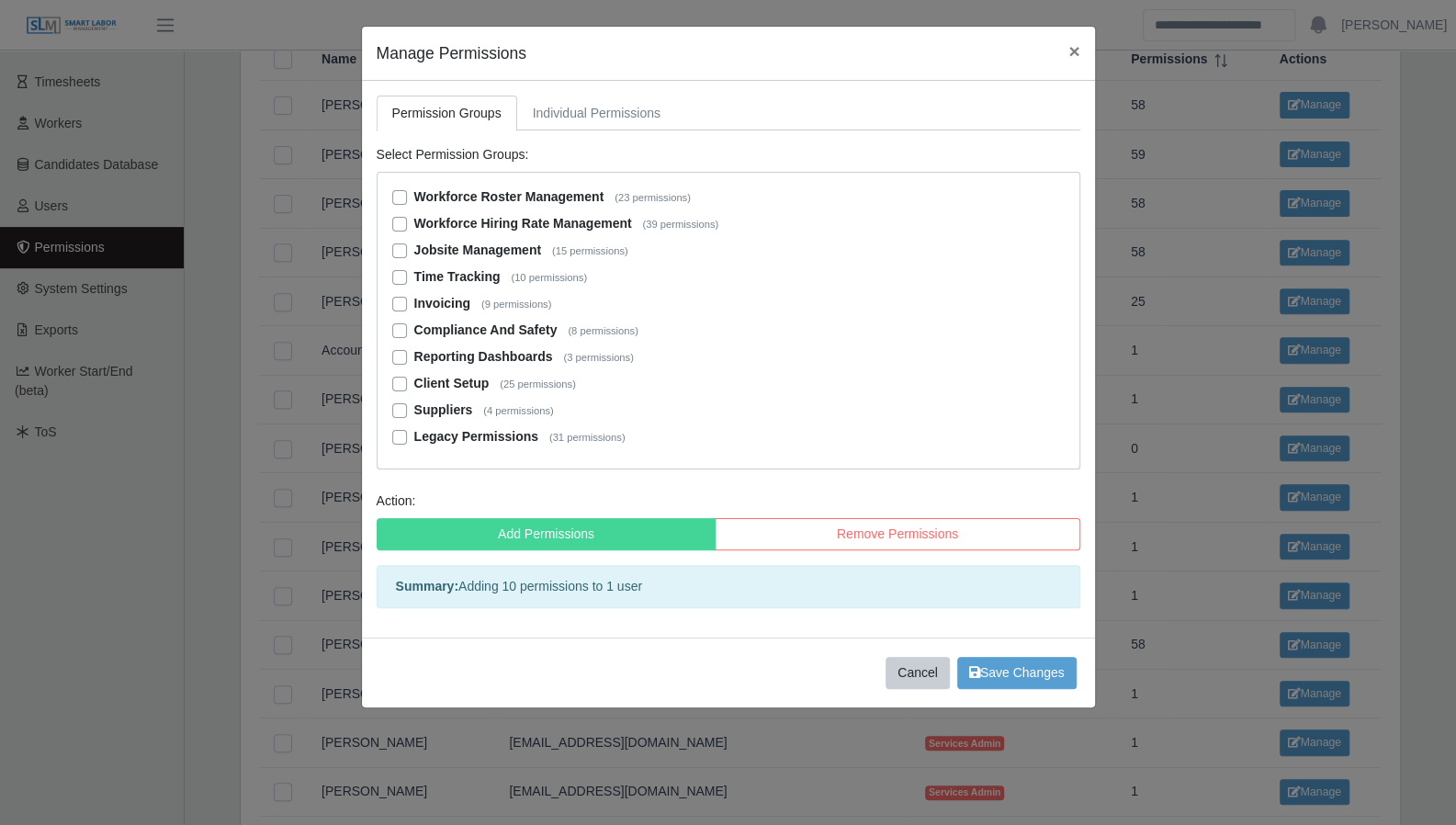
click at [651, 531] on label "Add Permissions" at bounding box center [546, 533] width 340 height 32
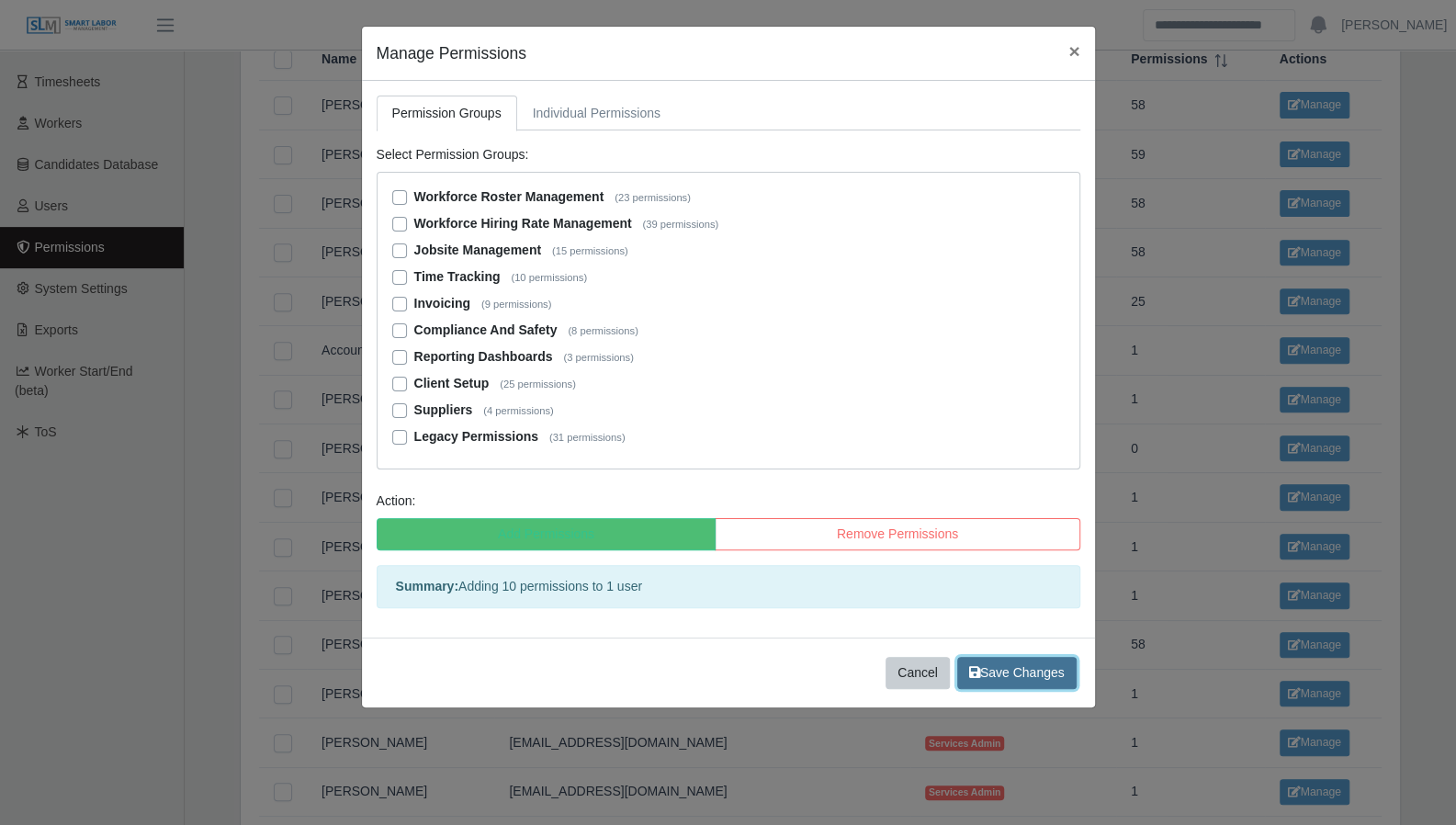
click at [1034, 671] on span "Save Changes" at bounding box center [1017, 673] width 96 height 15
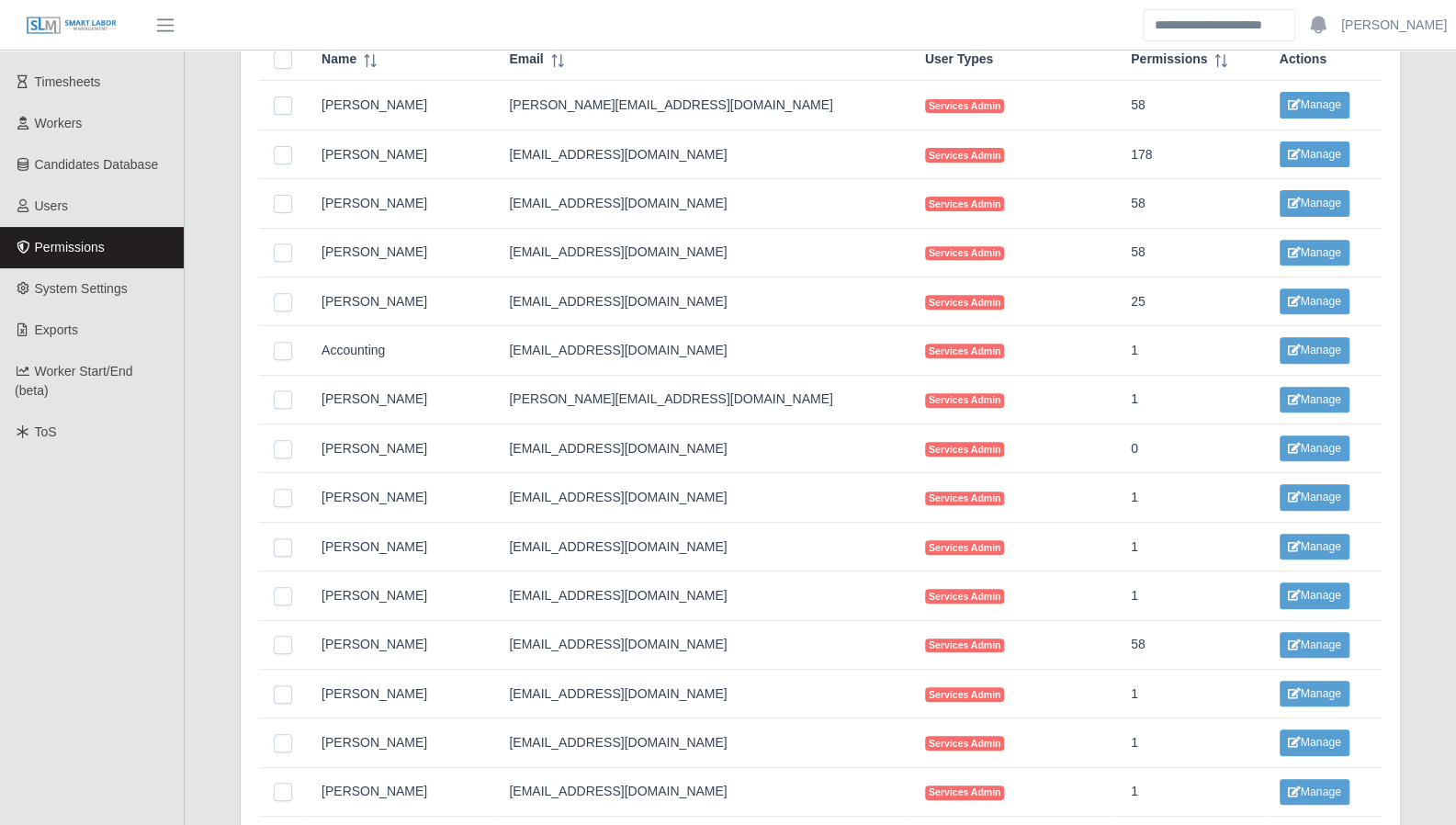
scroll to position [0, 0]
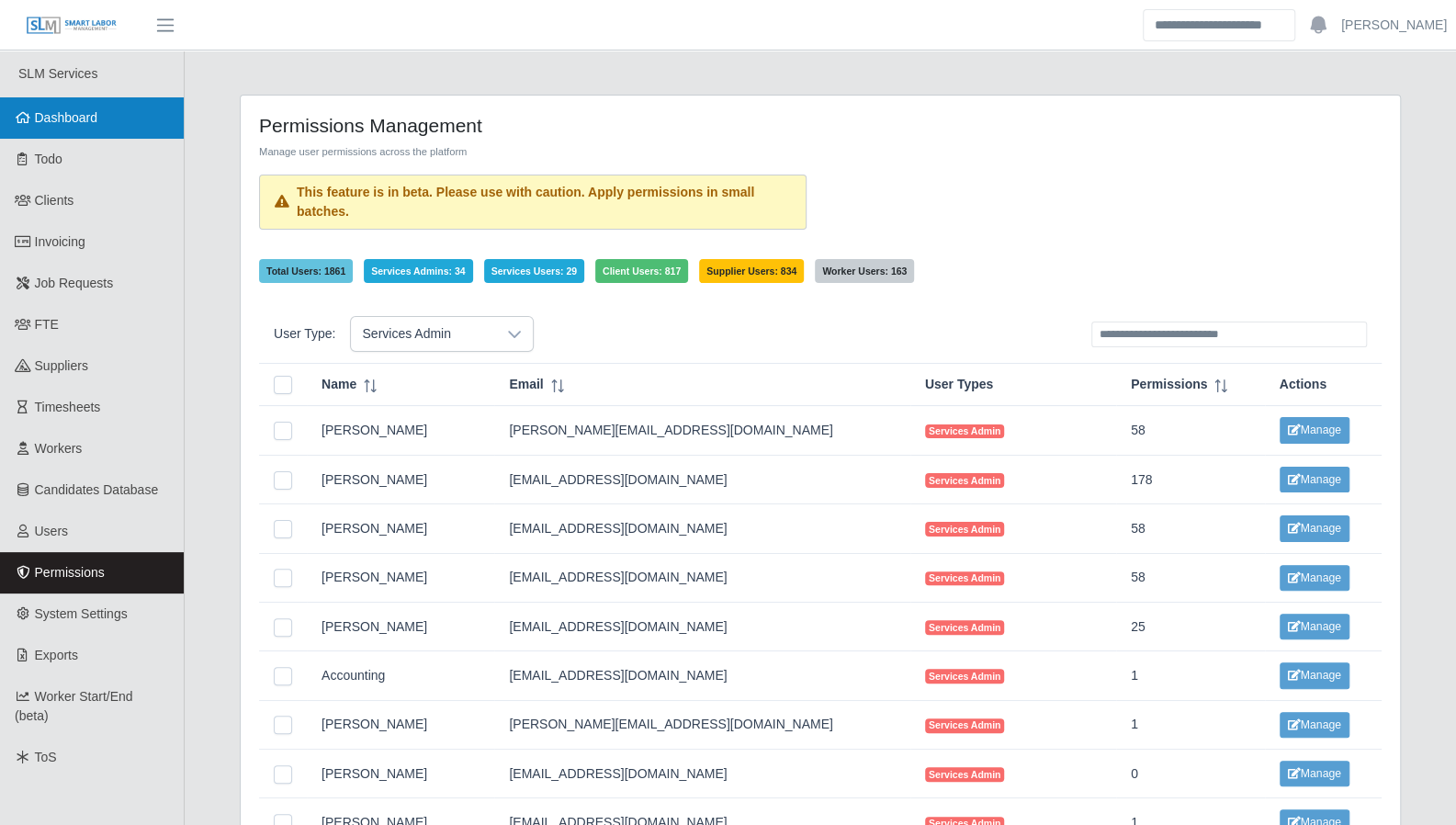
click at [114, 131] on link "Dashboard" at bounding box center [91, 118] width 184 height 42
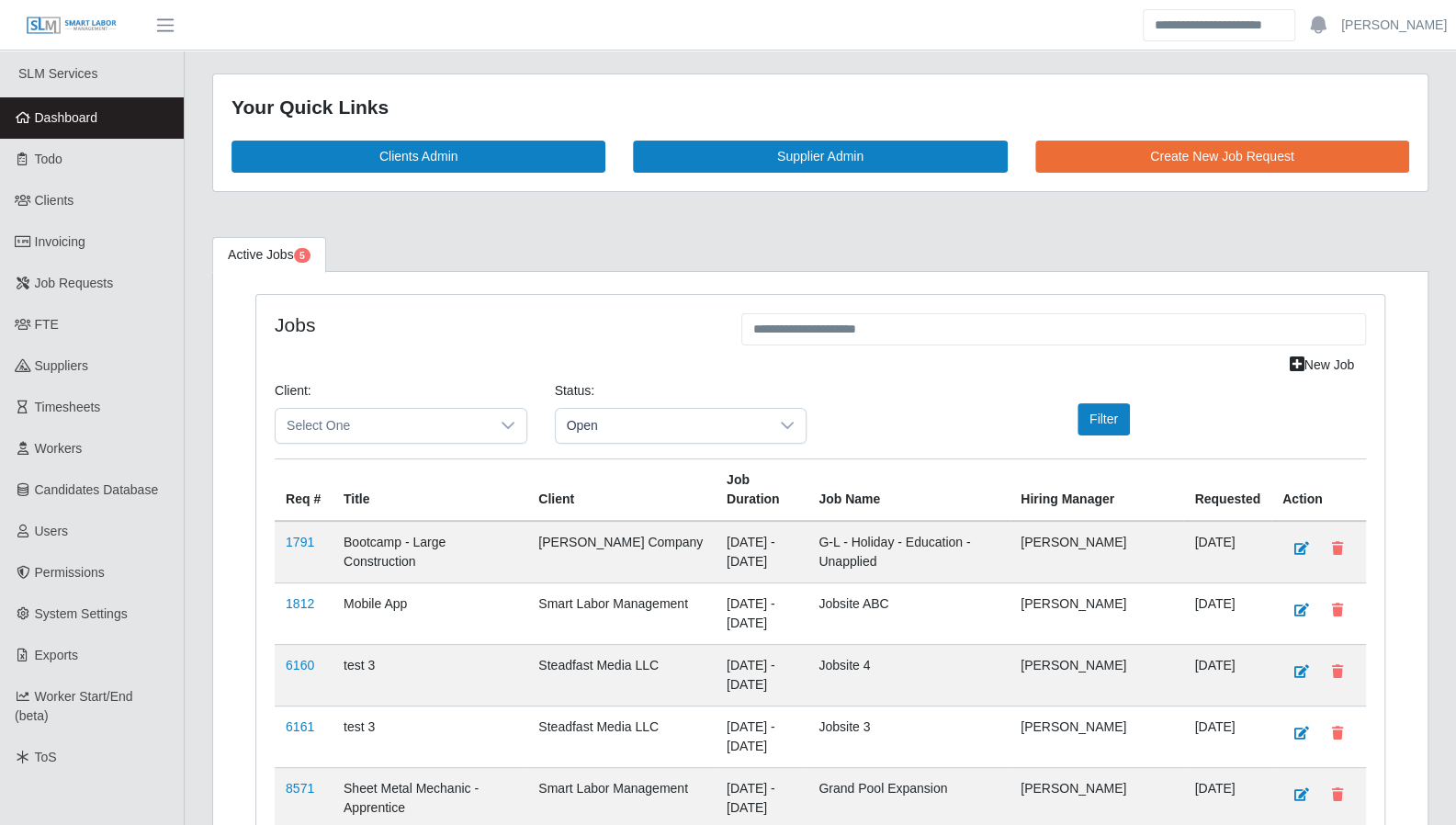
click at [678, 442] on div "Status: Open" at bounding box center [681, 420] width 280 height 78
click at [677, 427] on span "Open" at bounding box center [662, 425] width 214 height 34
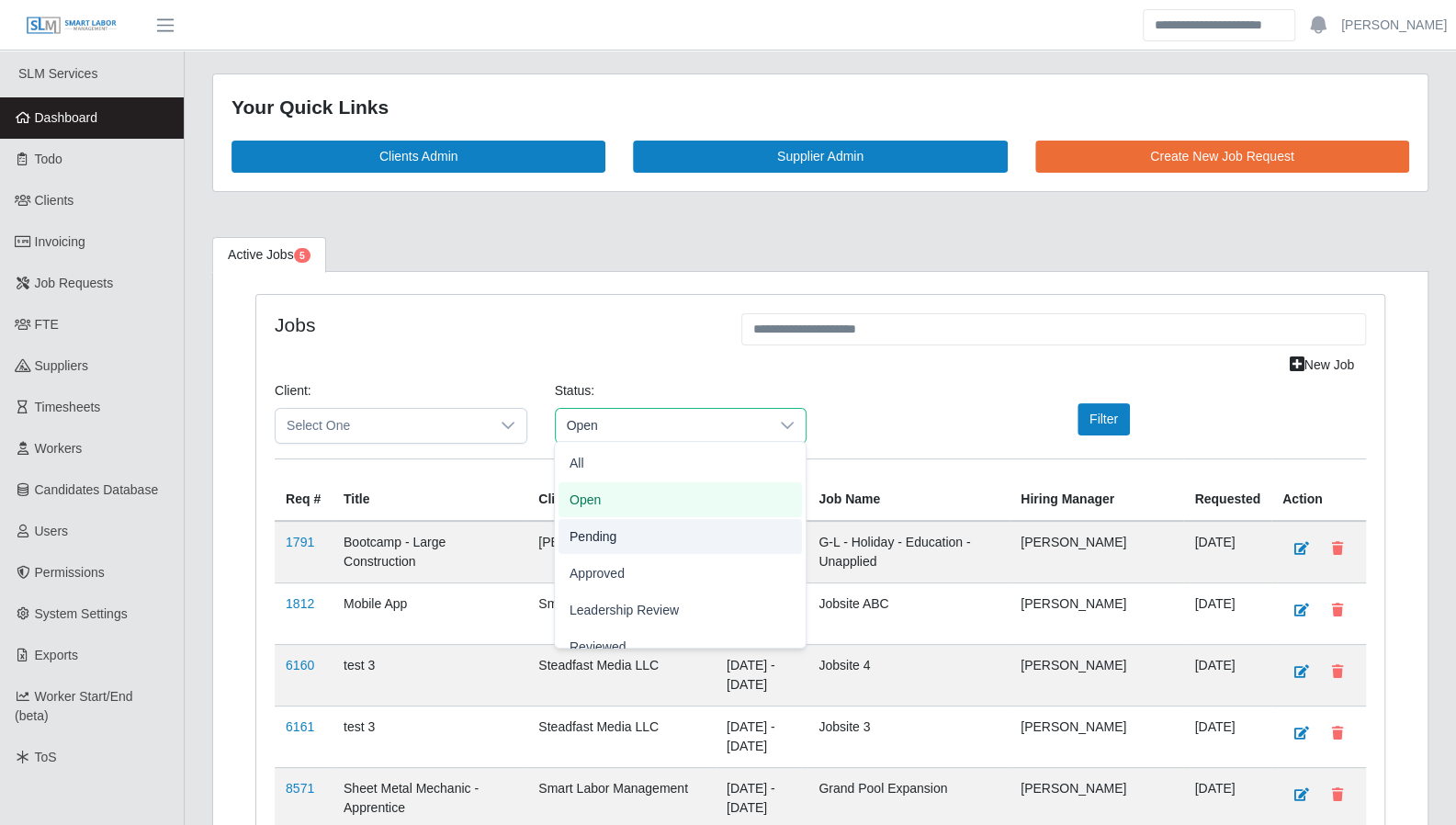
click at [628, 541] on li "Pending" at bounding box center [680, 536] width 244 height 35
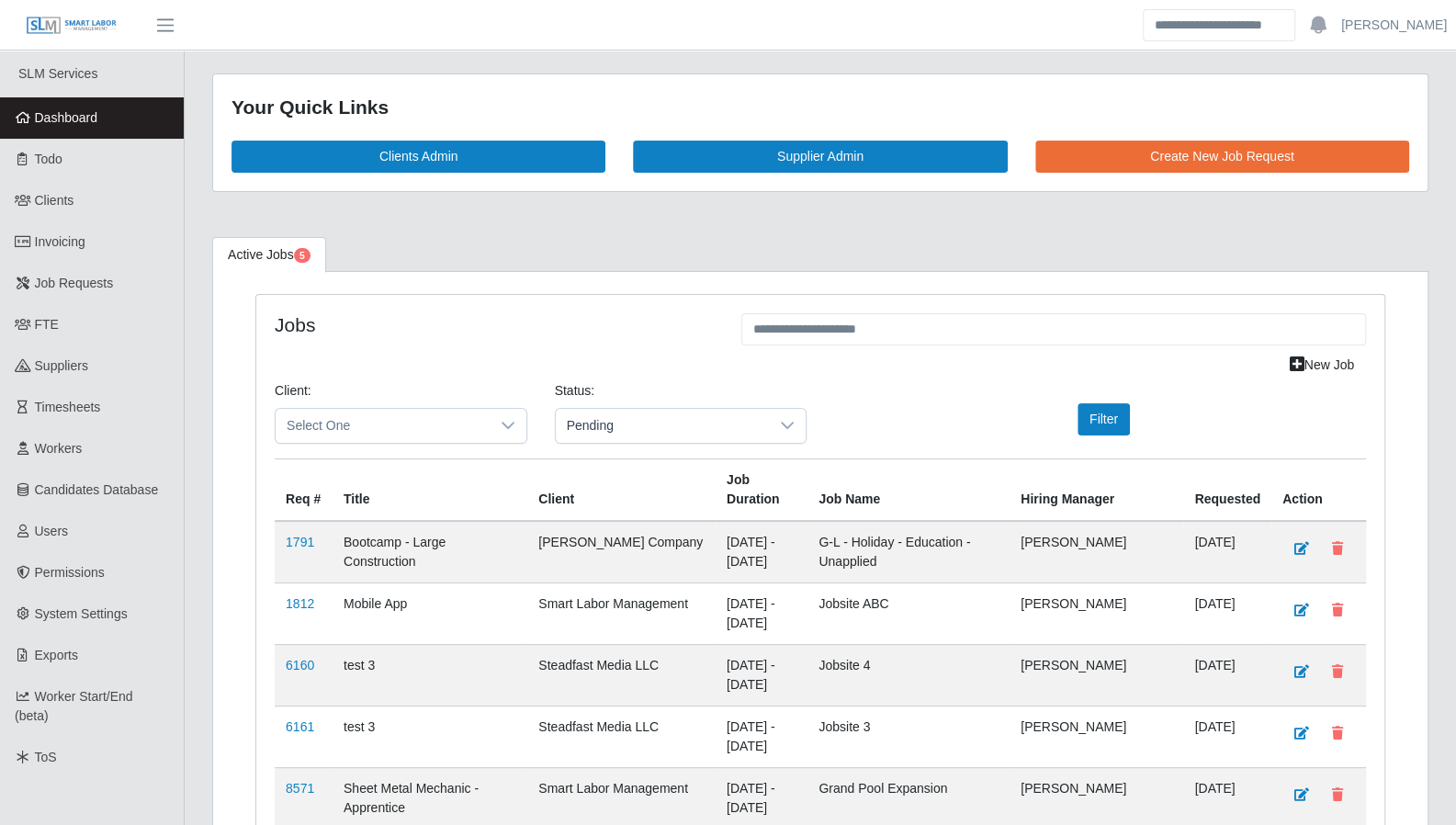
click at [1100, 398] on div "Client: Select One Status: Pending Filter" at bounding box center [820, 420] width 1118 height 78
click at [1092, 413] on button "Filter" at bounding box center [1104, 419] width 53 height 32
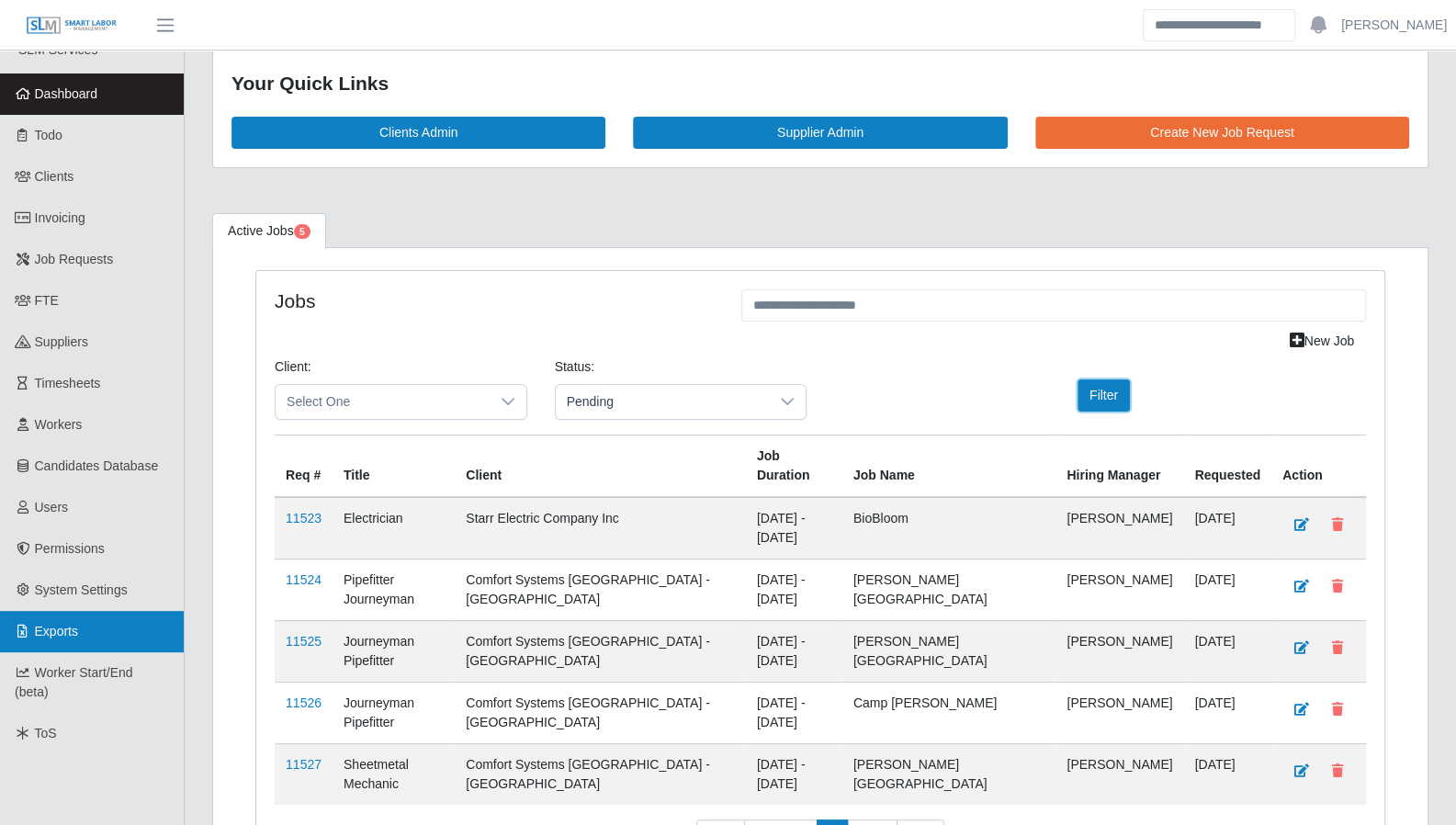
scroll to position [24, 0]
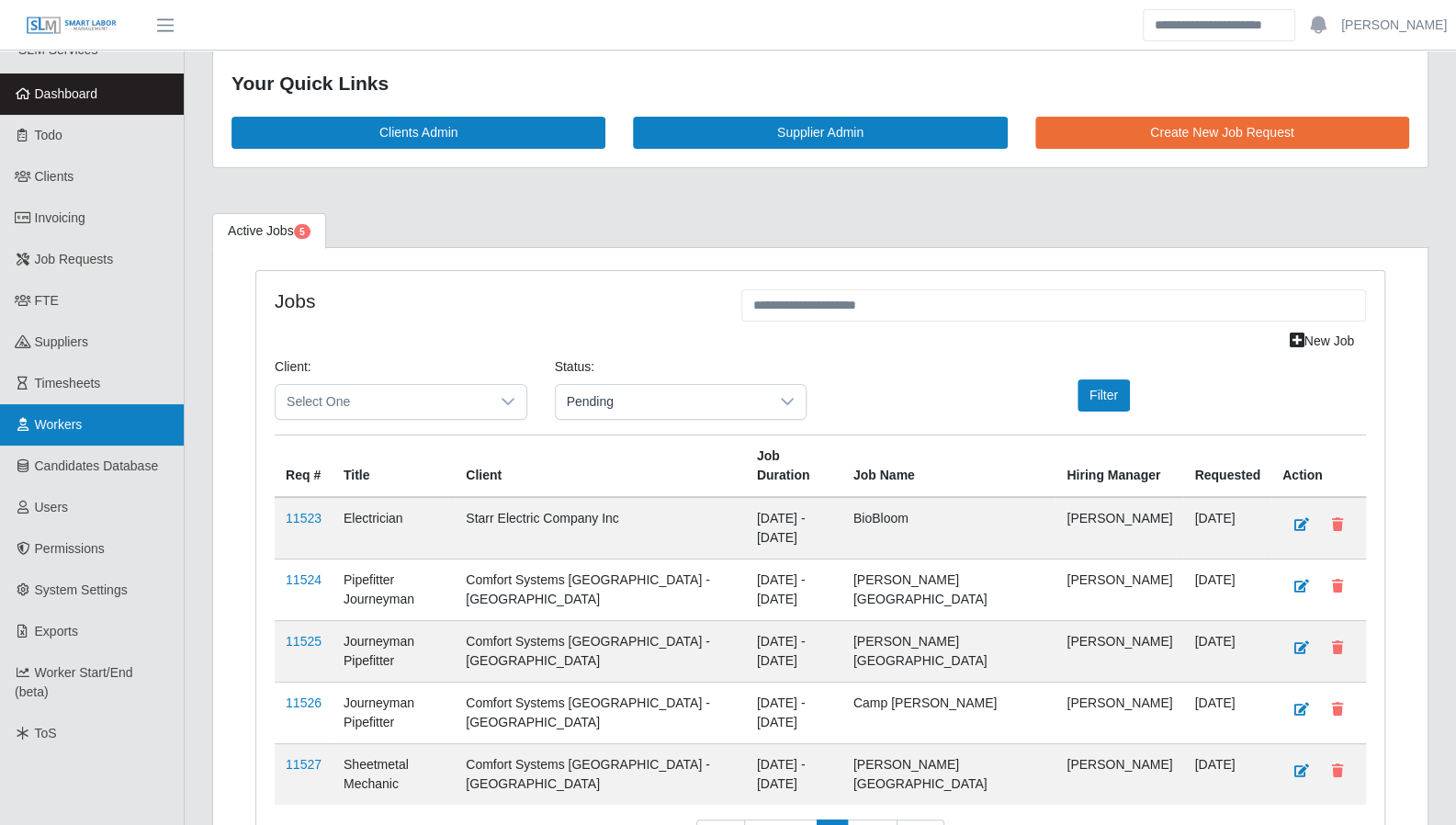
click at [62, 417] on span "Workers" at bounding box center [59, 424] width 48 height 15
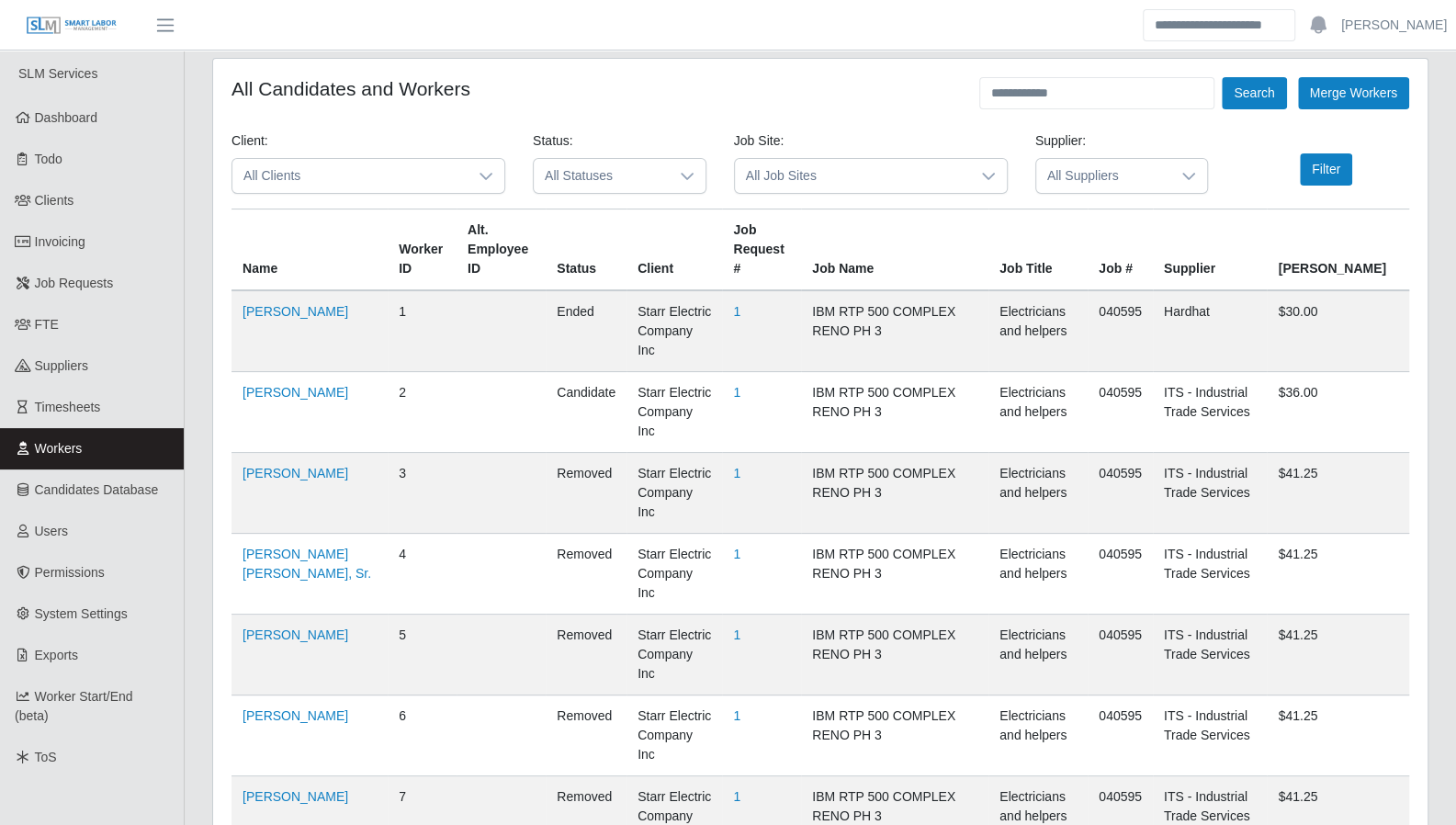
click at [72, 403] on span "Timesheets" at bounding box center [68, 407] width 66 height 15
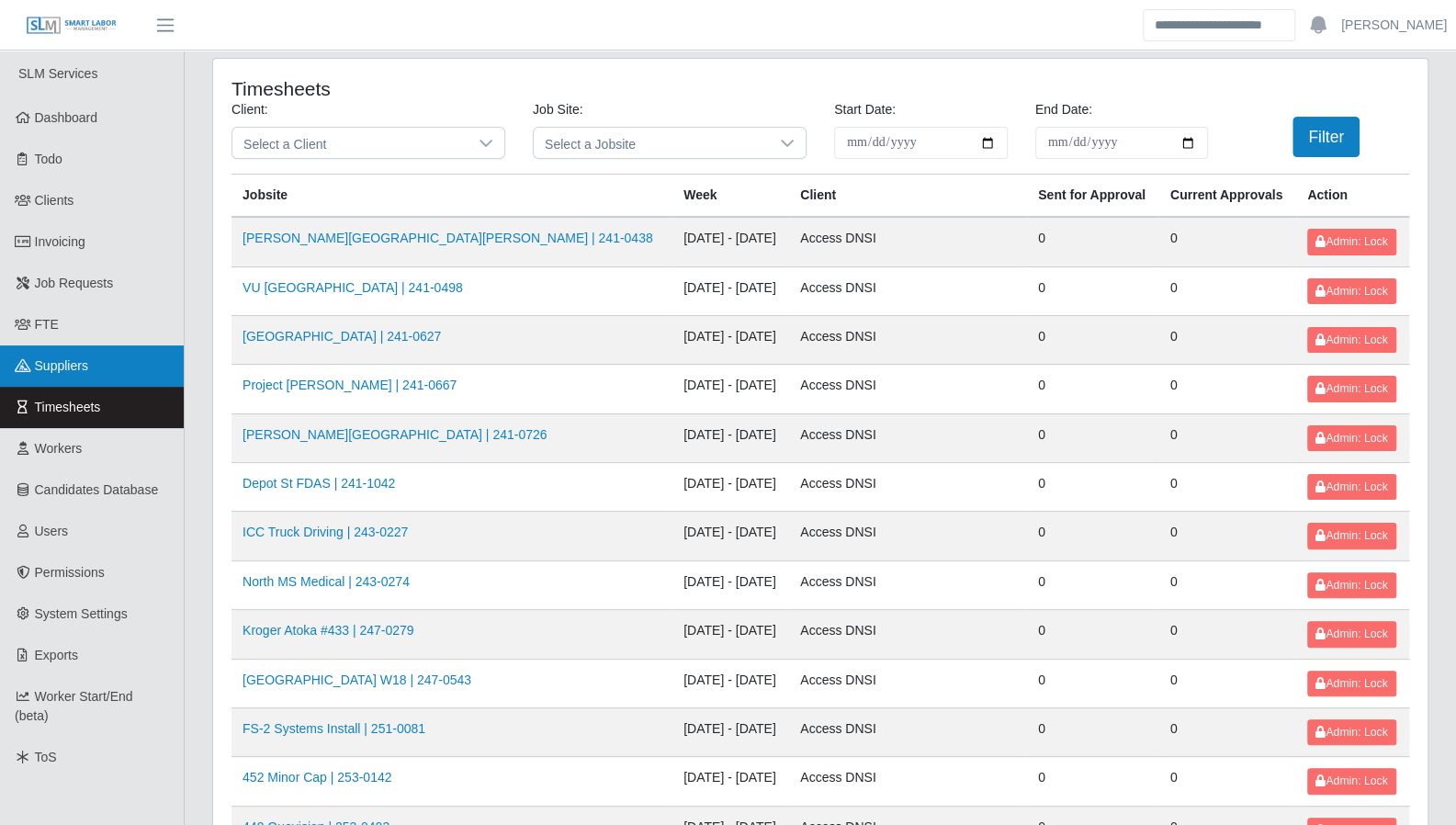
click at [66, 359] on span "Suppliers" at bounding box center [62, 365] width 54 height 15
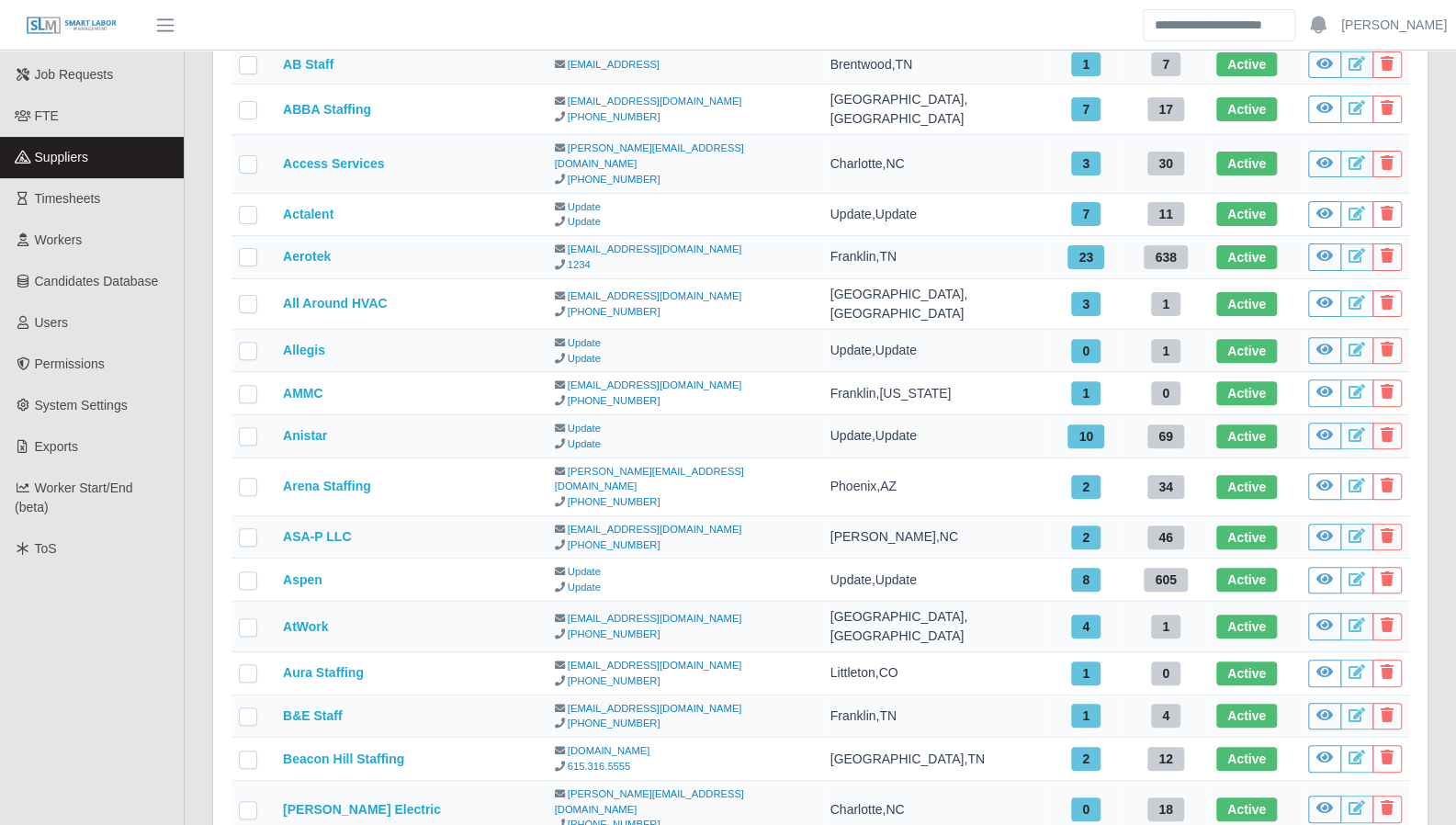
scroll to position [228, 0]
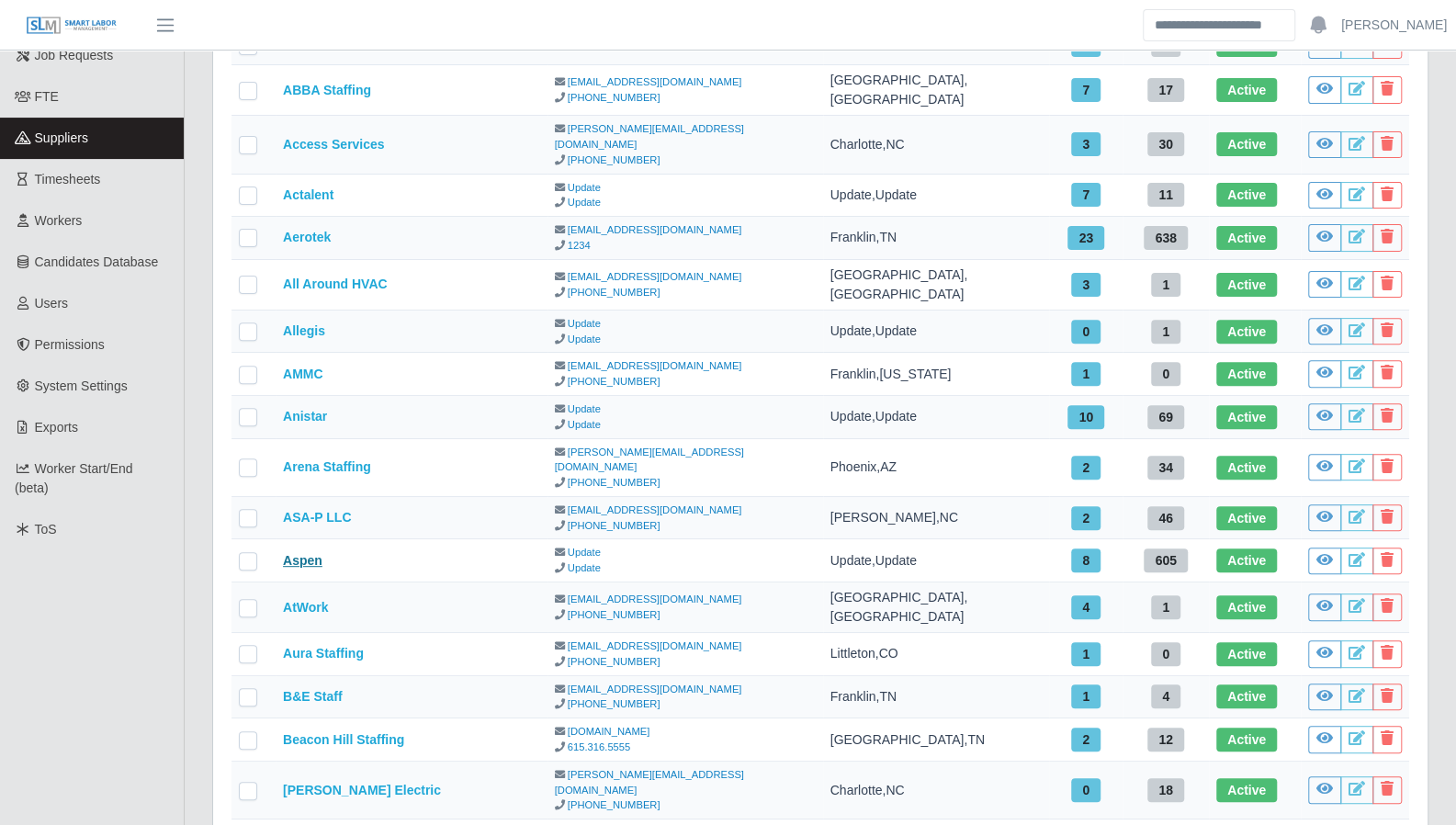
click at [314, 553] on link "Aspen" at bounding box center [303, 560] width 40 height 15
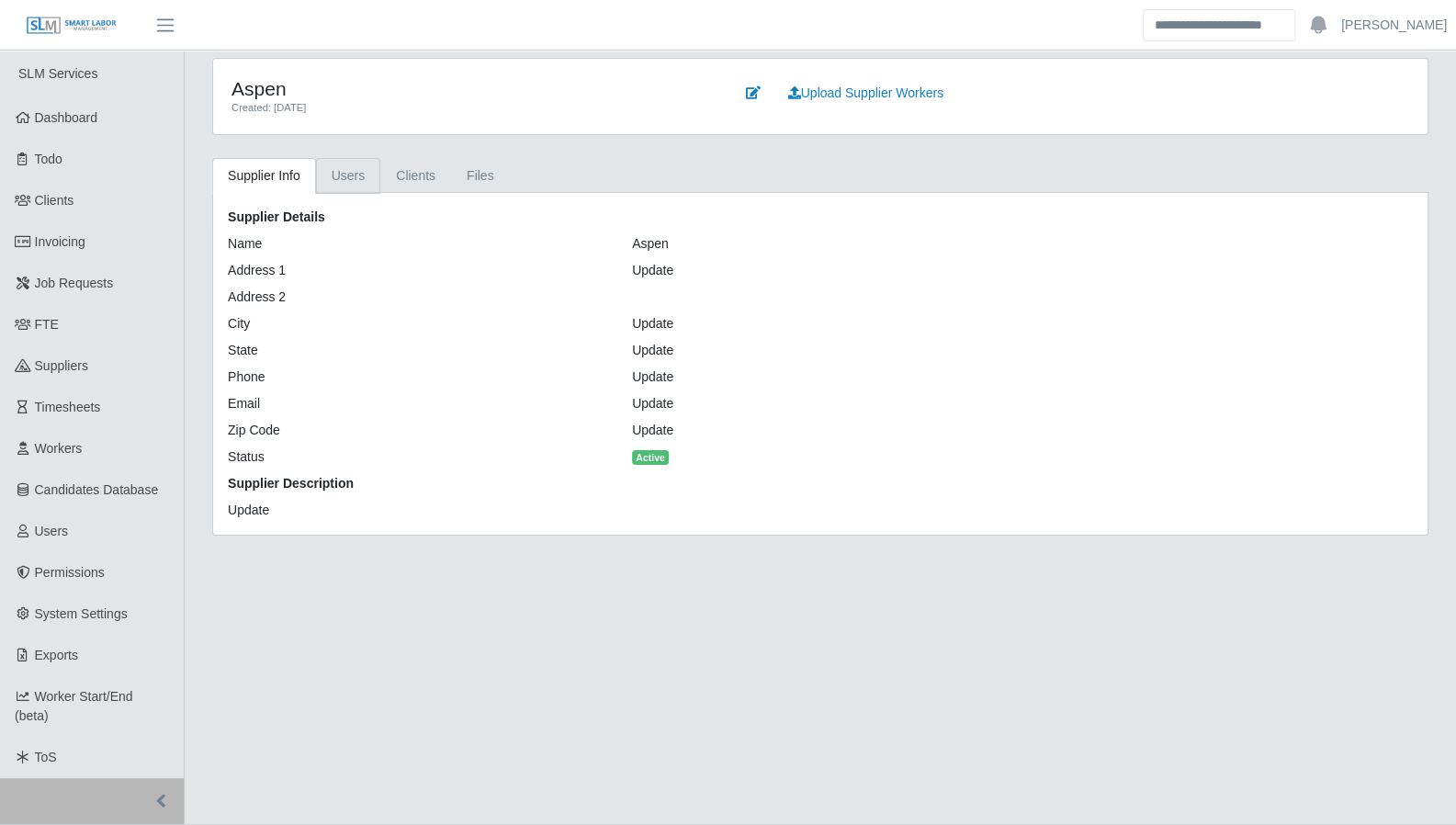
click at [350, 172] on link "Users" at bounding box center [348, 175] width 66 height 36
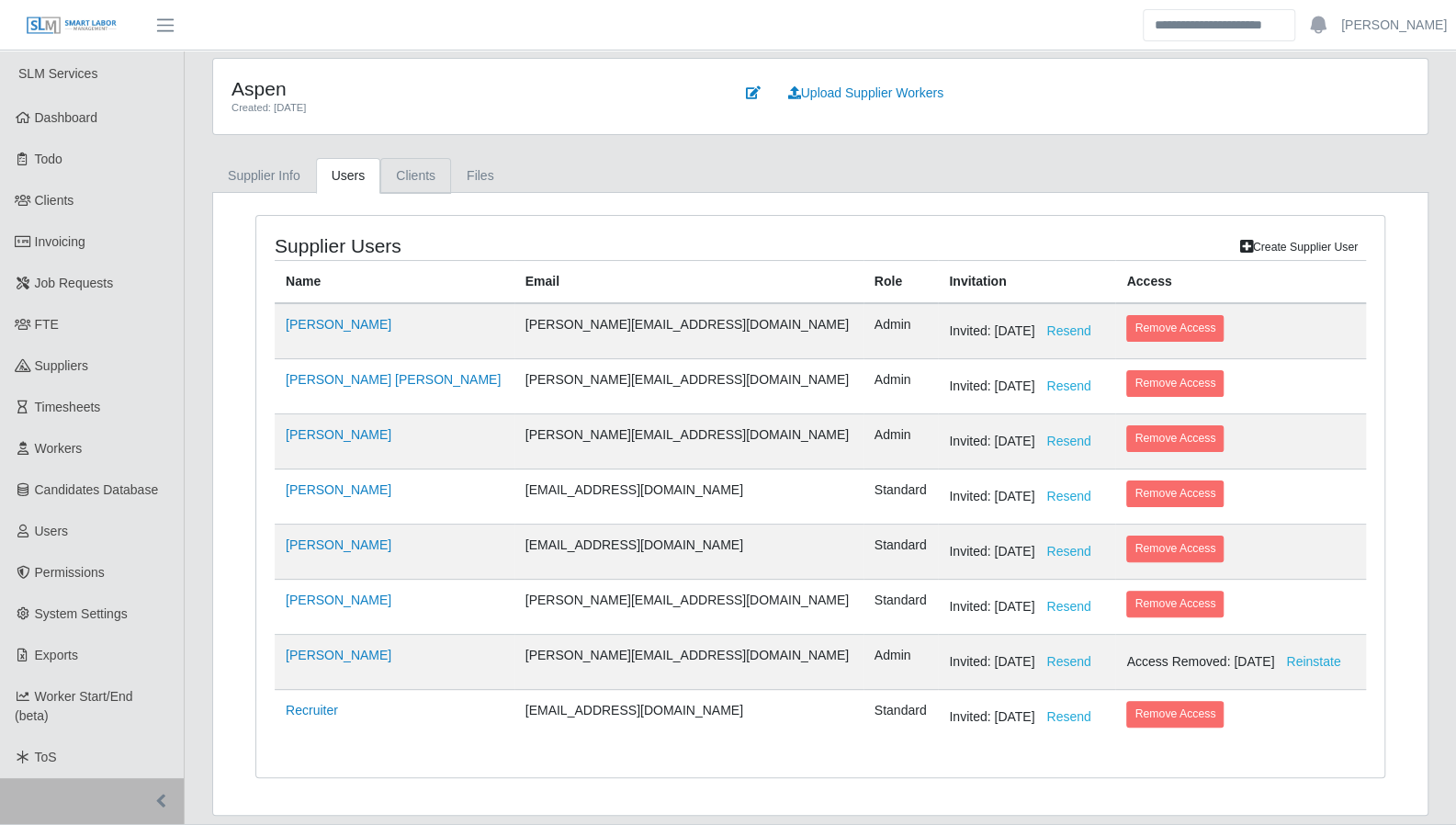
click at [400, 176] on link "Clients" at bounding box center [415, 175] width 71 height 36
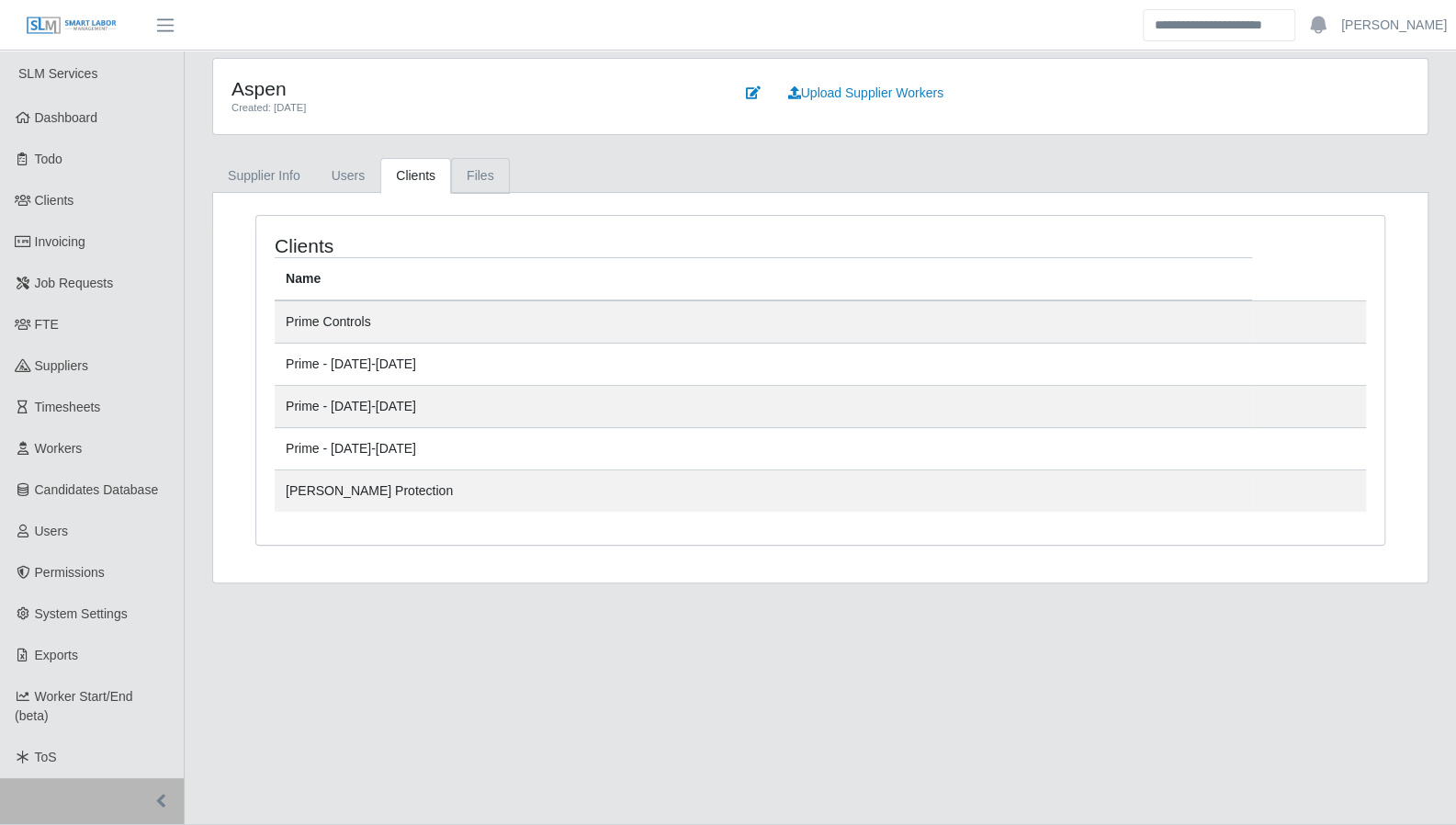
click at [461, 173] on link "Files" at bounding box center [481, 175] width 59 height 36
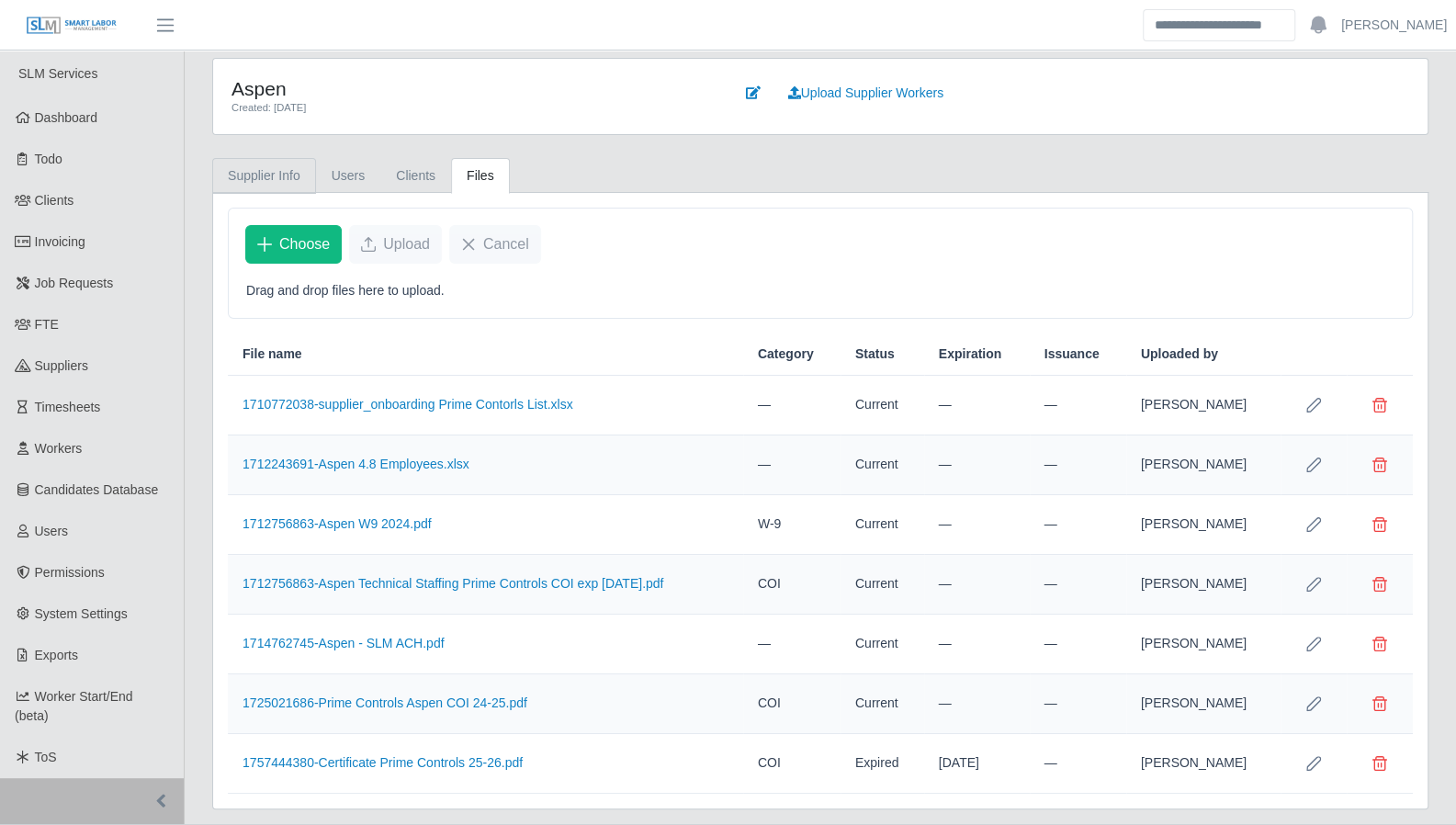
click at [281, 176] on link "Supplier Info" at bounding box center [264, 175] width 103 height 36
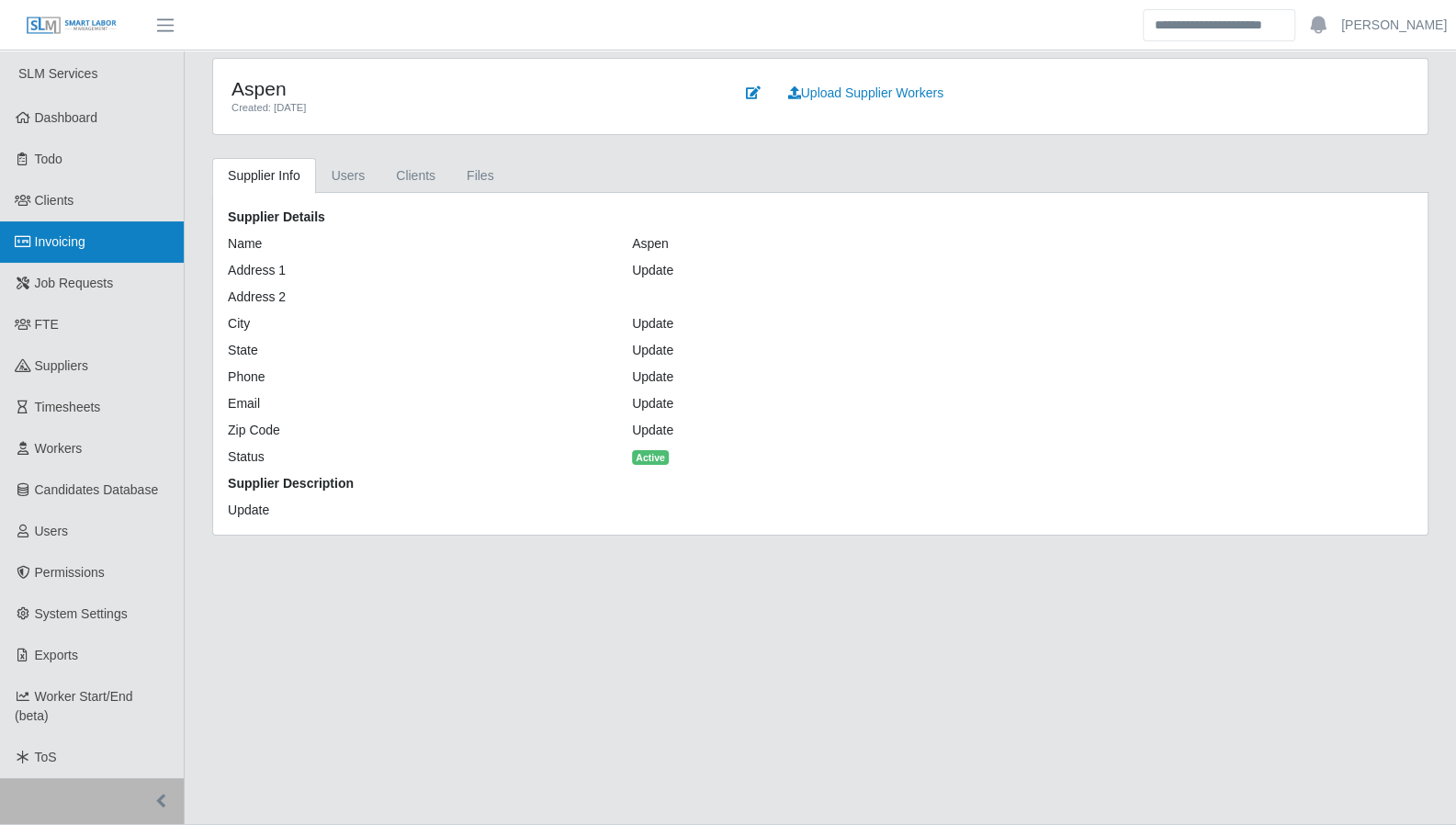
click at [79, 244] on span "Invoicing" at bounding box center [60, 242] width 51 height 15
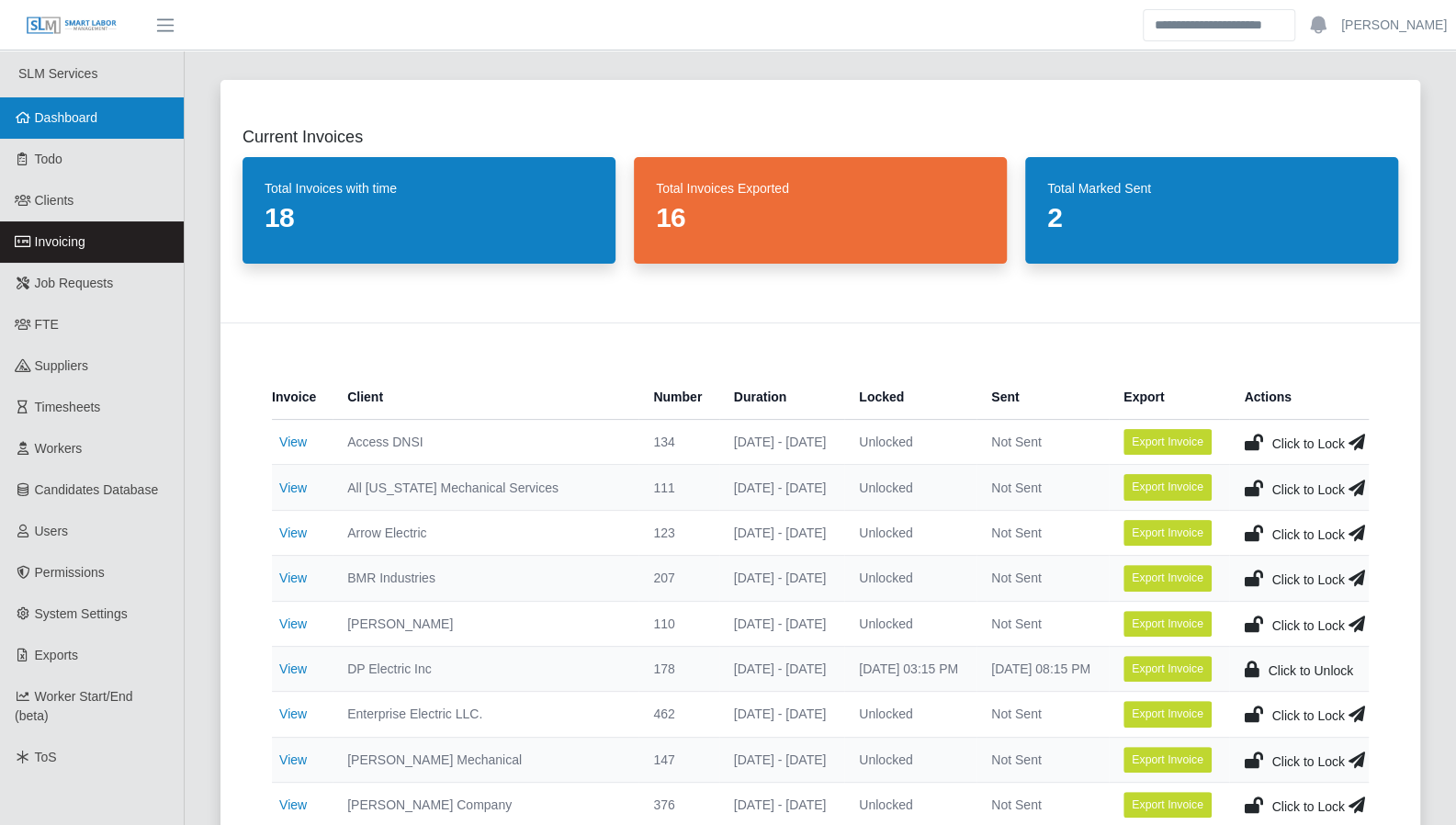
click at [79, 131] on link "Dashboard" at bounding box center [91, 118] width 184 height 42
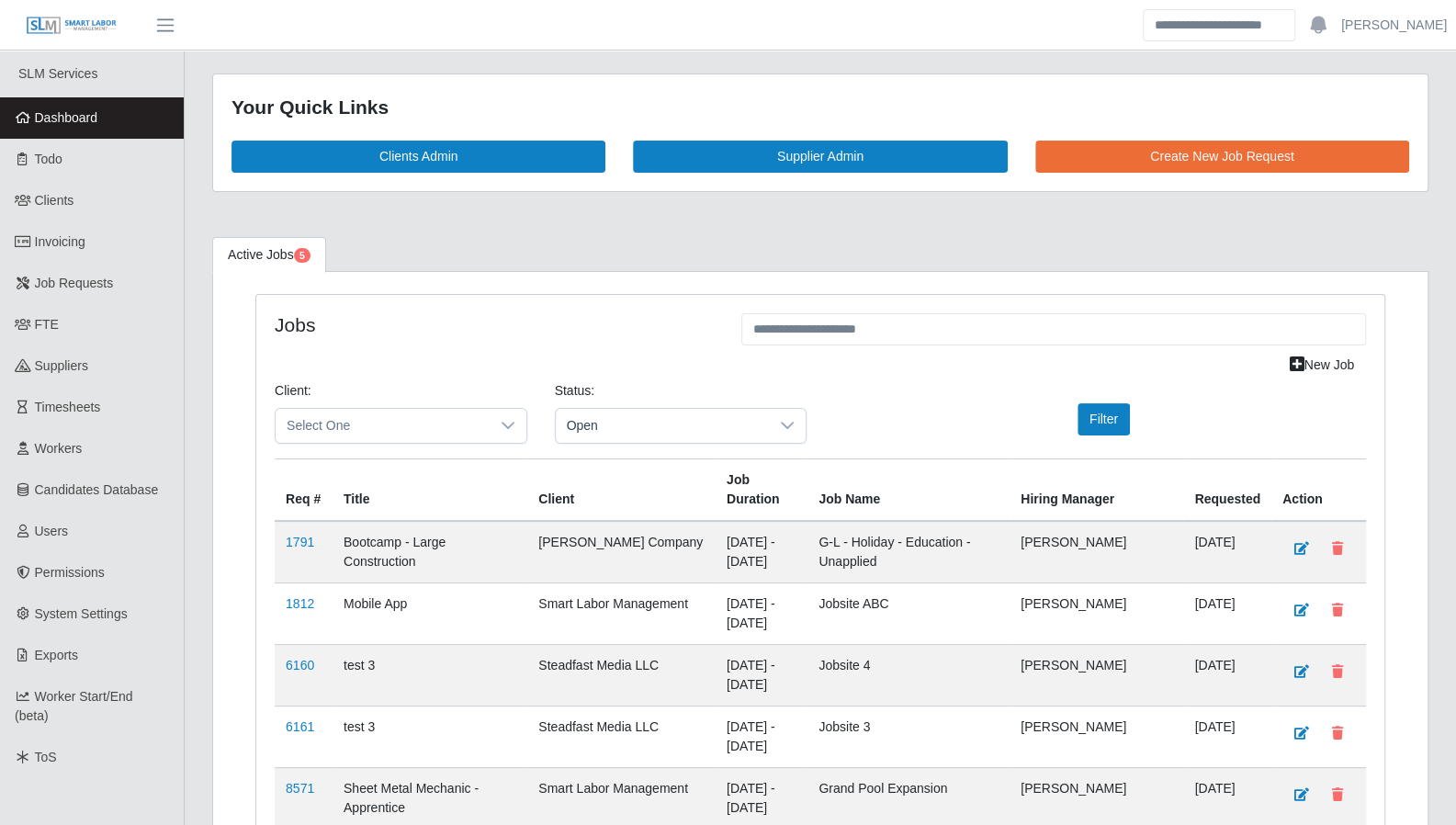
click at [349, 262] on ul "Active Jobs 5" at bounding box center [820, 255] width 1216 height 35
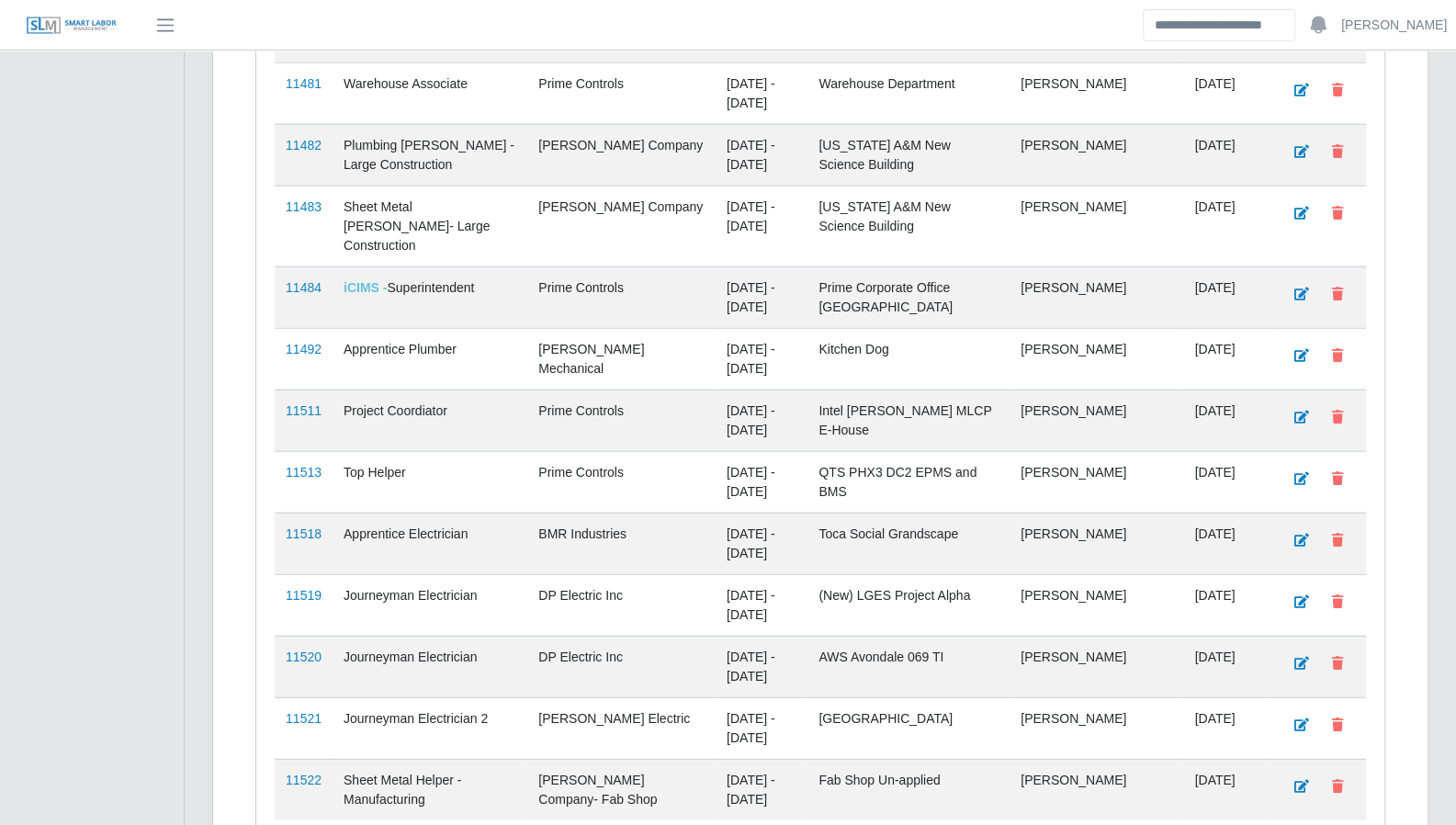
scroll to position [2959, 0]
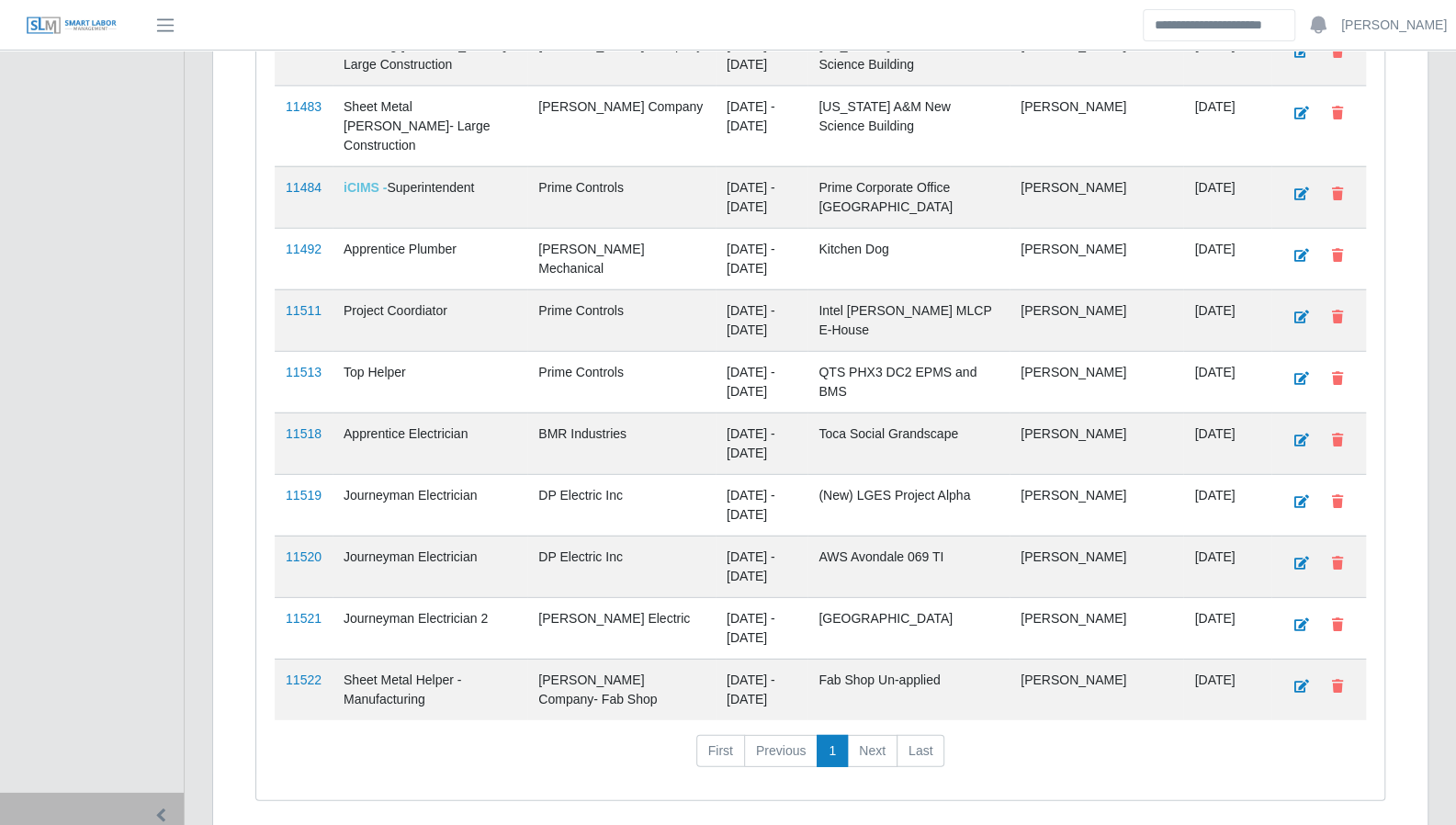
click at [862, 351] on td "QTS PHX3 DC2 EPMS and BMS" at bounding box center [908, 381] width 202 height 62
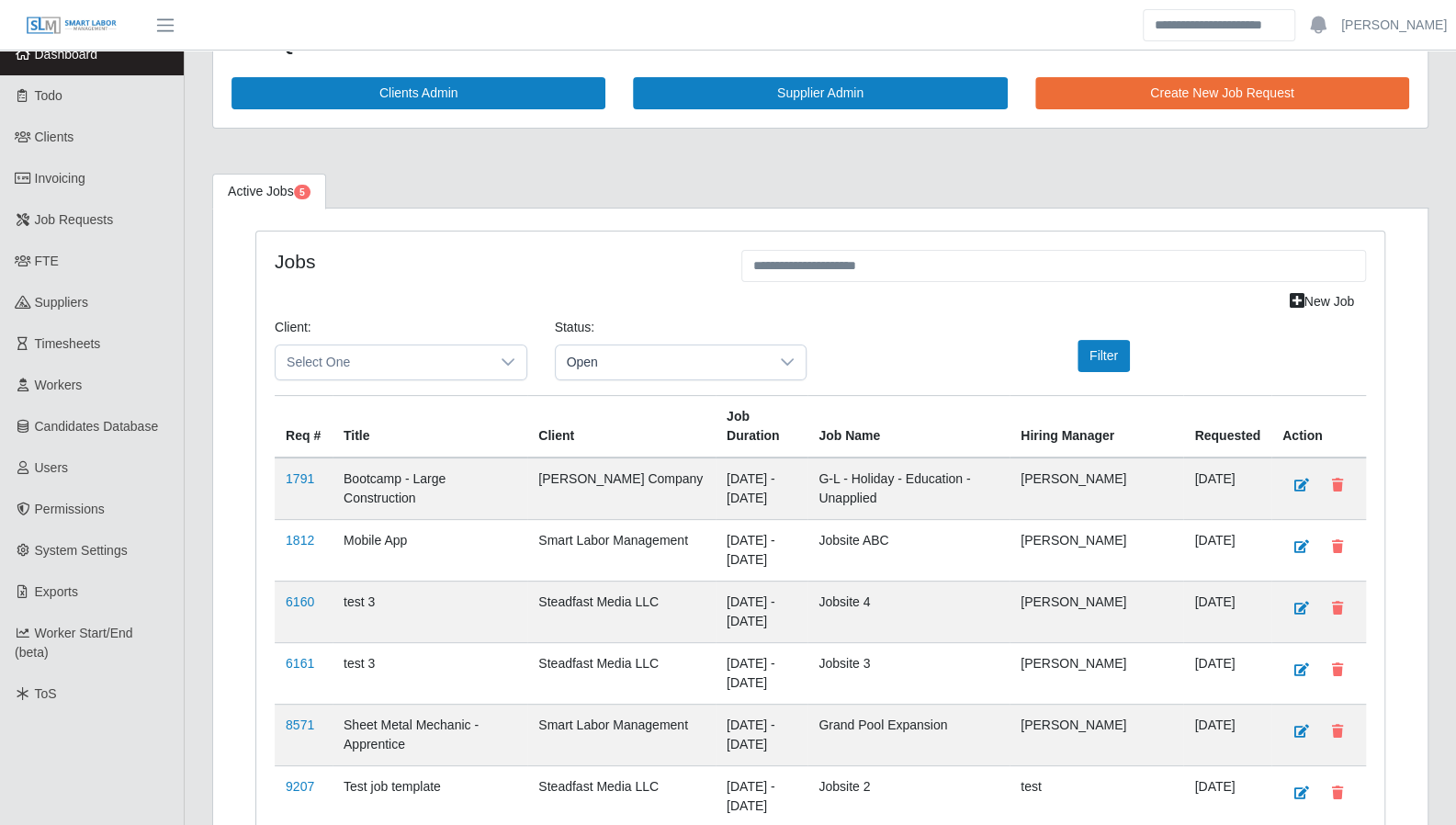
scroll to position [0, 0]
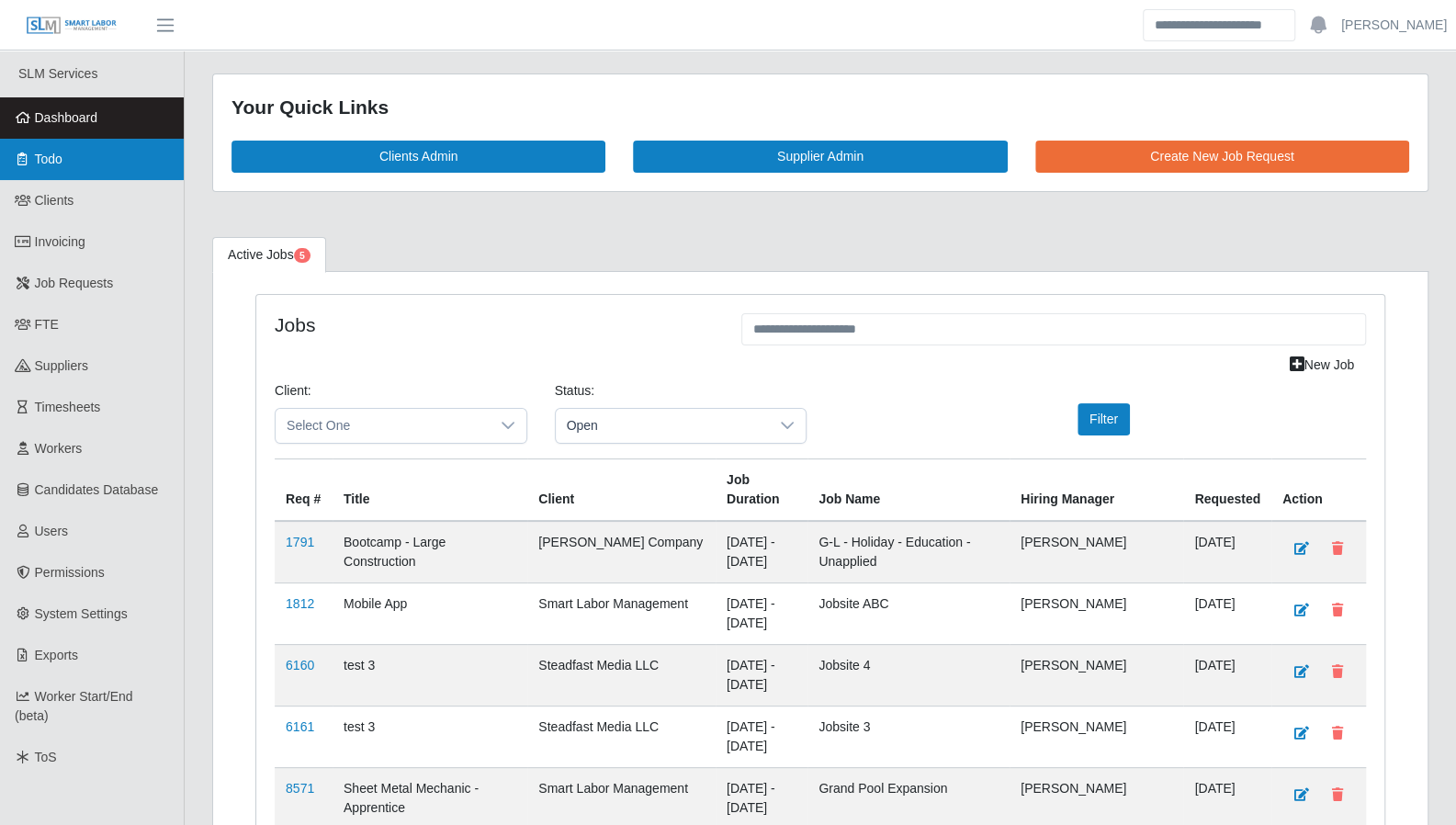
click at [99, 169] on link "Todo" at bounding box center [91, 159] width 184 height 42
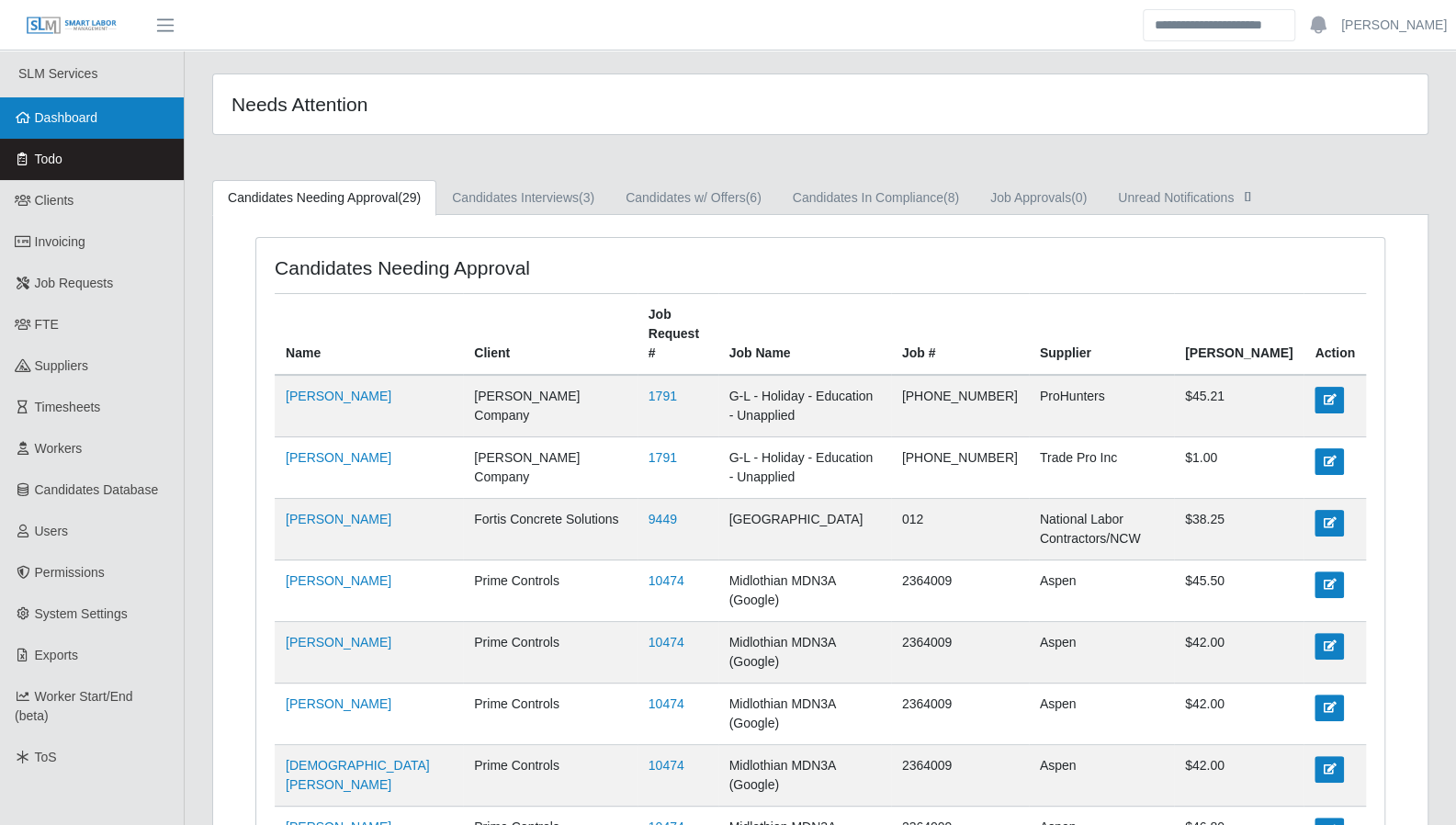
click at [109, 125] on link "Dashboard" at bounding box center [91, 118] width 184 height 42
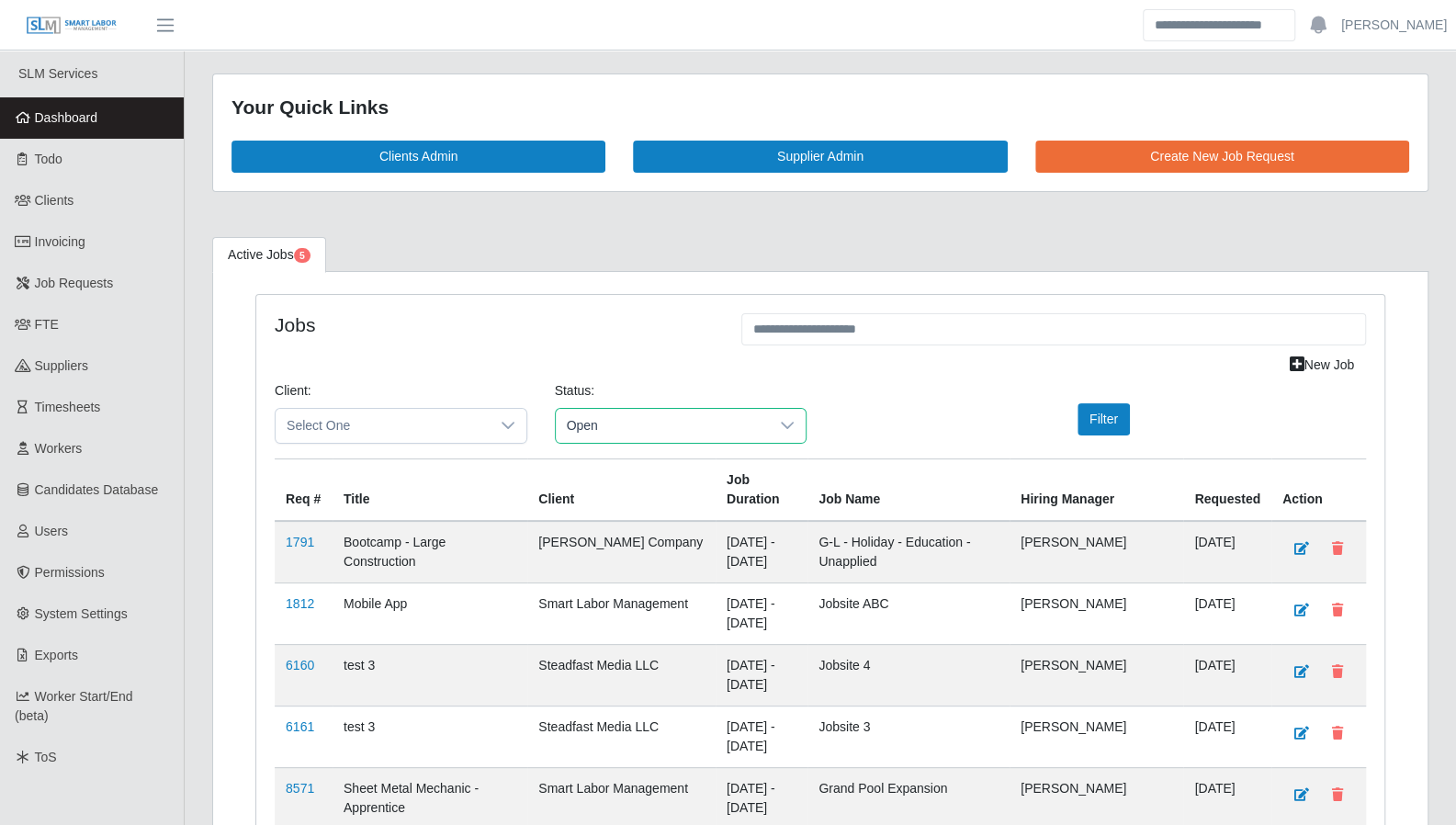
click at [686, 424] on span "Open" at bounding box center [662, 425] width 214 height 34
click at [664, 532] on li "Pending" at bounding box center [680, 536] width 244 height 35
click at [1092, 421] on button "Filter" at bounding box center [1104, 419] width 53 height 32
